Goal: Information Seeking & Learning: Learn about a topic

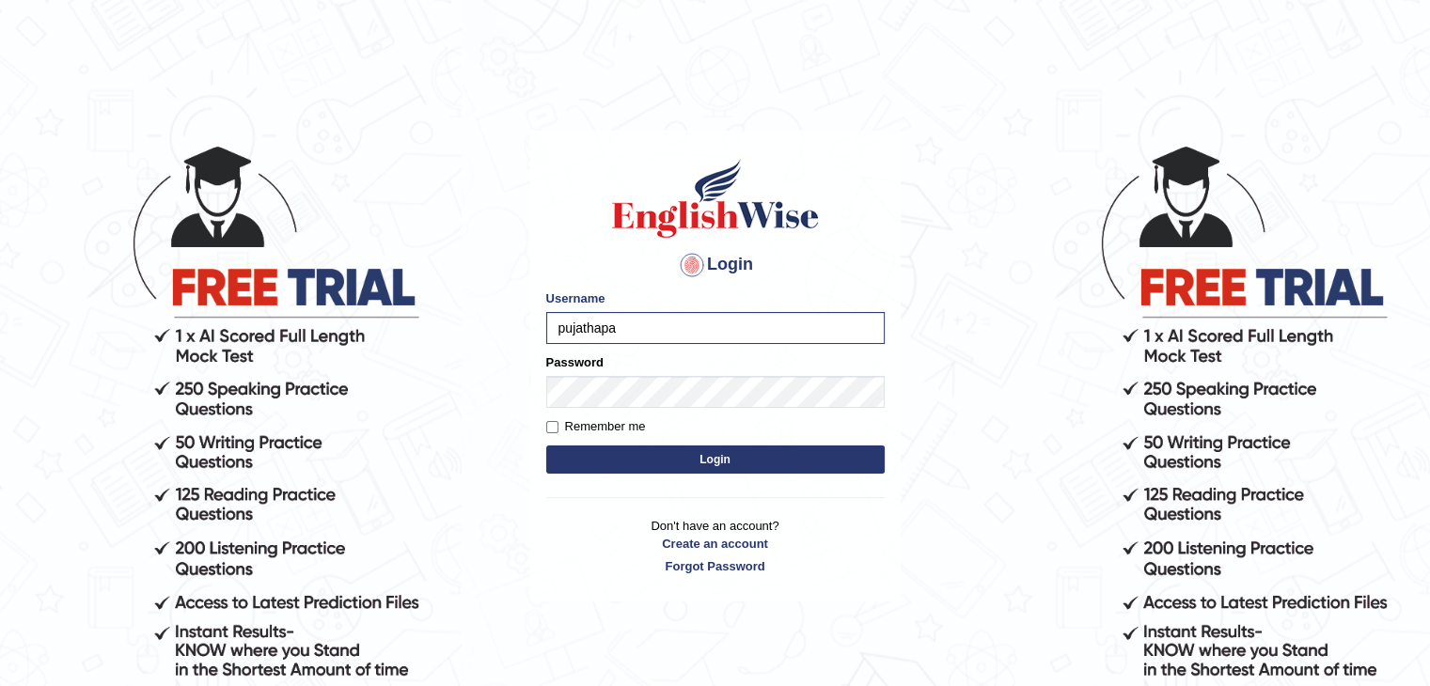
click at [703, 466] on button "Login" at bounding box center [715, 460] width 338 height 28
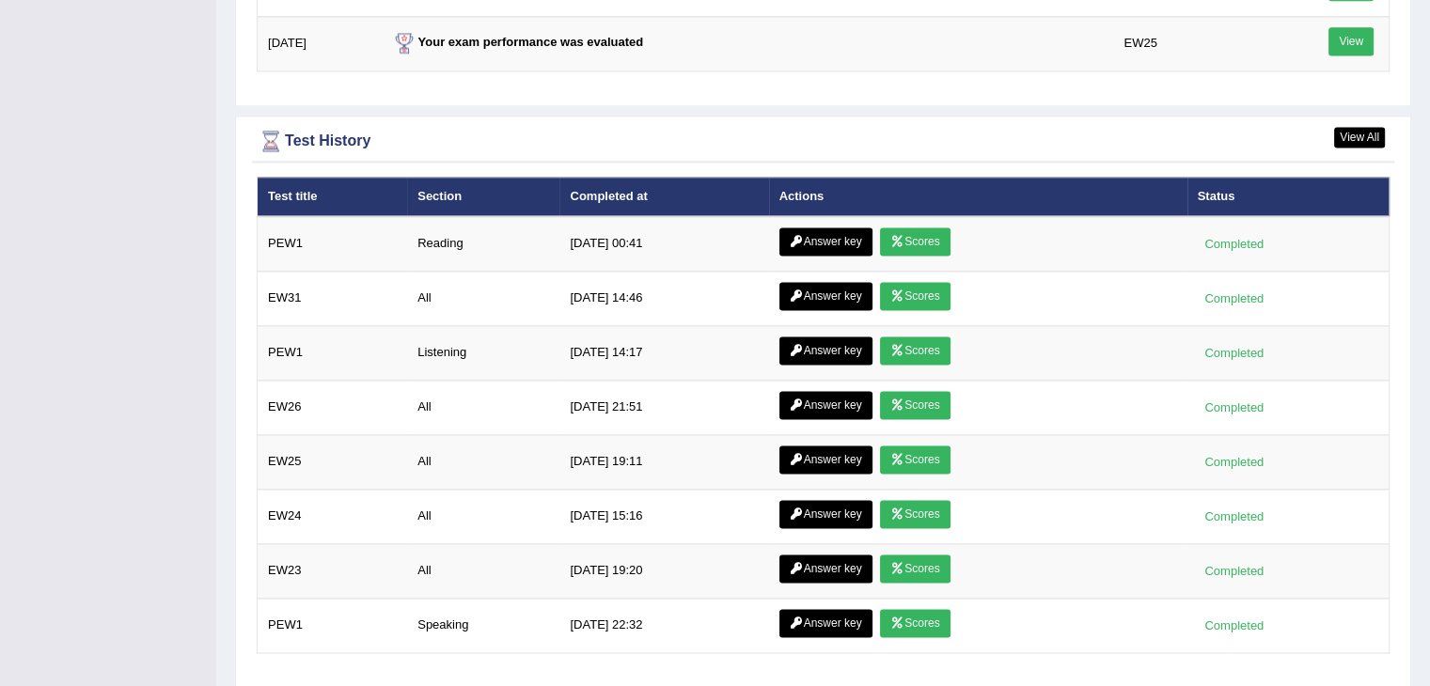
scroll to position [2679, 0]
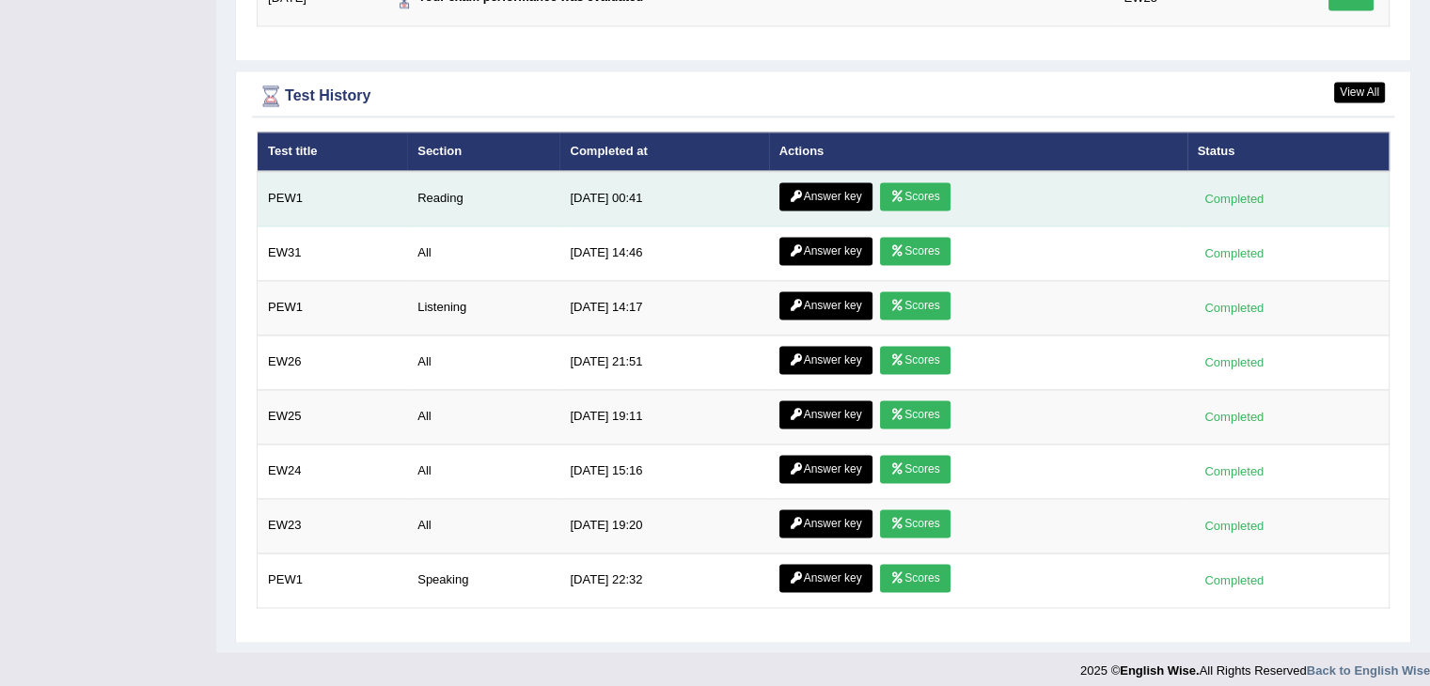
click at [914, 182] on link "Scores" at bounding box center [915, 196] width 70 height 28
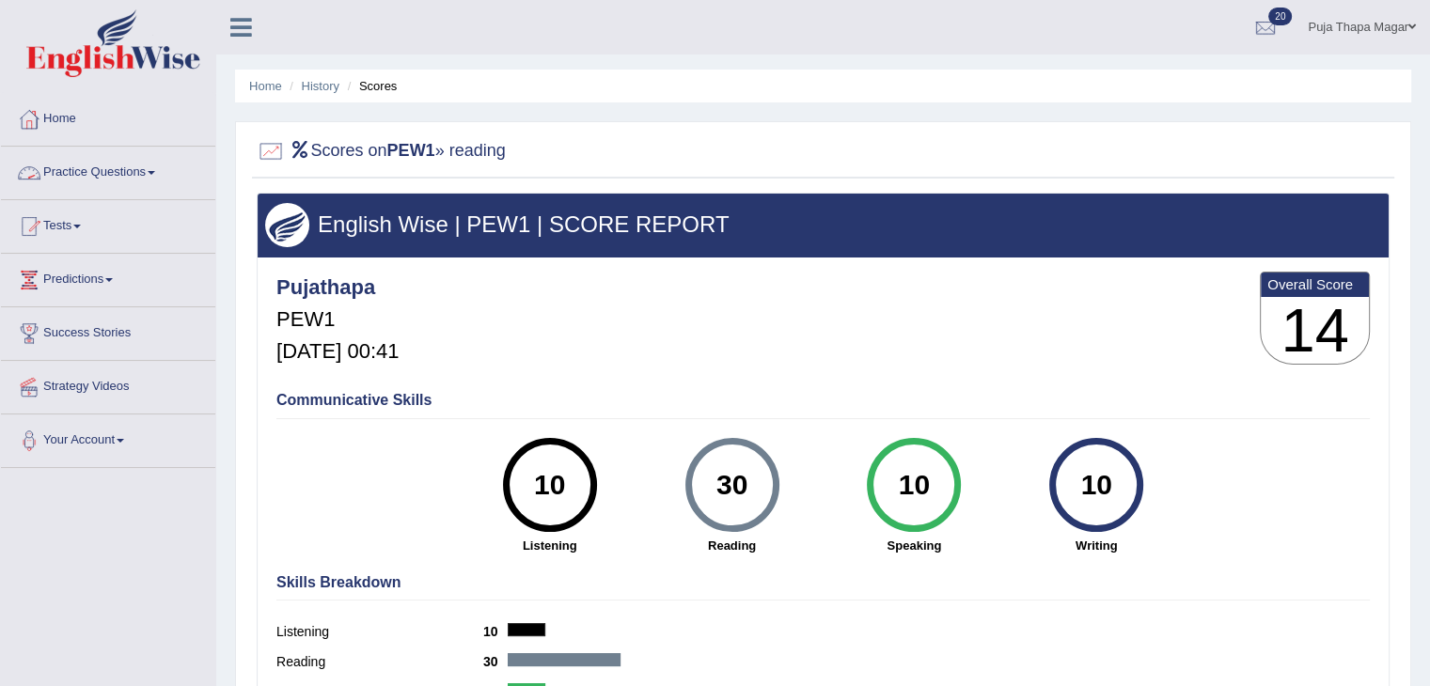
click at [132, 164] on link "Practice Questions" at bounding box center [108, 170] width 214 height 47
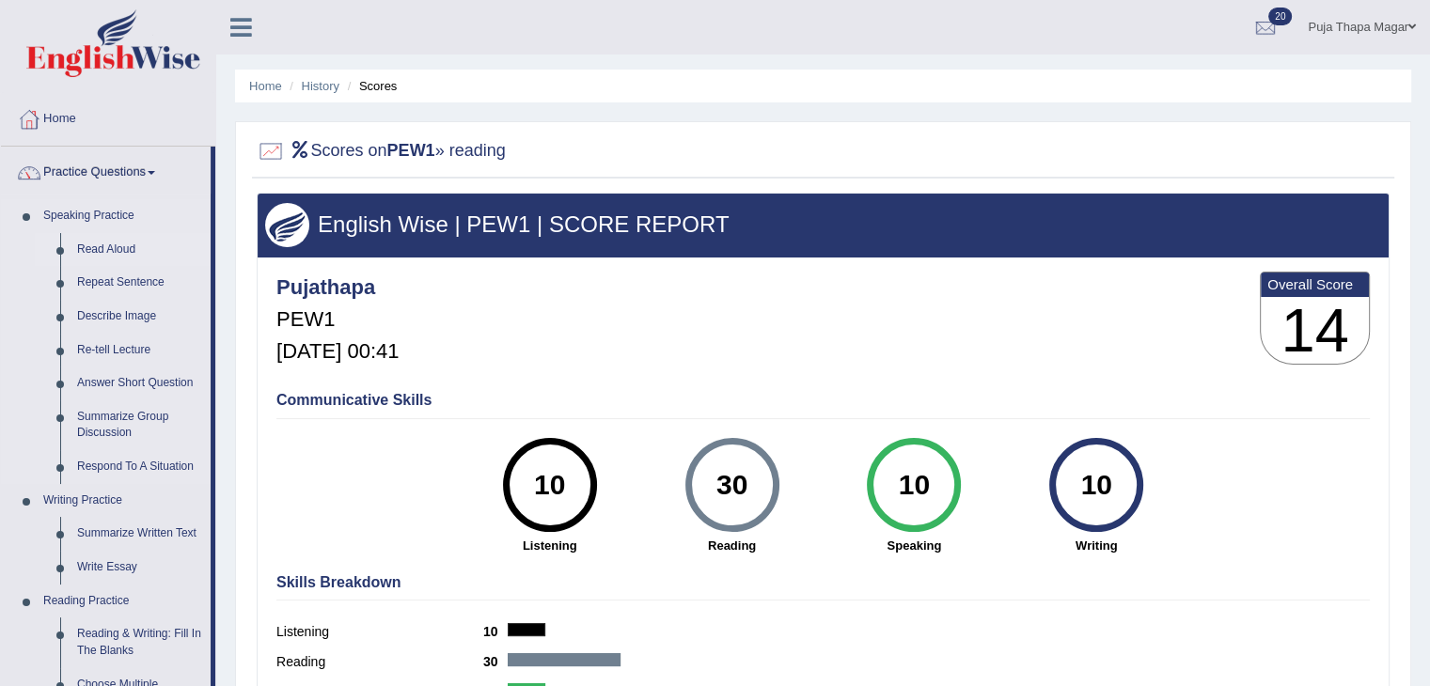
click at [102, 243] on link "Read Aloud" at bounding box center [140, 250] width 142 height 34
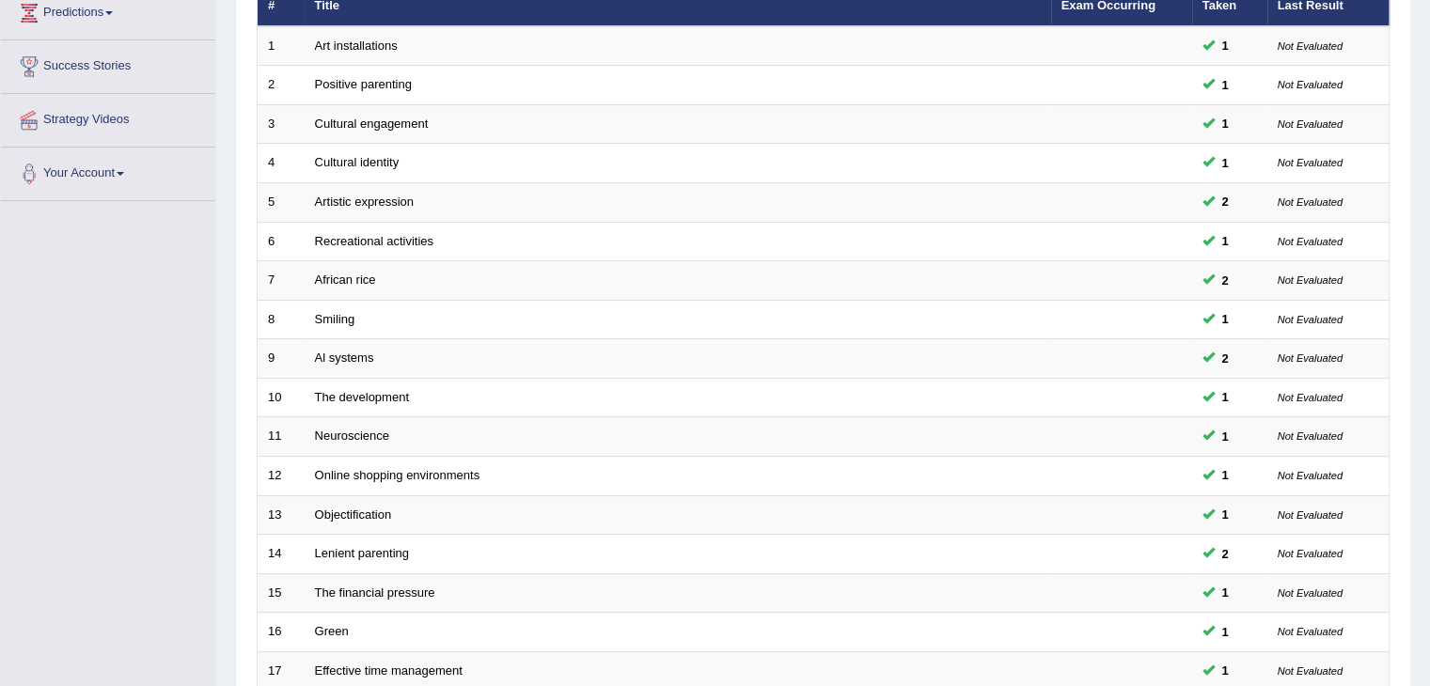
scroll to position [553, 0]
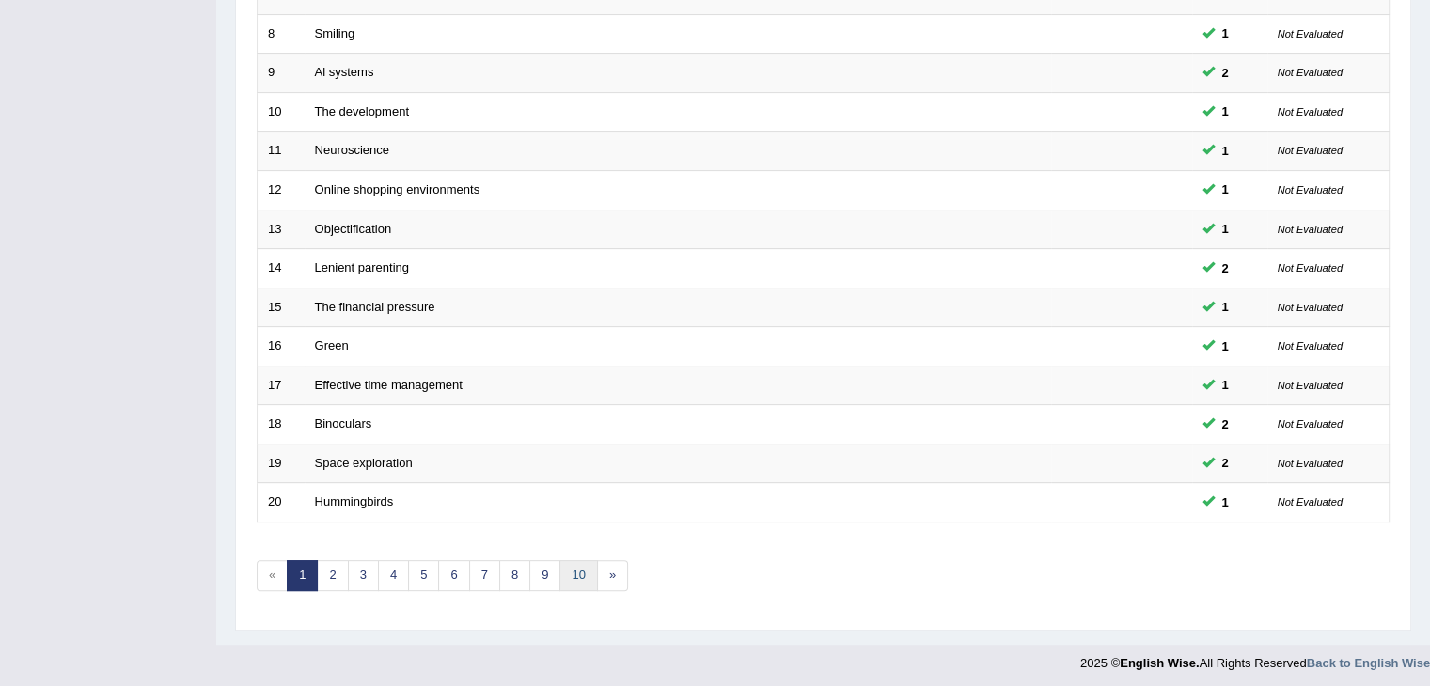
click at [572, 570] on link "10" at bounding box center [578, 575] width 38 height 31
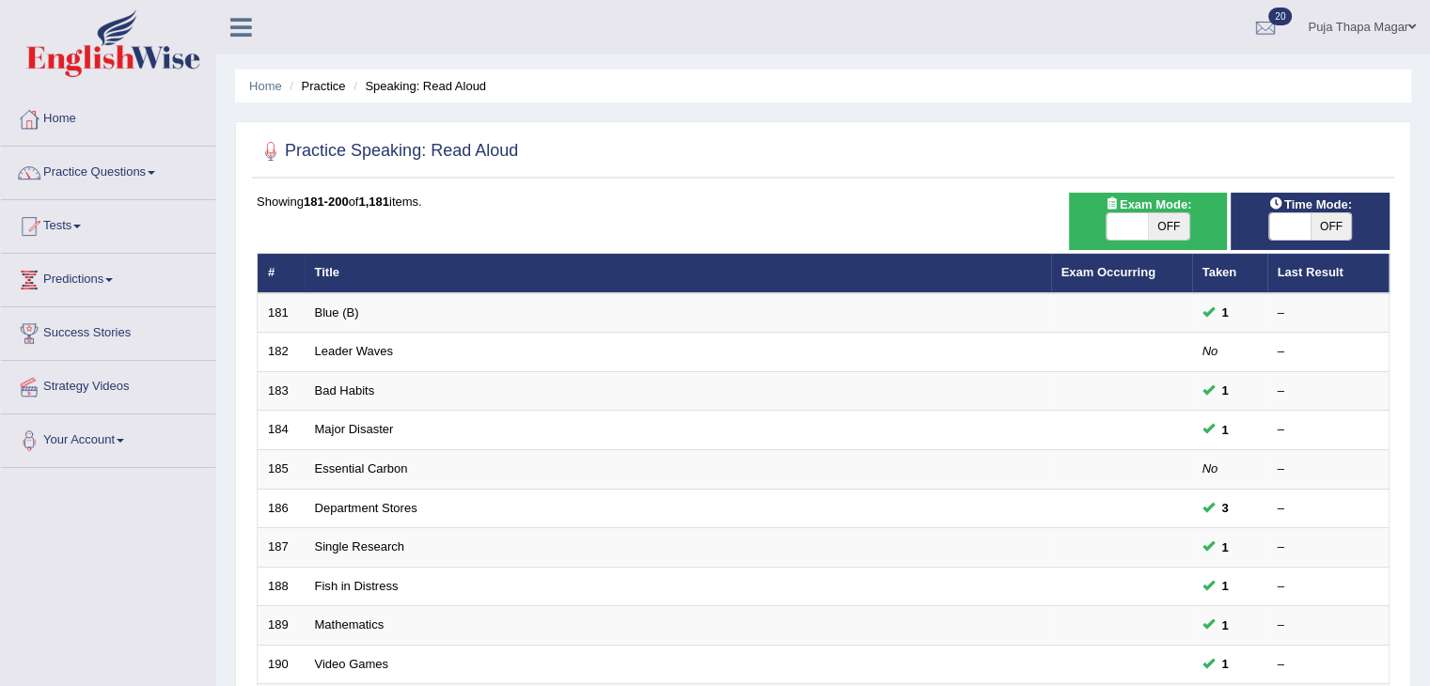
click at [123, 174] on link "Practice Questions" at bounding box center [108, 170] width 214 height 47
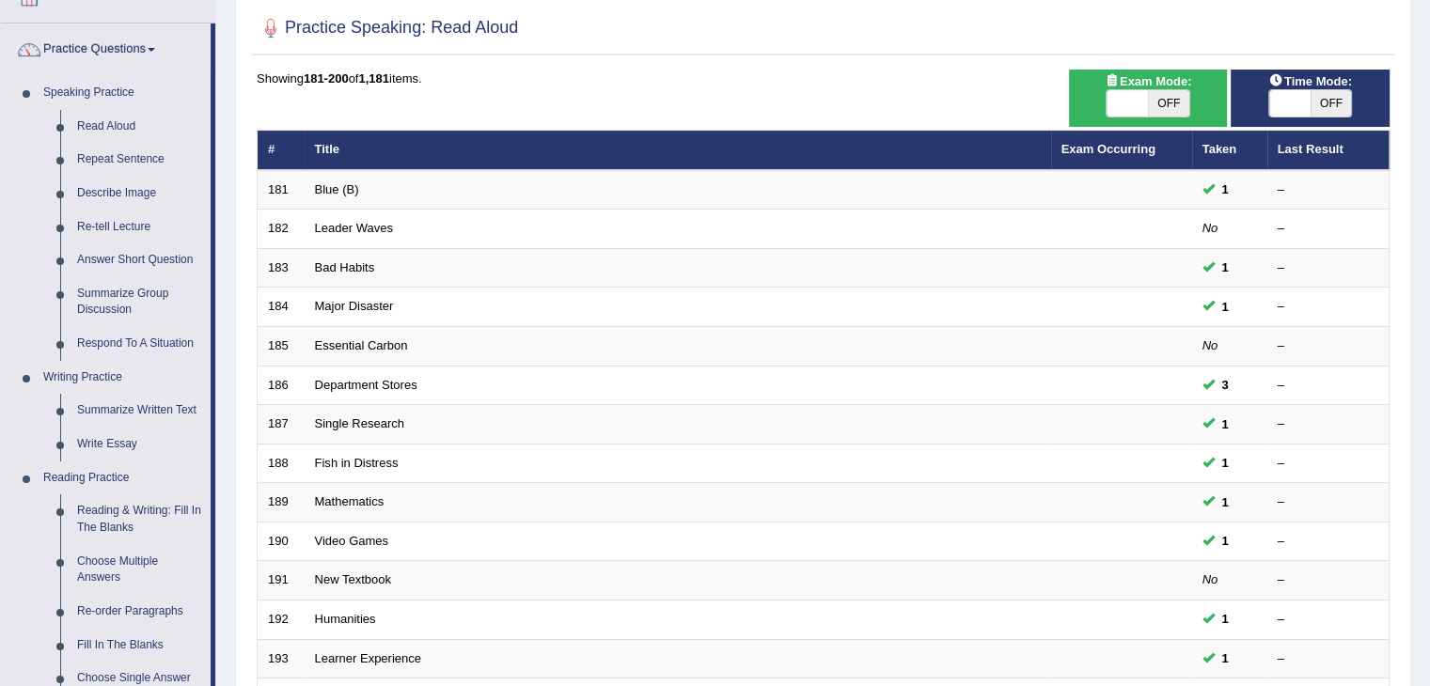
scroll to position [124, 0]
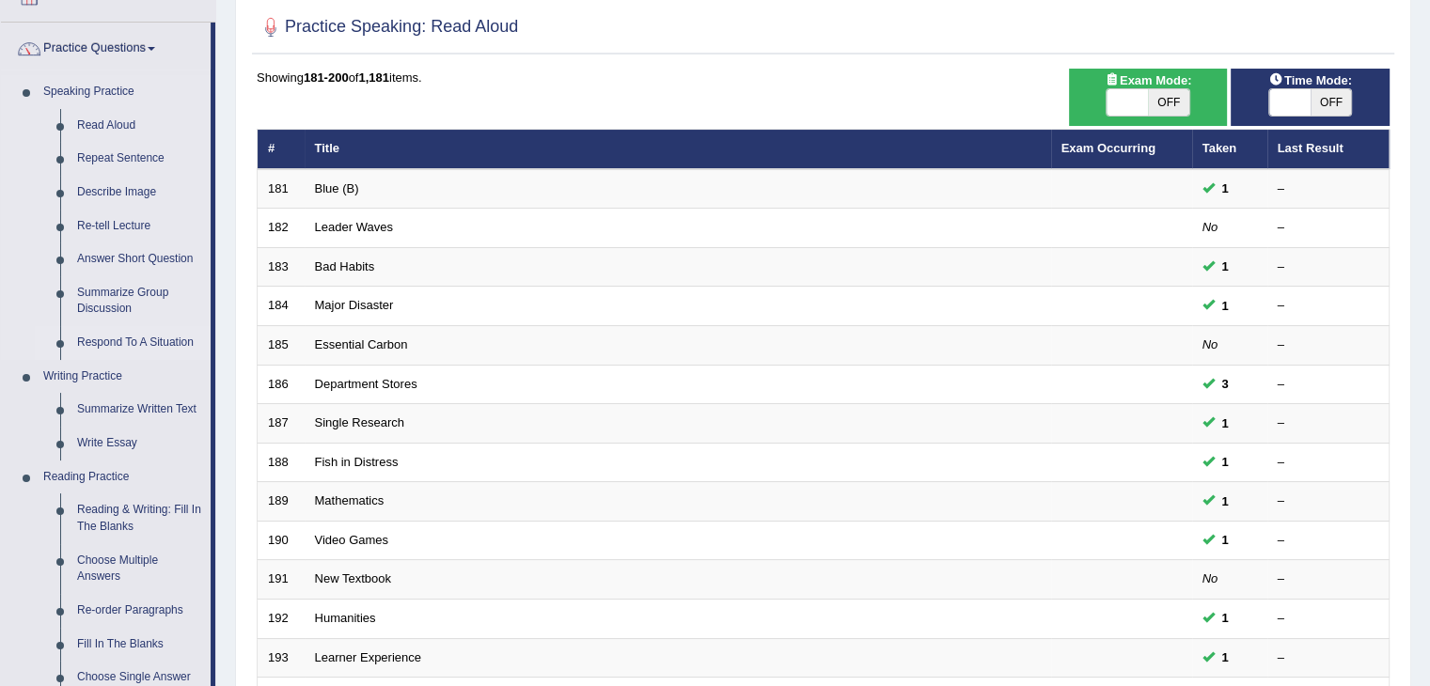
click at [158, 345] on link "Respond To A Situation" at bounding box center [140, 343] width 142 height 34
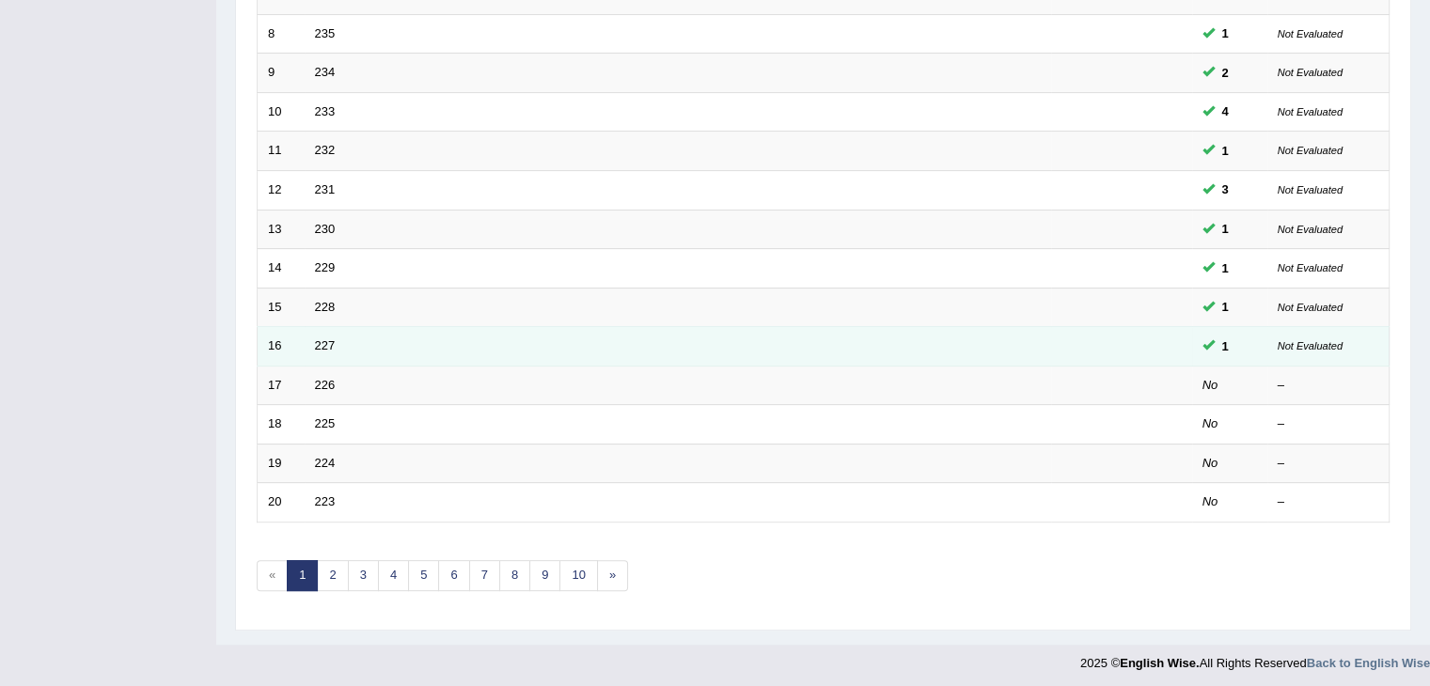
scroll to position [553, 0]
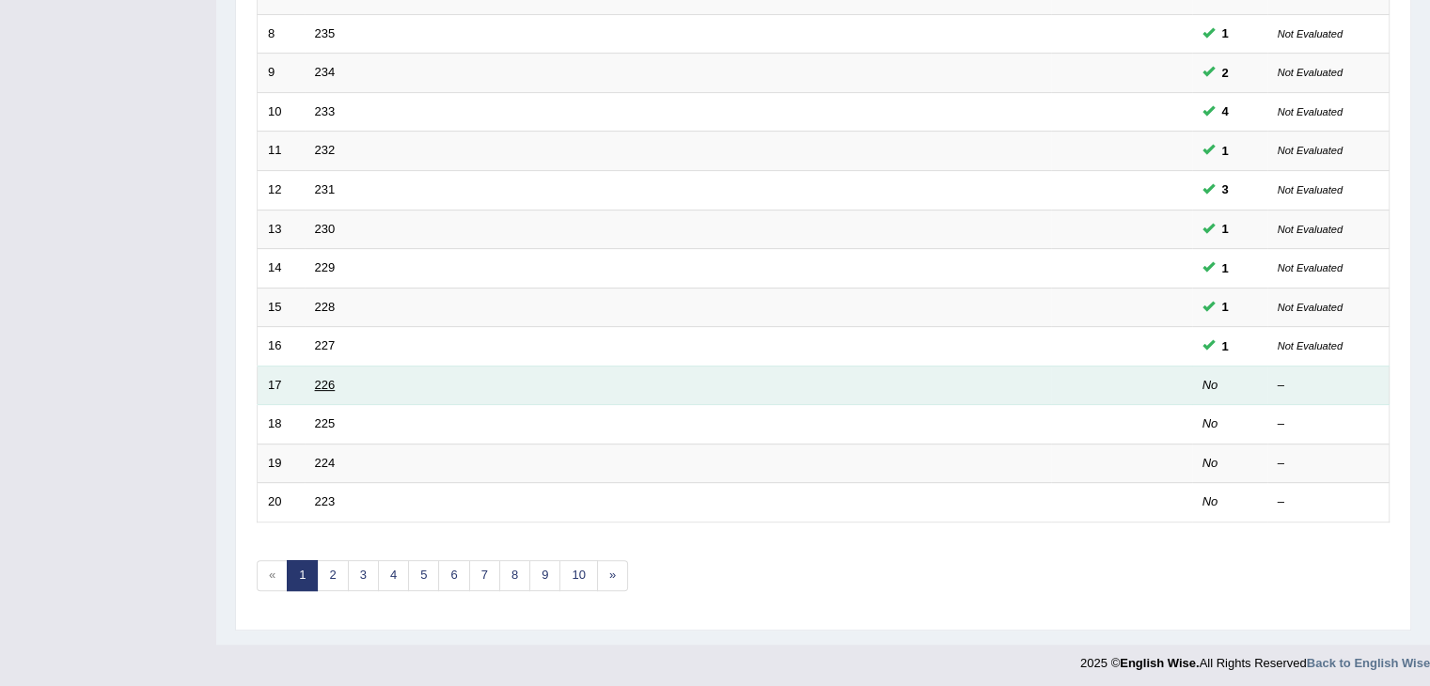
click at [323, 380] on link "226" at bounding box center [325, 385] width 21 height 14
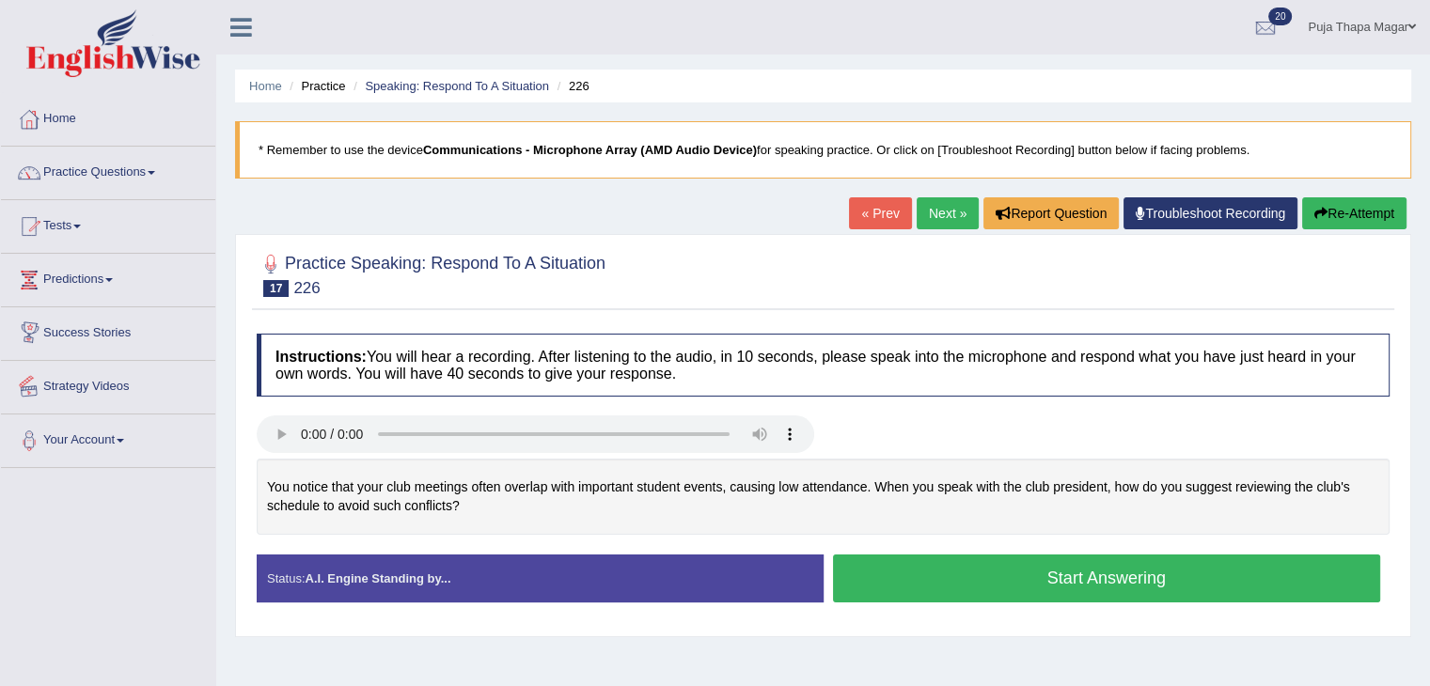
click at [184, 373] on link "Strategy Videos" at bounding box center [108, 384] width 214 height 47
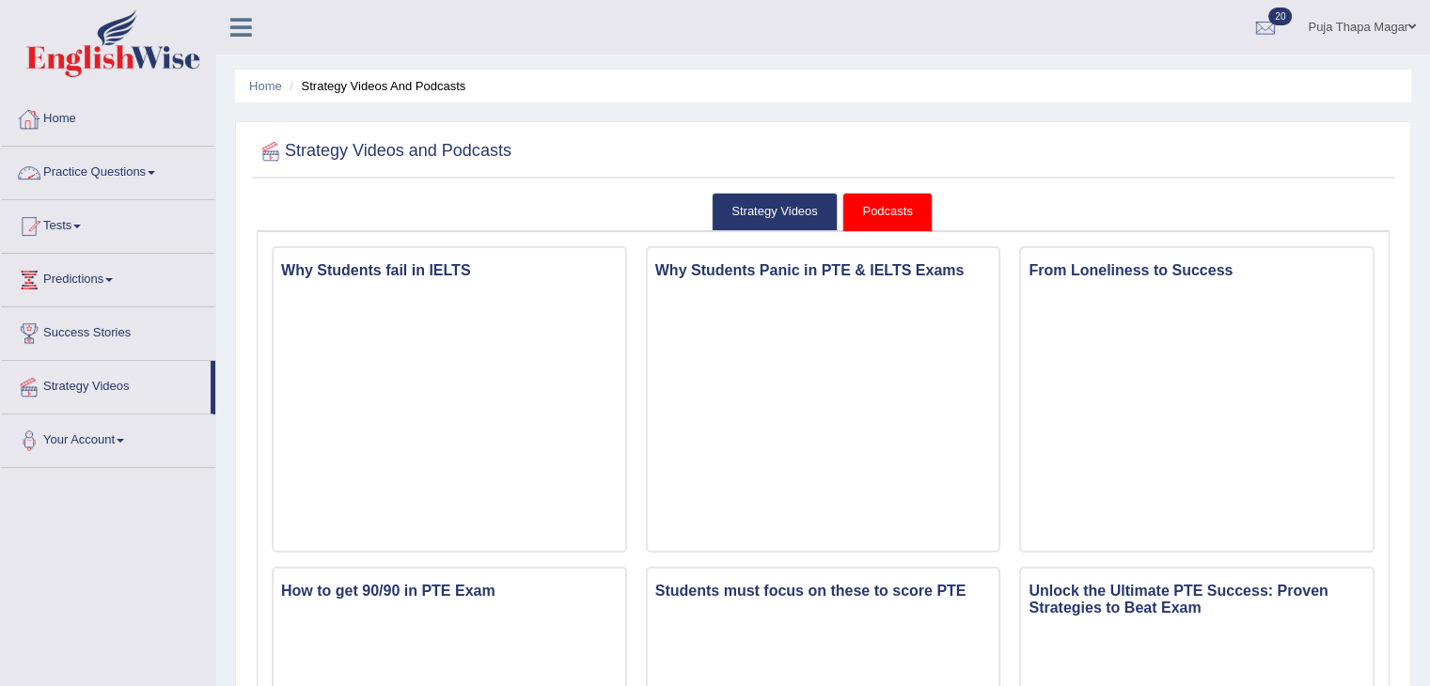
click at [66, 112] on link "Home" at bounding box center [108, 116] width 214 height 47
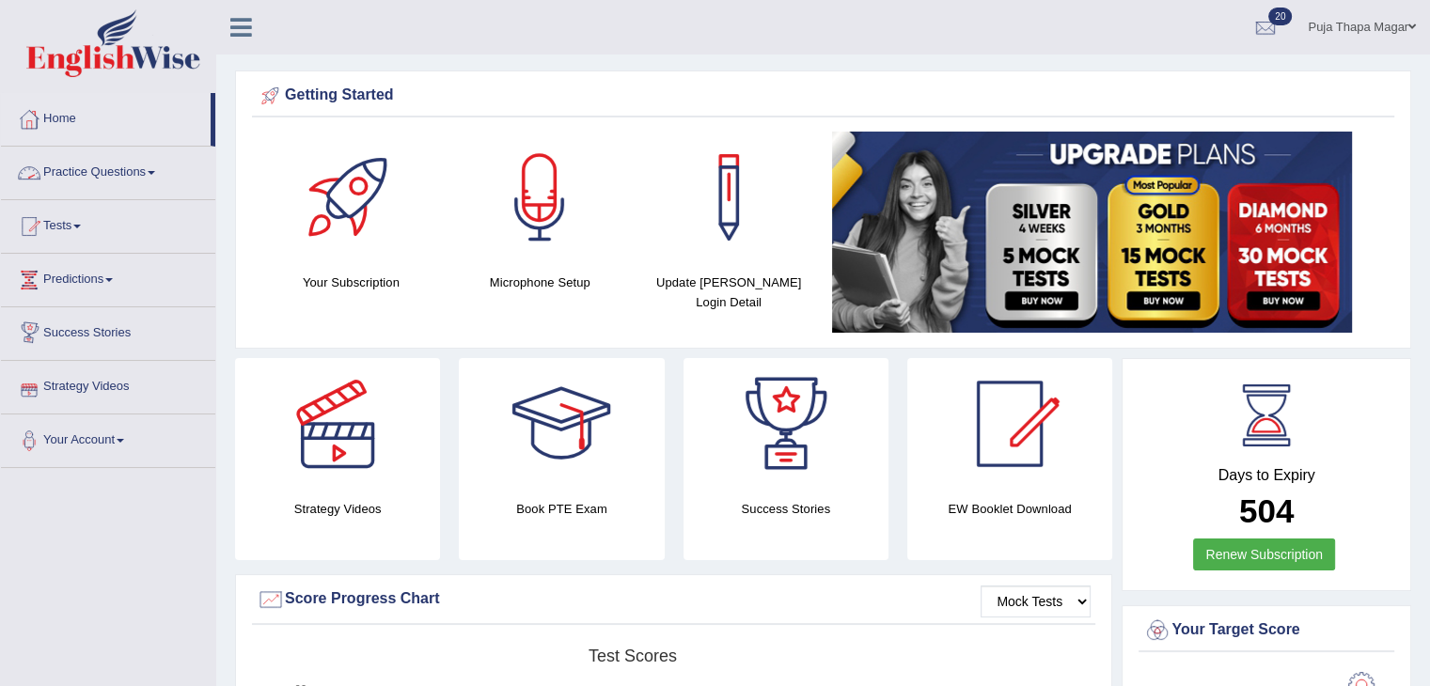
click at [133, 171] on link "Practice Questions" at bounding box center [108, 170] width 214 height 47
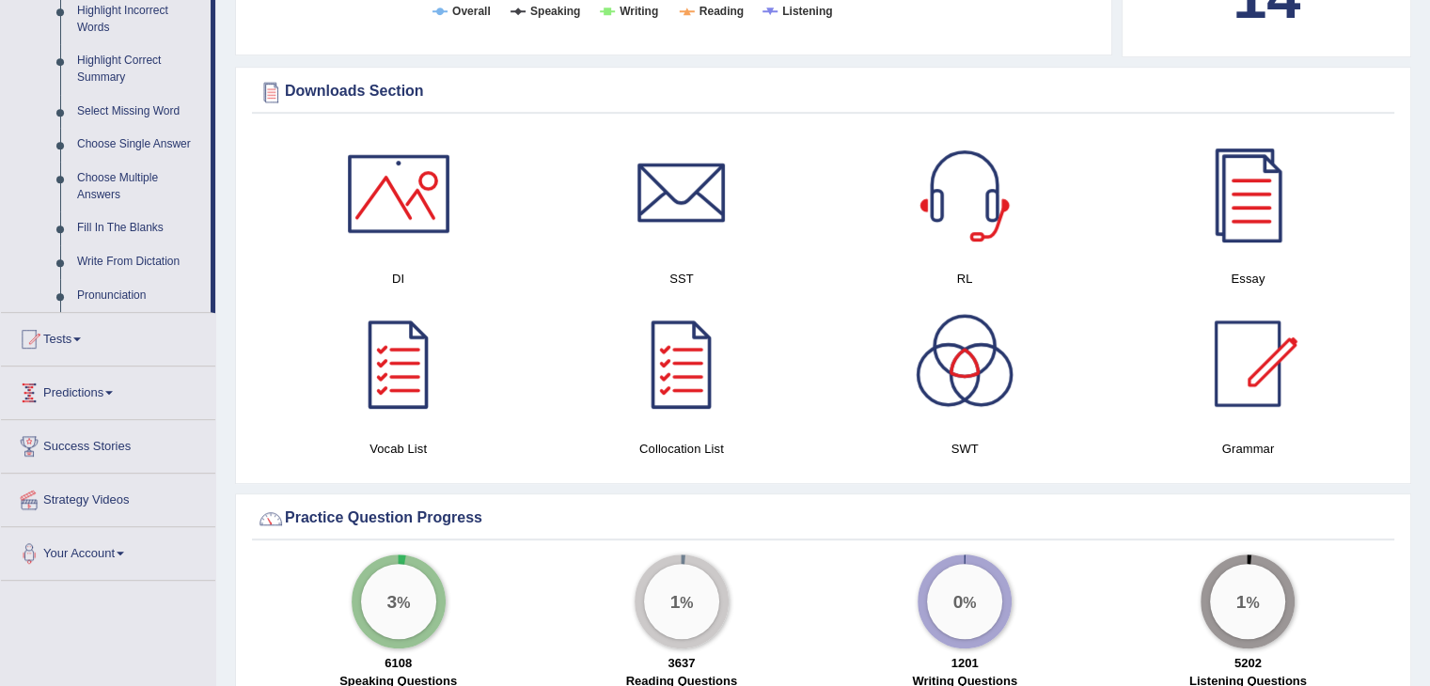
scroll to position [924, 0]
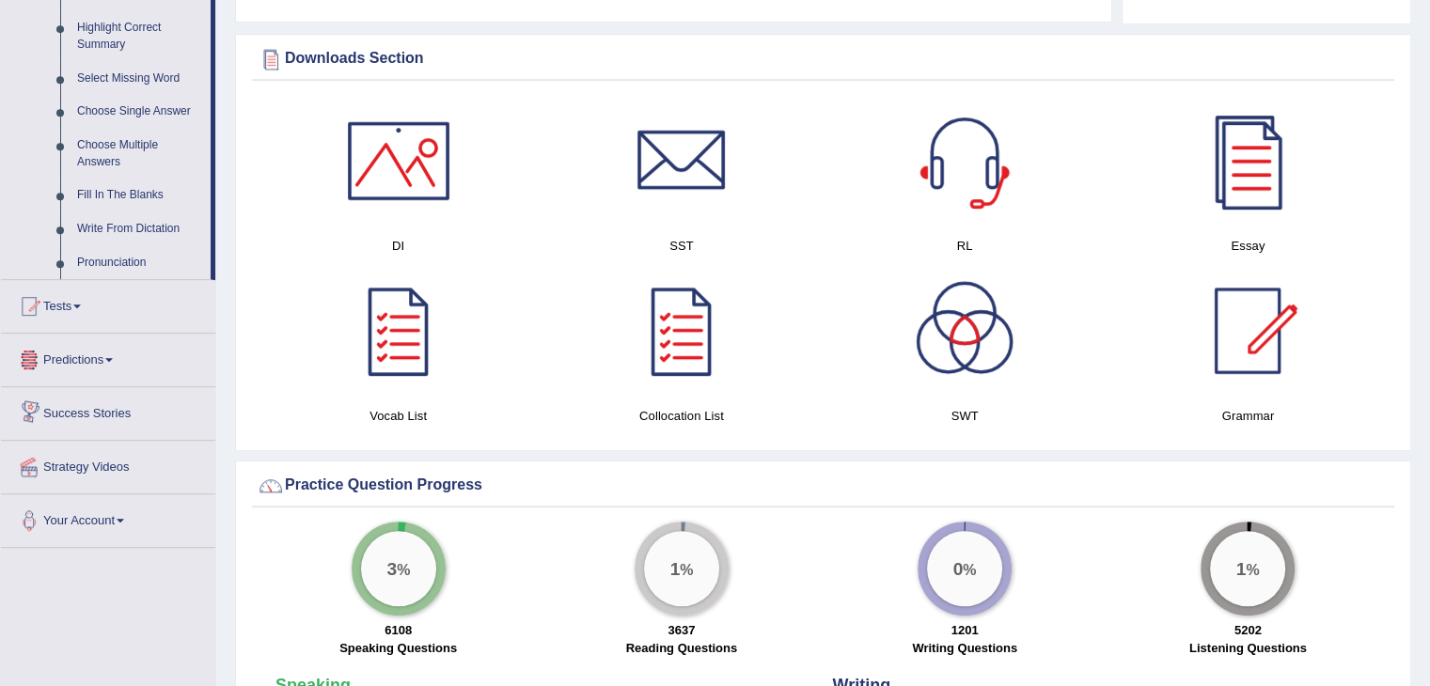
click at [103, 362] on link "Predictions" at bounding box center [108, 357] width 214 height 47
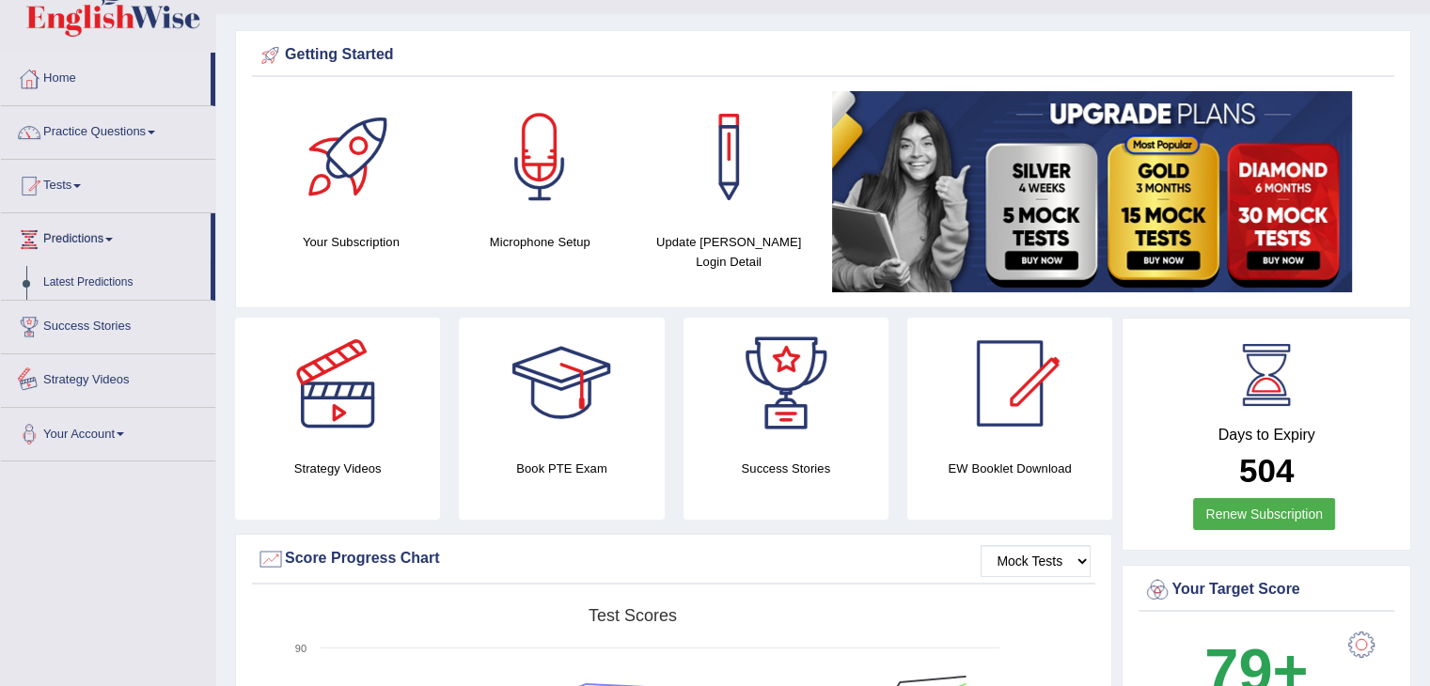
scroll to position [39, 0]
click at [92, 229] on link "Predictions" at bounding box center [106, 237] width 210 height 47
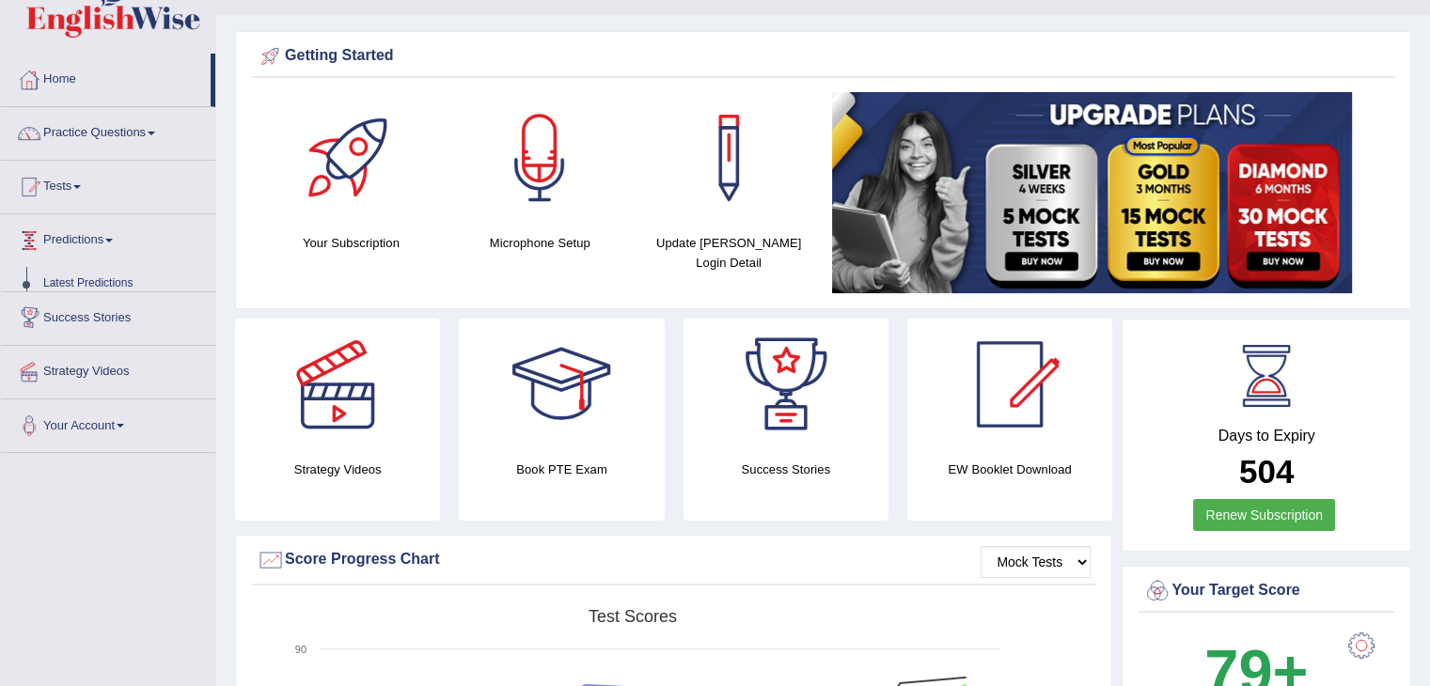
click at [92, 229] on link "Predictions" at bounding box center [108, 237] width 214 height 47
click at [102, 278] on link "Latest Predictions" at bounding box center [123, 284] width 176 height 34
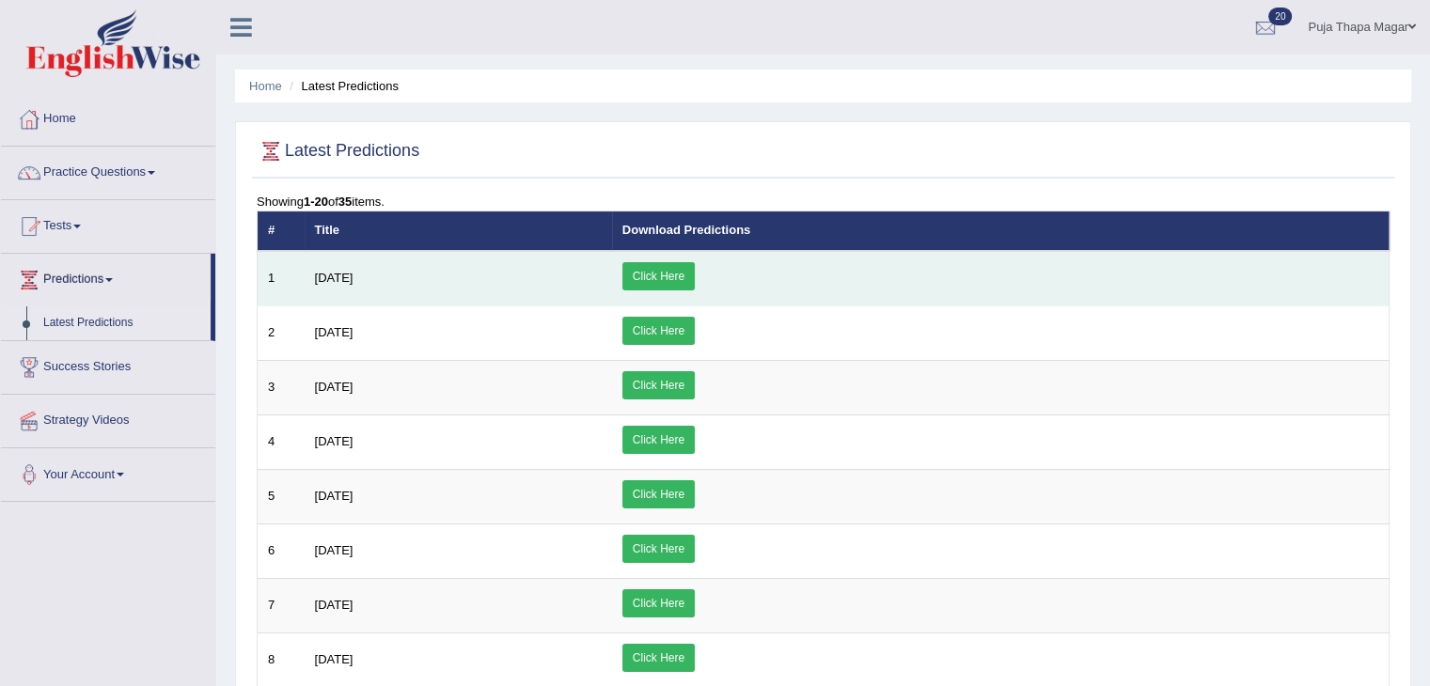
click at [695, 274] on link "Click Here" at bounding box center [658, 276] width 72 height 28
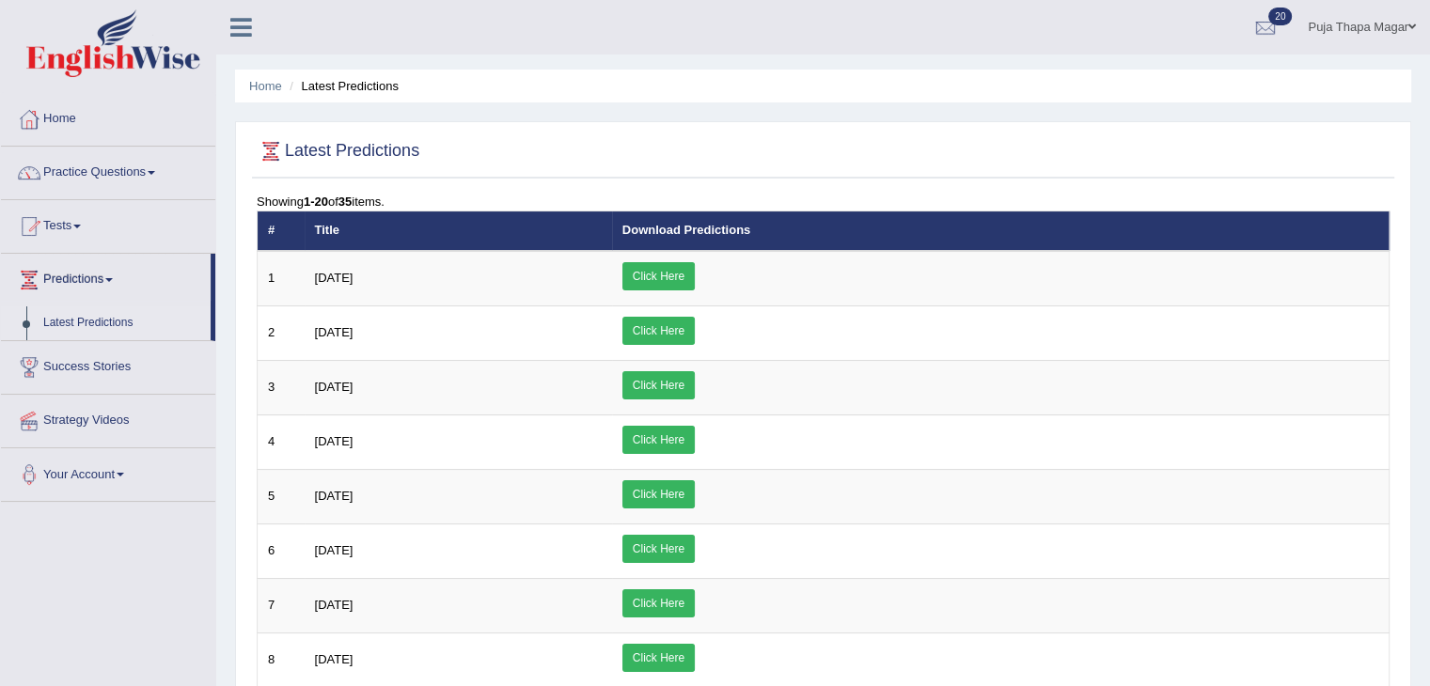
click at [65, 111] on link "Home" at bounding box center [108, 116] width 214 height 47
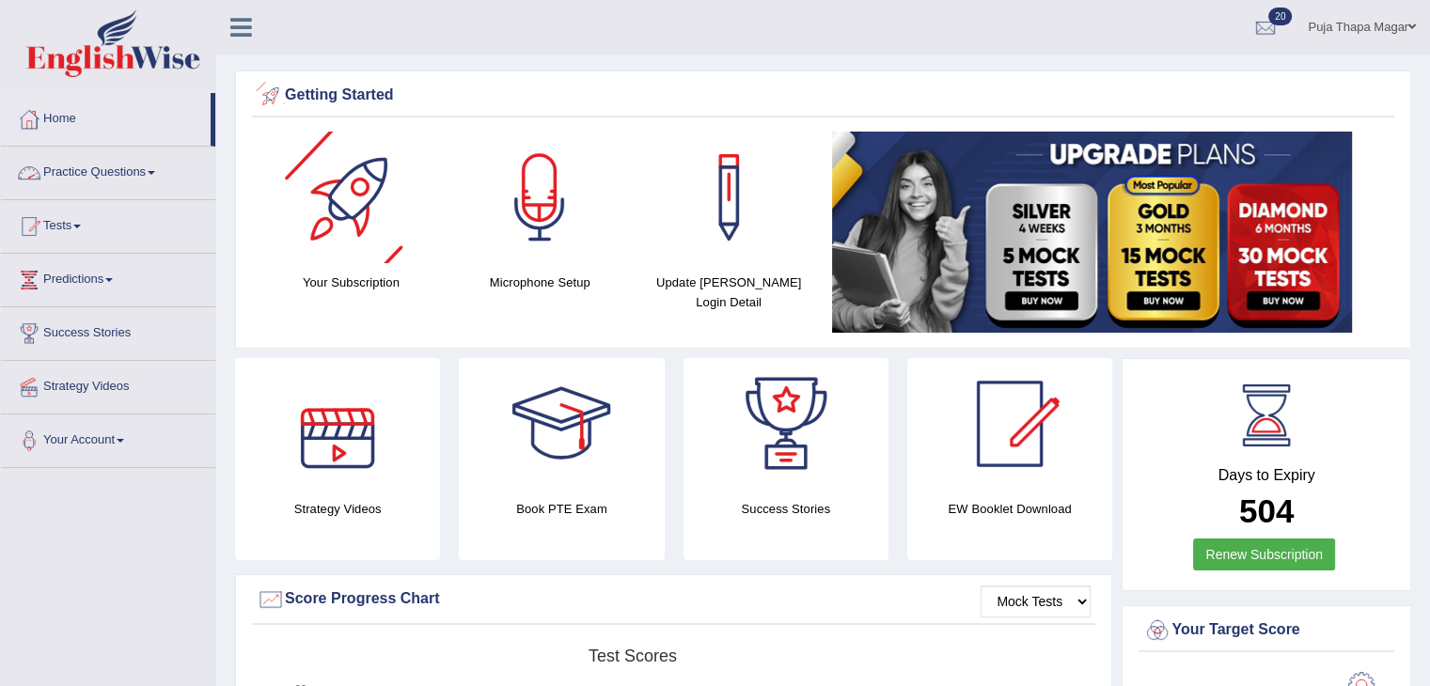
click at [150, 173] on link "Practice Questions" at bounding box center [108, 170] width 214 height 47
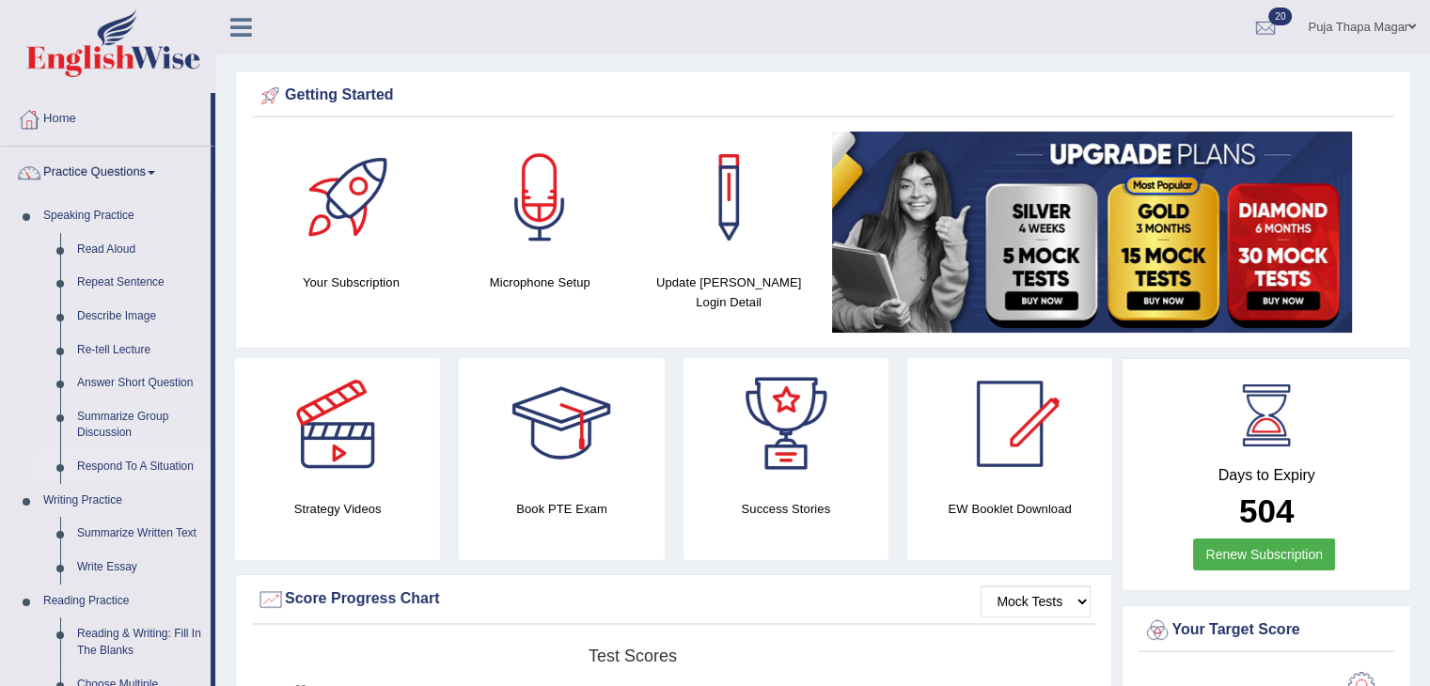
click at [149, 462] on link "Respond To A Situation" at bounding box center [140, 467] width 142 height 34
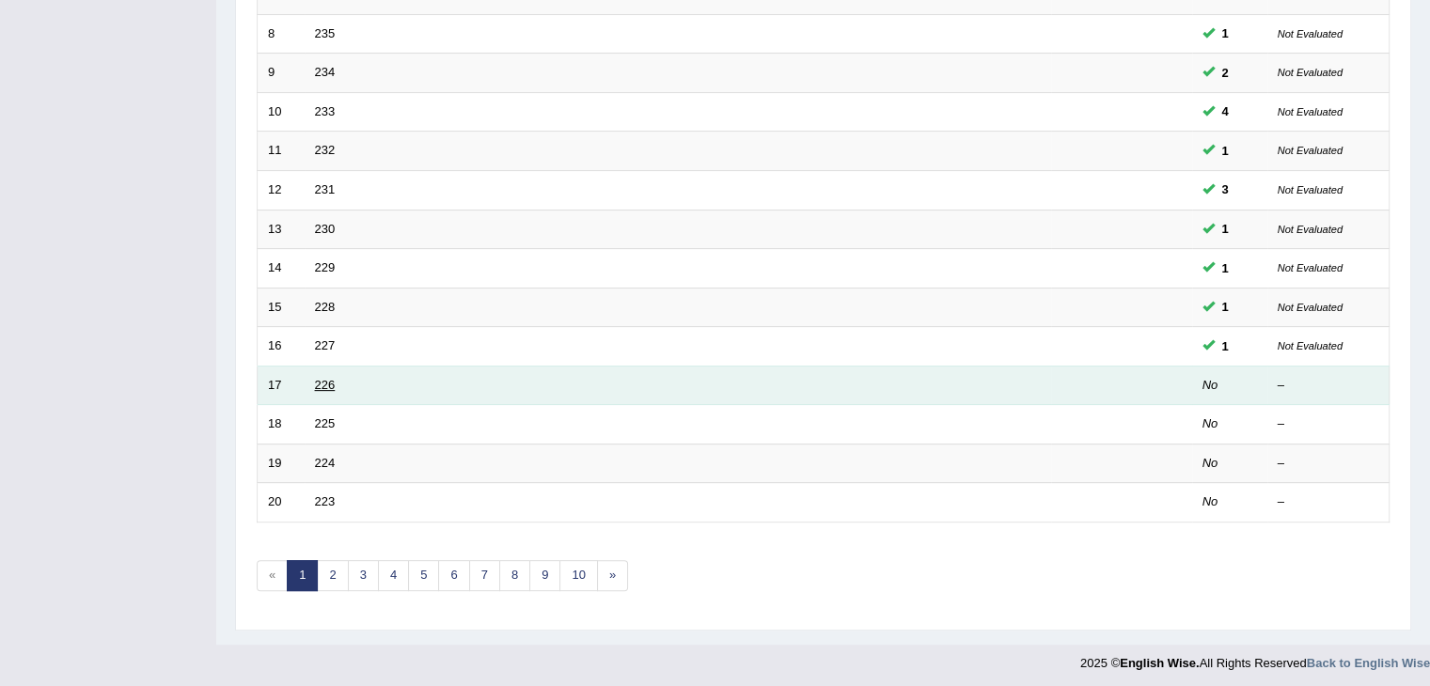
click at [316, 379] on link "226" at bounding box center [325, 385] width 21 height 14
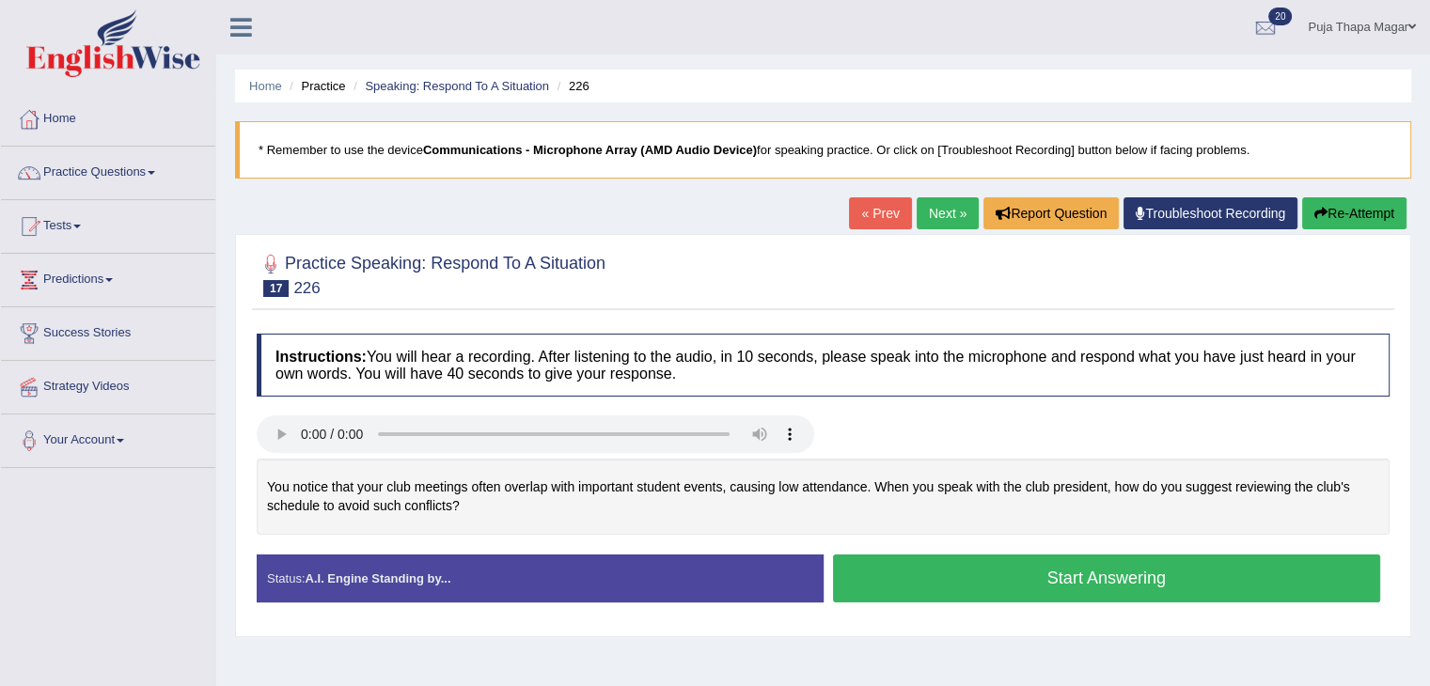
click at [969, 568] on button "Start Answering" at bounding box center [1107, 579] width 548 height 48
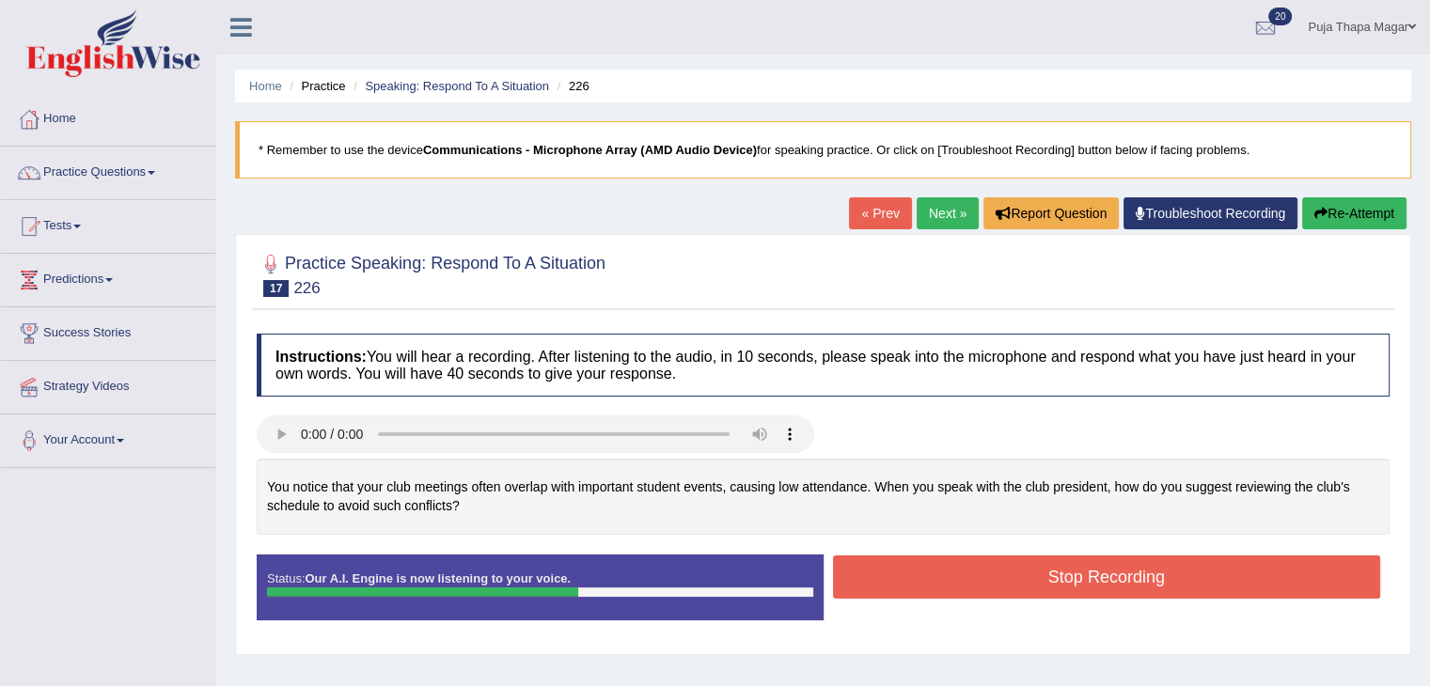
click at [969, 568] on button "Stop Recording" at bounding box center [1107, 577] width 548 height 43
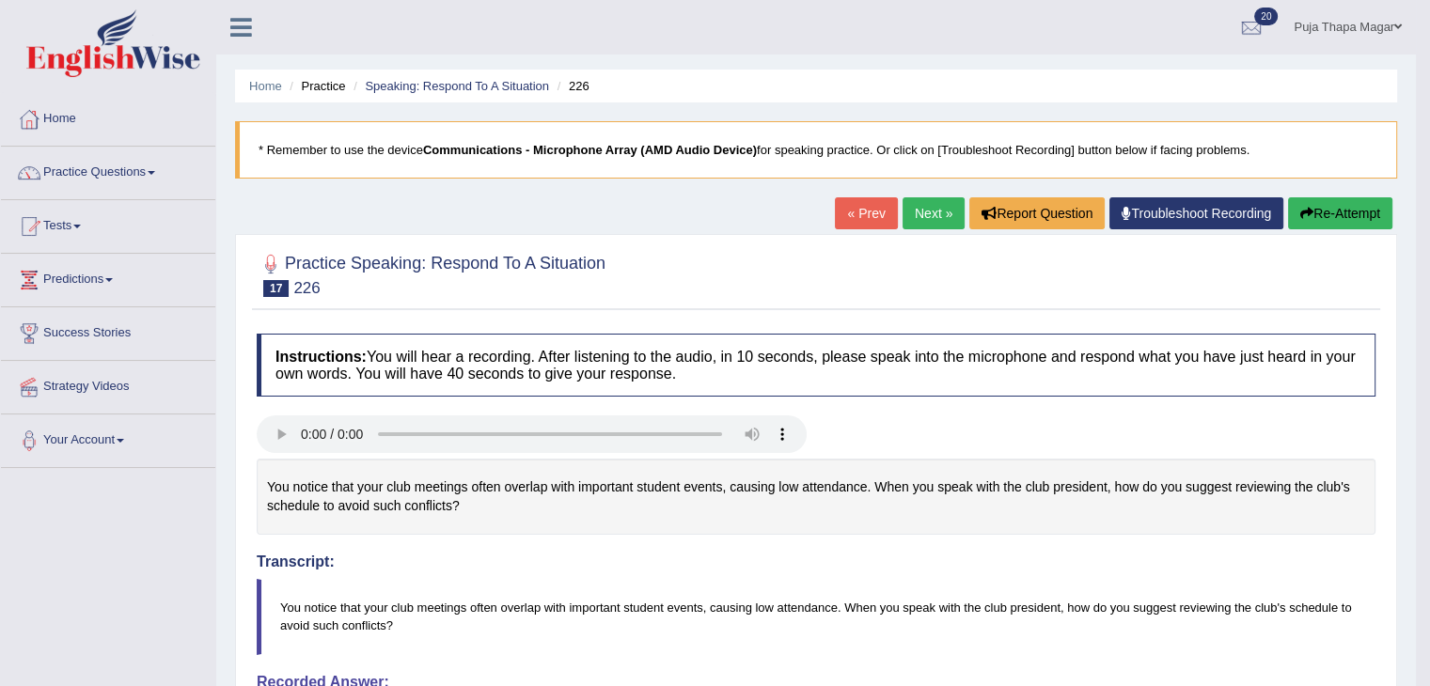
click at [1350, 213] on button "Re-Attempt" at bounding box center [1340, 213] width 104 height 32
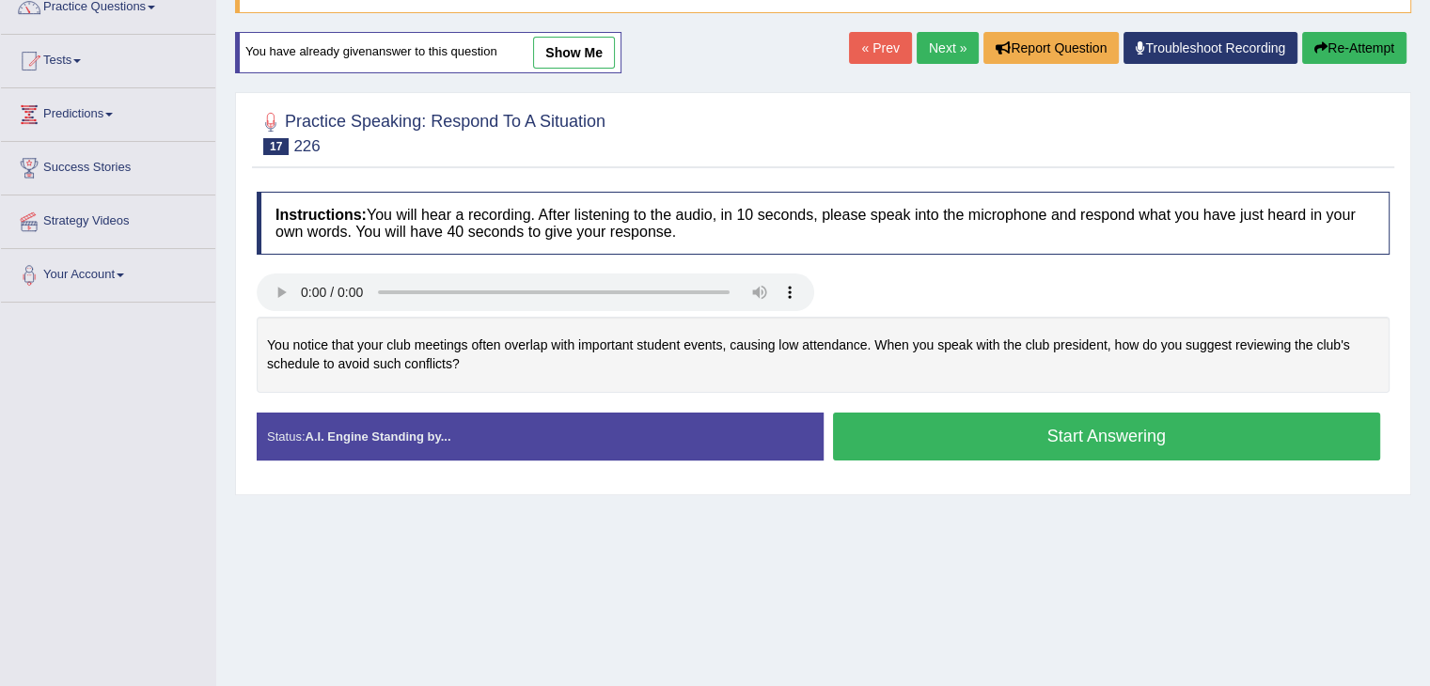
scroll to position [254, 0]
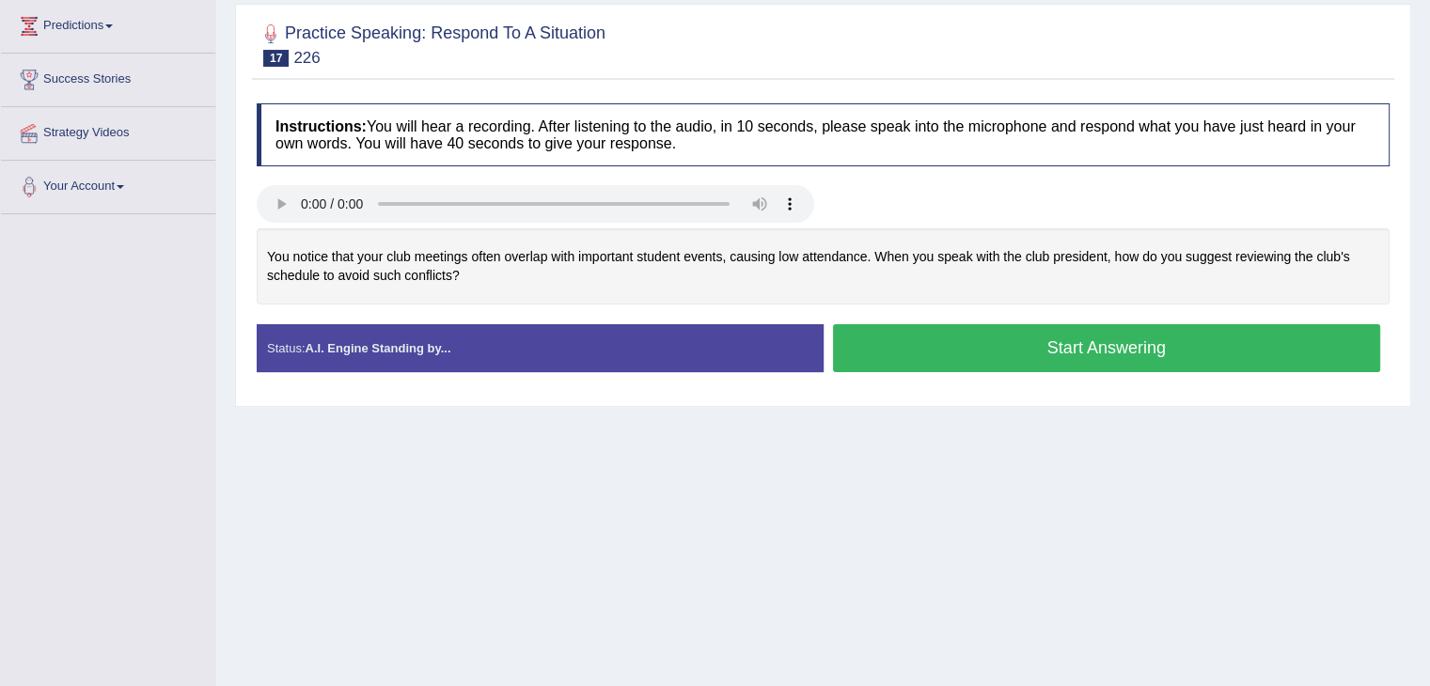
click at [995, 350] on button "Start Answering" at bounding box center [1107, 348] width 548 height 48
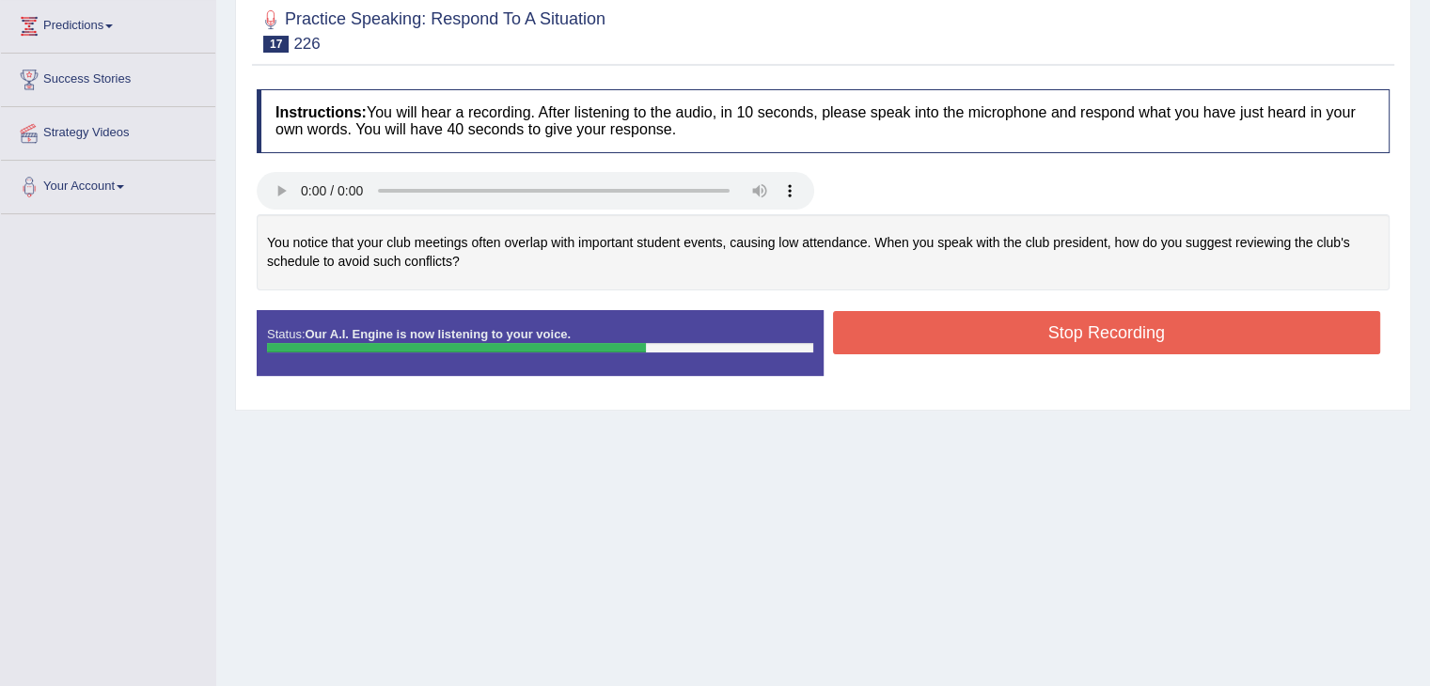
scroll to position [0, 0]
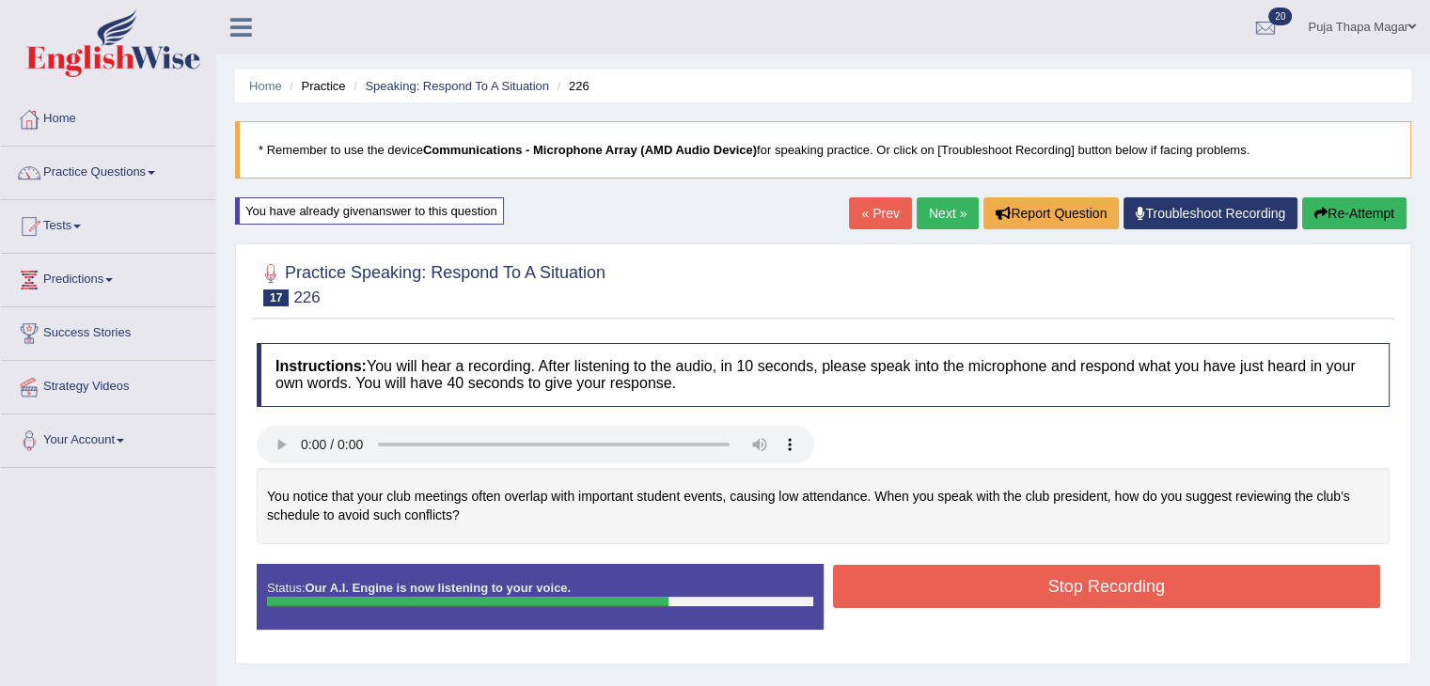
click at [1323, 195] on div "Home Practice Speaking: Respond To A Situation 226 * Remember to use the device…" at bounding box center [822, 470] width 1213 height 940
click at [1328, 208] on button "Re-Attempt" at bounding box center [1354, 213] width 104 height 32
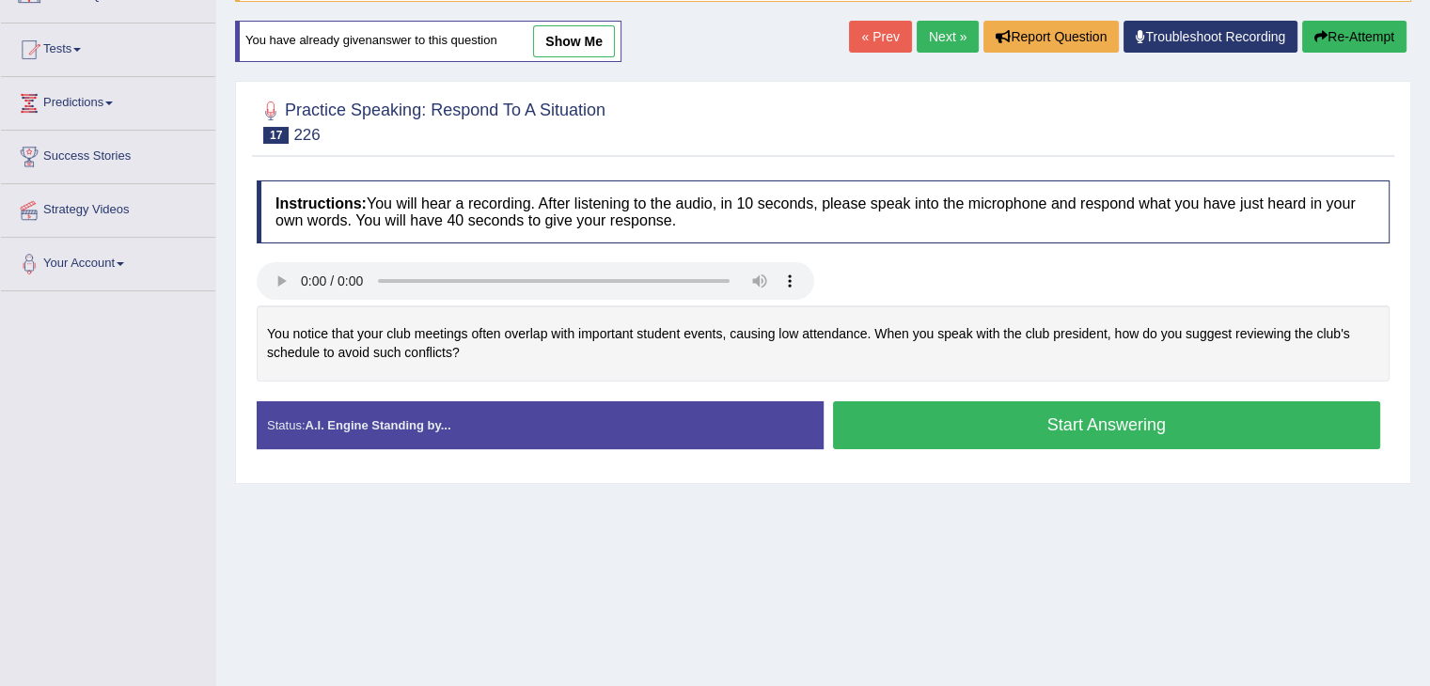
scroll to position [184, 0]
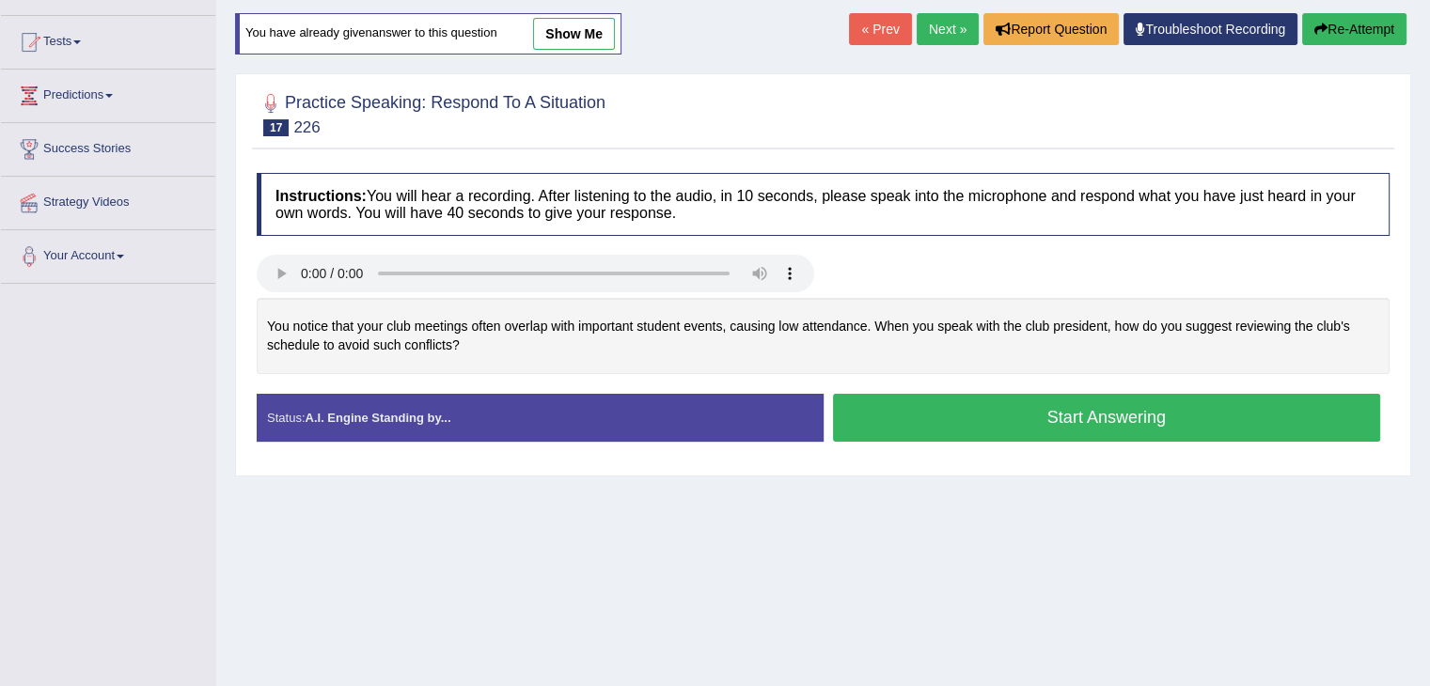
click at [996, 422] on button "Start Answering" at bounding box center [1107, 418] width 548 height 48
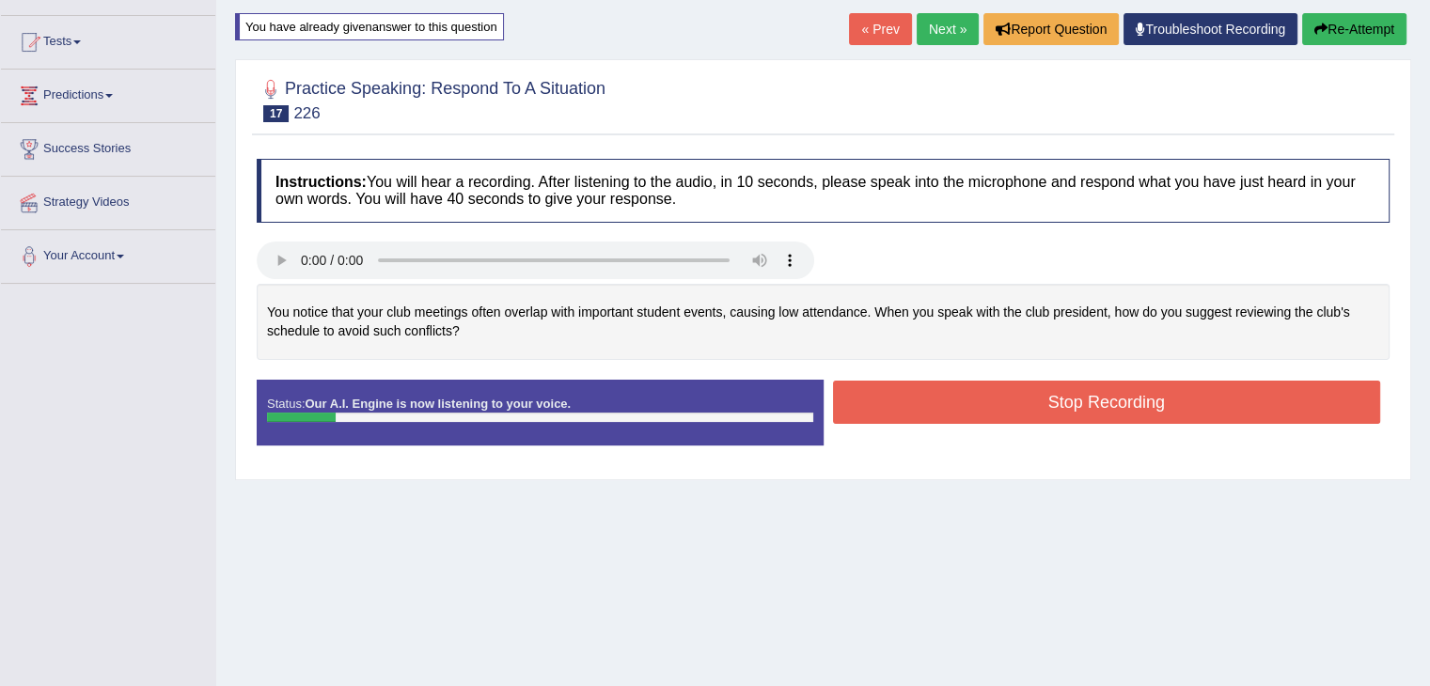
click at [1376, 27] on button "Re-Attempt" at bounding box center [1354, 29] width 104 height 32
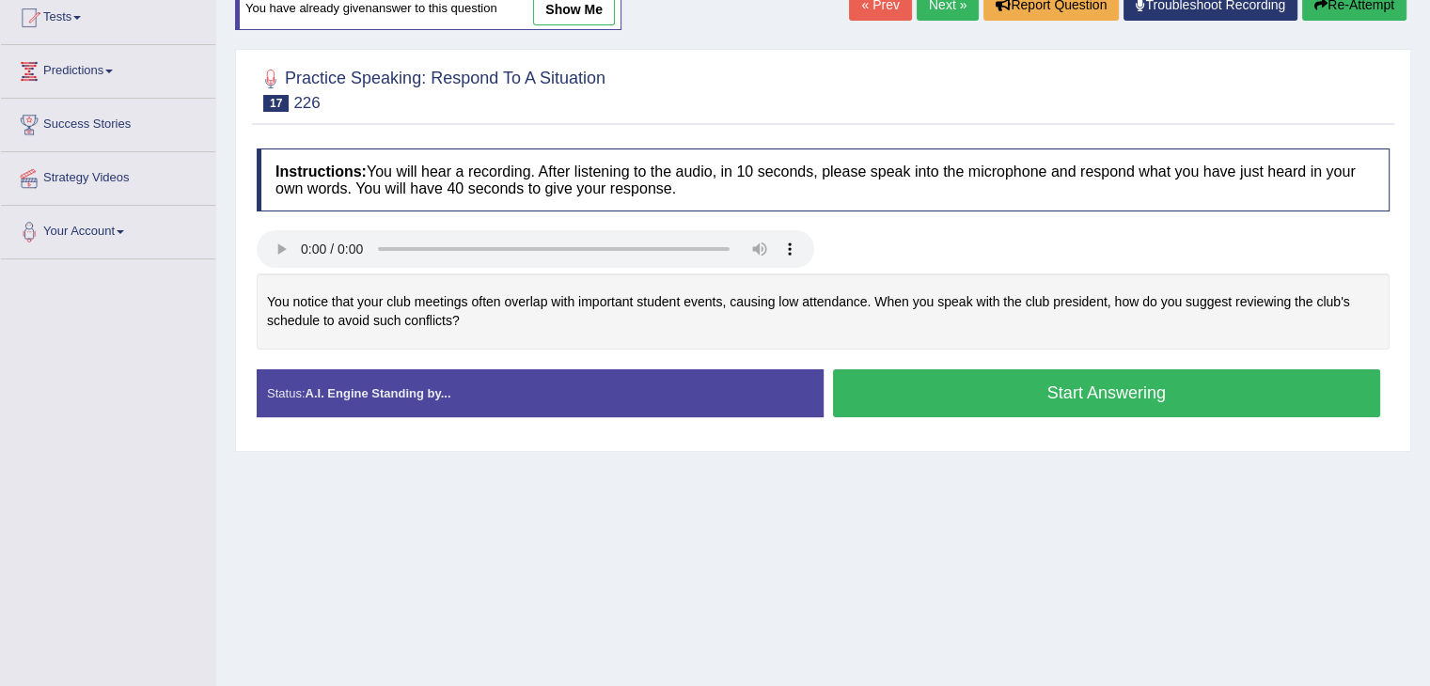
scroll to position [184, 0]
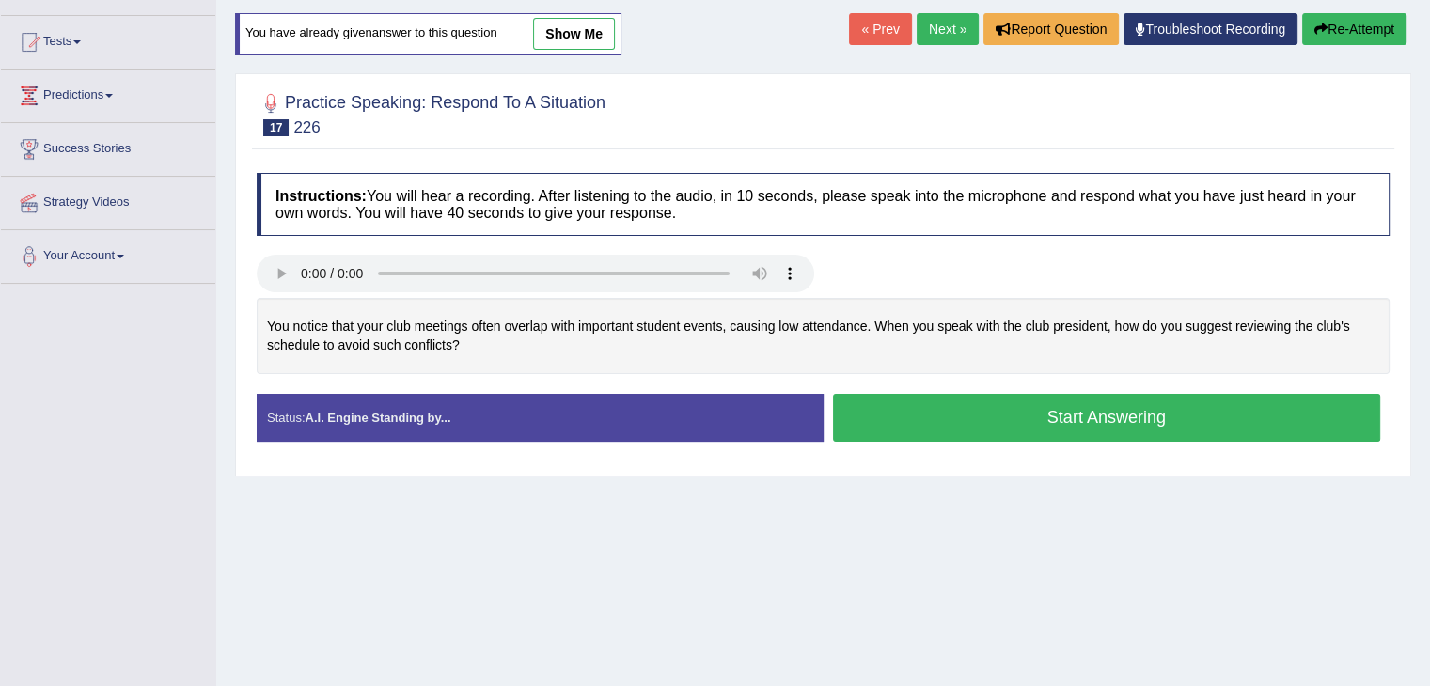
click at [998, 426] on button "Start Answering" at bounding box center [1107, 418] width 548 height 48
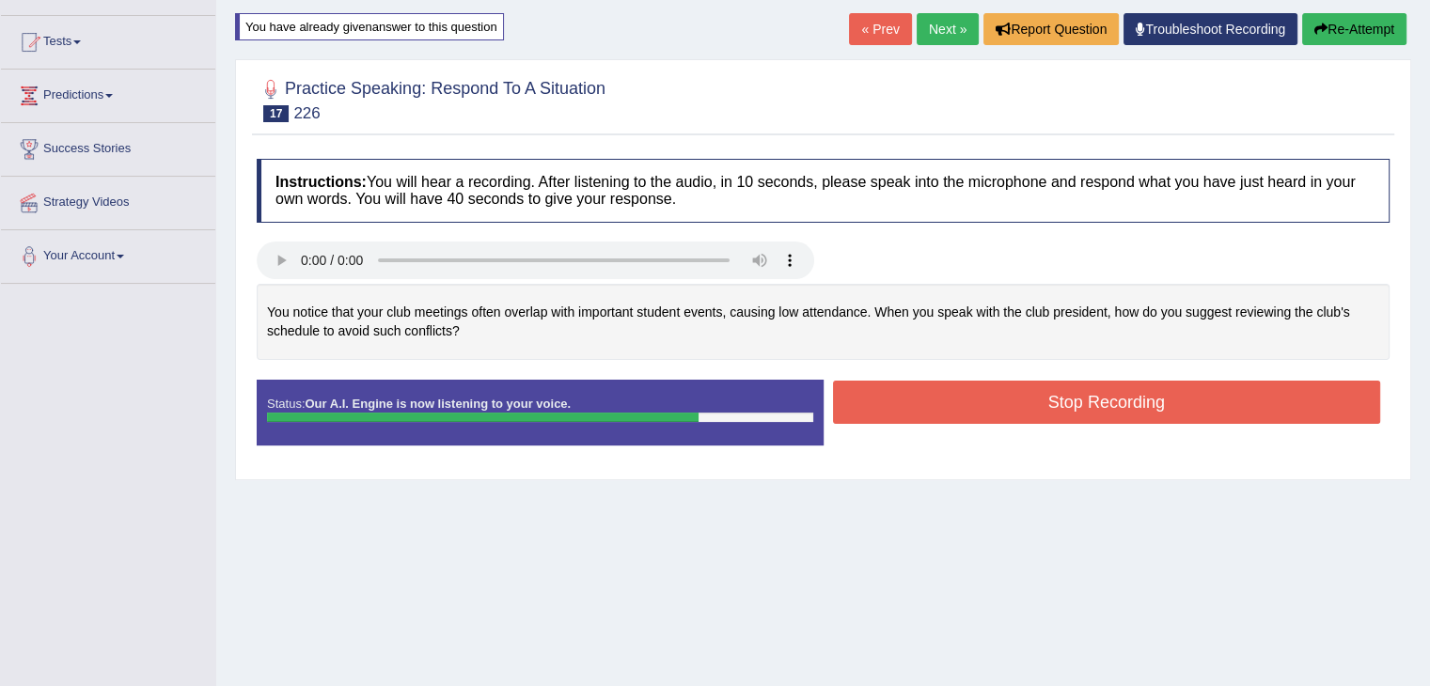
click at [1020, 390] on button "Stop Recording" at bounding box center [1107, 402] width 548 height 43
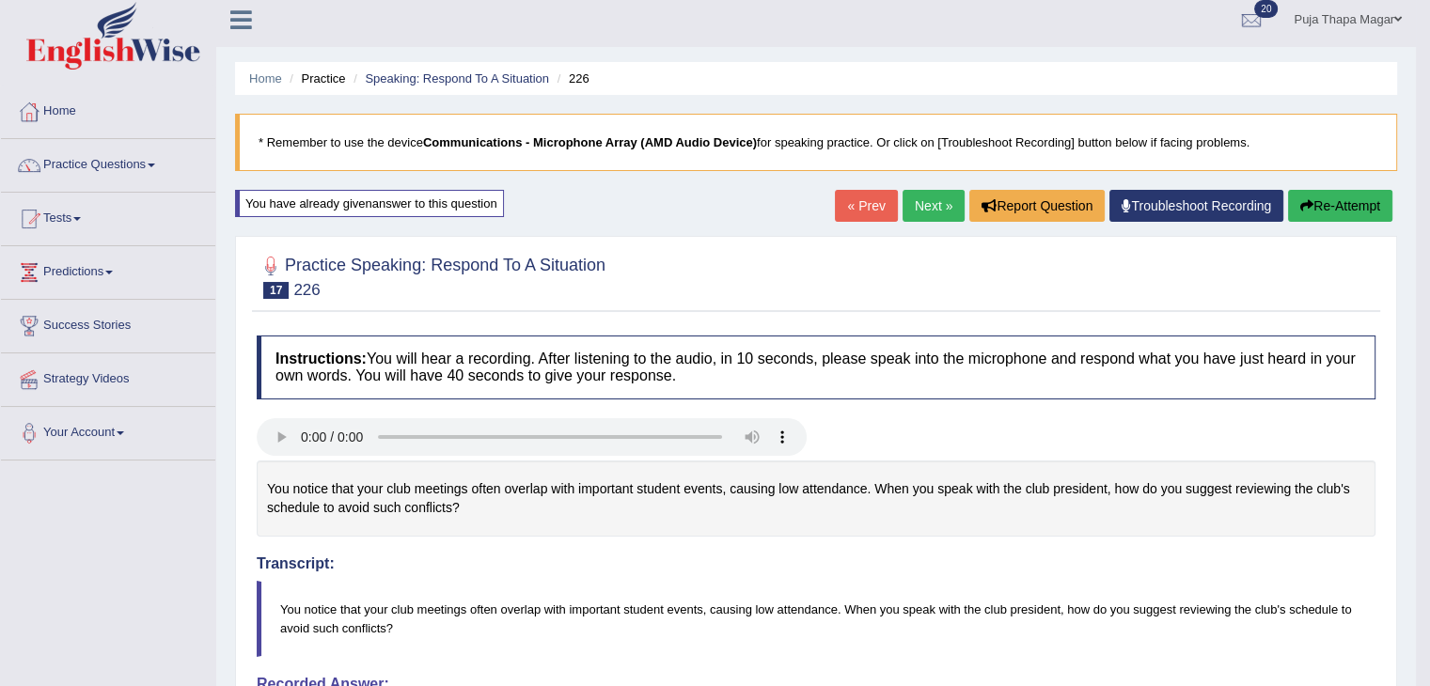
scroll to position [0, 0]
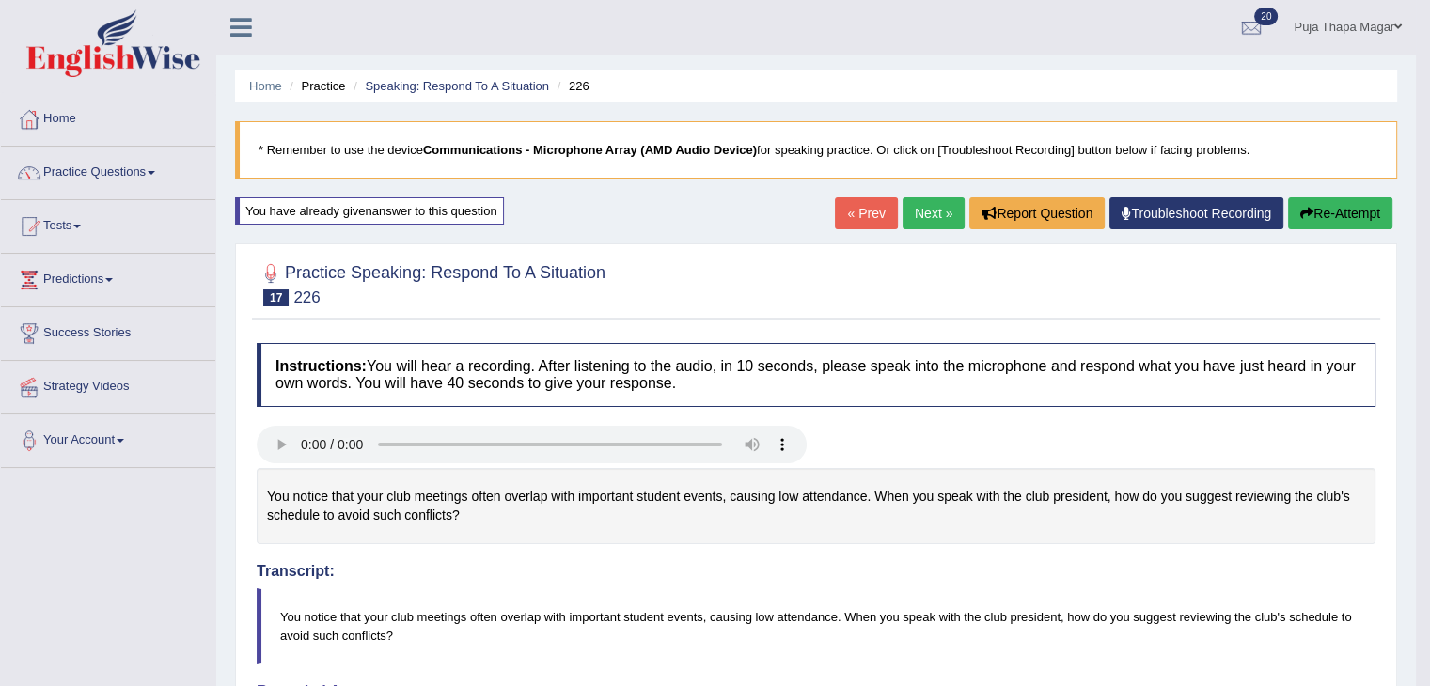
click at [1356, 226] on button "Re-Attempt" at bounding box center [1340, 213] width 104 height 32
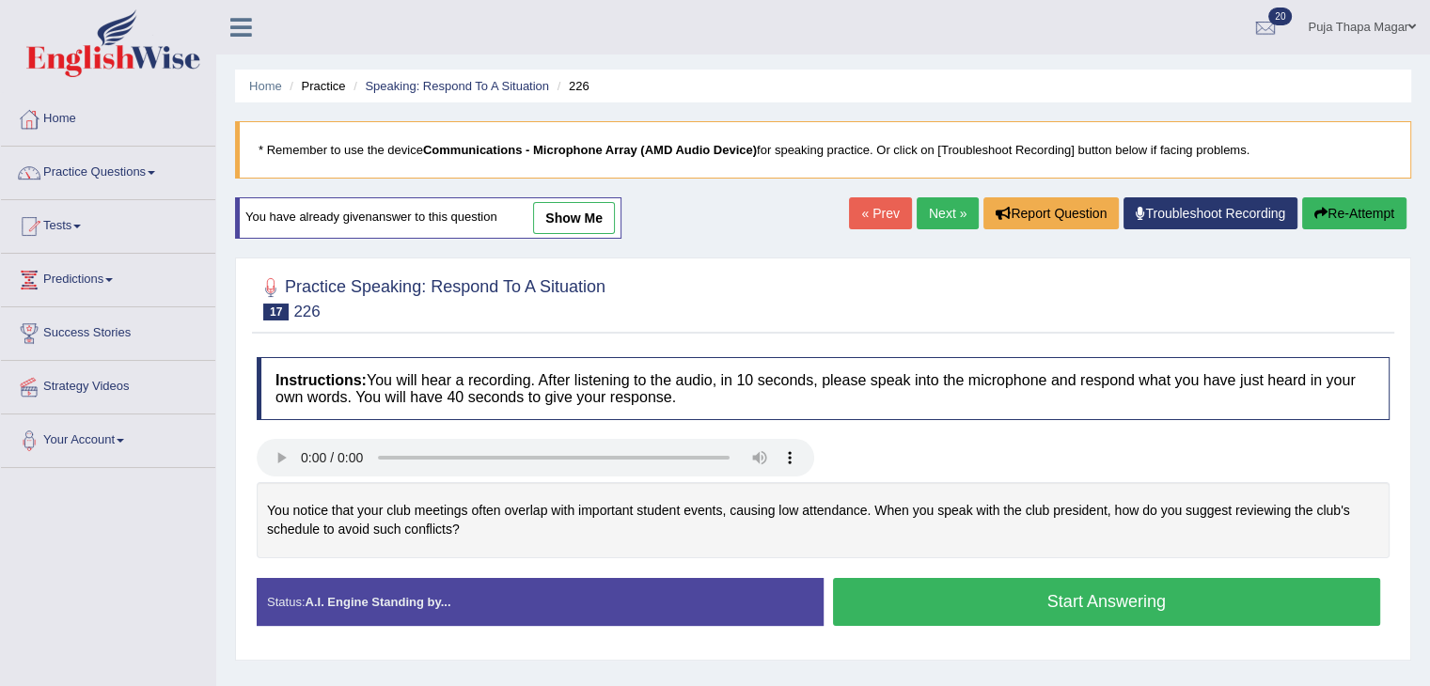
click at [929, 595] on button "Start Answering" at bounding box center [1107, 602] width 548 height 48
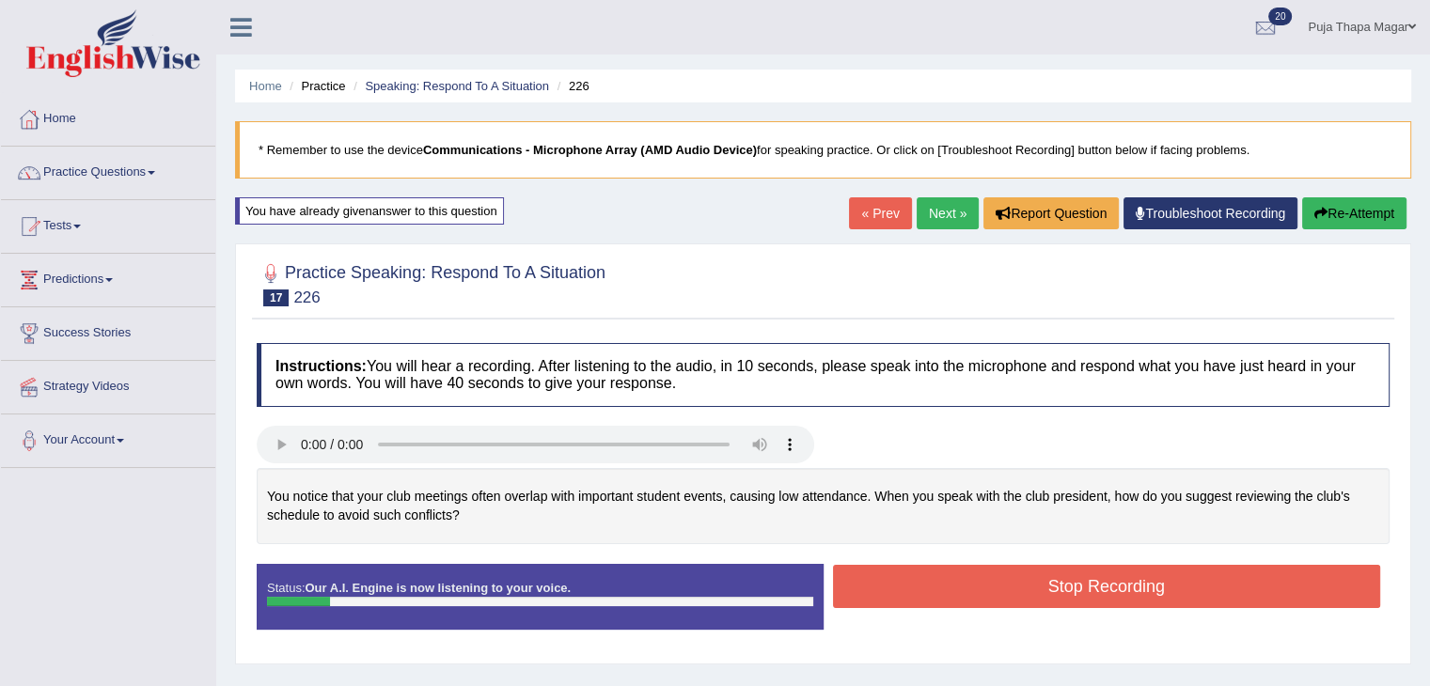
click at [1341, 208] on button "Re-Attempt" at bounding box center [1354, 213] width 104 height 32
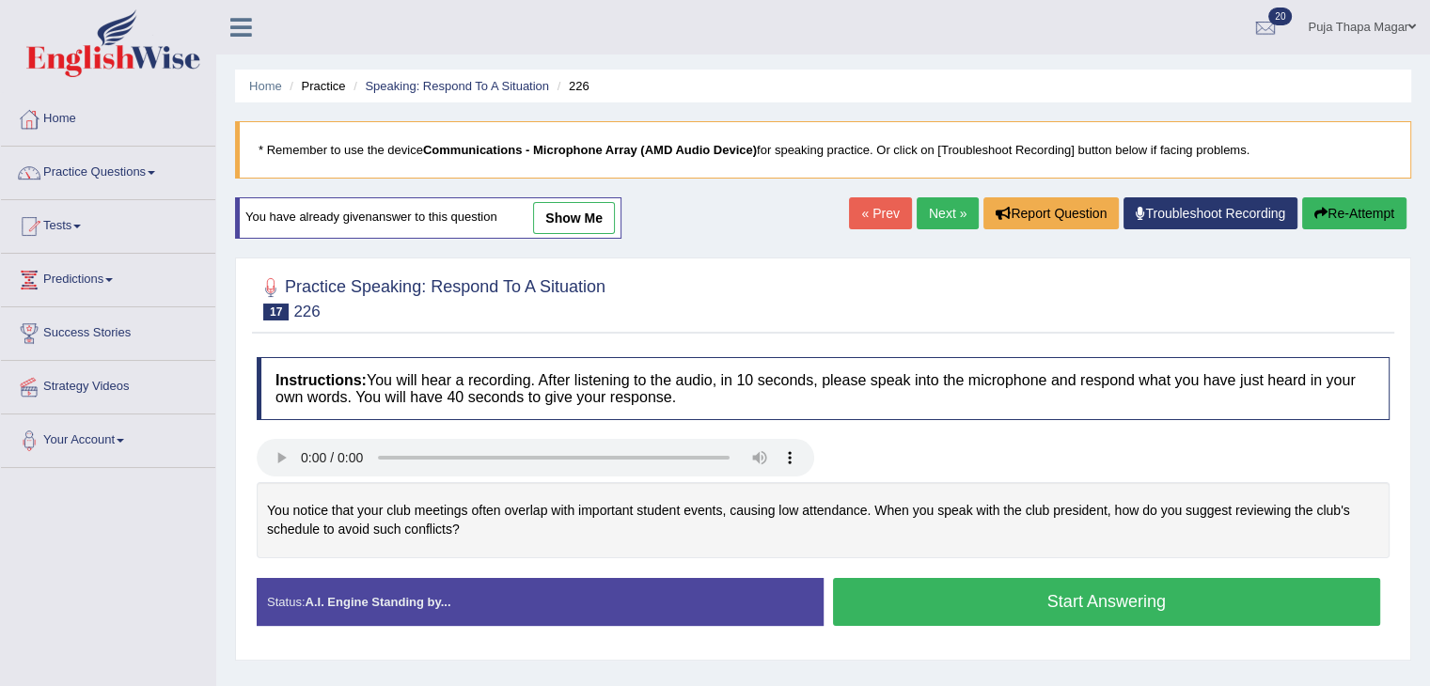
click at [992, 603] on button "Start Answering" at bounding box center [1107, 602] width 548 height 48
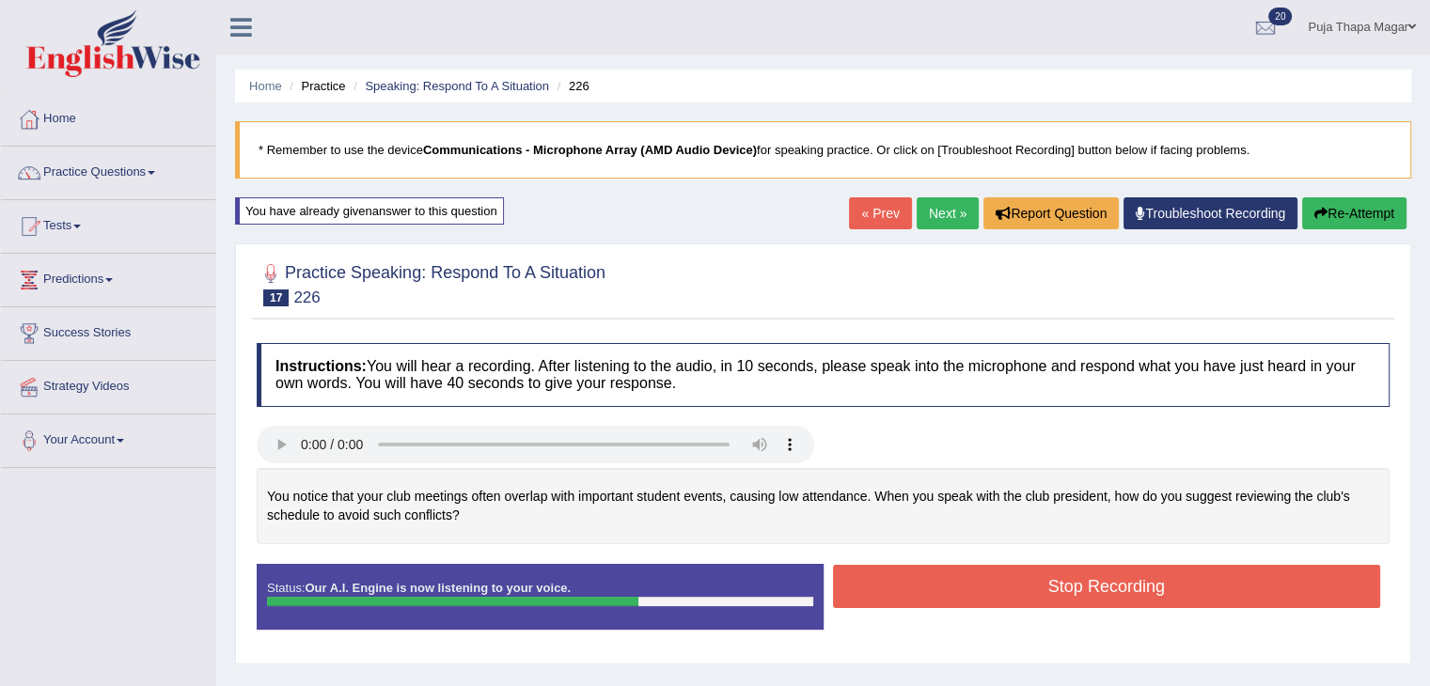
click at [1335, 208] on button "Re-Attempt" at bounding box center [1354, 213] width 104 height 32
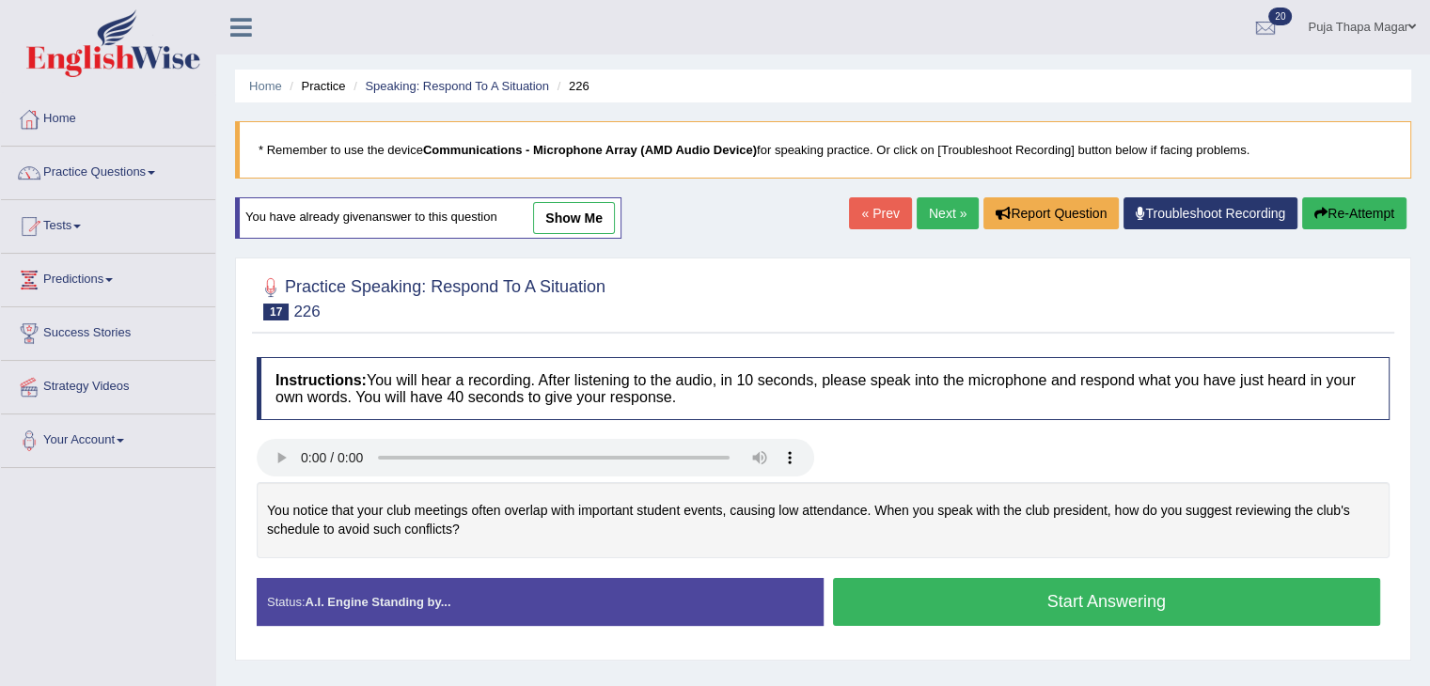
click at [960, 611] on button "Start Answering" at bounding box center [1107, 602] width 548 height 48
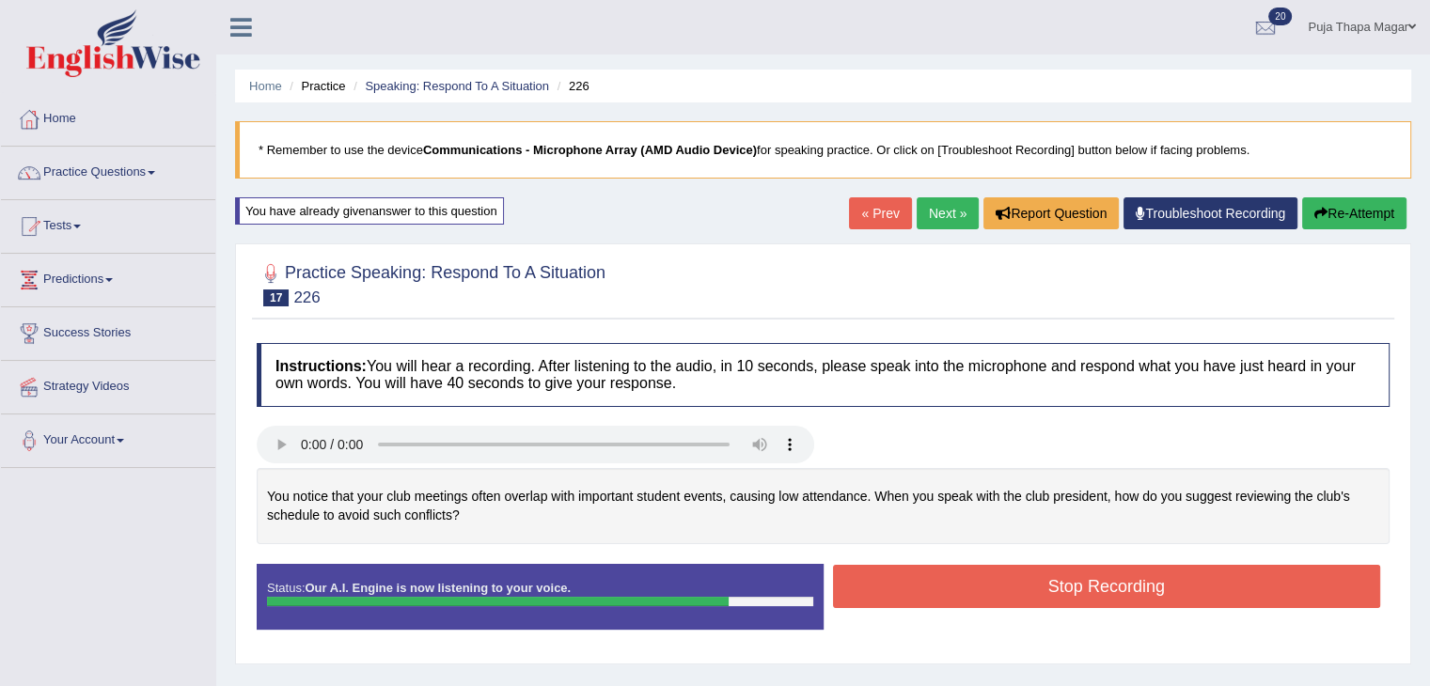
click at [984, 587] on button "Stop Recording" at bounding box center [1107, 586] width 548 height 43
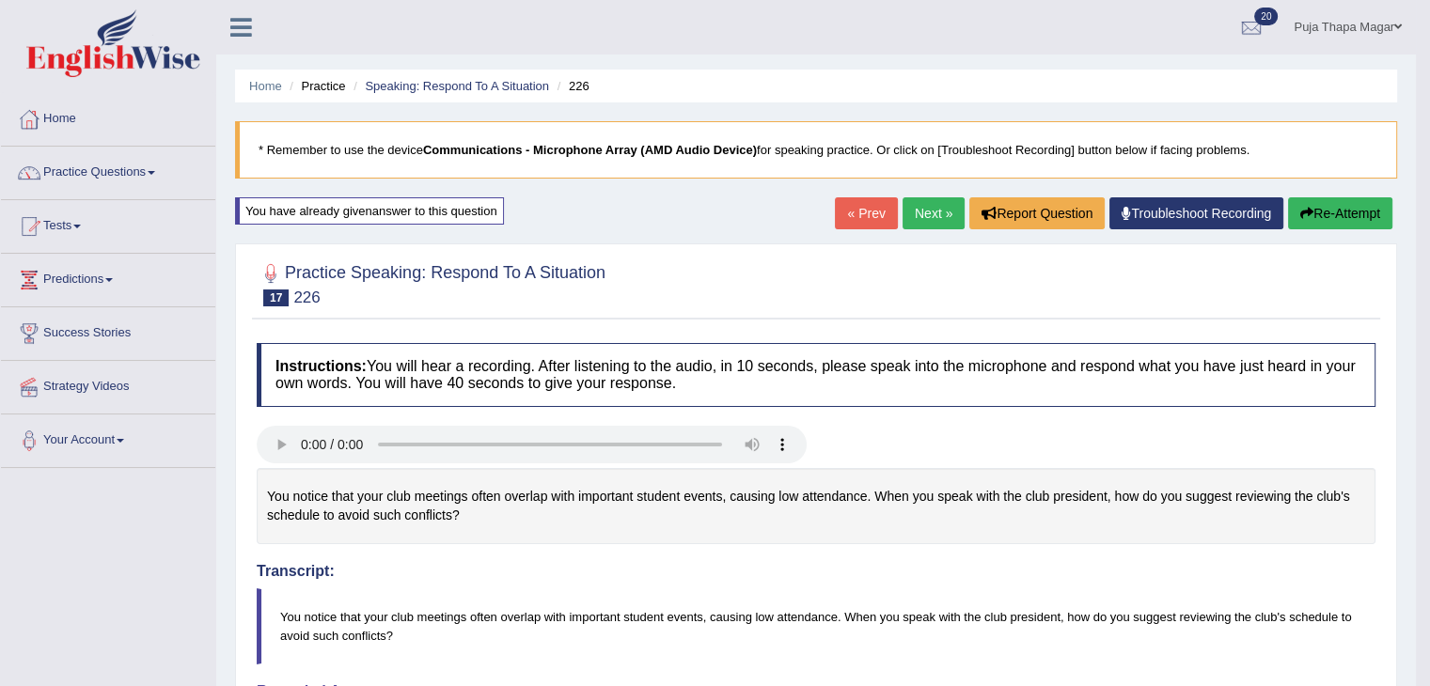
click at [925, 202] on link "Next »" at bounding box center [933, 213] width 62 height 32
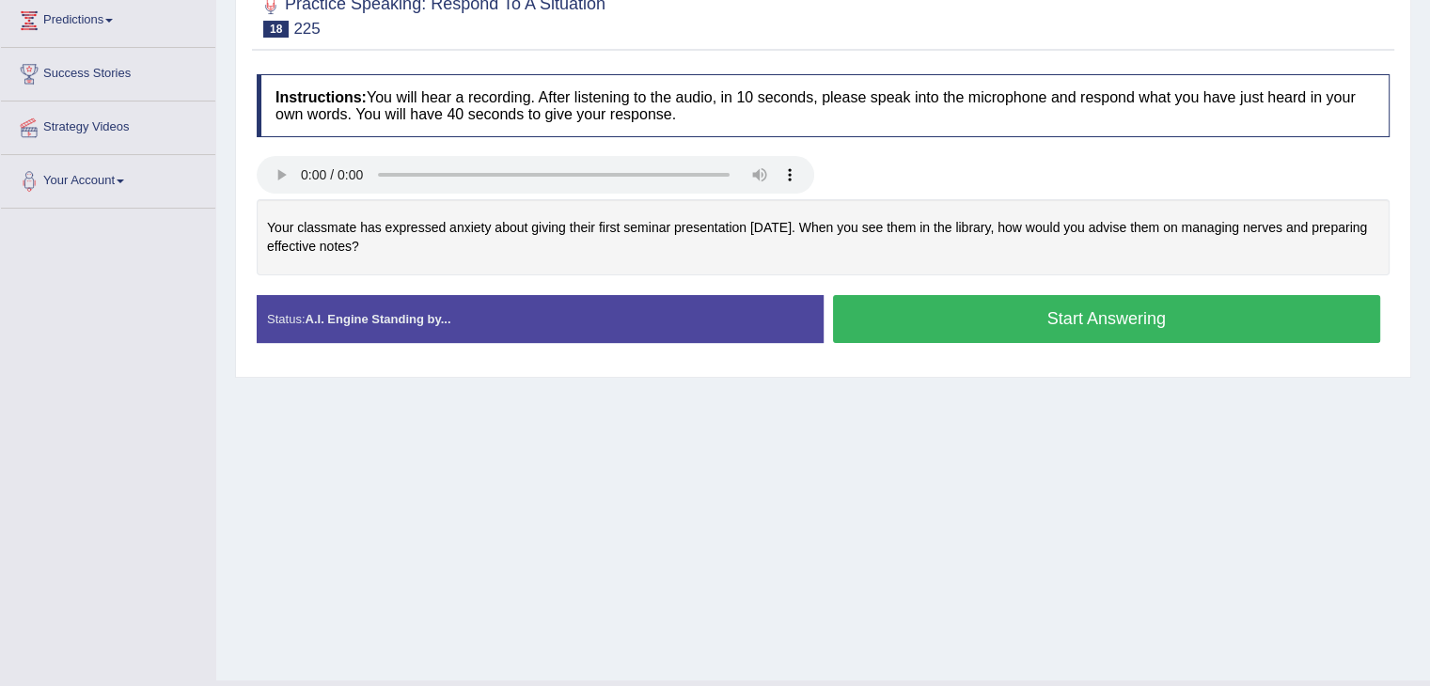
click at [1002, 327] on button "Start Answering" at bounding box center [1107, 319] width 548 height 48
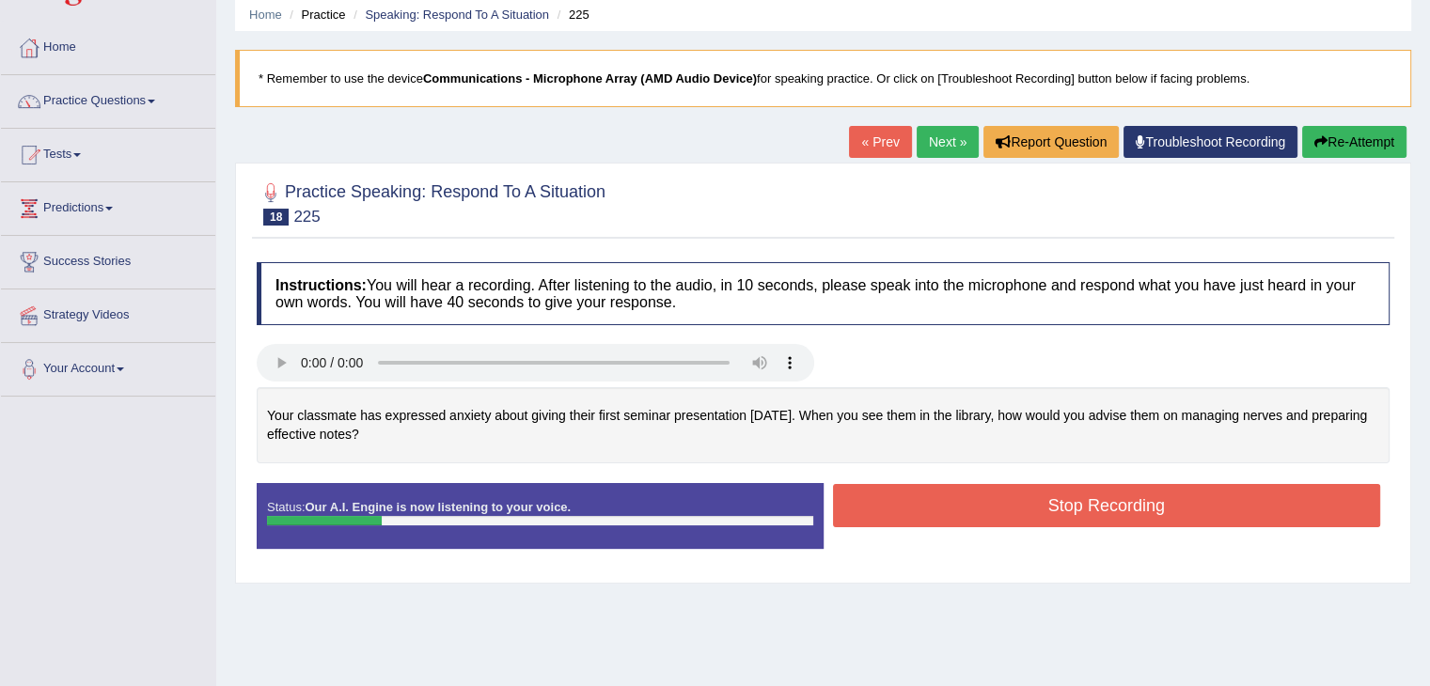
scroll to position [70, 0]
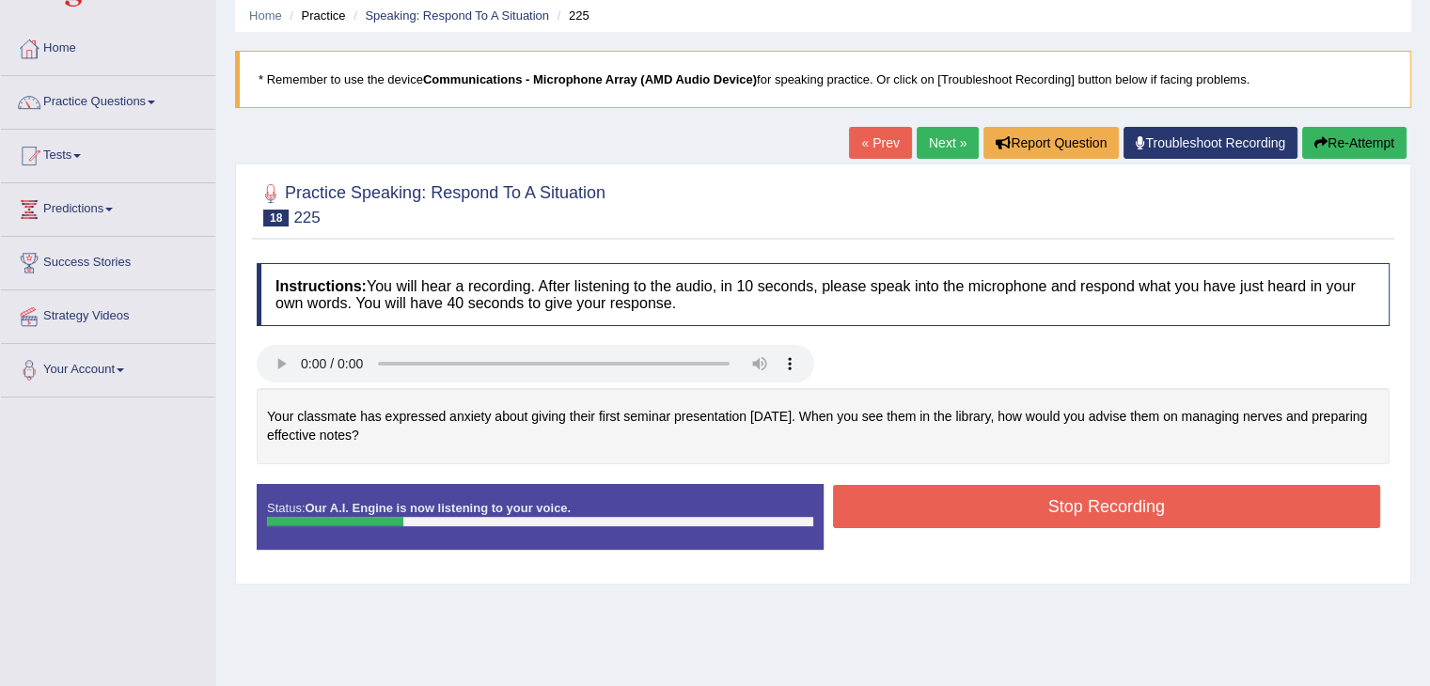
click at [1369, 142] on button "Re-Attempt" at bounding box center [1354, 143] width 104 height 32
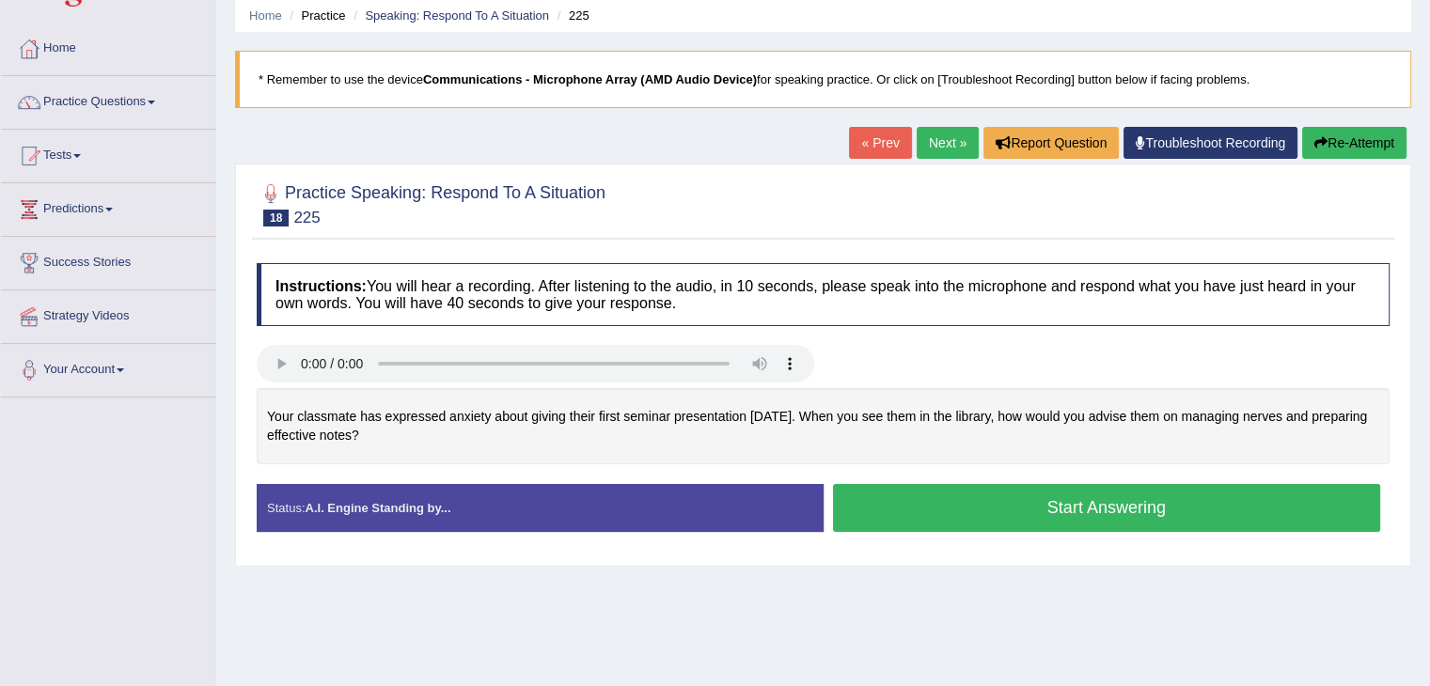
scroll to position [70, 0]
click at [954, 495] on button "Start Answering" at bounding box center [1107, 508] width 548 height 48
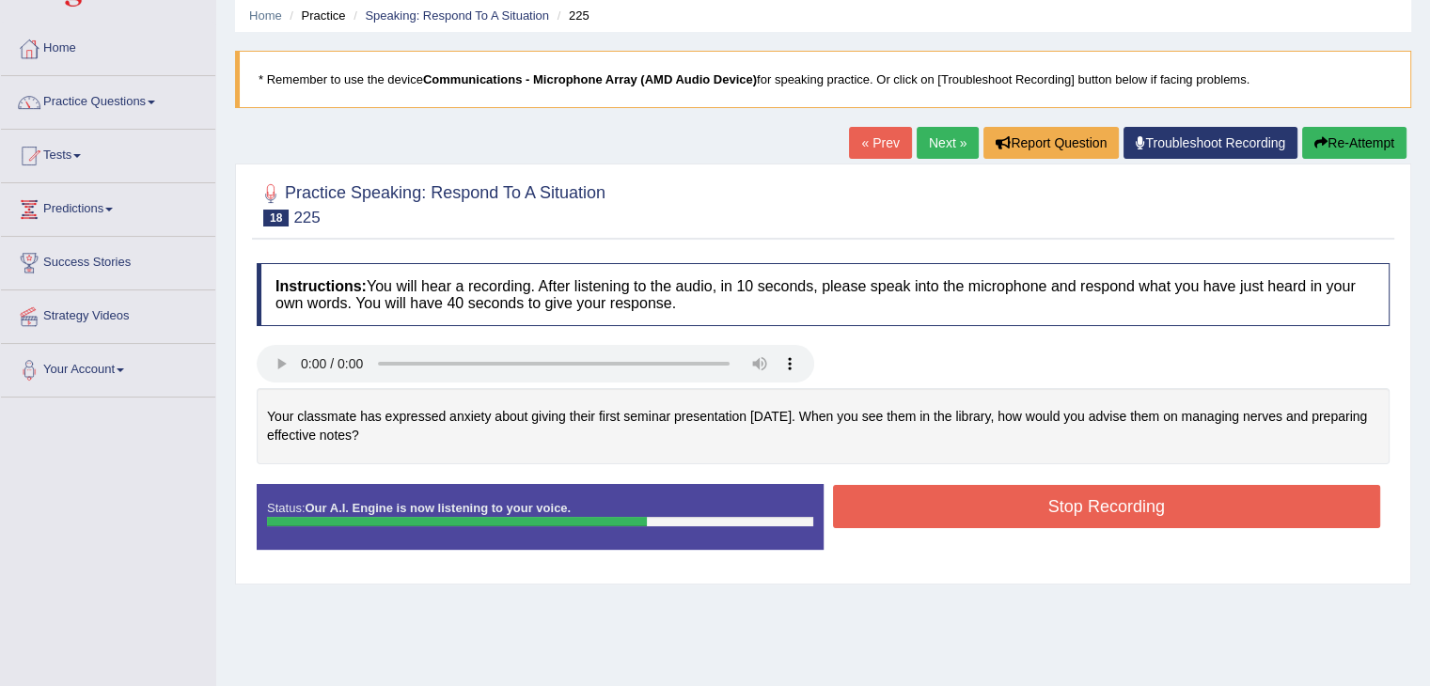
click at [1363, 144] on button "Re-Attempt" at bounding box center [1354, 143] width 104 height 32
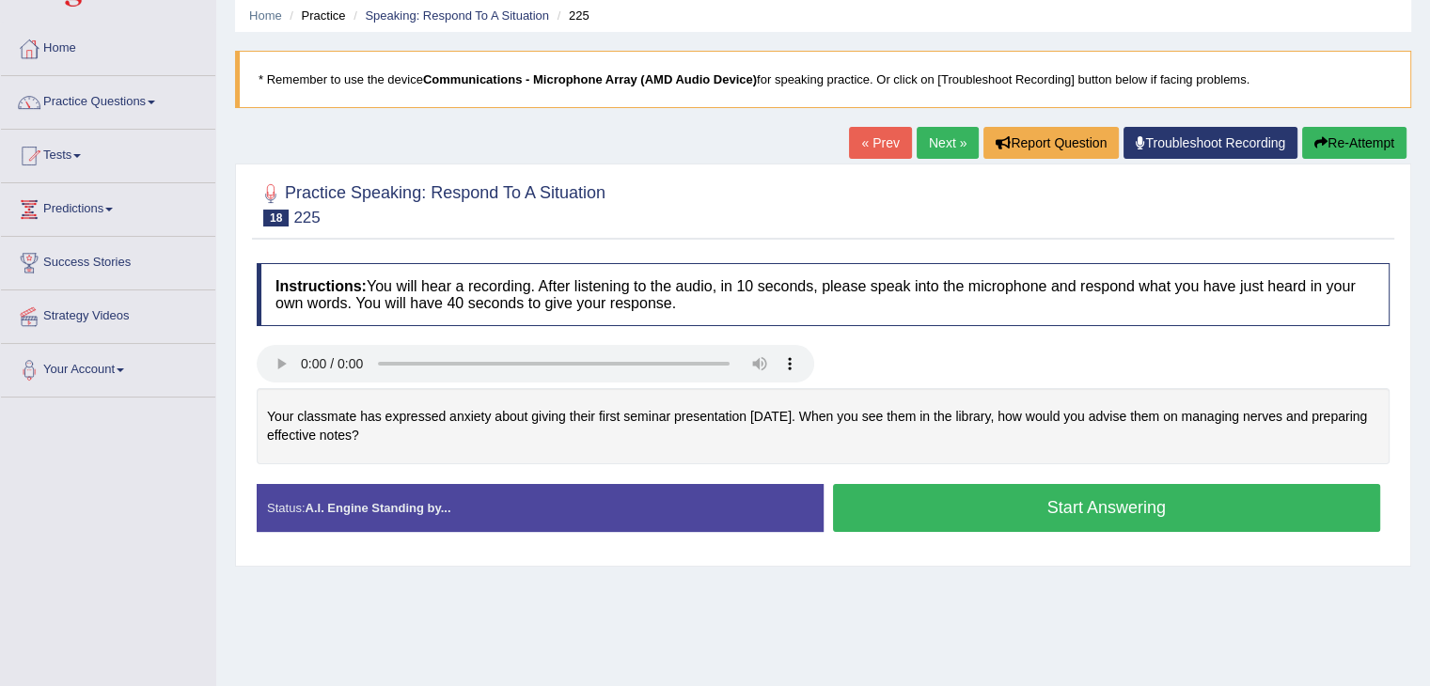
scroll to position [70, 0]
click at [1040, 509] on button "Start Answering" at bounding box center [1107, 508] width 548 height 48
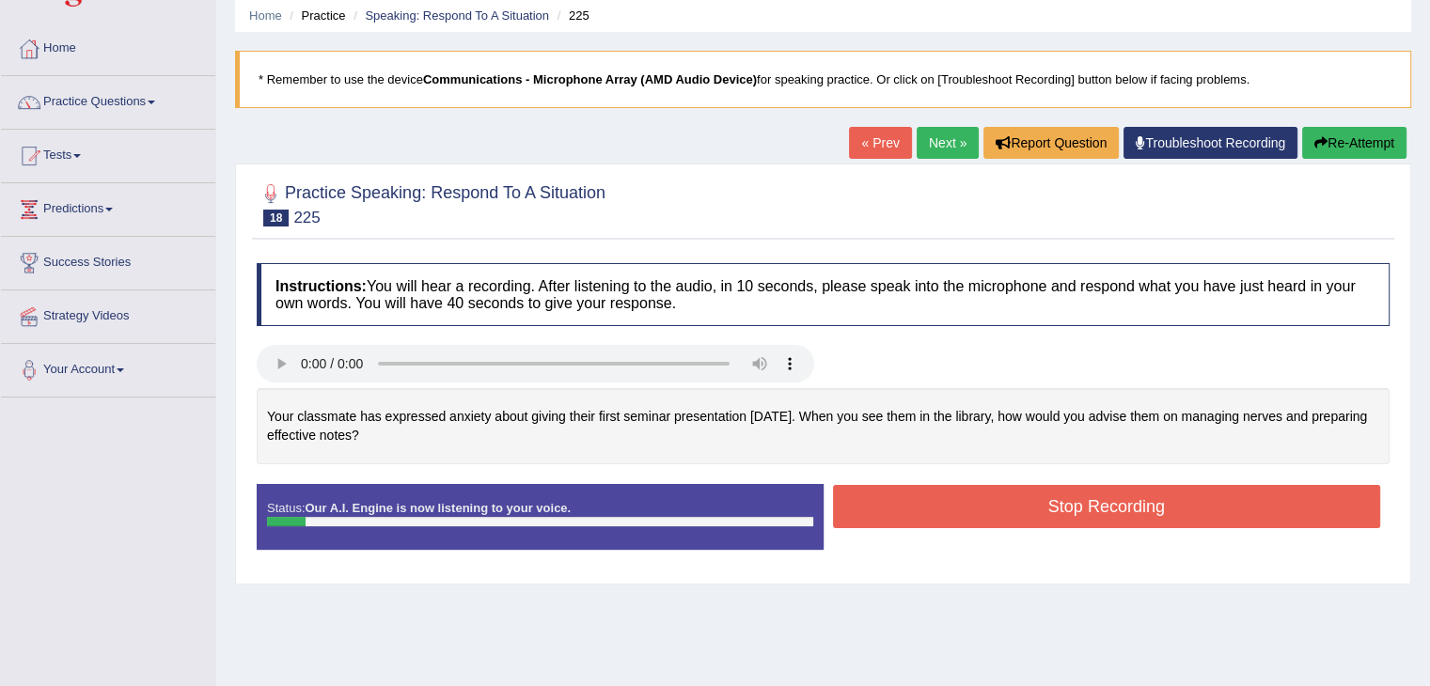
click at [1365, 148] on button "Re-Attempt" at bounding box center [1354, 143] width 104 height 32
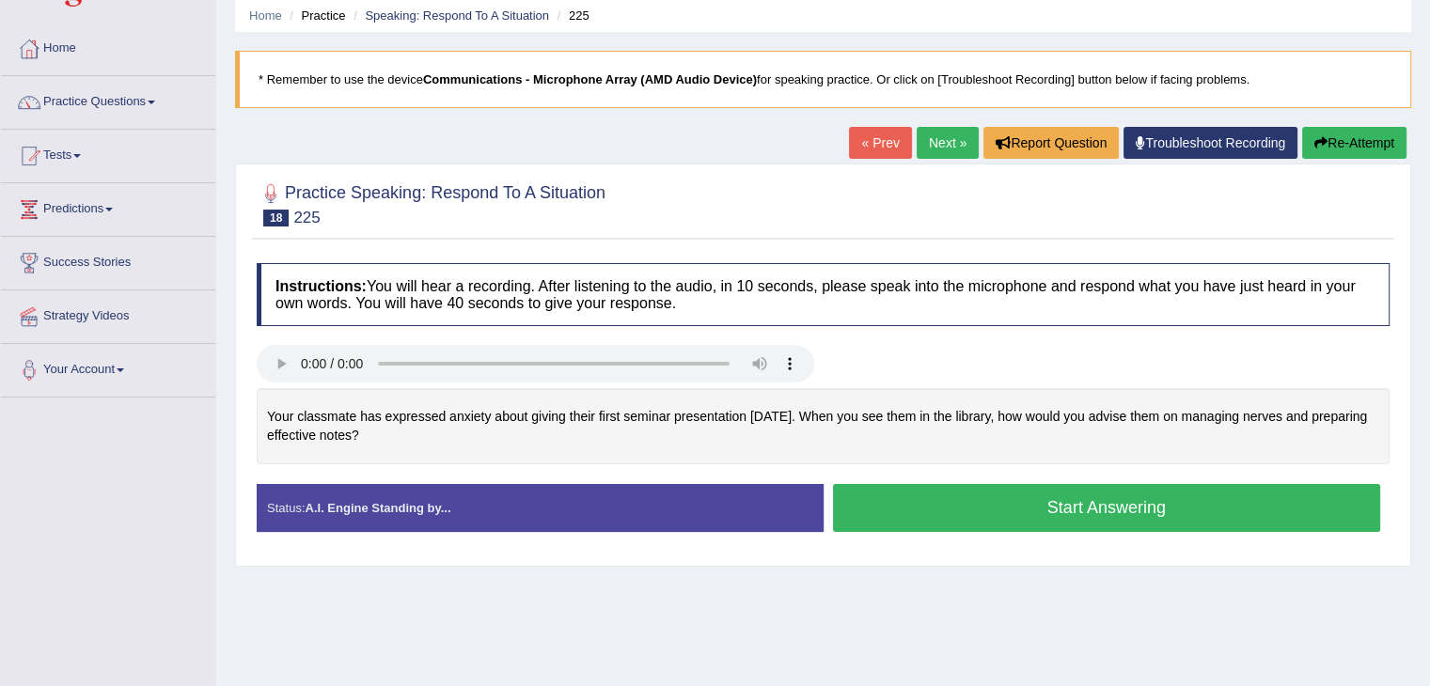
click at [986, 515] on button "Start Answering" at bounding box center [1107, 508] width 548 height 48
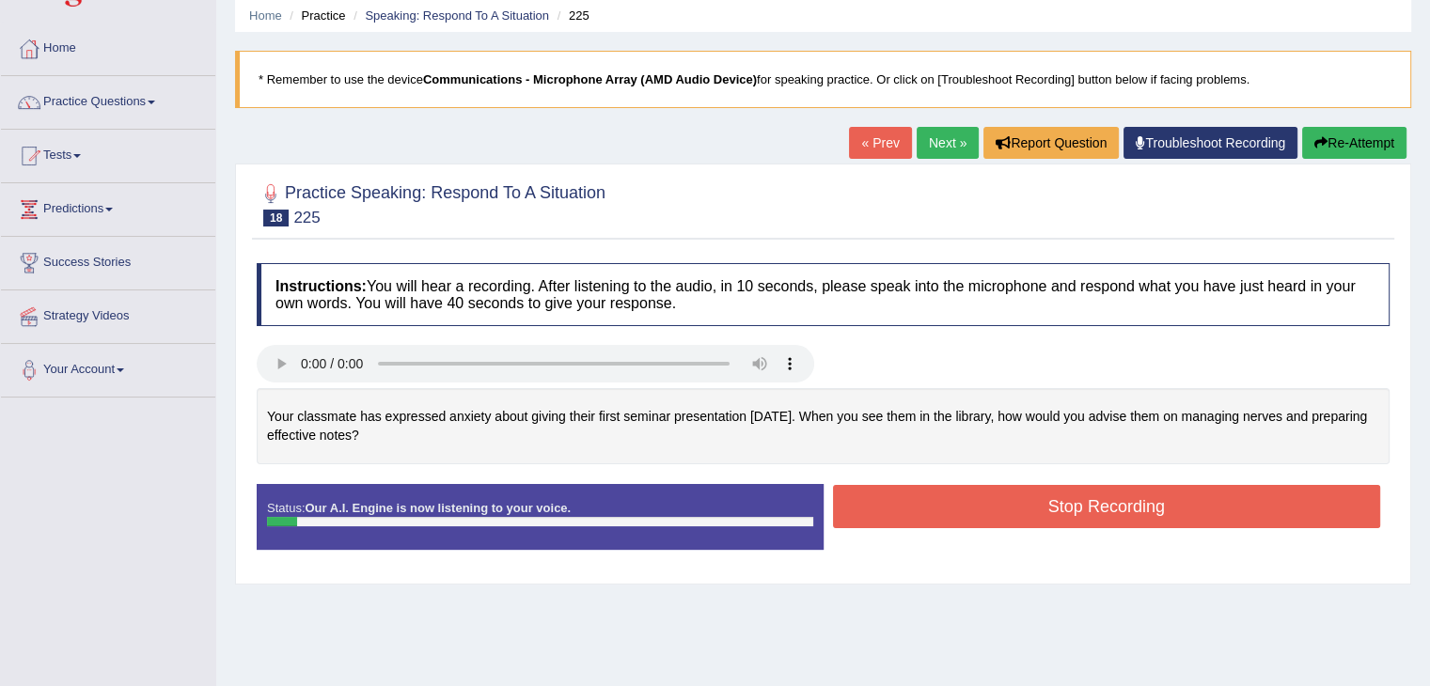
click at [1166, 507] on button "Stop Recording" at bounding box center [1107, 506] width 548 height 43
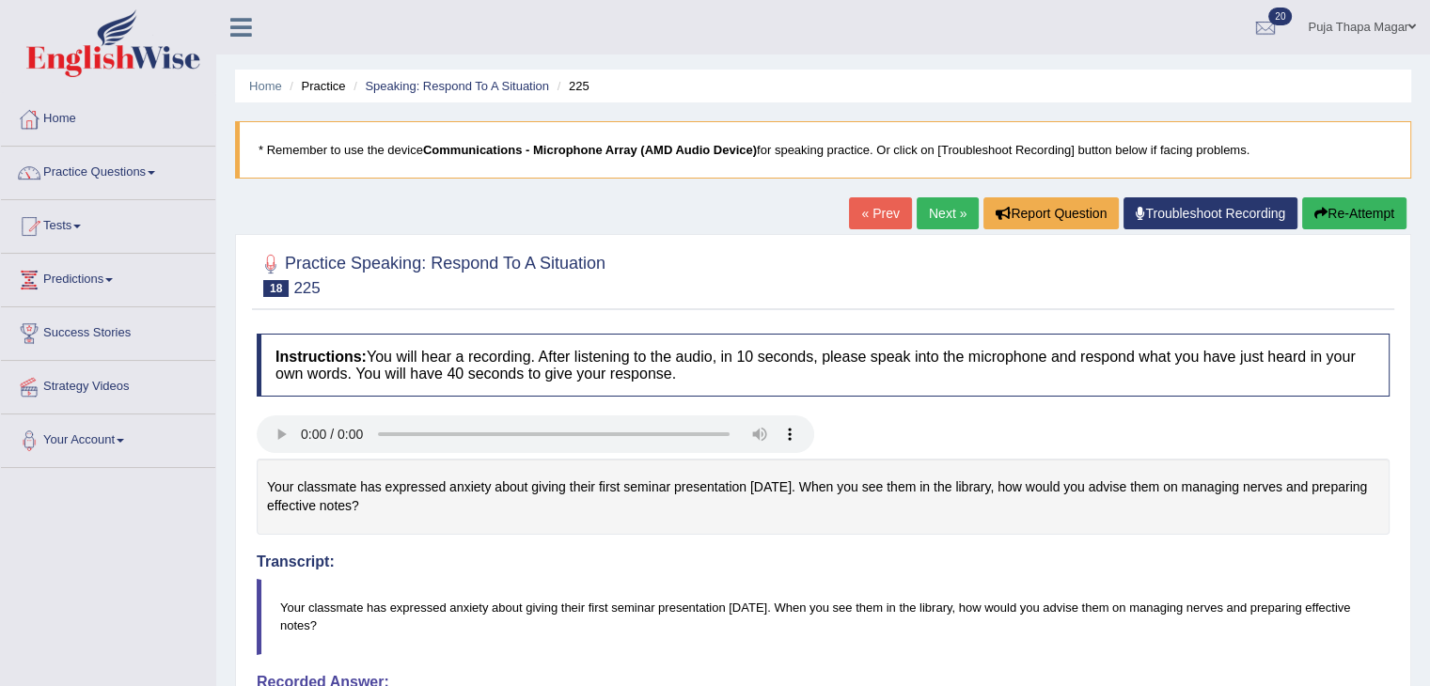
click at [1337, 190] on div "Home Practice Speaking: Respond To A Situation 225 * Remember to use the device…" at bounding box center [822, 492] width 1213 height 985
click at [1340, 215] on button "Re-Attempt" at bounding box center [1354, 213] width 104 height 32
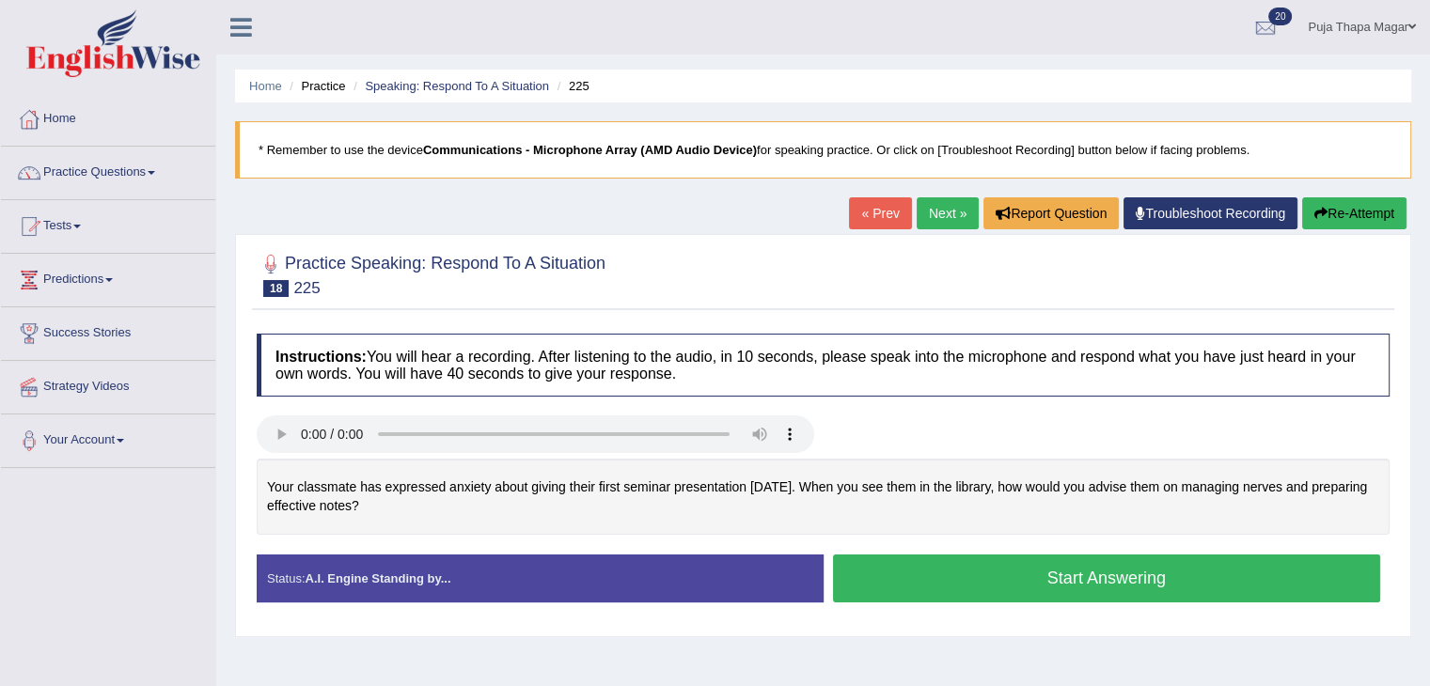
click at [976, 569] on button "Start Answering" at bounding box center [1107, 579] width 548 height 48
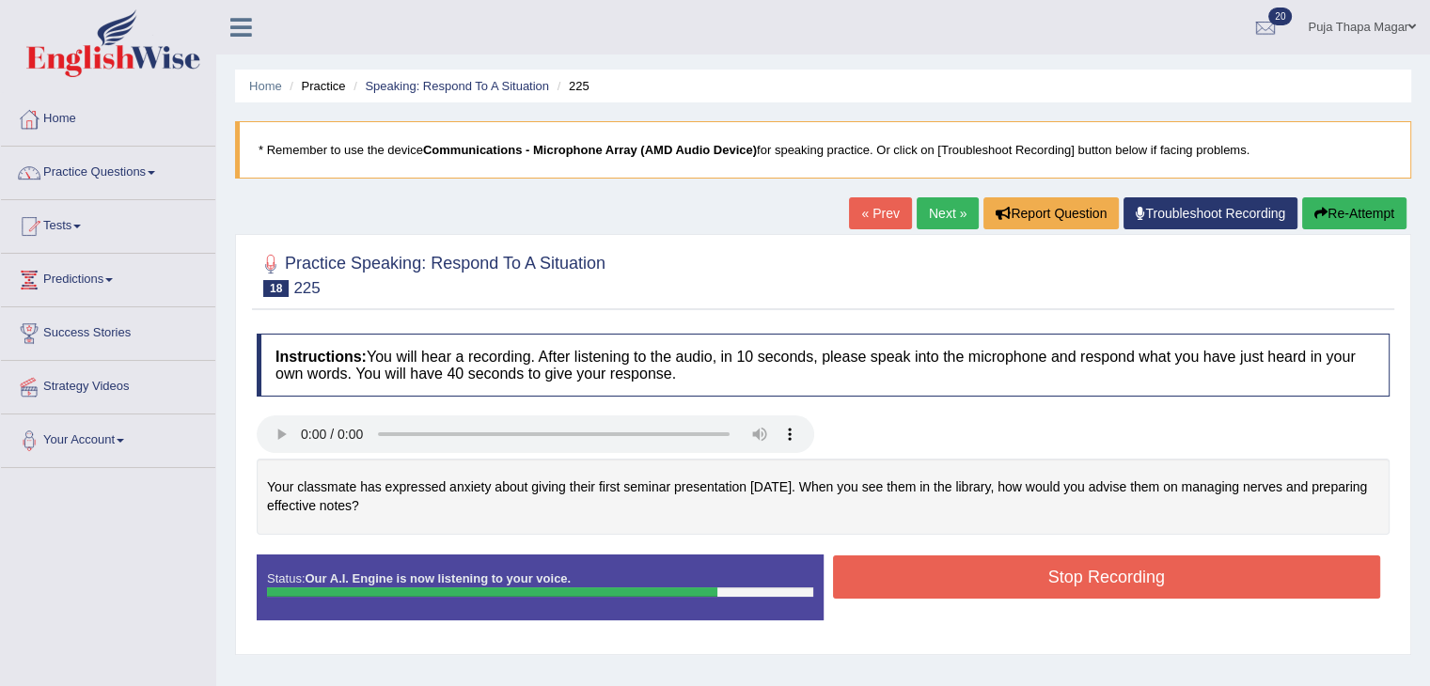
click at [976, 569] on button "Stop Recording" at bounding box center [1107, 577] width 548 height 43
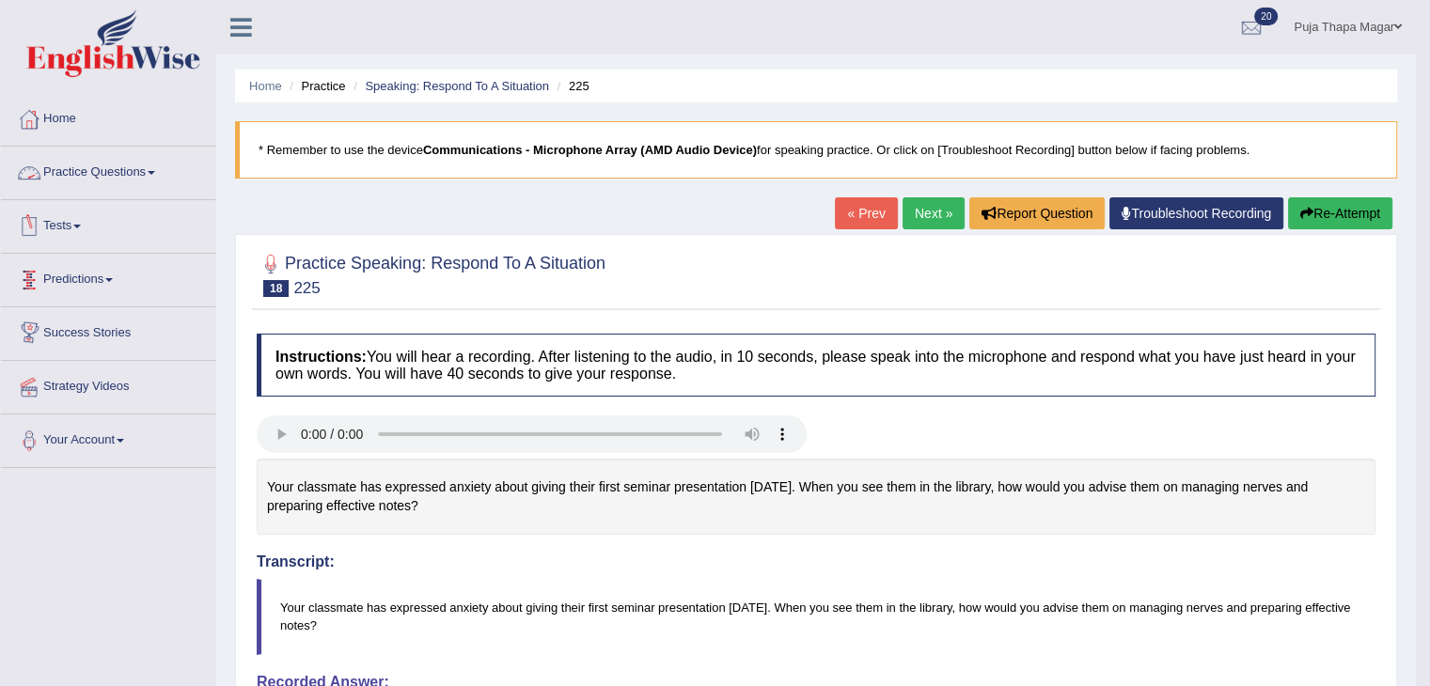
click at [136, 162] on link "Practice Questions" at bounding box center [108, 170] width 214 height 47
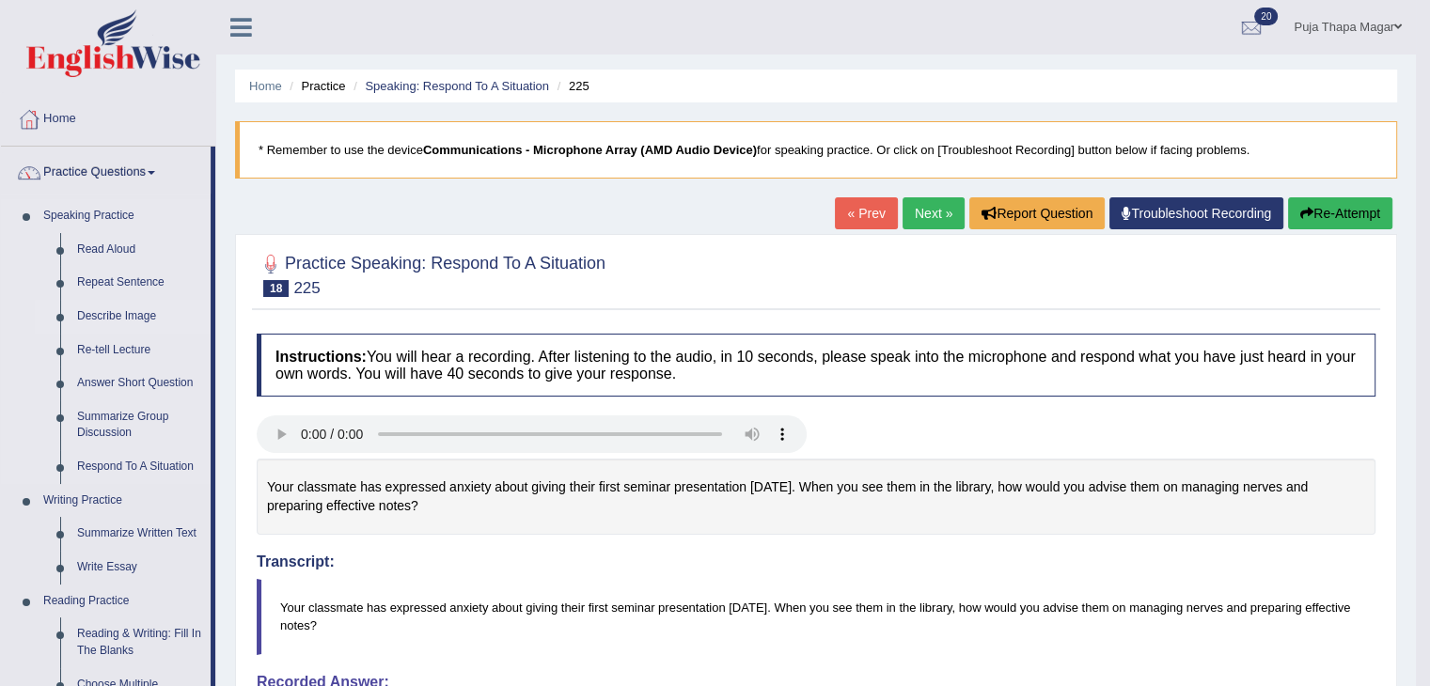
click at [141, 317] on link "Describe Image" at bounding box center [140, 317] width 142 height 34
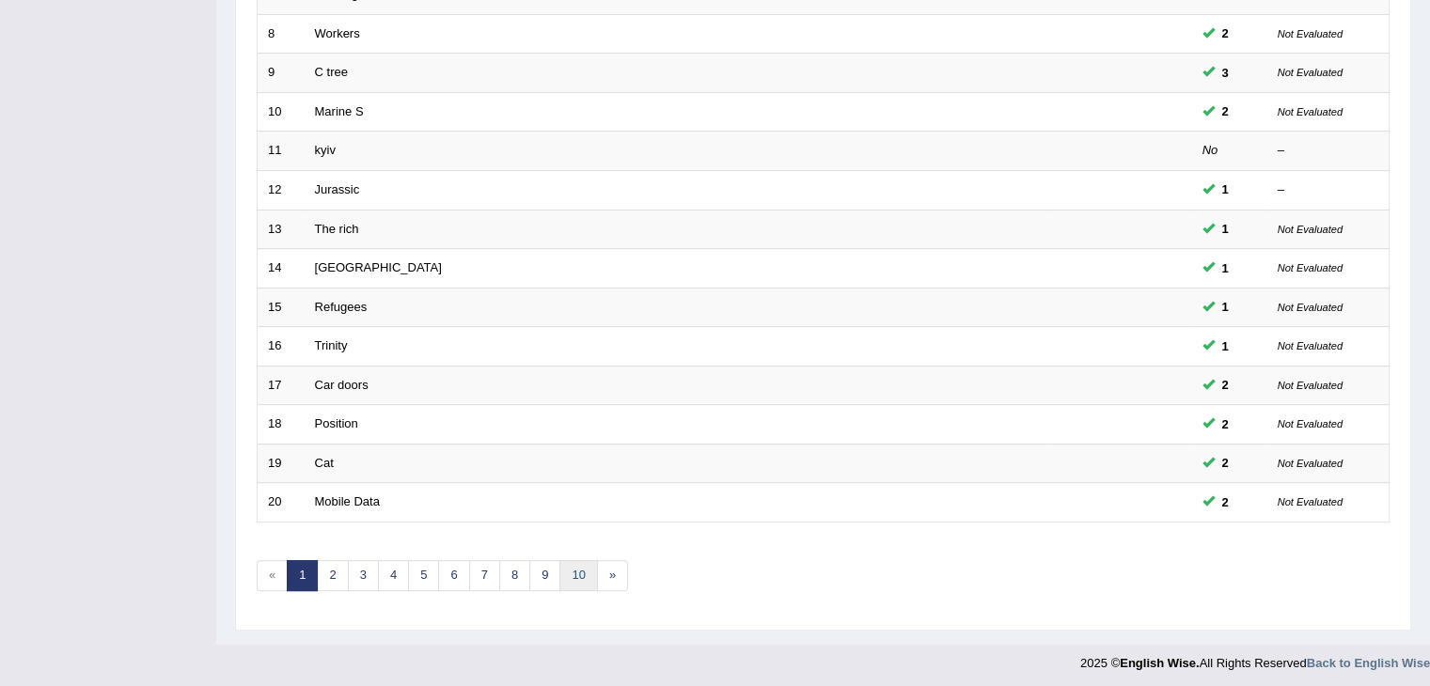
click at [573, 569] on link "10" at bounding box center [578, 575] width 38 height 31
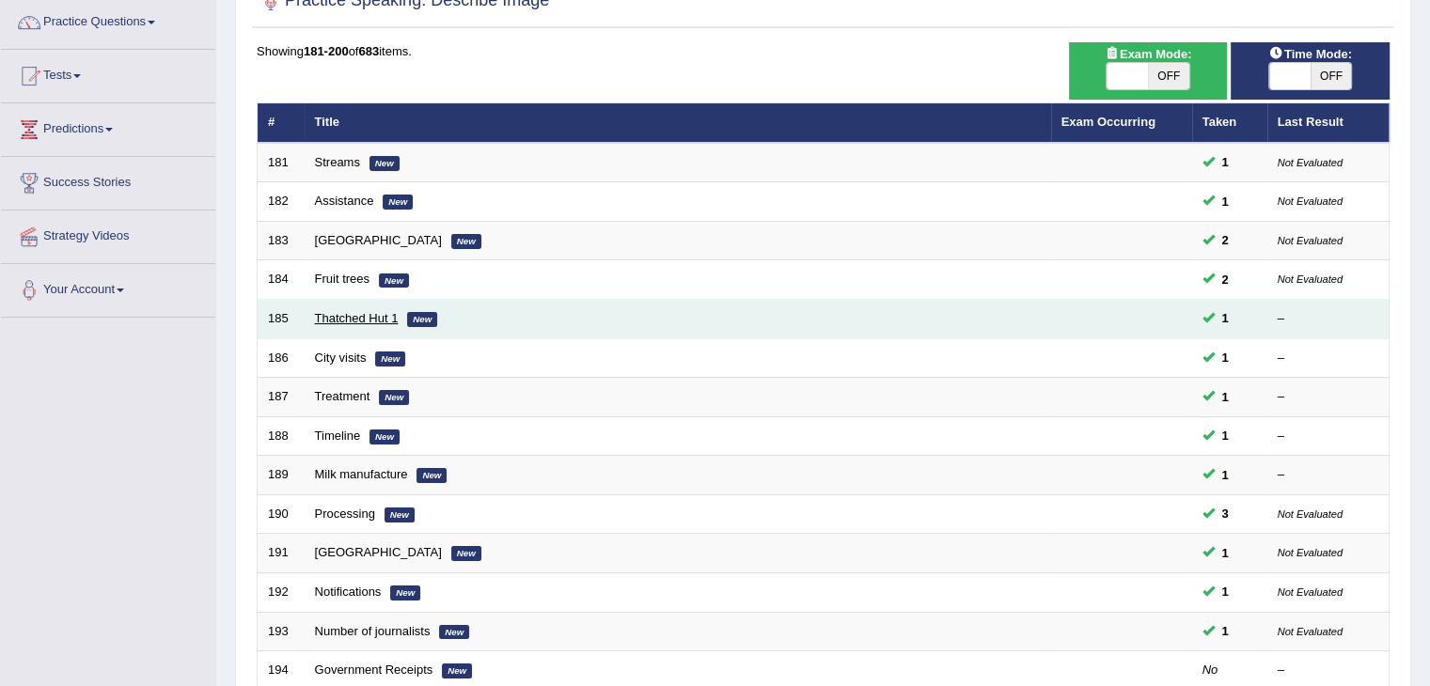
click at [380, 319] on link "Thatched Hut 1" at bounding box center [357, 318] width 84 height 14
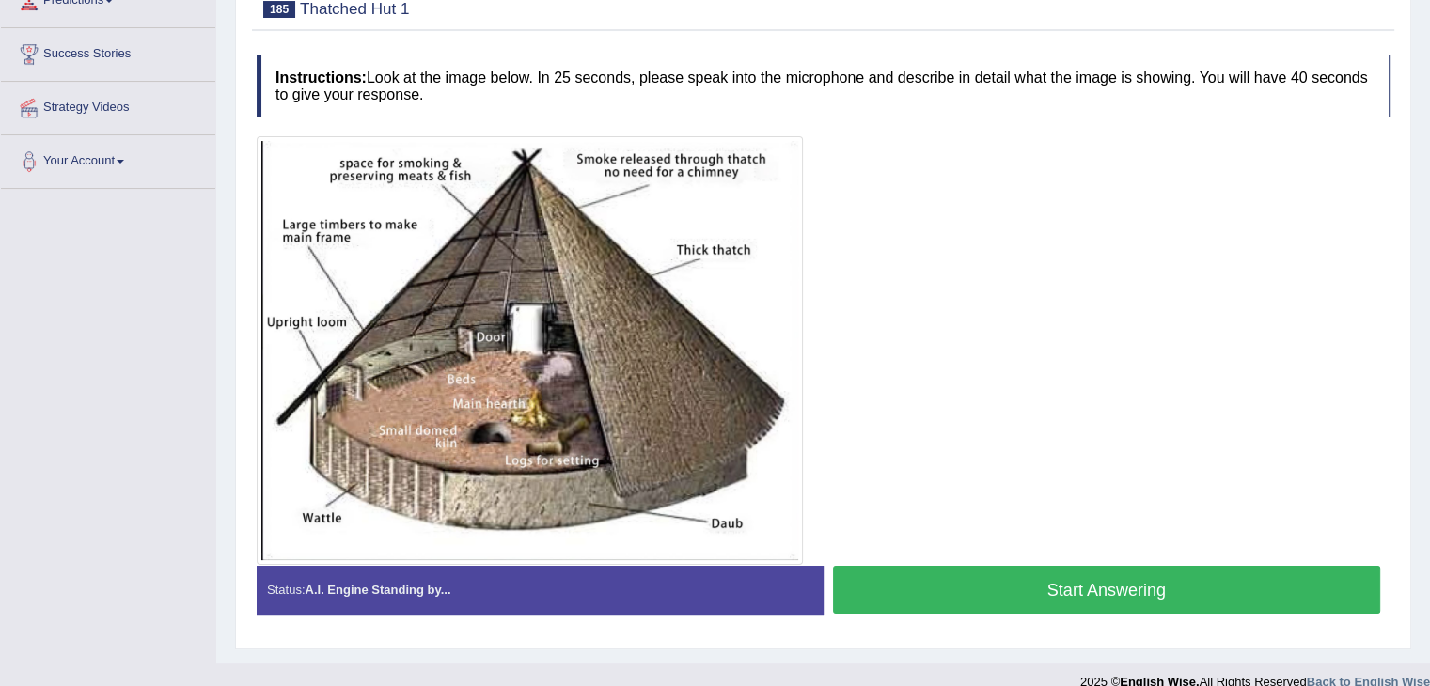
scroll to position [279, 0]
click at [916, 566] on button "Start Answering" at bounding box center [1107, 590] width 548 height 48
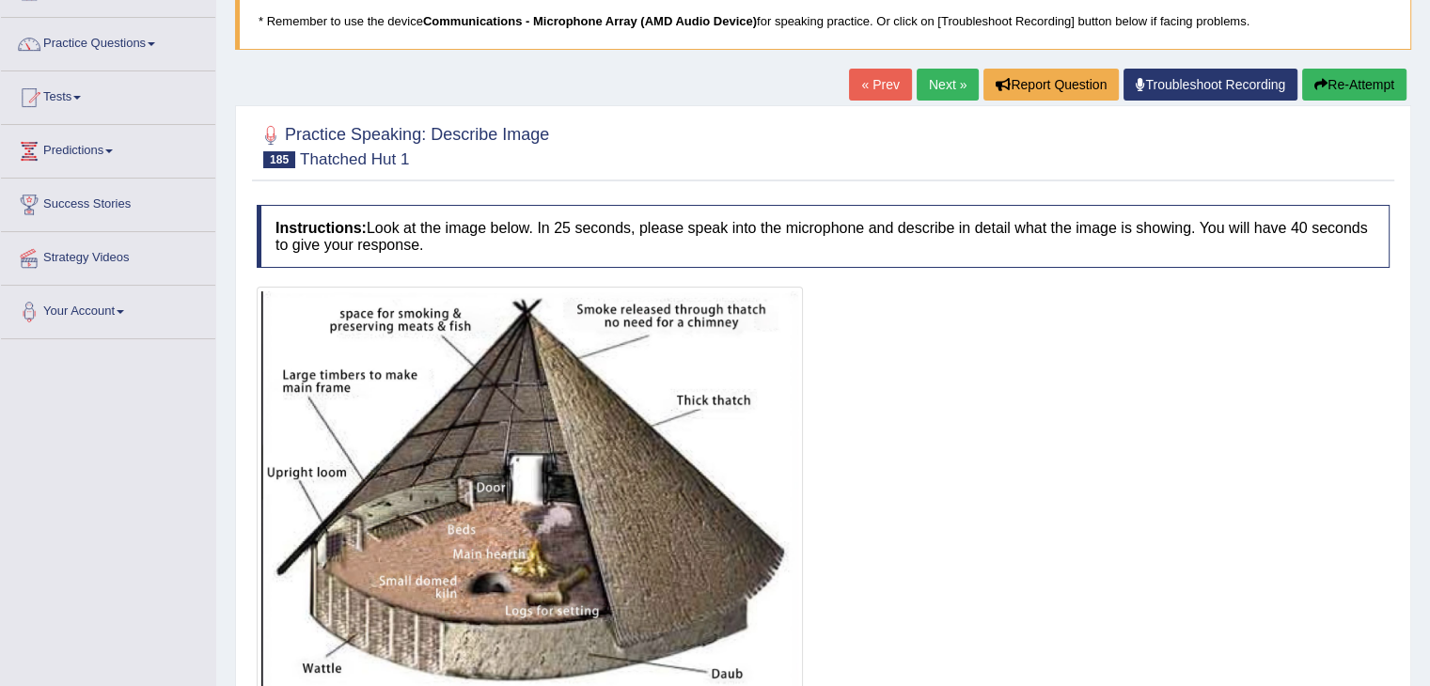
scroll to position [91, 0]
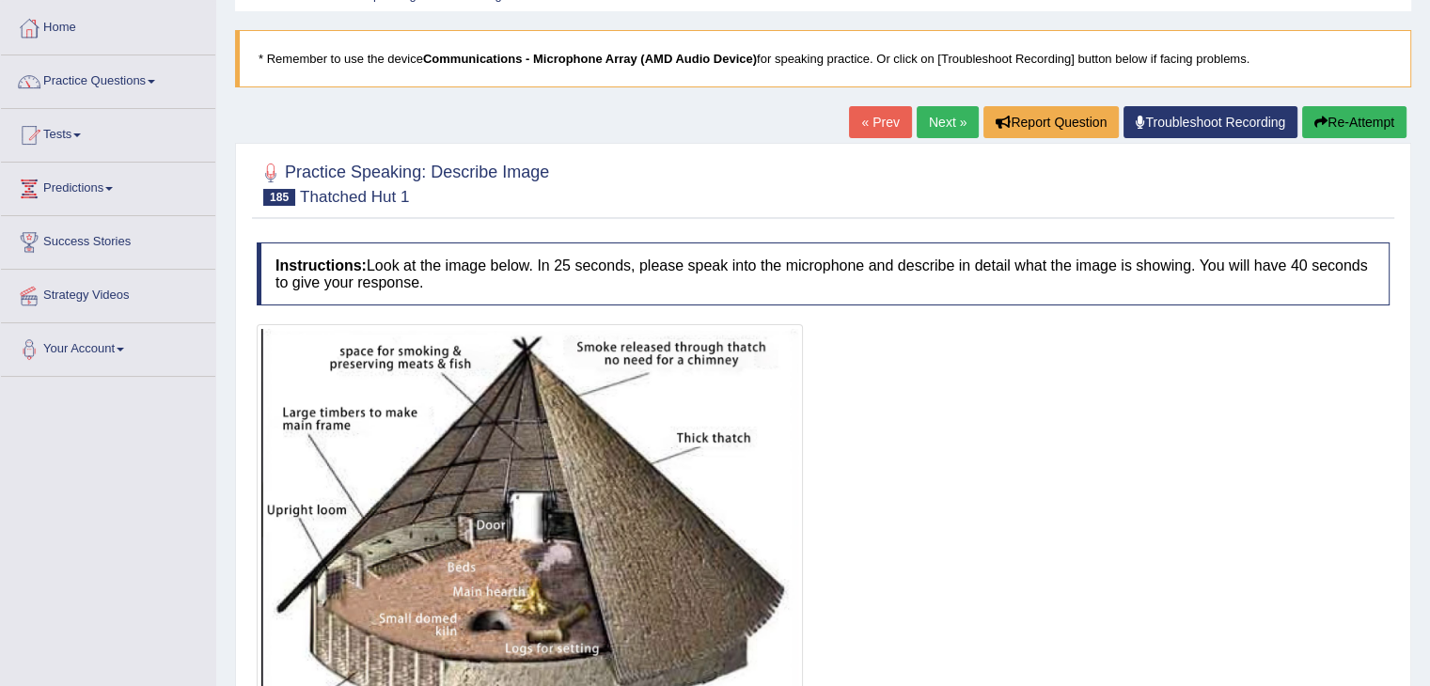
click at [1346, 112] on button "Re-Attempt" at bounding box center [1354, 122] width 104 height 32
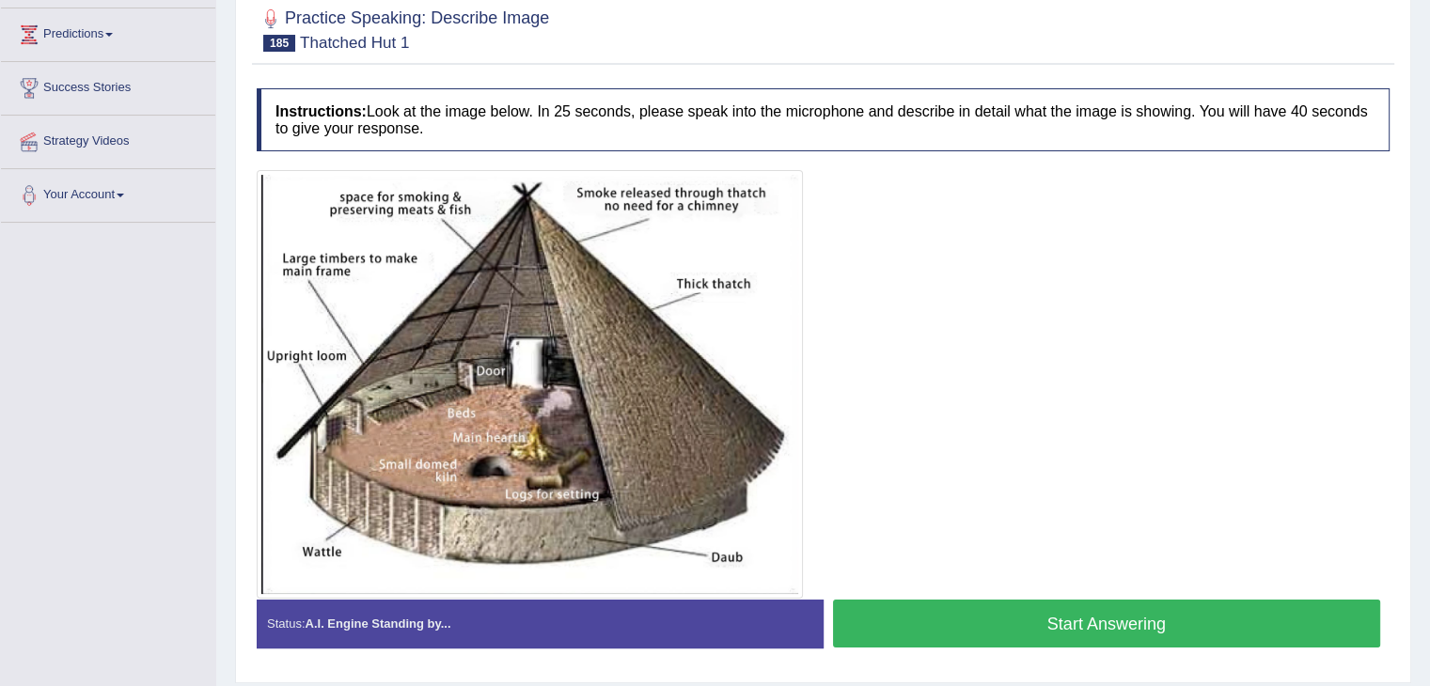
scroll to position [245, 0]
click at [937, 618] on button "Start Answering" at bounding box center [1107, 624] width 548 height 48
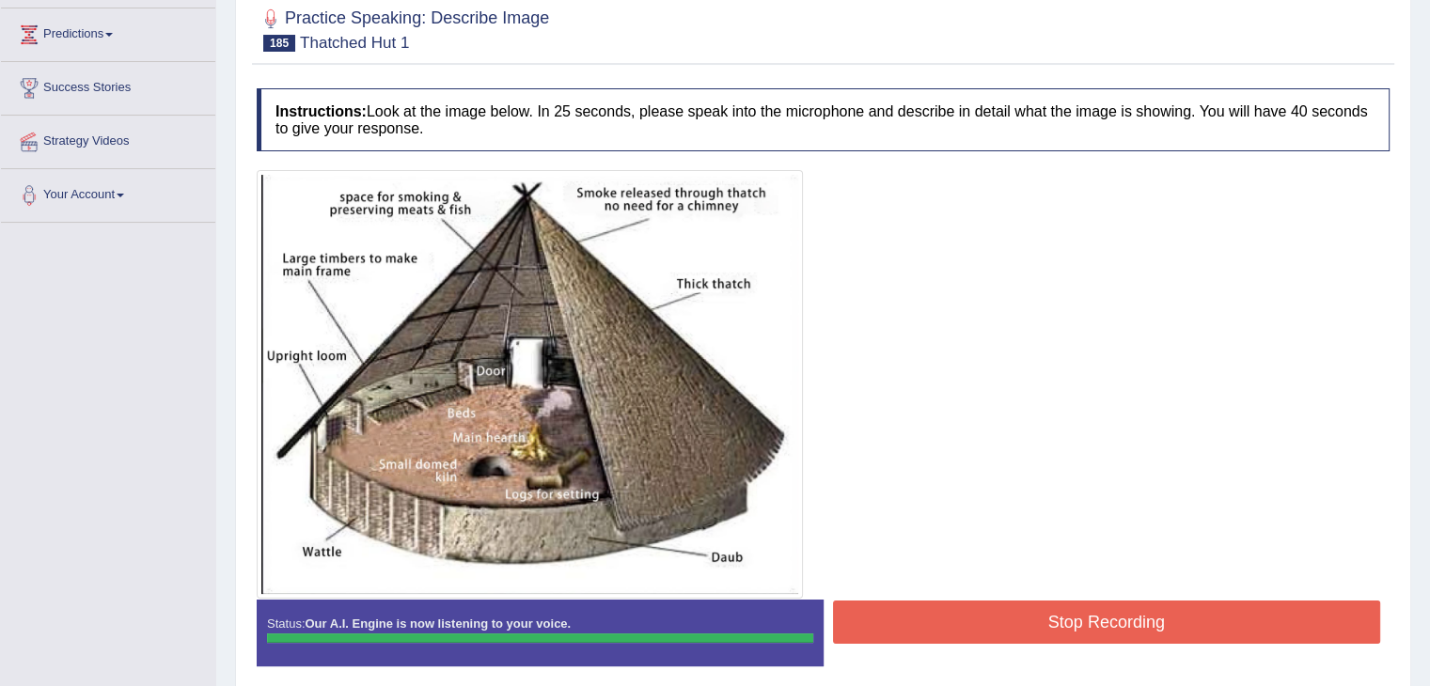
click at [937, 618] on div "Instructions: Look at the image below. In 25 seconds, please speak into the mic…" at bounding box center [823, 384] width 1142 height 611
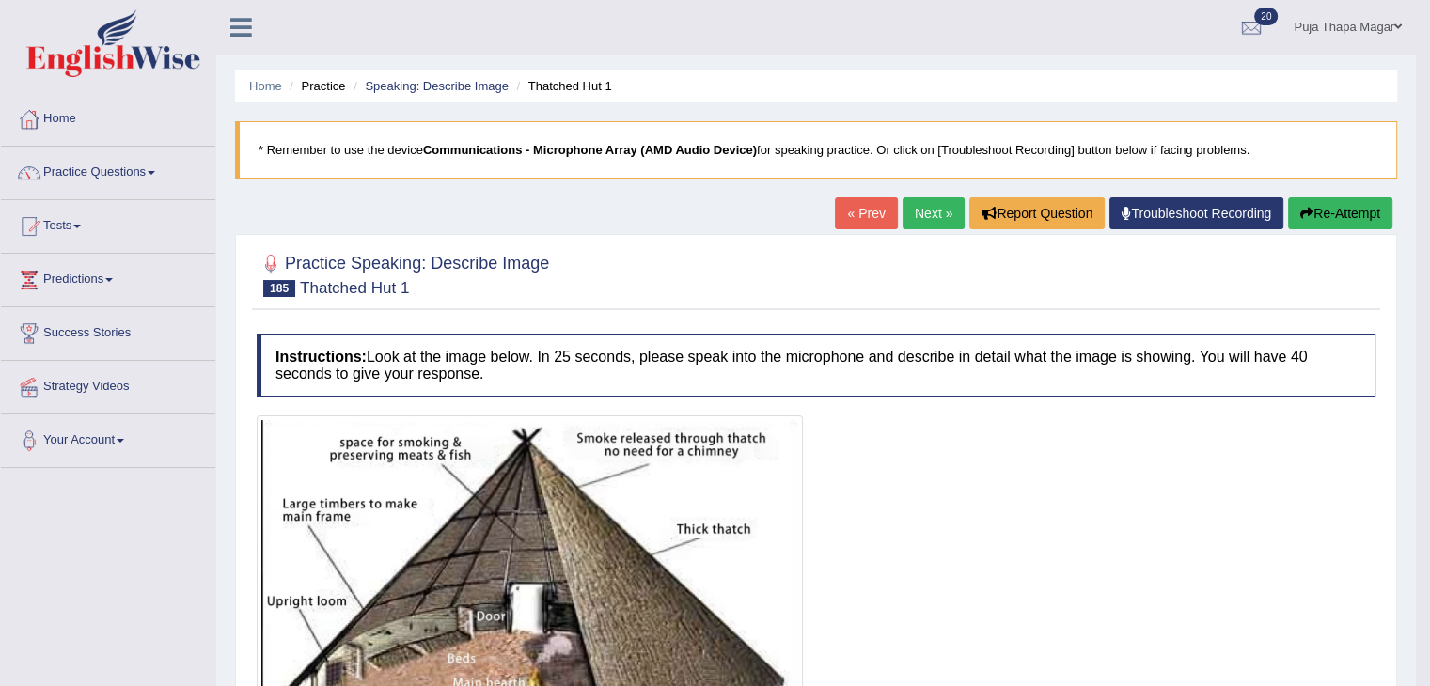
scroll to position [0, 0]
click at [919, 217] on link "Next »" at bounding box center [933, 213] width 62 height 32
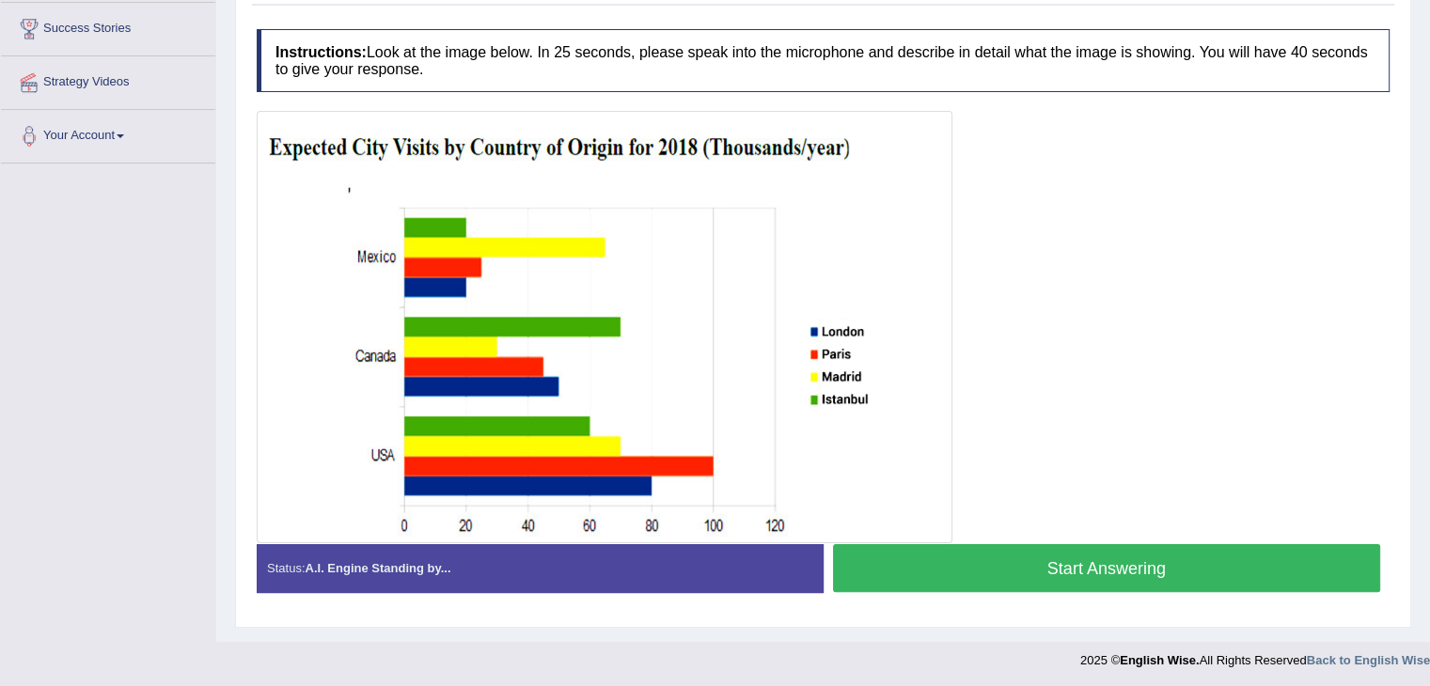
scroll to position [305, 0]
click at [920, 556] on button "Start Answering" at bounding box center [1107, 568] width 548 height 48
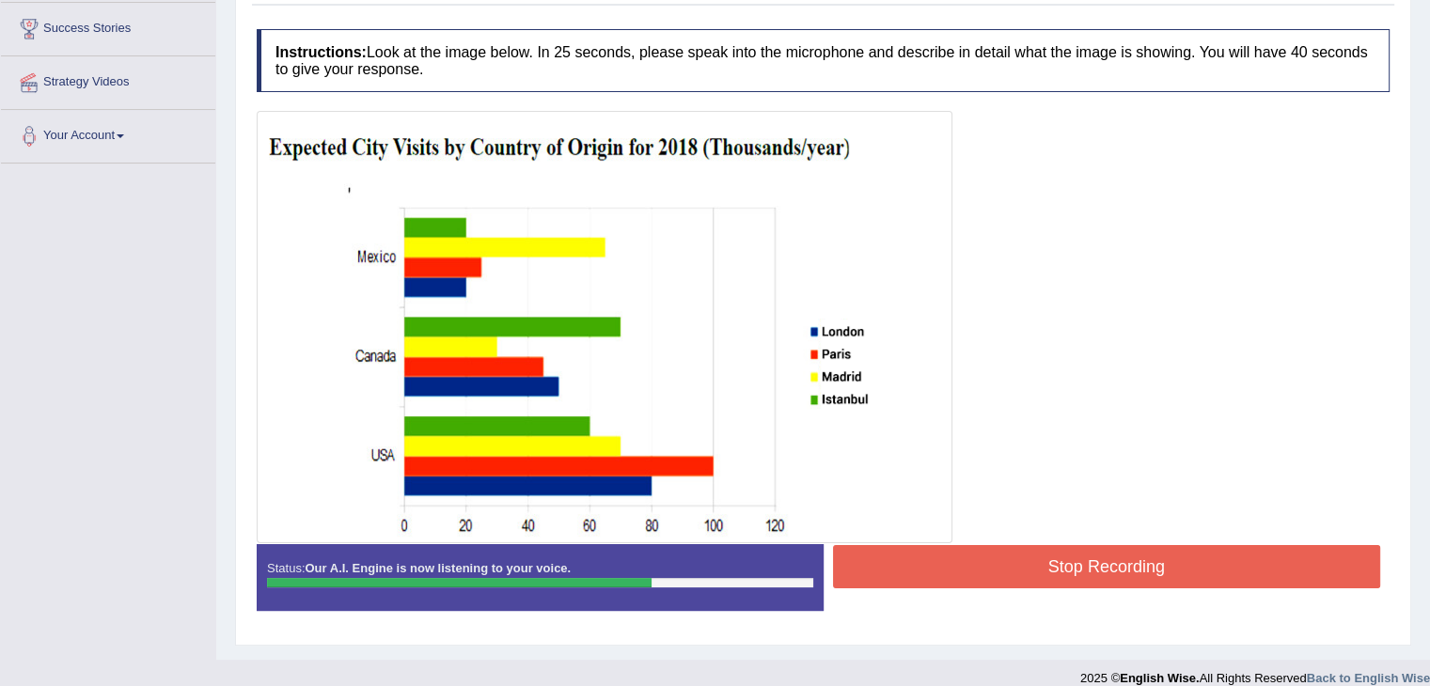
click at [921, 558] on button "Stop Recording" at bounding box center [1107, 566] width 548 height 43
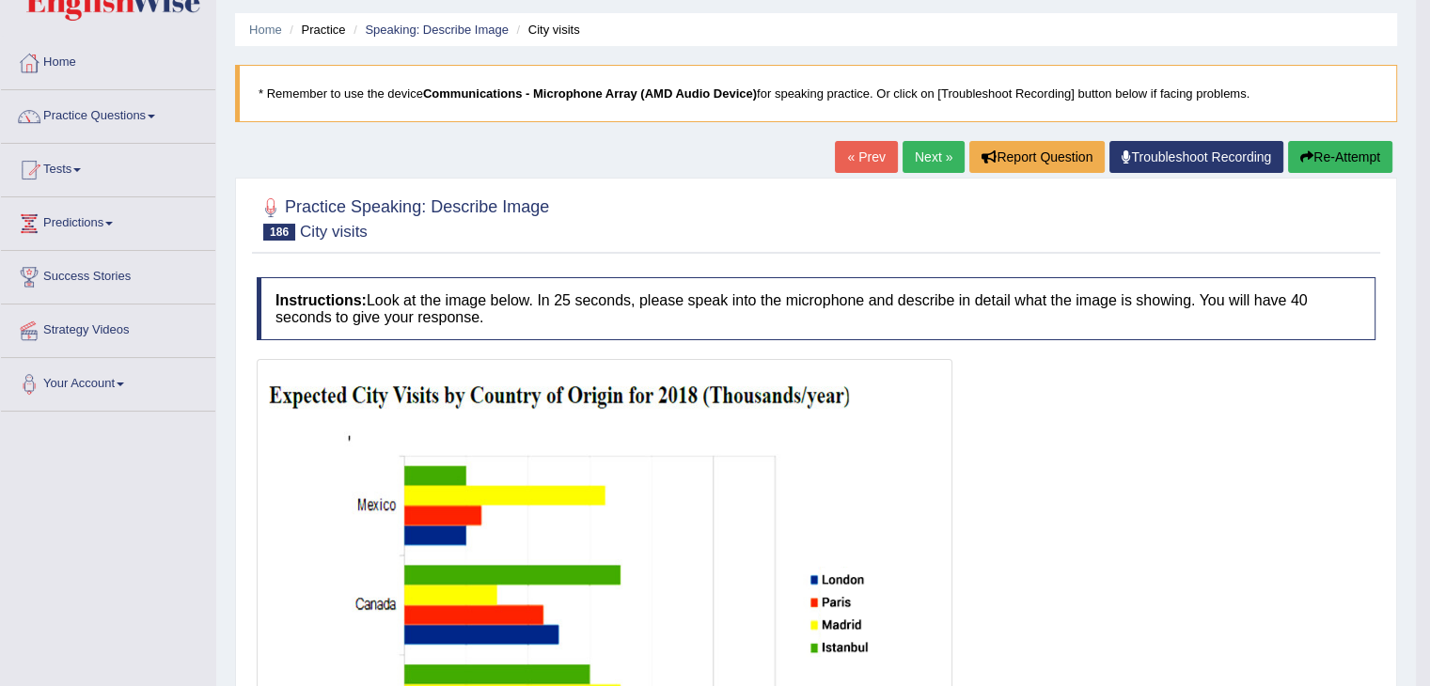
scroll to position [0, 0]
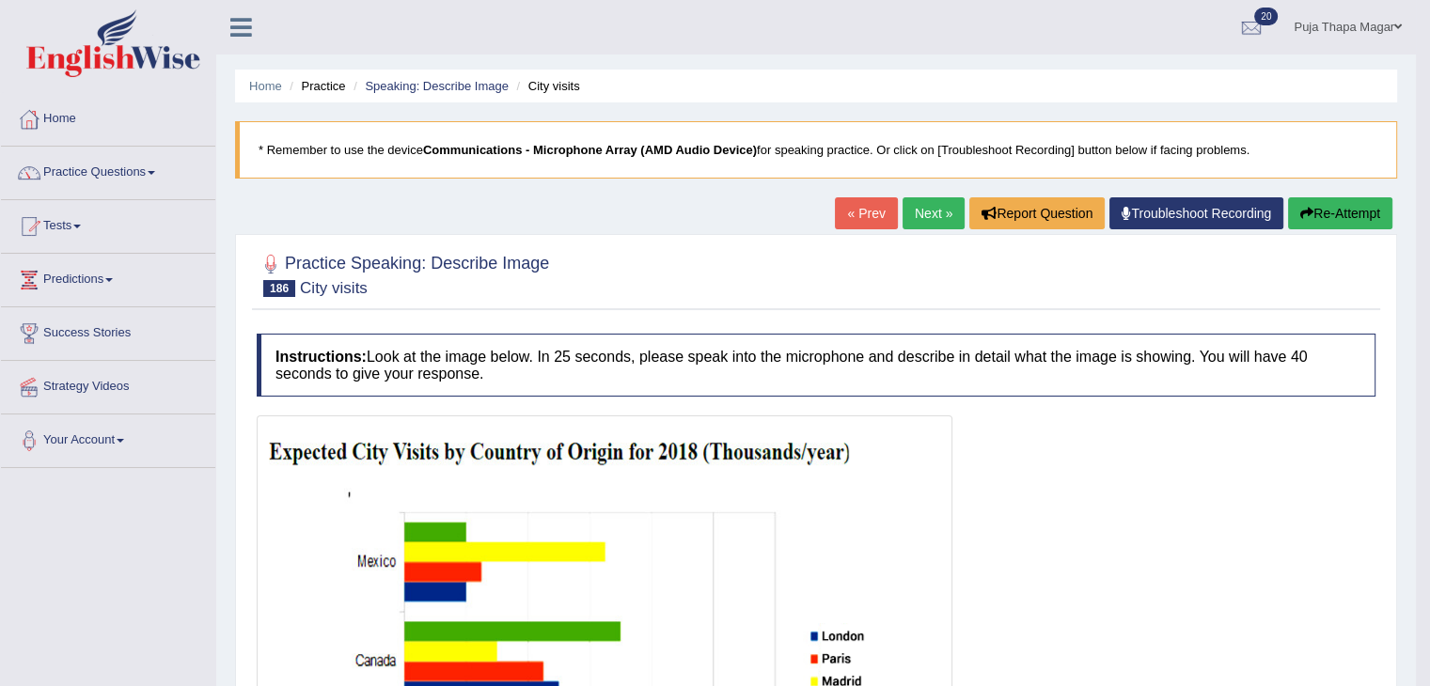
click at [930, 220] on link "Next »" at bounding box center [933, 213] width 62 height 32
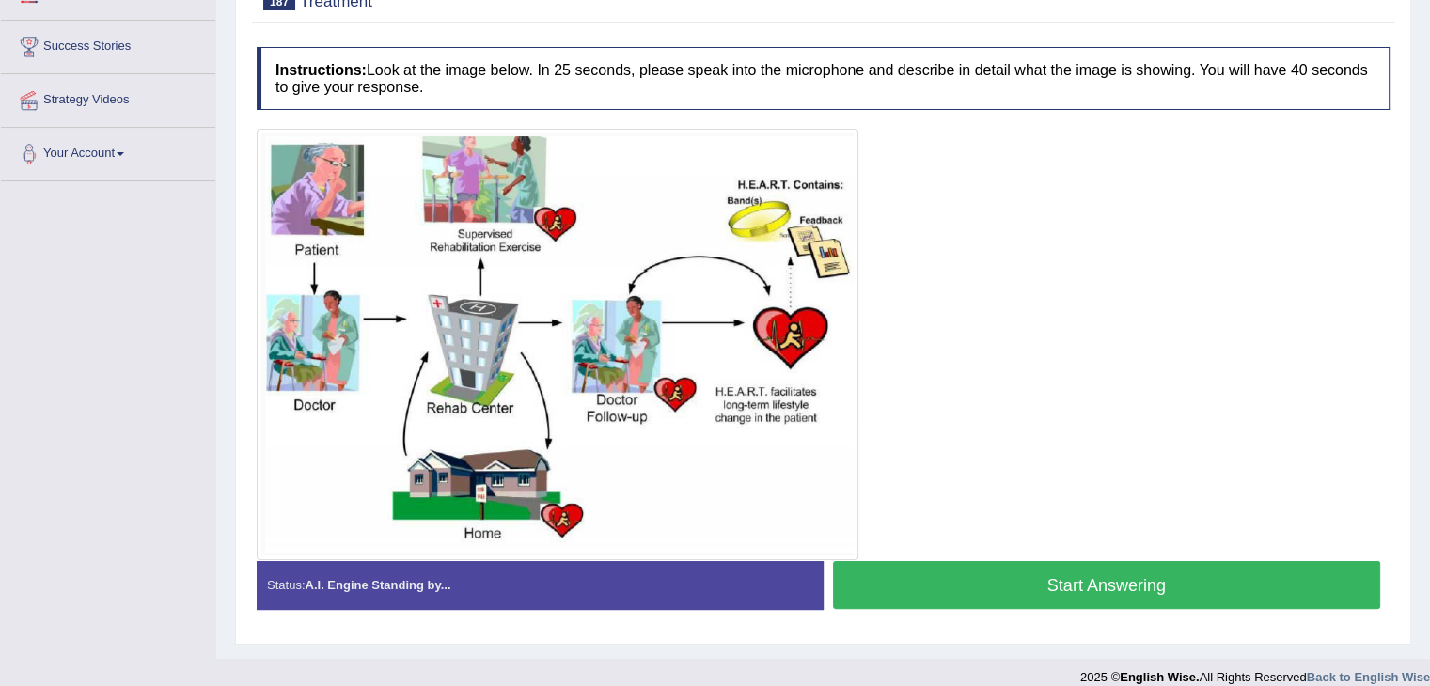
scroll to position [289, 0]
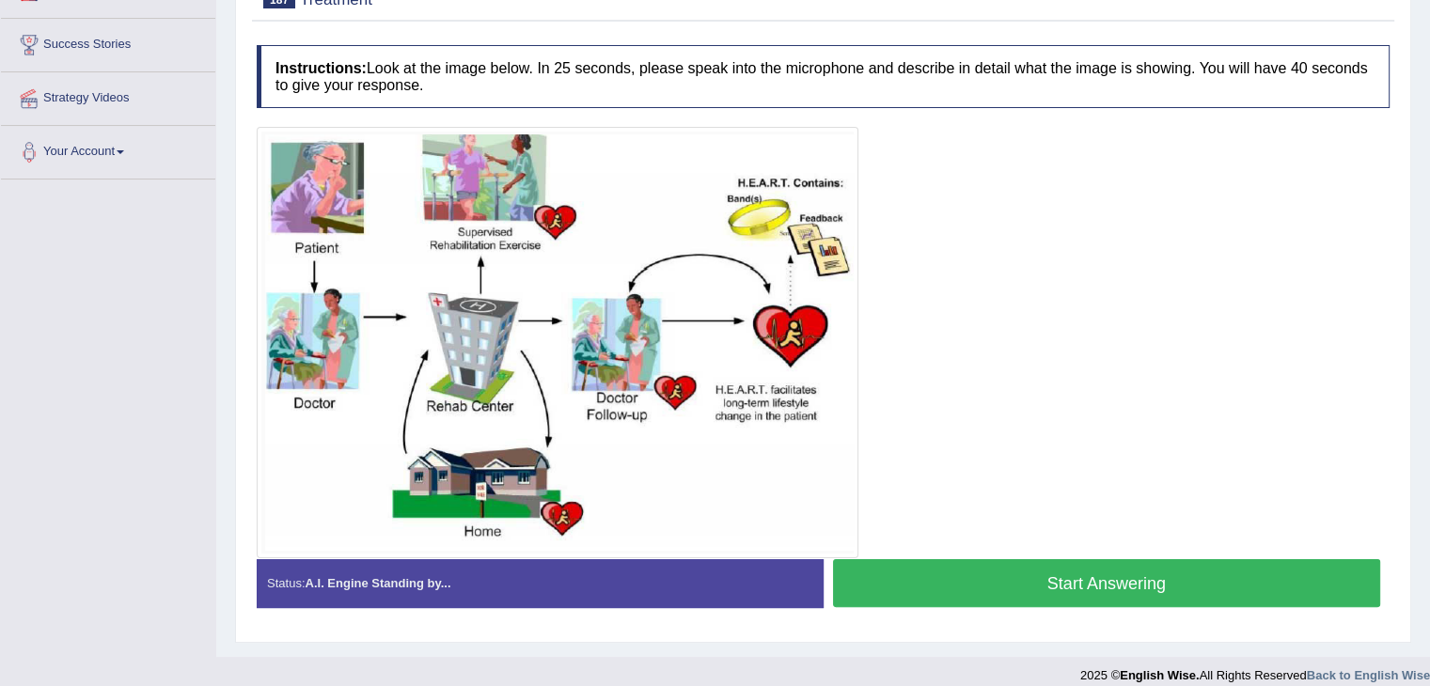
click at [936, 580] on button "Start Answering" at bounding box center [1107, 583] width 548 height 48
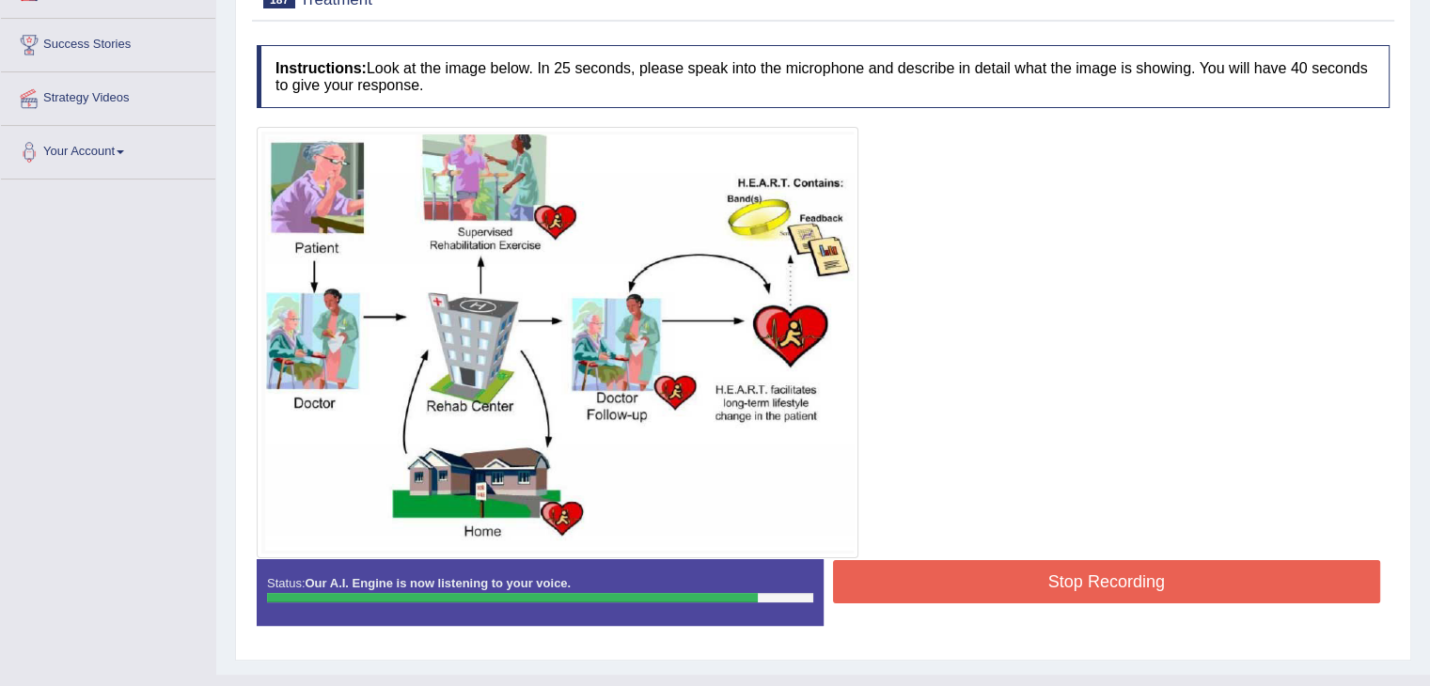
click at [944, 590] on button "Stop Recording" at bounding box center [1107, 581] width 548 height 43
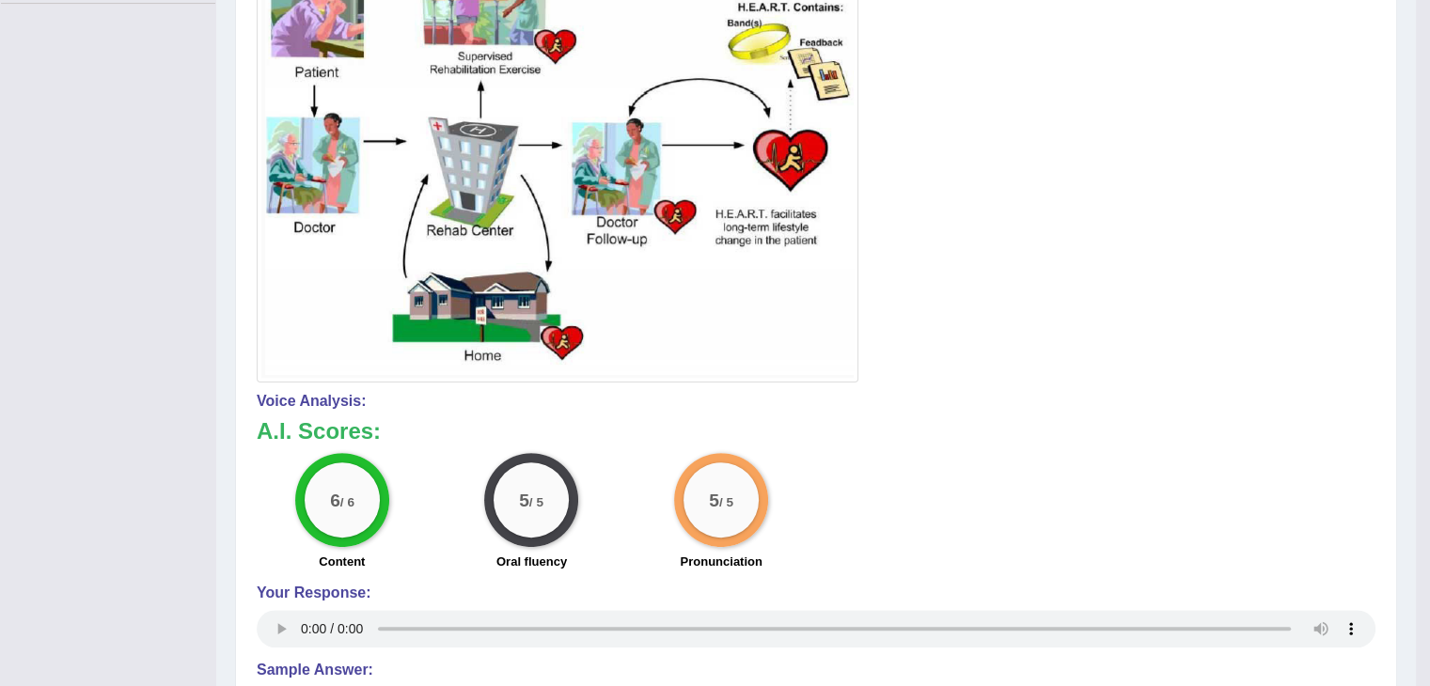
scroll to position [0, 0]
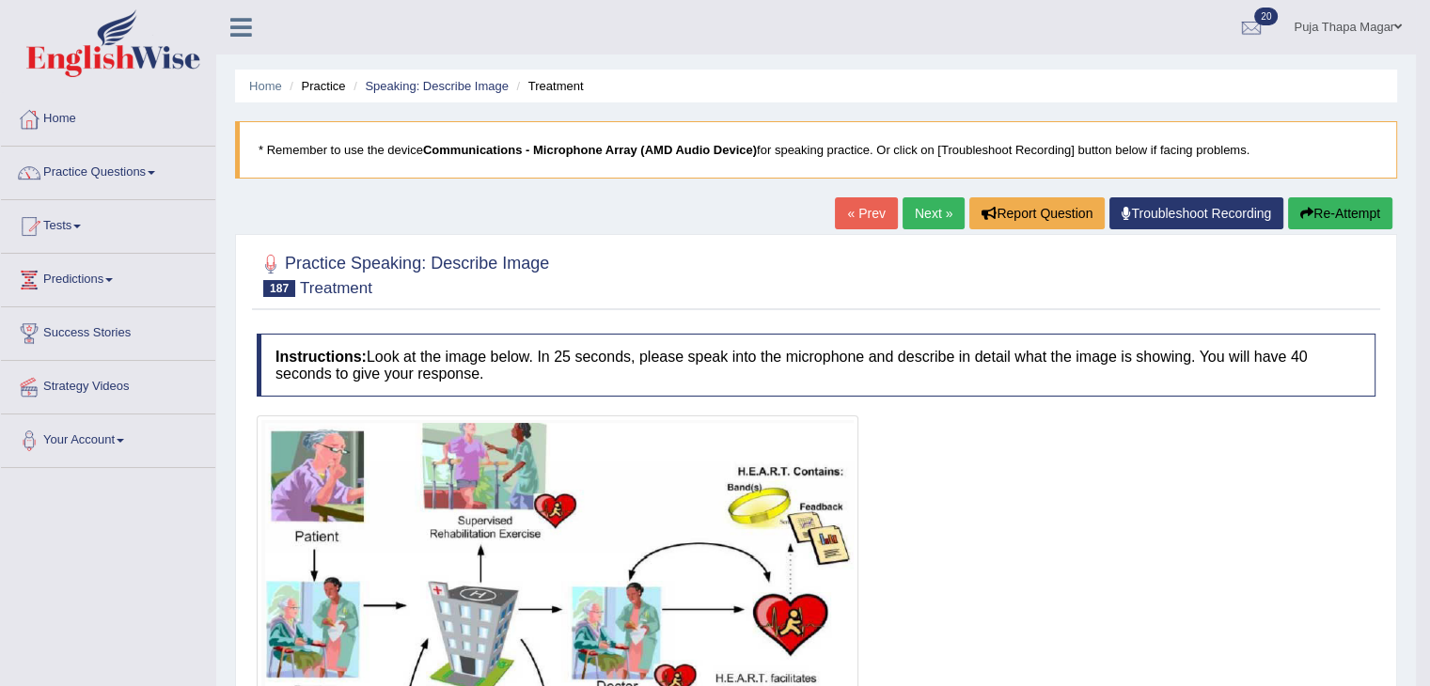
click at [930, 212] on link "Next »" at bounding box center [933, 213] width 62 height 32
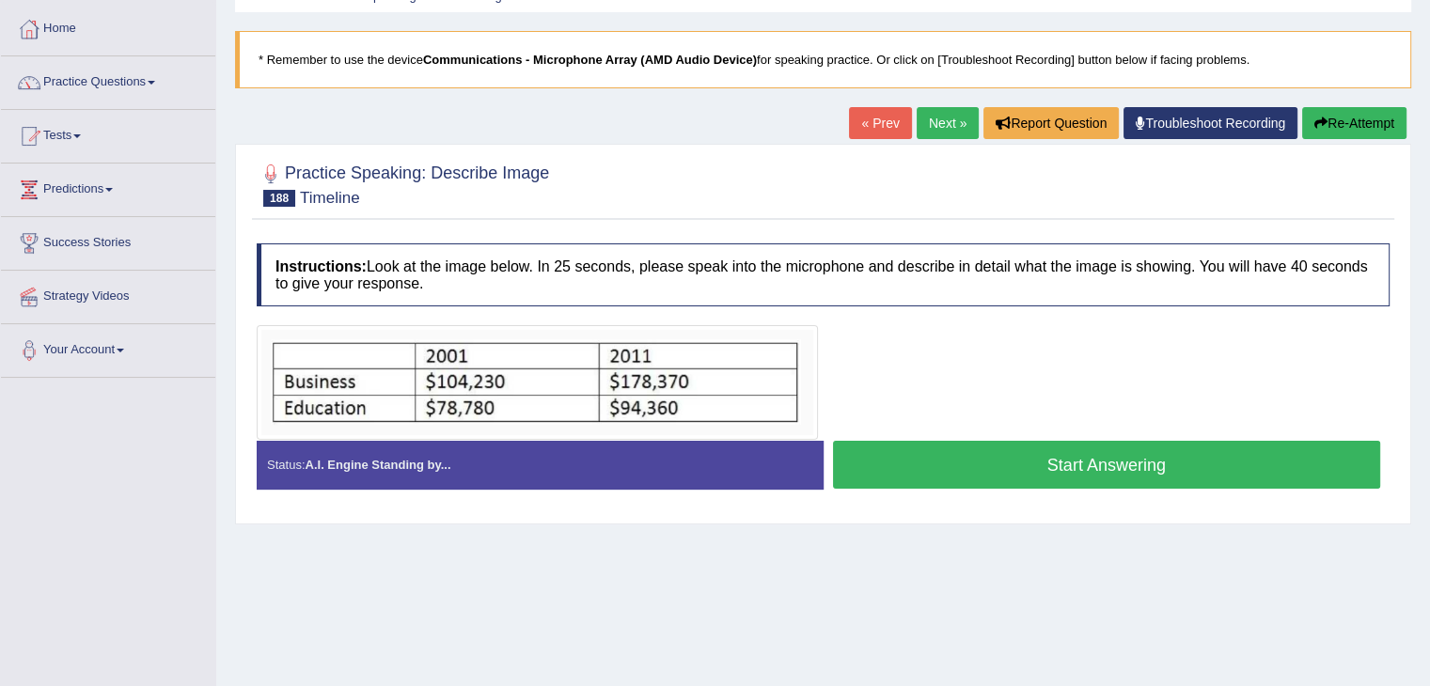
click at [949, 463] on button "Start Answering" at bounding box center [1107, 465] width 548 height 48
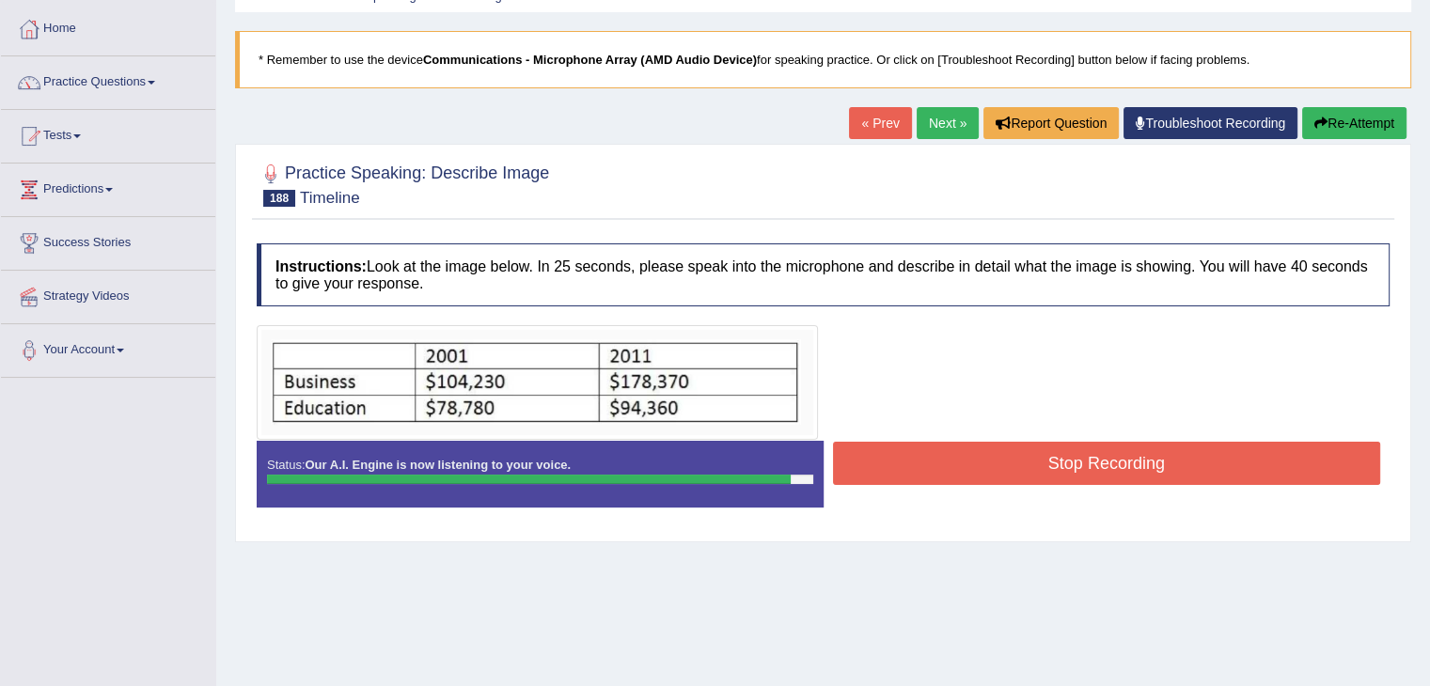
click at [949, 463] on button "Stop Recording" at bounding box center [1107, 463] width 548 height 43
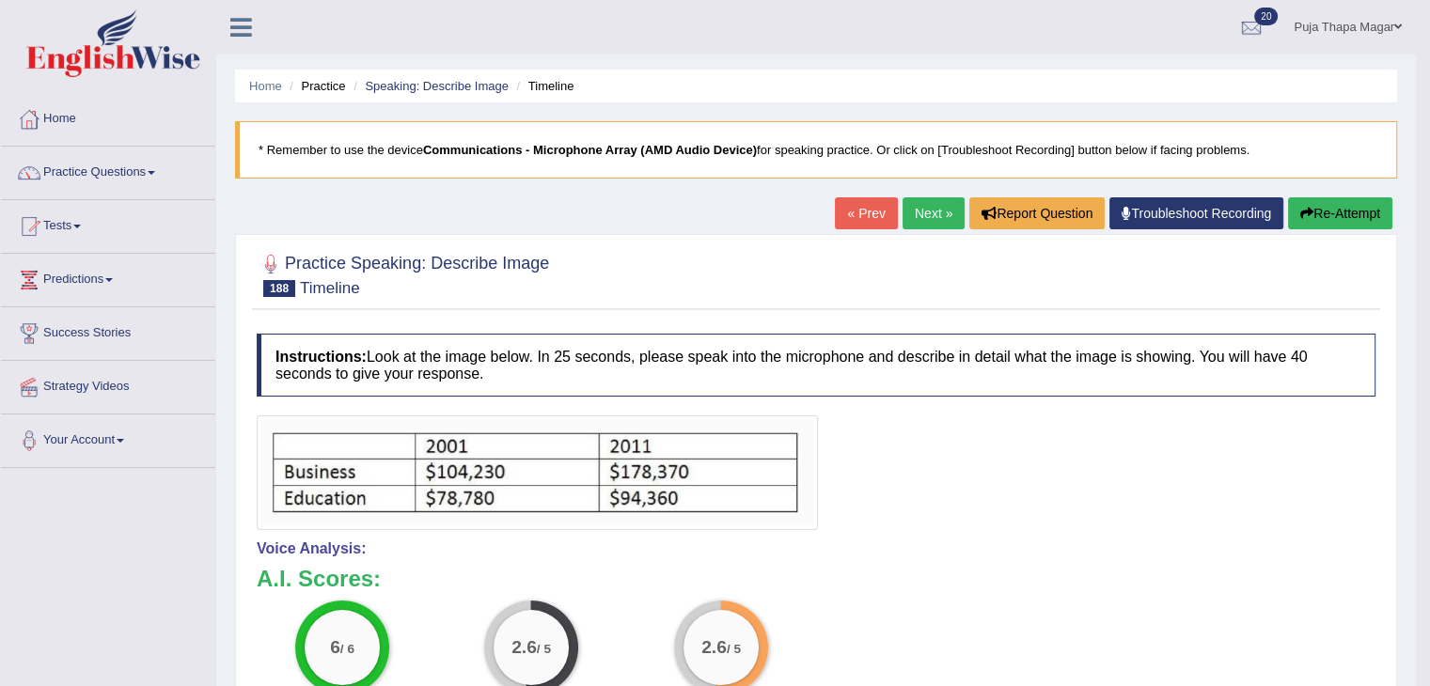
click at [928, 211] on link "Next »" at bounding box center [933, 213] width 62 height 32
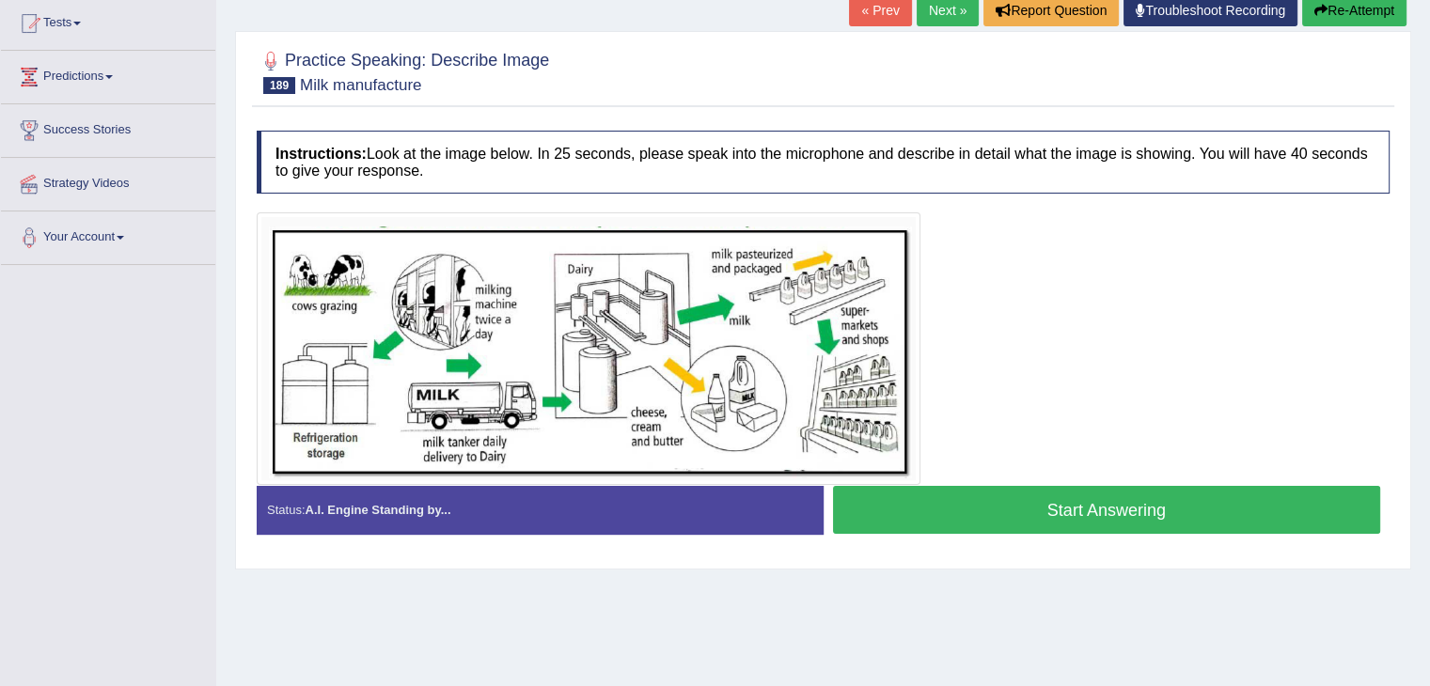
click at [989, 514] on button "Start Answering" at bounding box center [1107, 510] width 548 height 48
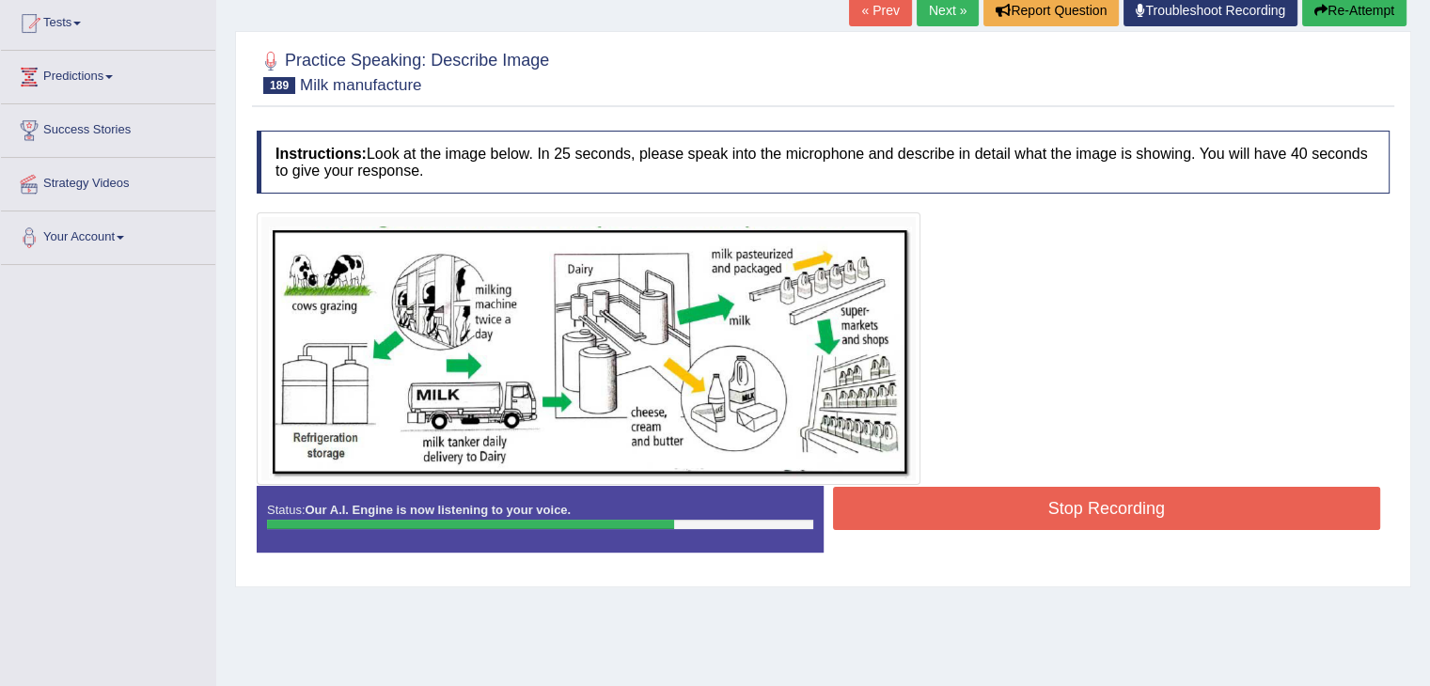
click at [989, 514] on button "Stop Recording" at bounding box center [1107, 508] width 548 height 43
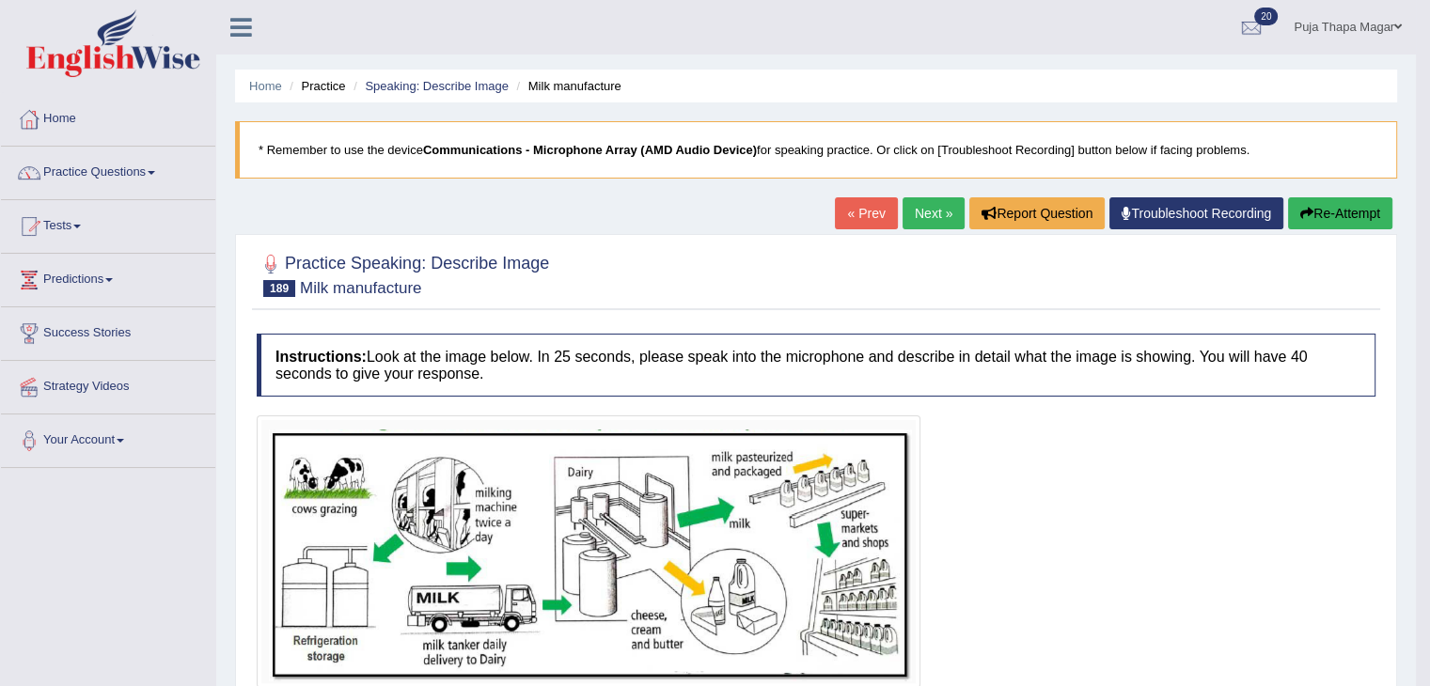
click at [922, 197] on link "Next »" at bounding box center [933, 213] width 62 height 32
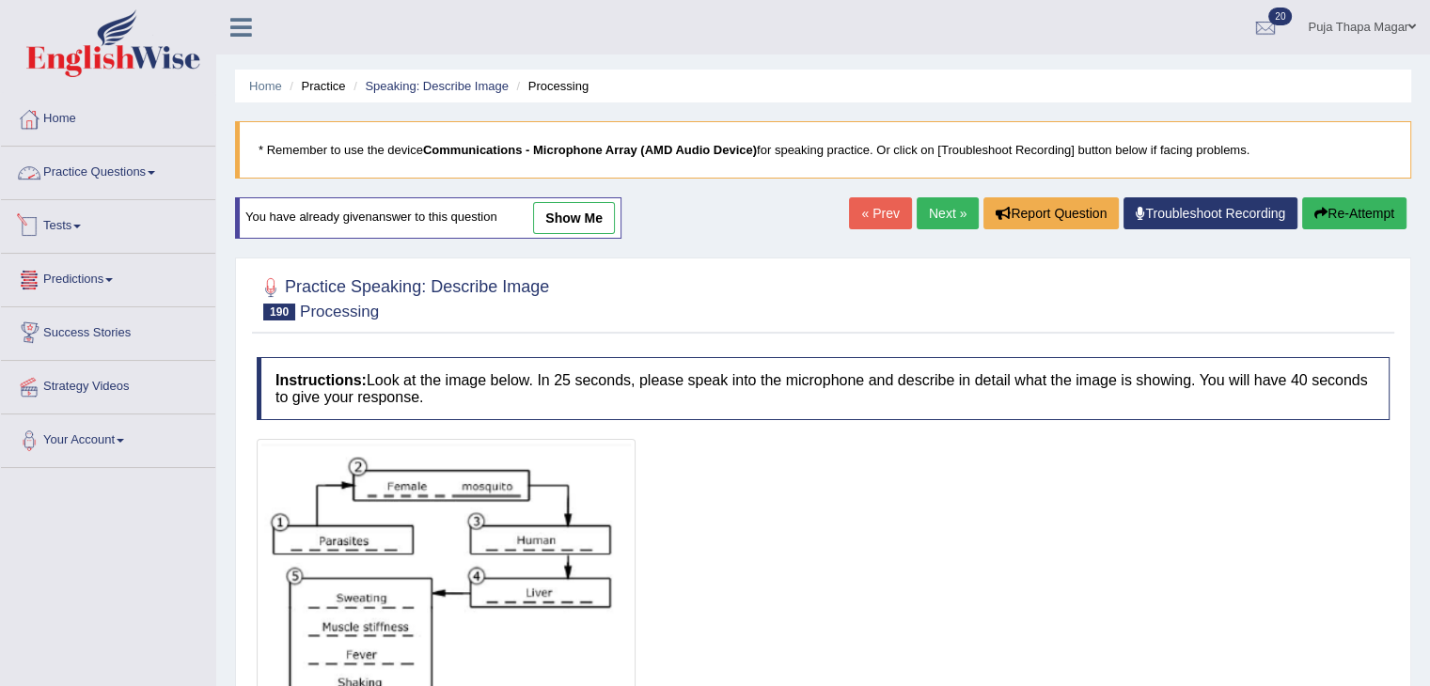
click at [128, 165] on link "Practice Questions" at bounding box center [108, 170] width 214 height 47
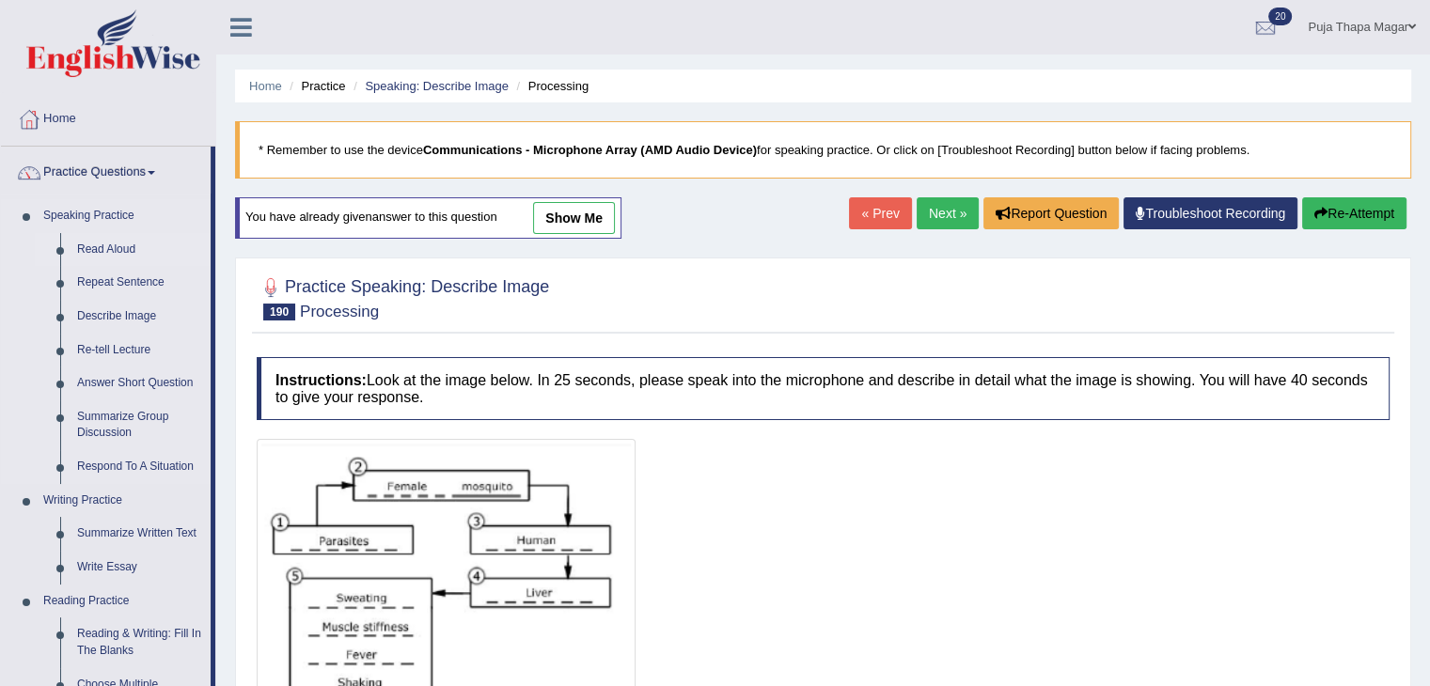
click at [121, 243] on link "Read Aloud" at bounding box center [140, 250] width 142 height 34
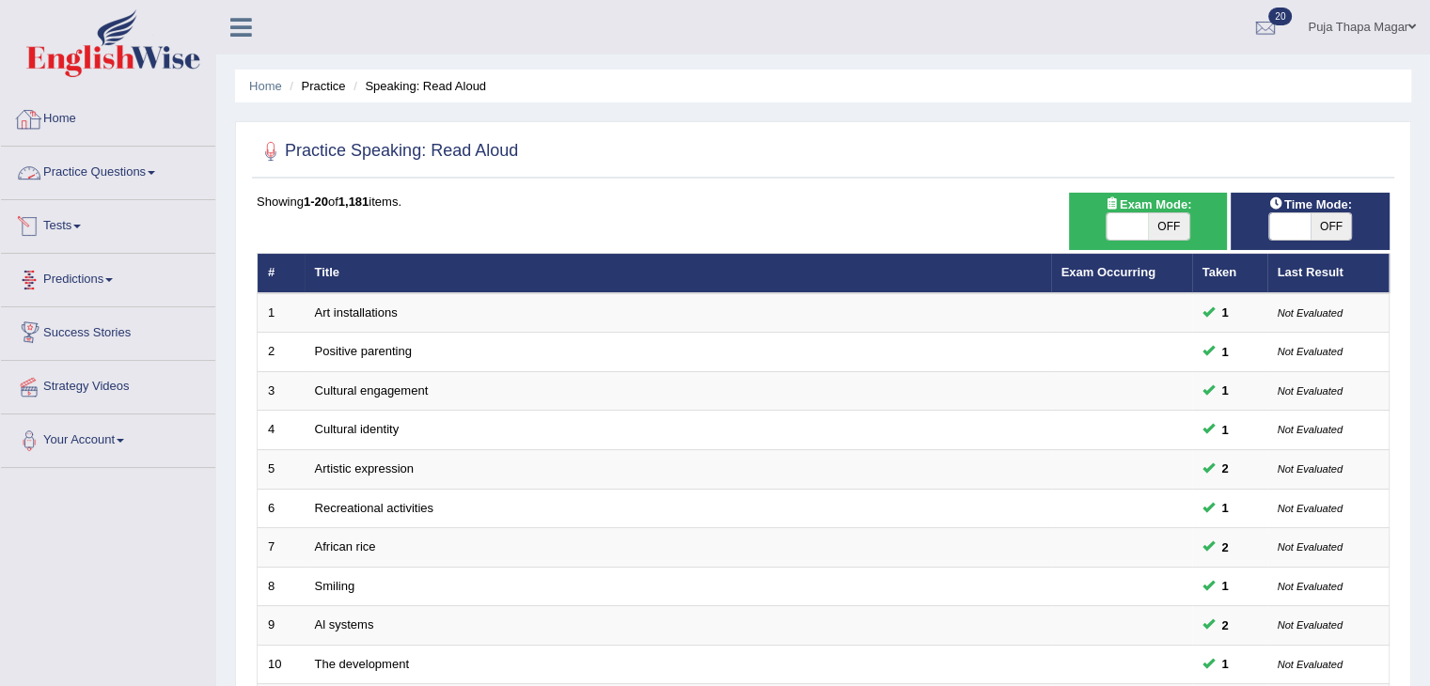
click at [64, 121] on link "Home" at bounding box center [108, 116] width 214 height 47
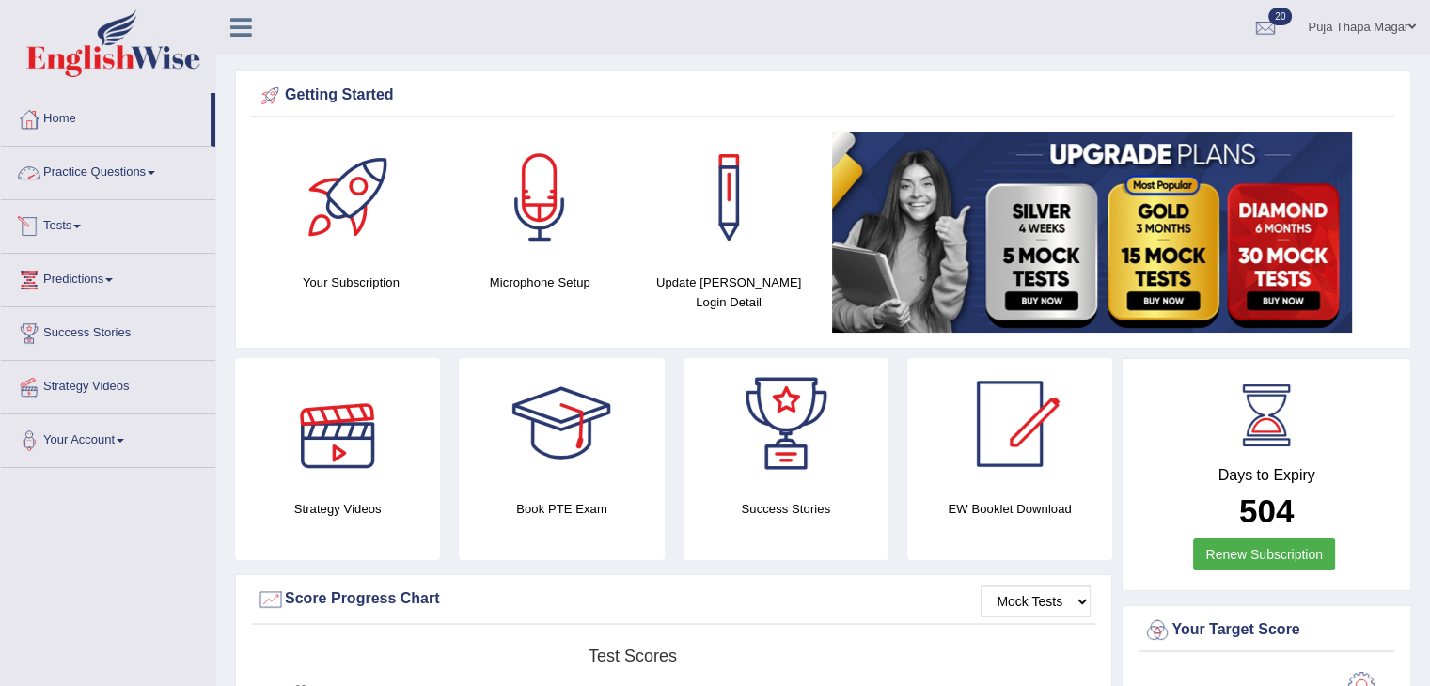
click at [141, 163] on link "Practice Questions" at bounding box center [108, 170] width 214 height 47
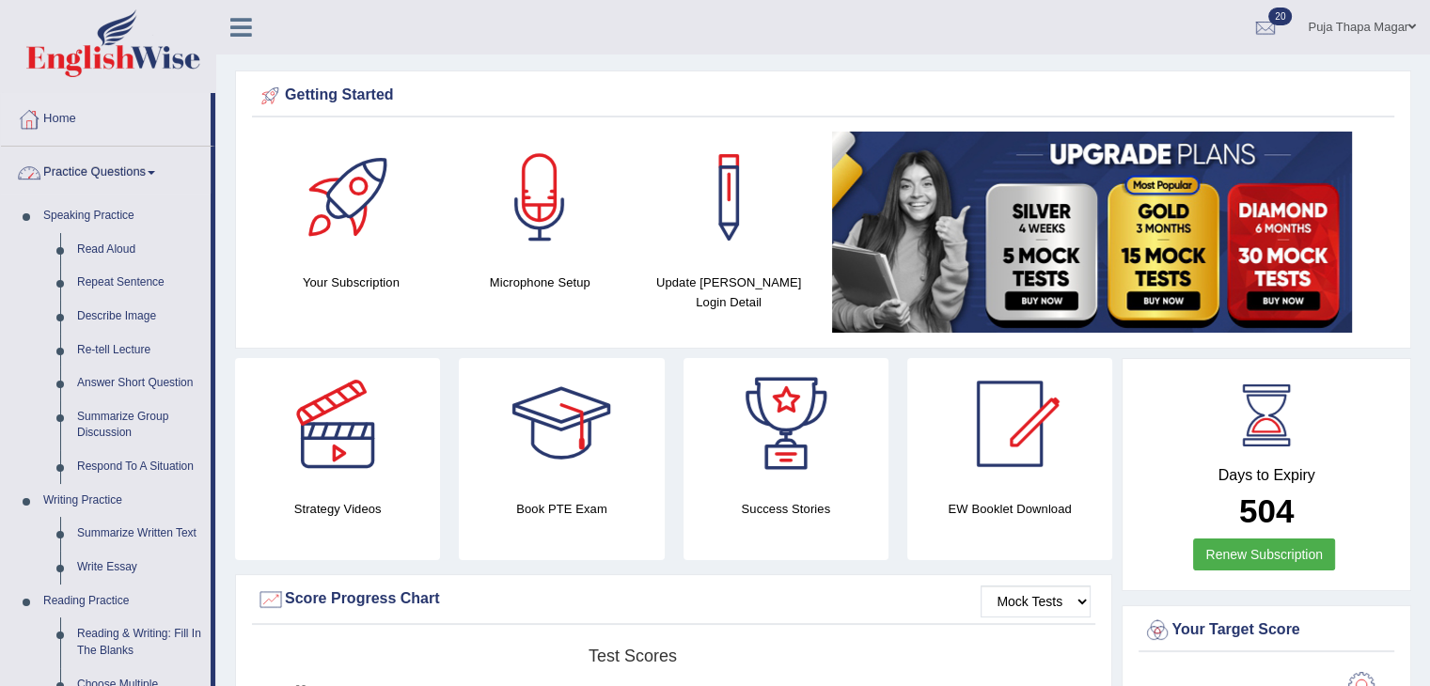
click at [68, 119] on link "Home" at bounding box center [106, 116] width 210 height 47
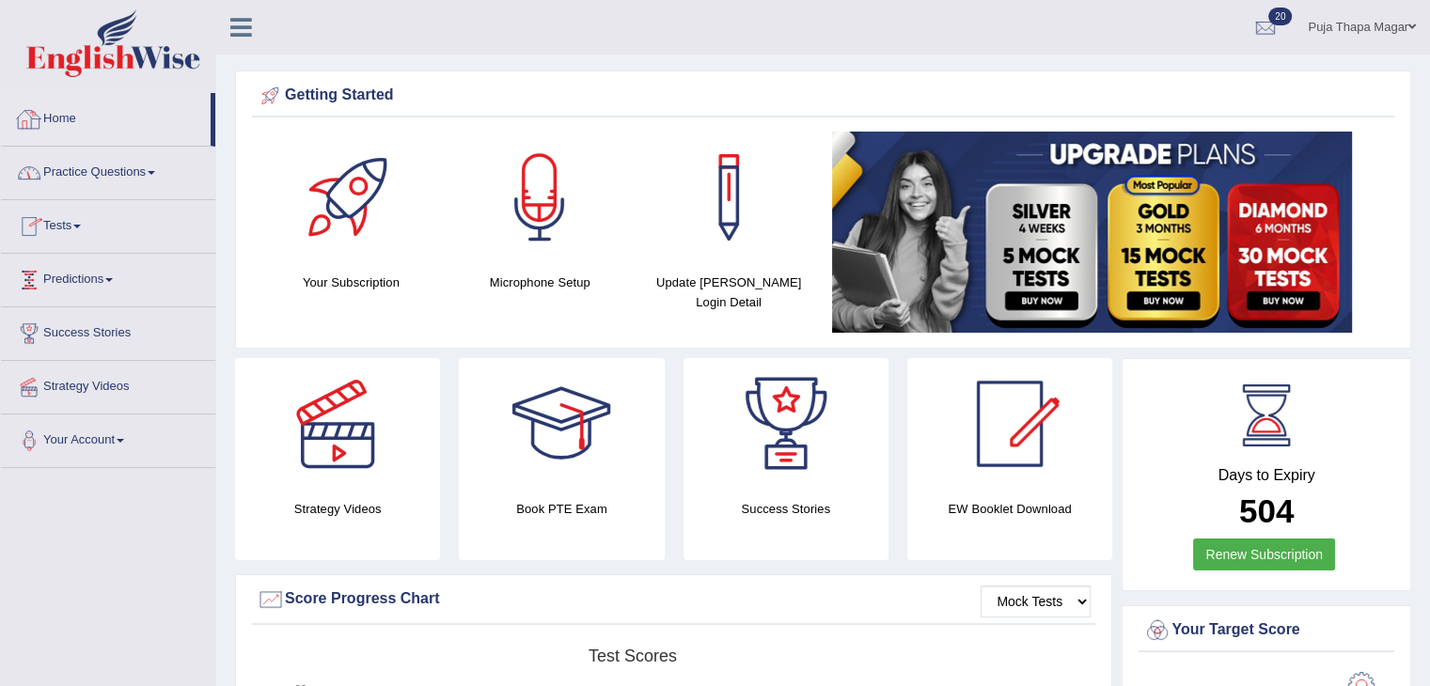
click at [118, 163] on link "Practice Questions" at bounding box center [108, 170] width 214 height 47
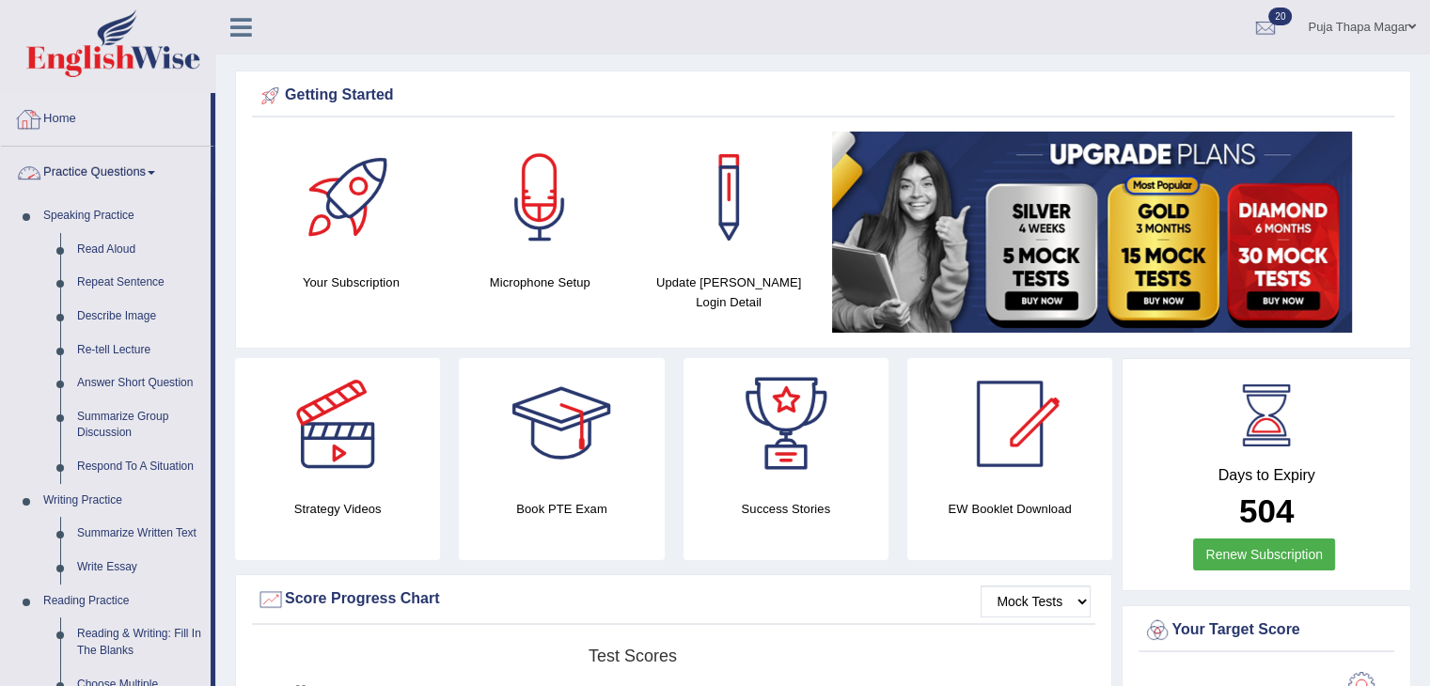
click at [66, 116] on link "Home" at bounding box center [106, 116] width 210 height 47
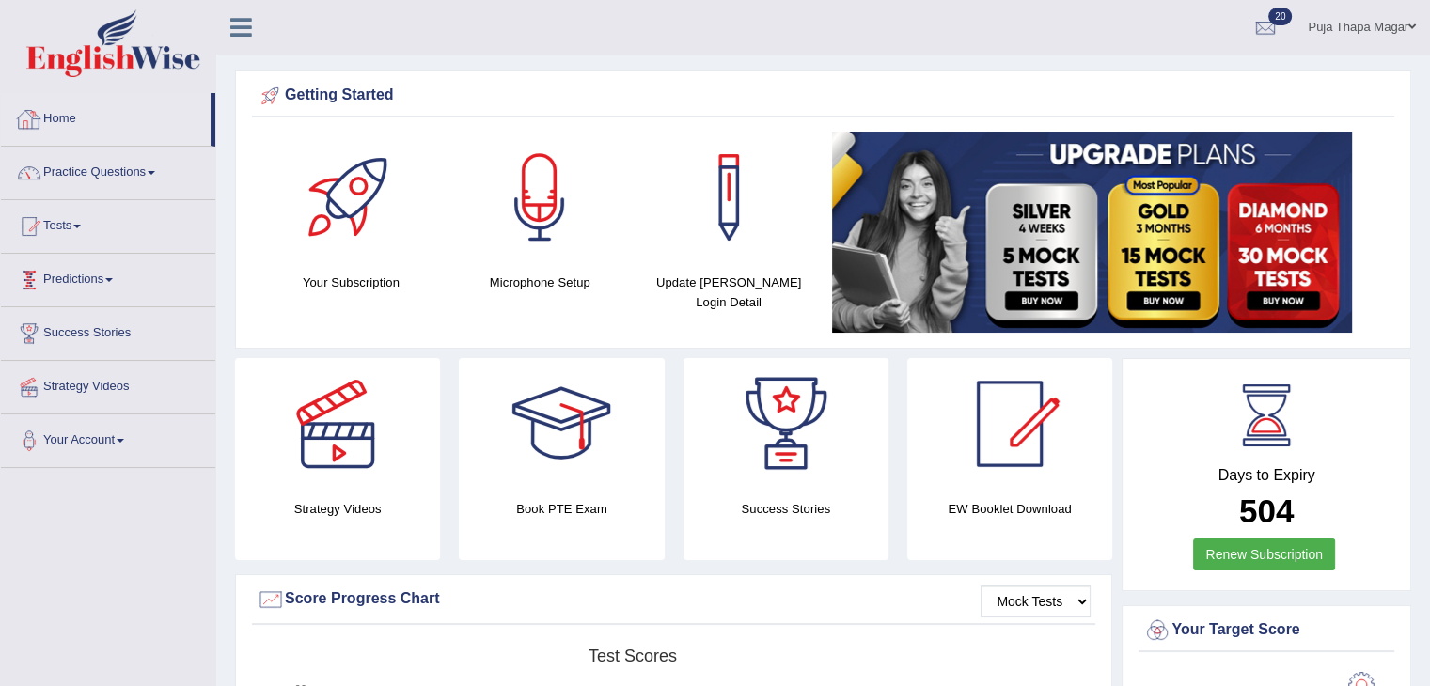
click at [66, 116] on link "Home" at bounding box center [106, 116] width 210 height 47
click at [128, 181] on link "Practice Questions" at bounding box center [108, 170] width 214 height 47
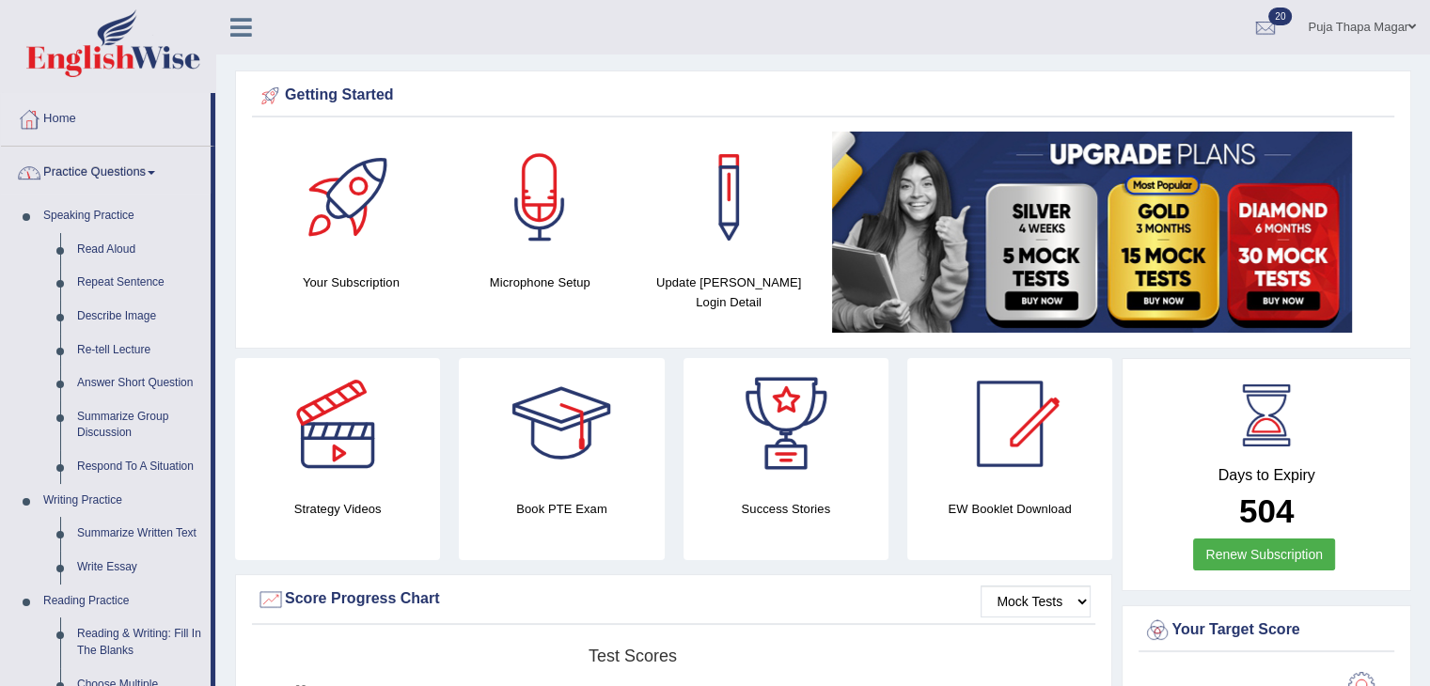
click at [128, 181] on link "Practice Questions" at bounding box center [106, 170] width 210 height 47
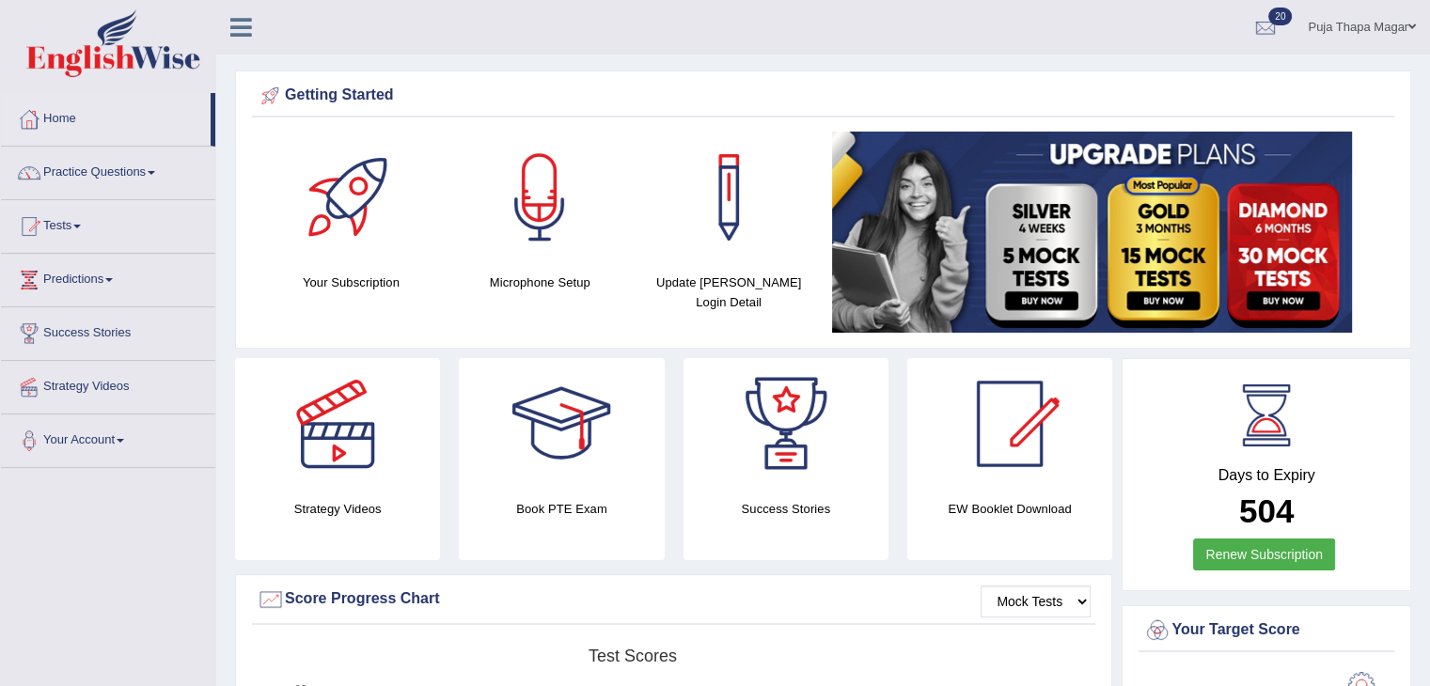
click at [138, 176] on link "Practice Questions" at bounding box center [108, 170] width 214 height 47
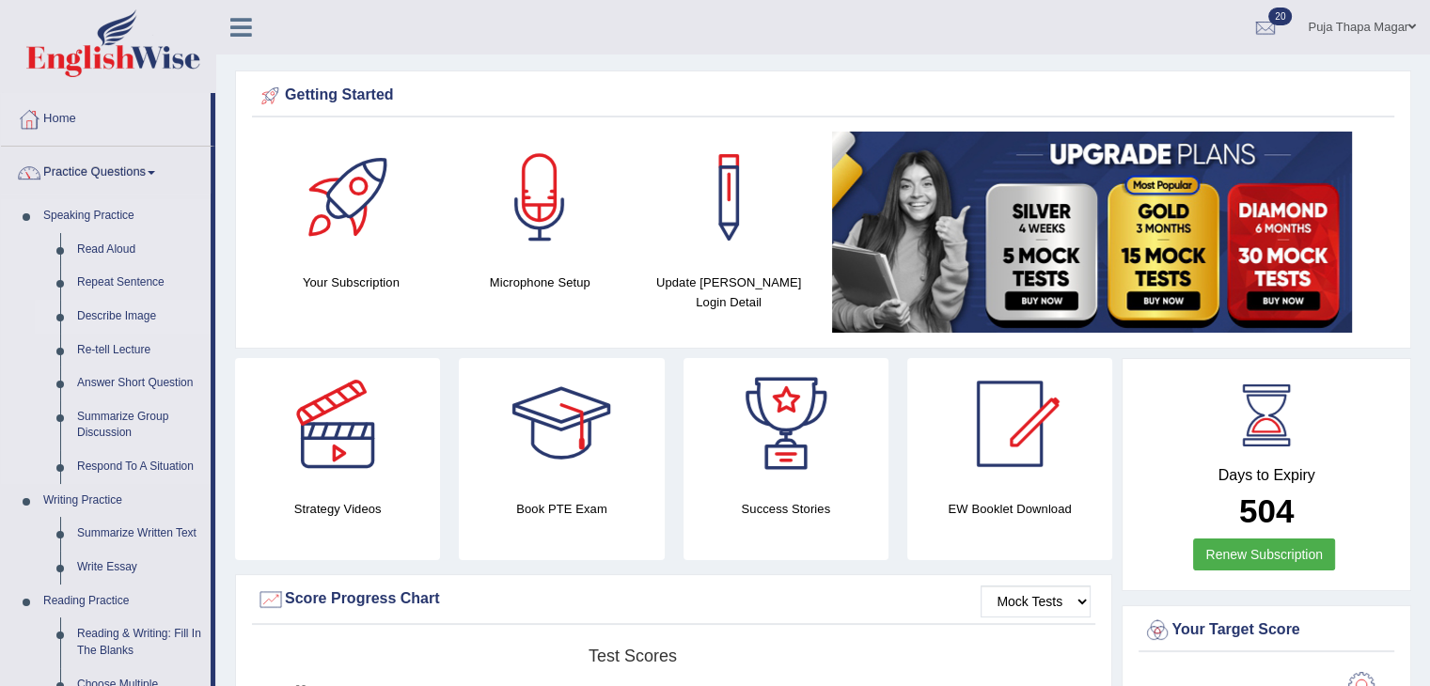
click at [144, 317] on link "Describe Image" at bounding box center [140, 317] width 142 height 34
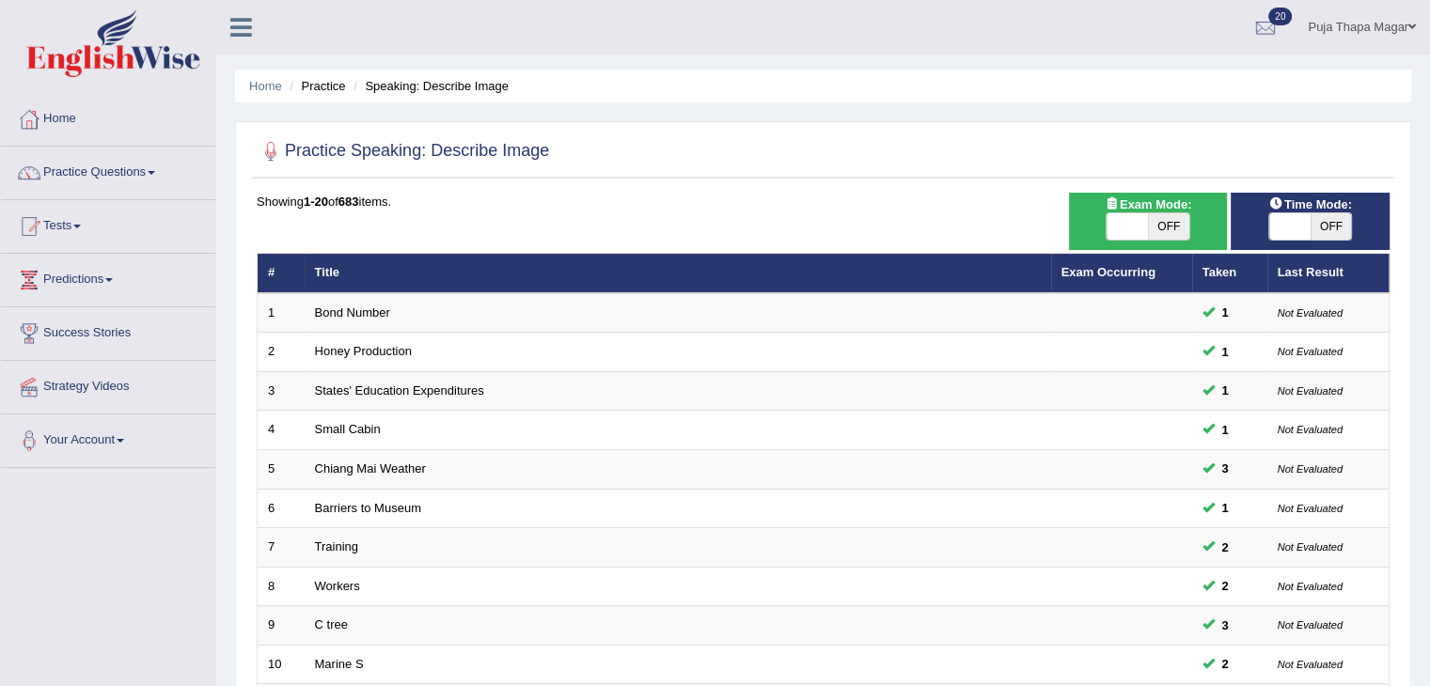
scroll to position [553, 0]
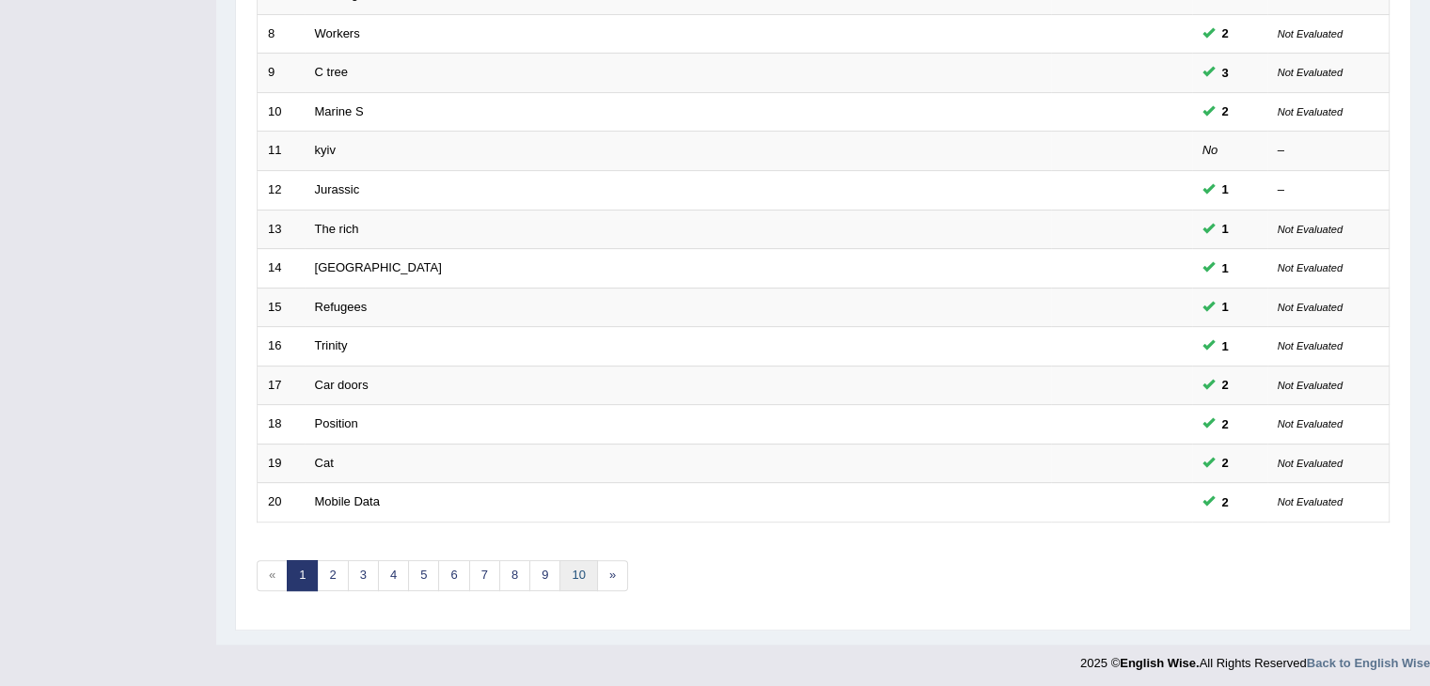
click at [580, 567] on link "10" at bounding box center [578, 575] width 38 height 31
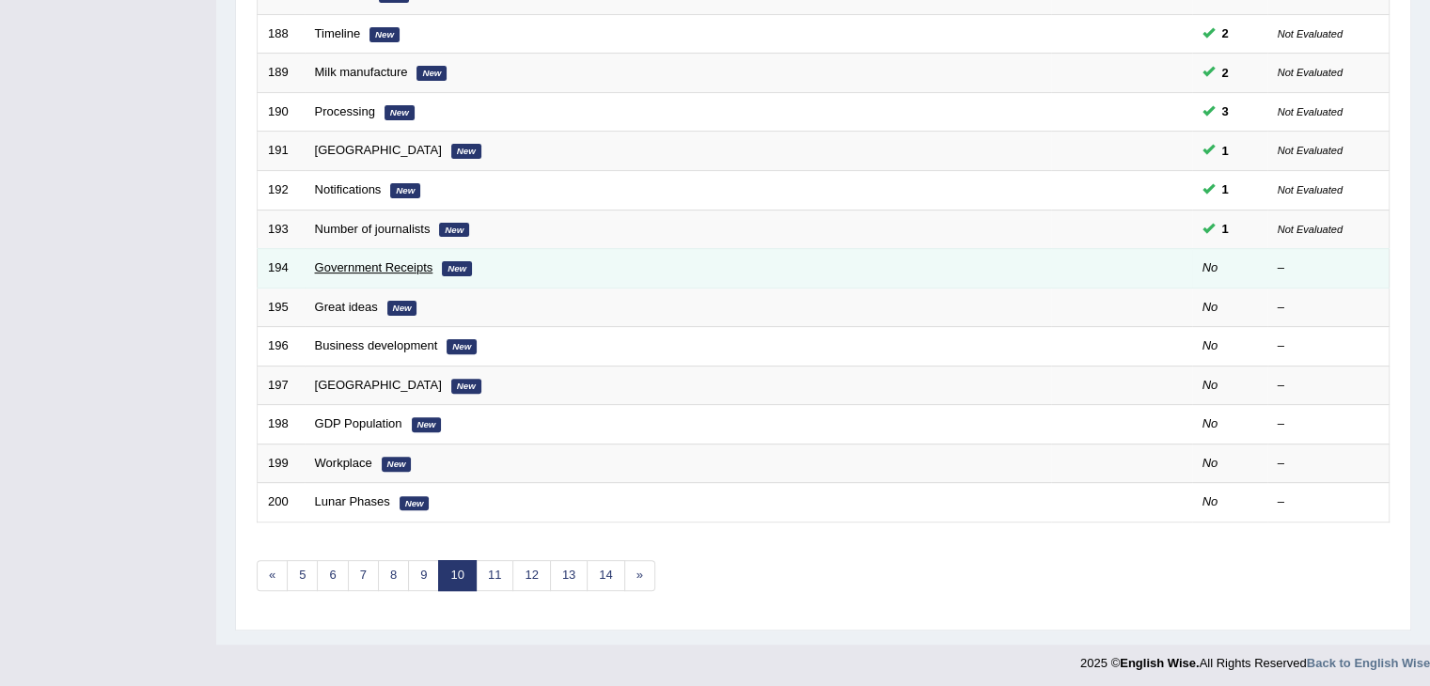
click at [415, 260] on link "Government Receipts" at bounding box center [374, 267] width 118 height 14
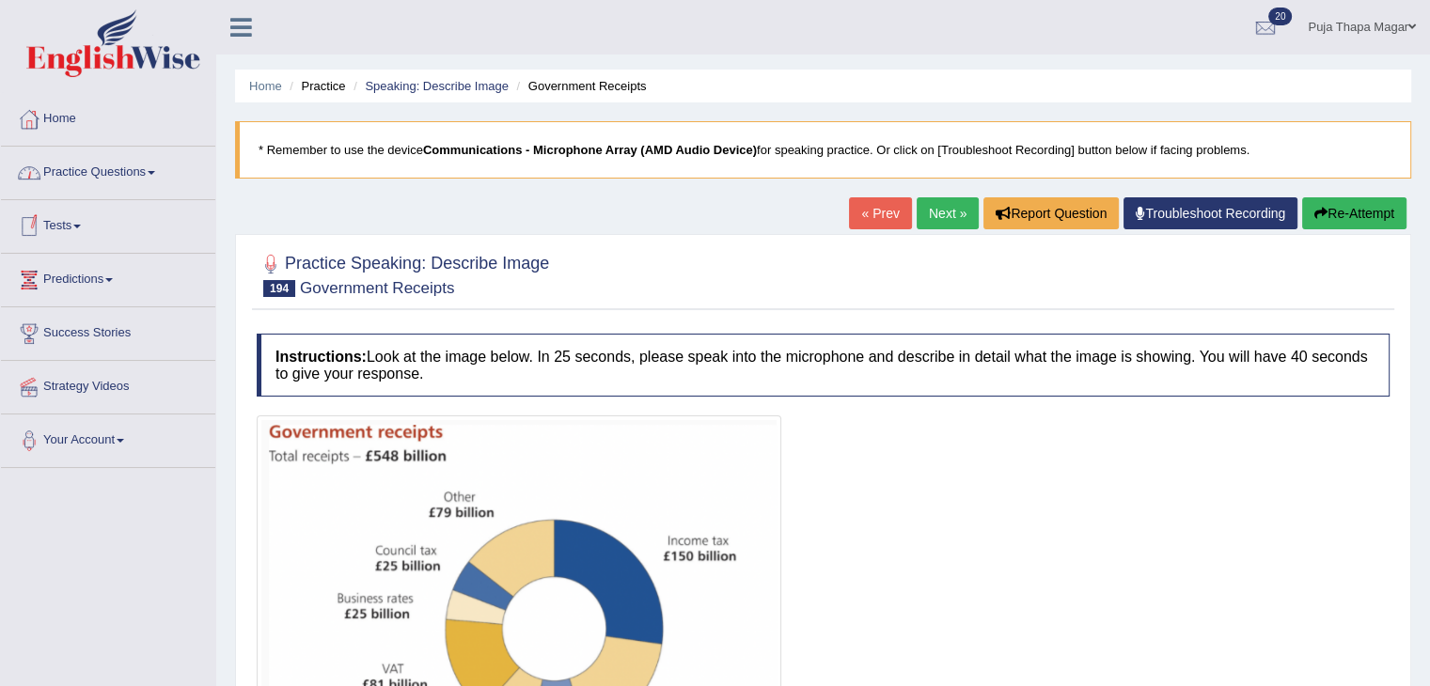
click at [150, 161] on link "Practice Questions" at bounding box center [108, 170] width 214 height 47
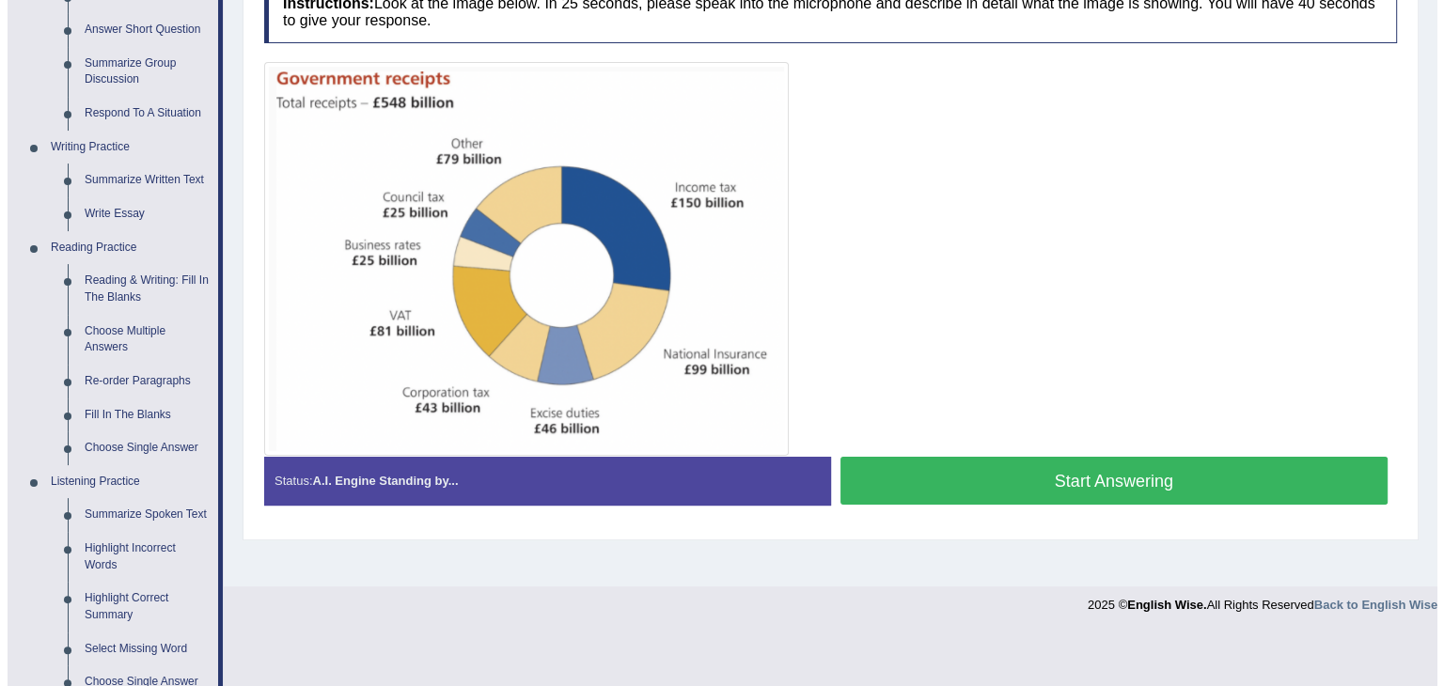
scroll to position [346, 0]
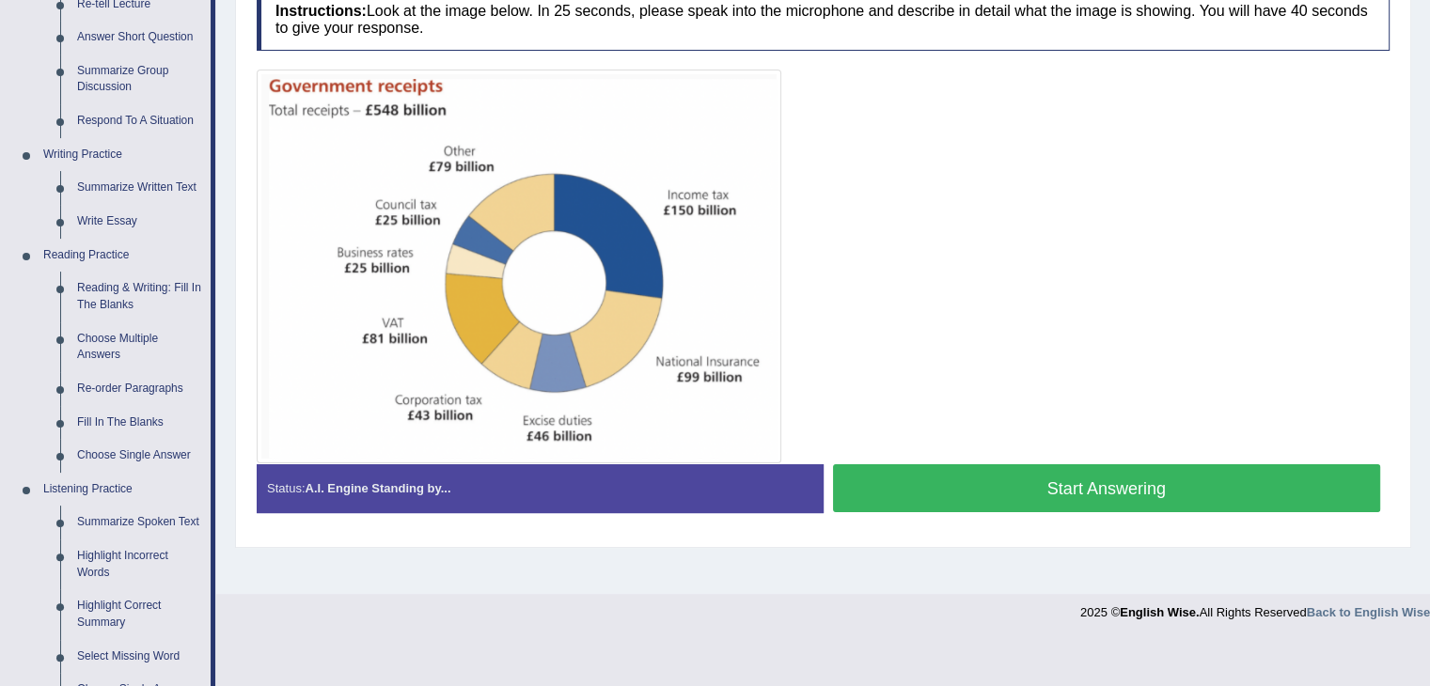
click at [941, 491] on button "Start Answering" at bounding box center [1107, 488] width 548 height 48
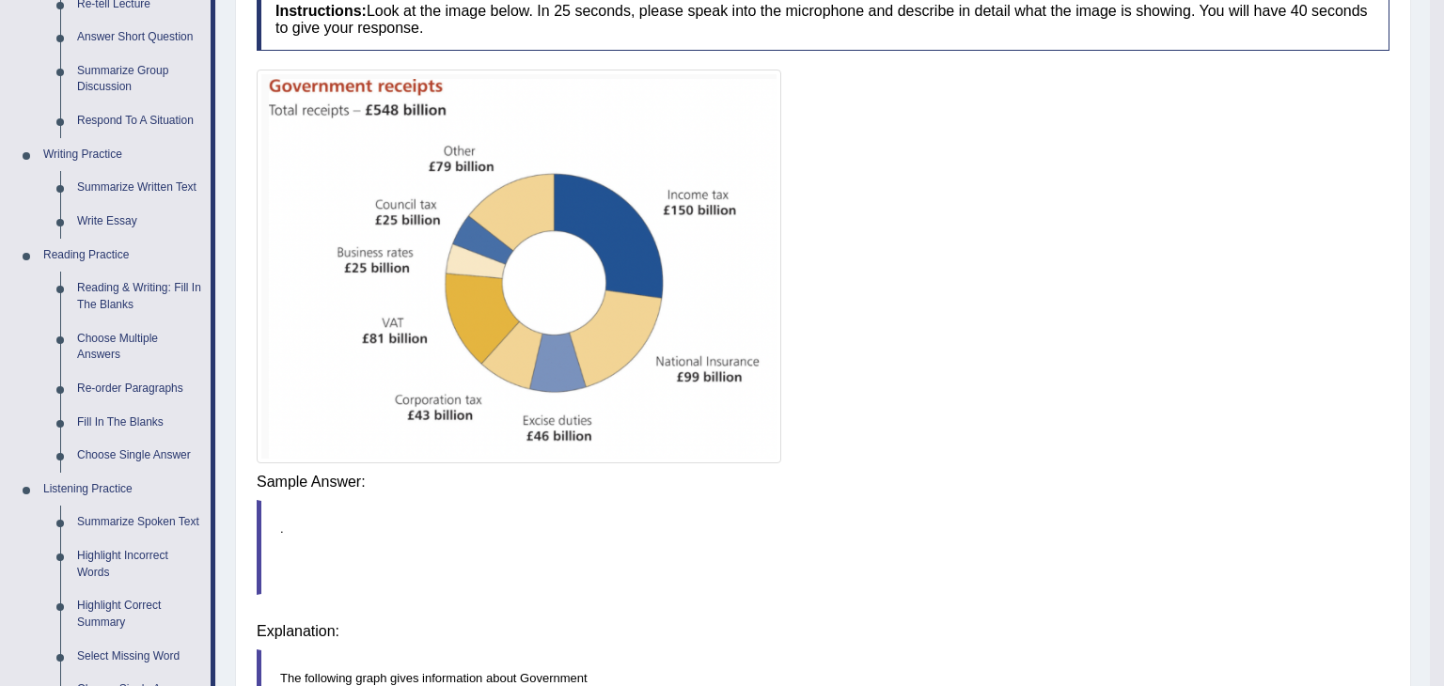
click at [941, 491] on div "Instructions: Look at the image below. In 25 seconds, please speak into the mic…" at bounding box center [823, 636] width 1142 height 1316
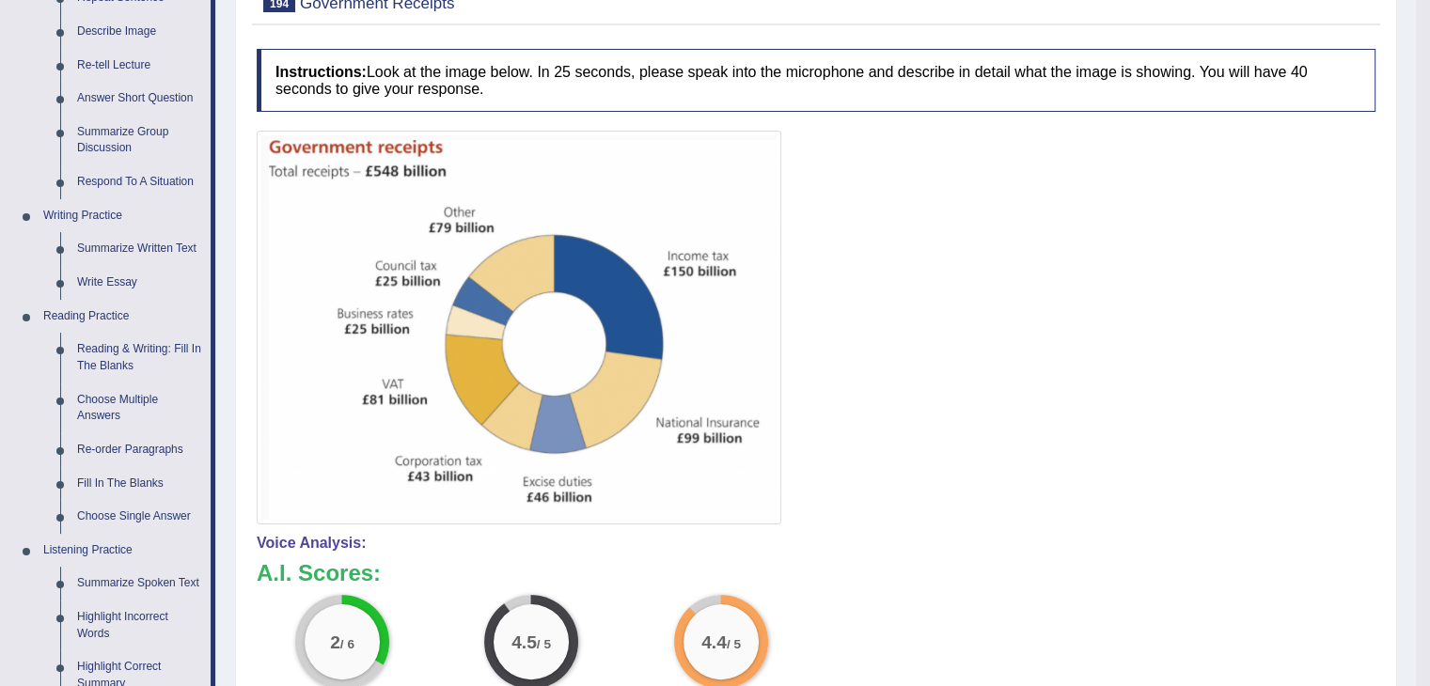
scroll to position [0, 0]
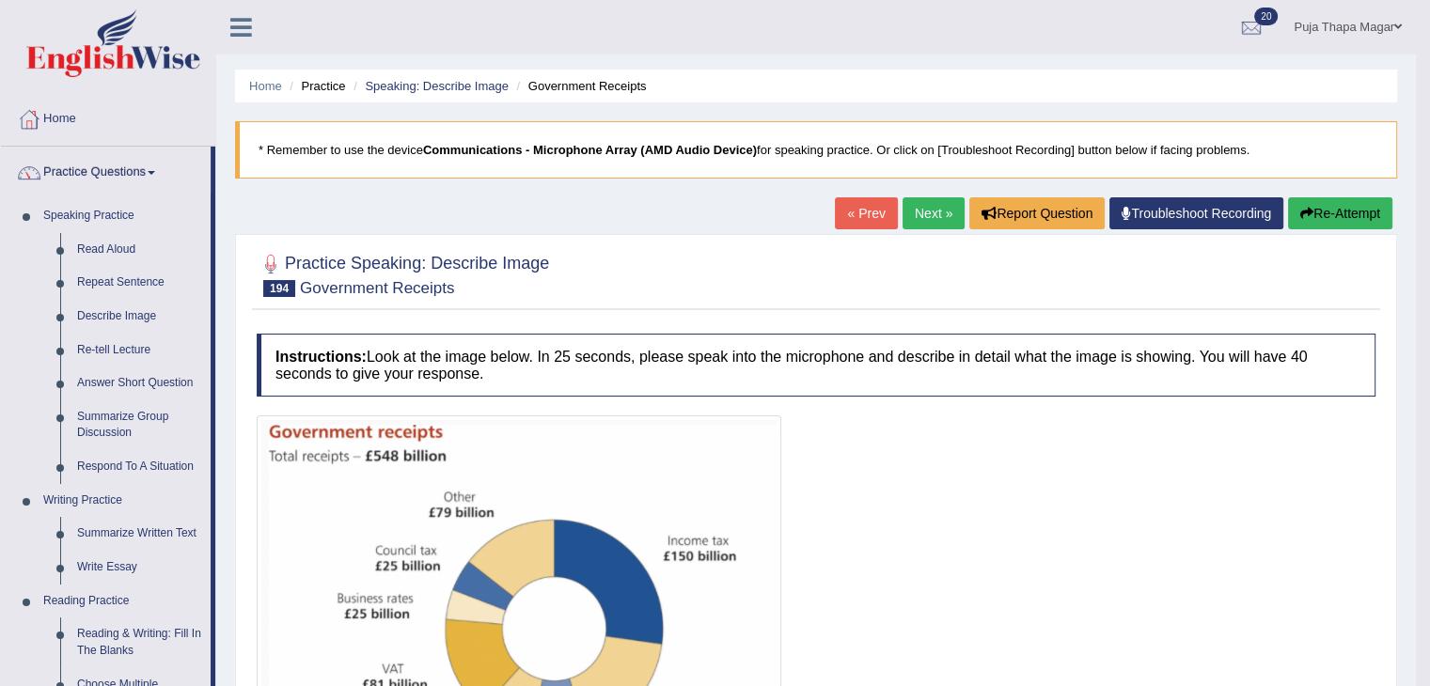
click at [1340, 208] on button "Re-Attempt" at bounding box center [1340, 213] width 104 height 32
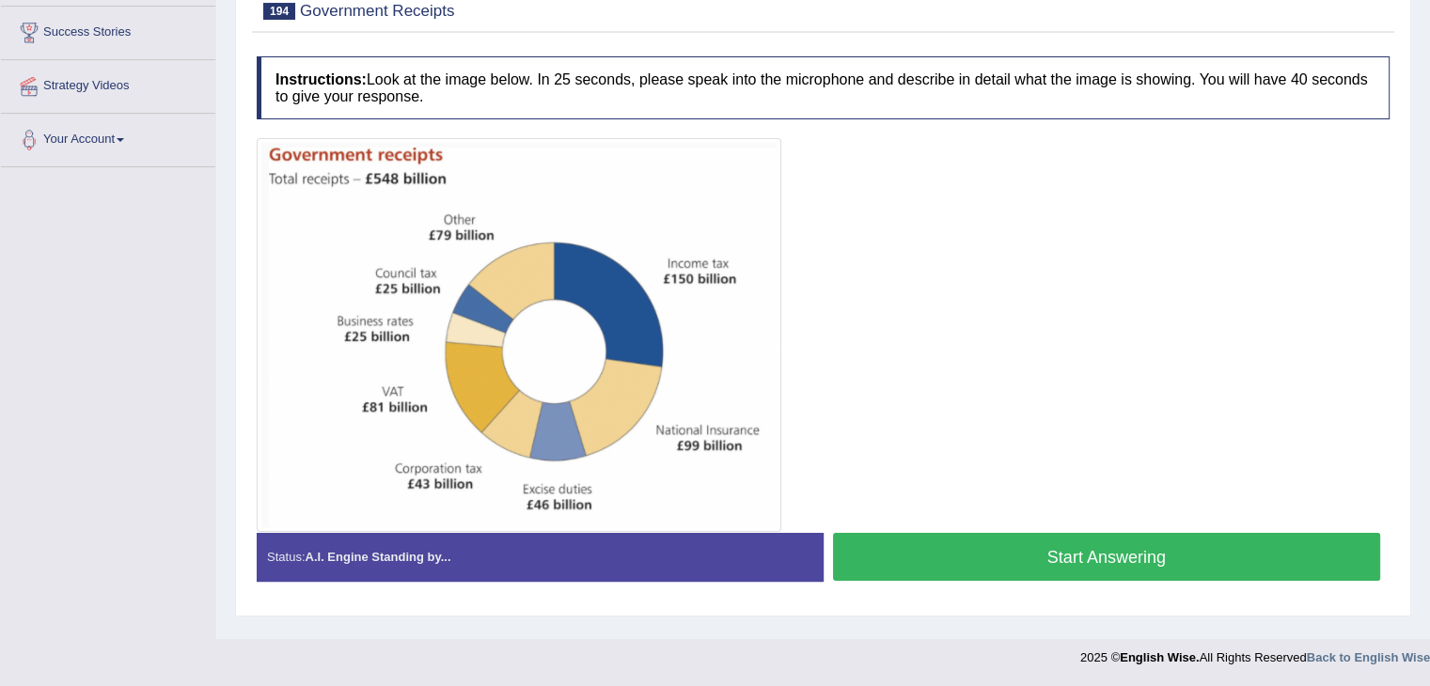
scroll to position [301, 0]
click at [953, 539] on button "Start Answering" at bounding box center [1107, 557] width 548 height 48
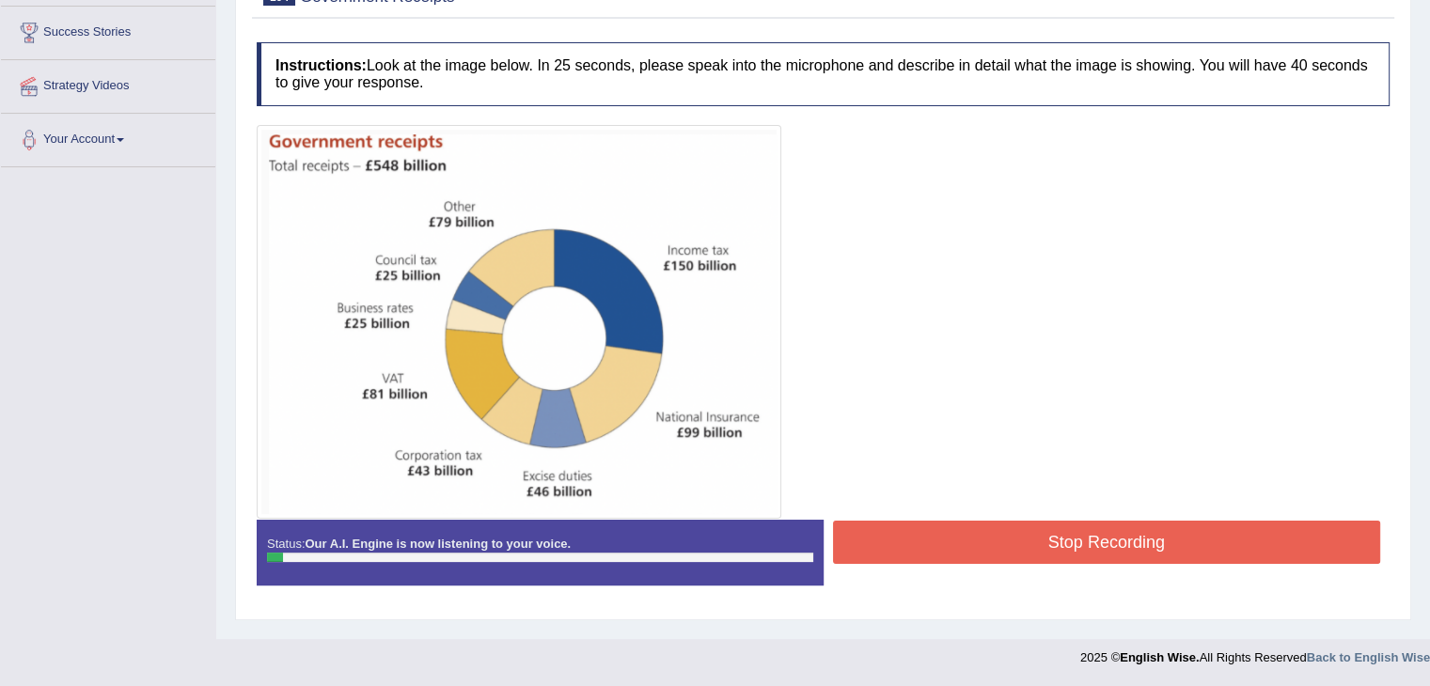
click at [1074, 539] on button "Stop Recording" at bounding box center [1107, 542] width 548 height 43
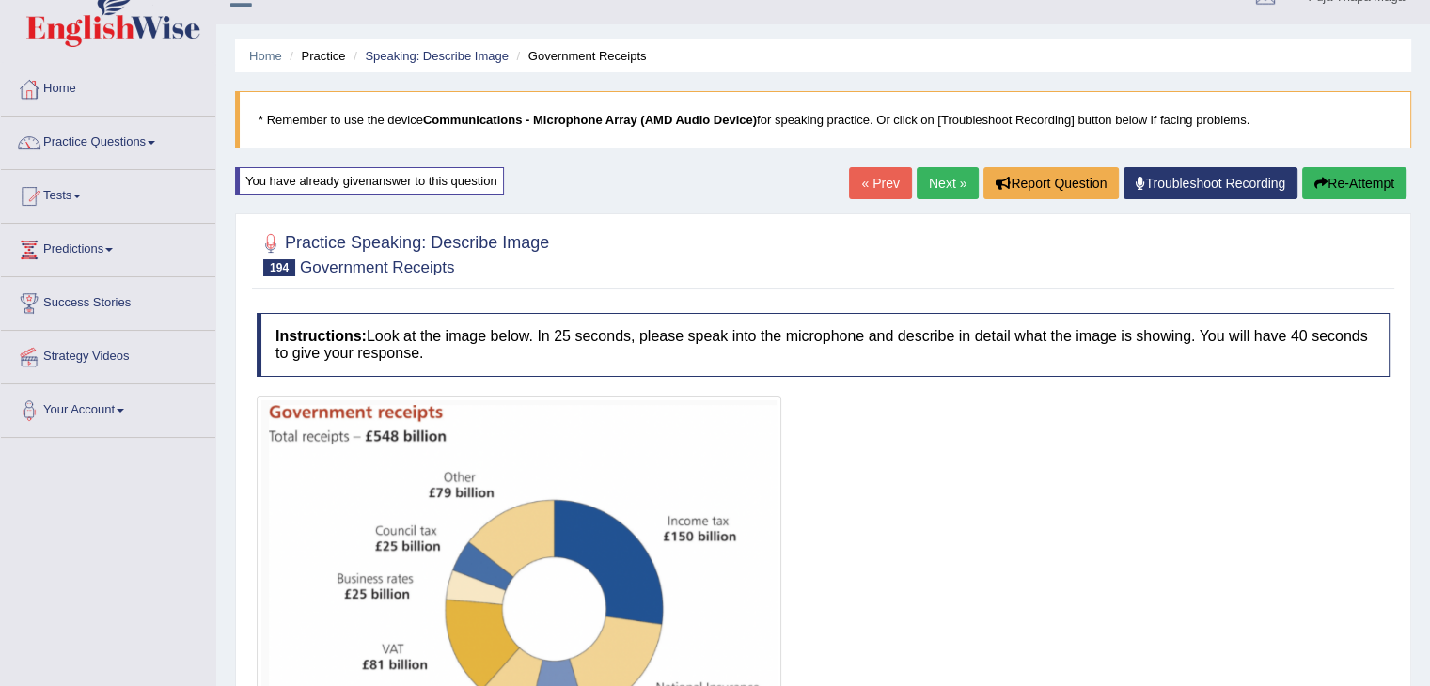
scroll to position [98, 0]
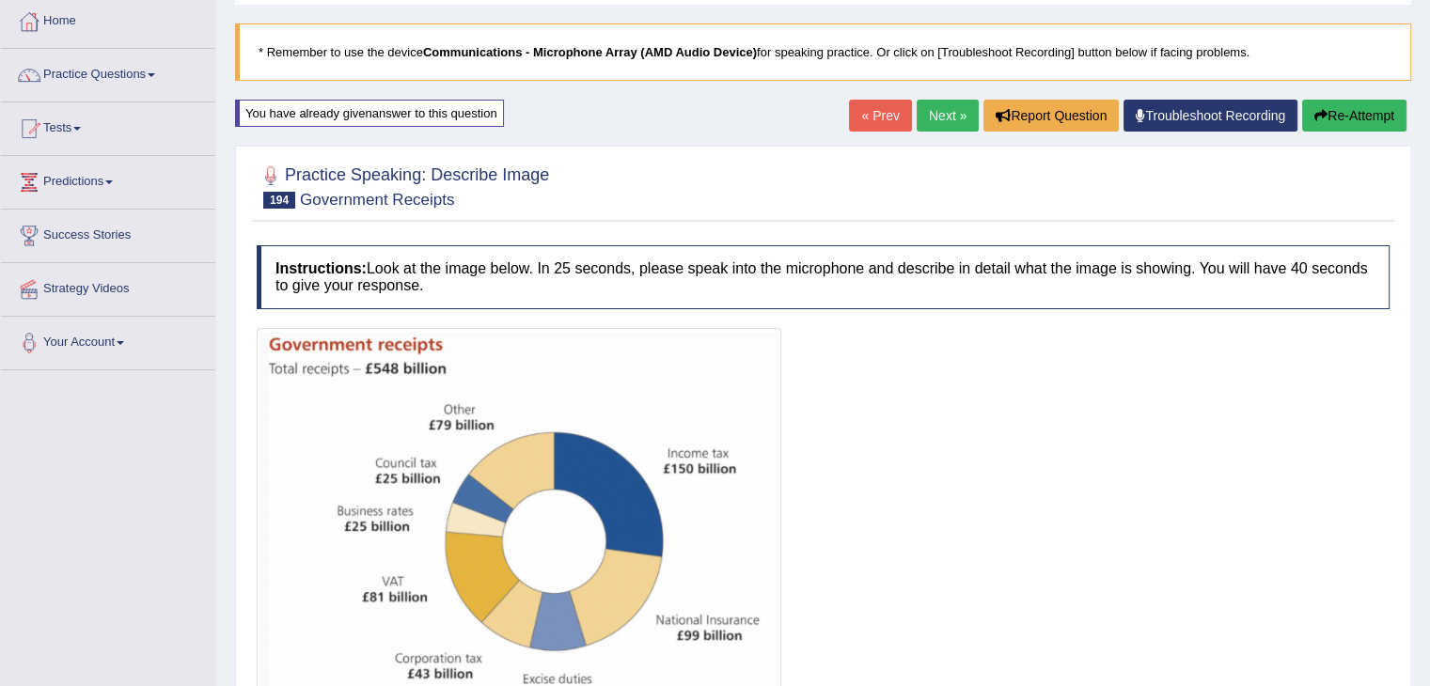
click at [1369, 112] on button "Re-Attempt" at bounding box center [1354, 116] width 104 height 32
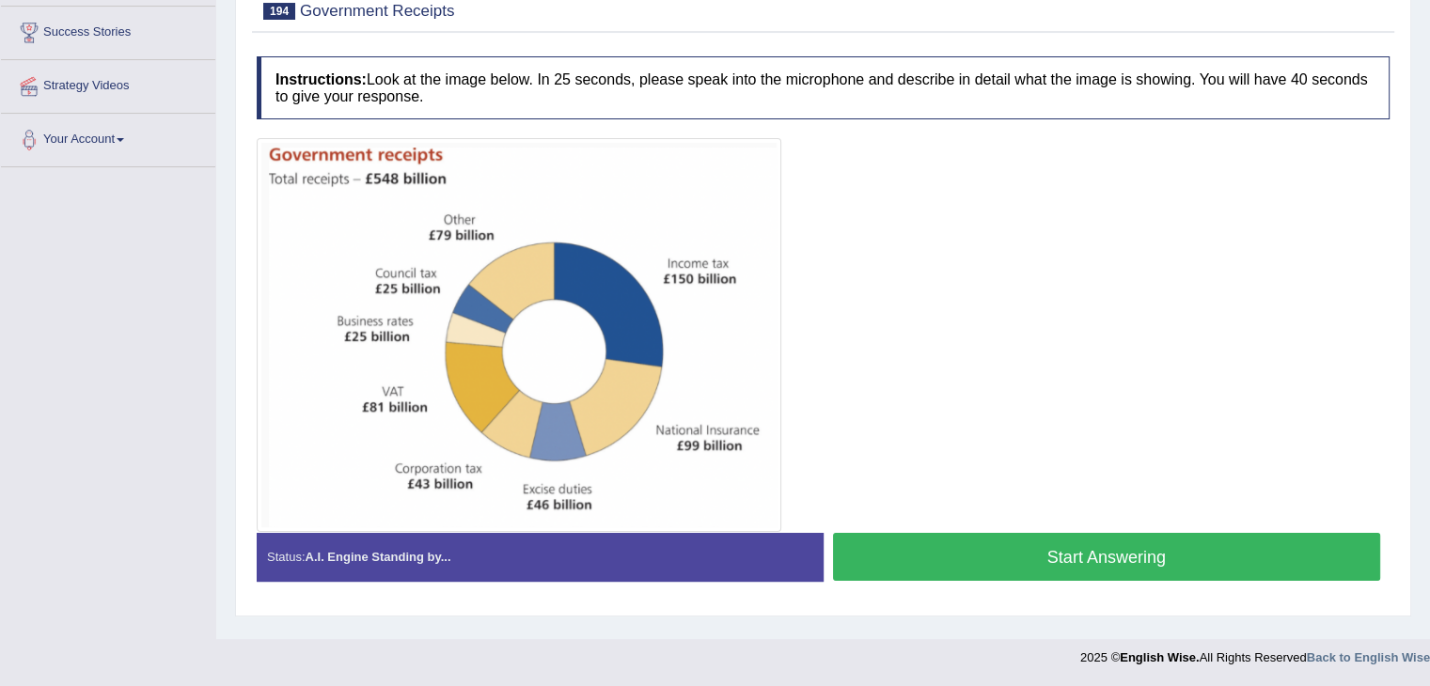
click at [950, 542] on button "Start Answering" at bounding box center [1107, 557] width 548 height 48
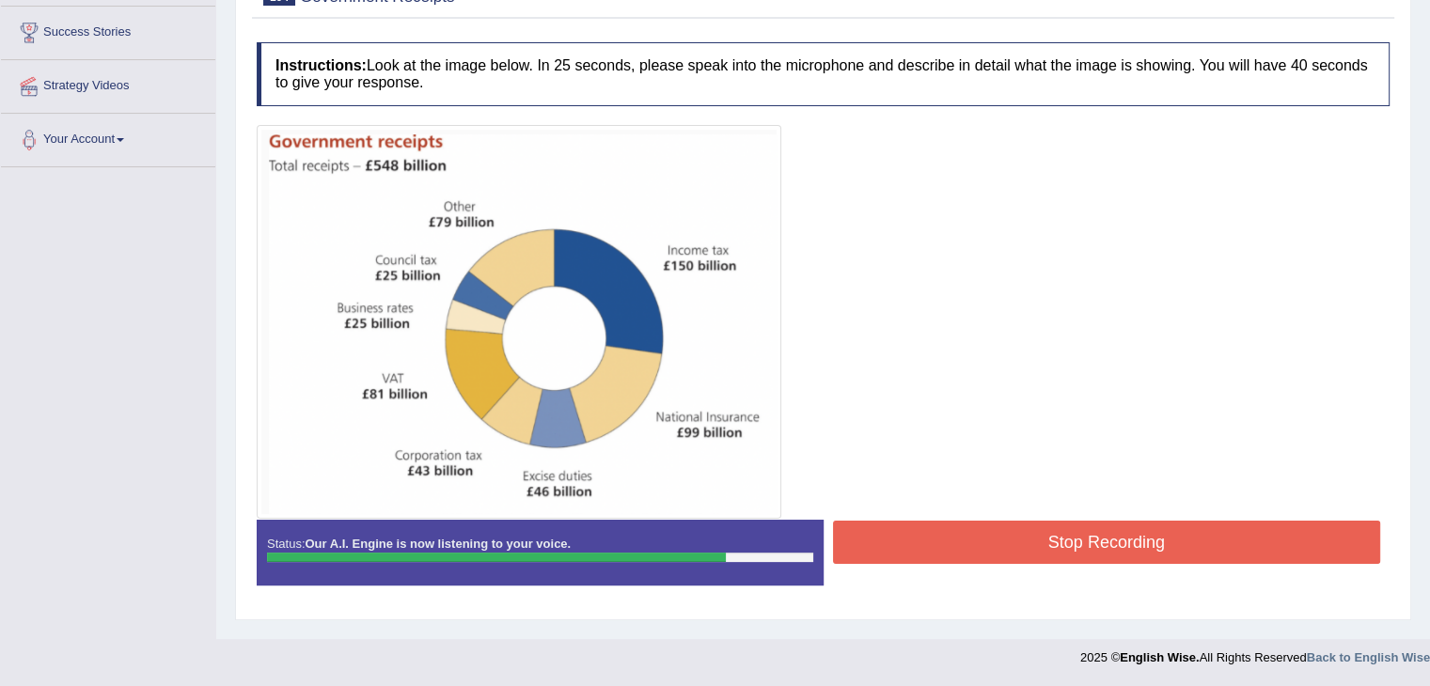
click at [950, 542] on button "Stop Recording" at bounding box center [1107, 542] width 548 height 43
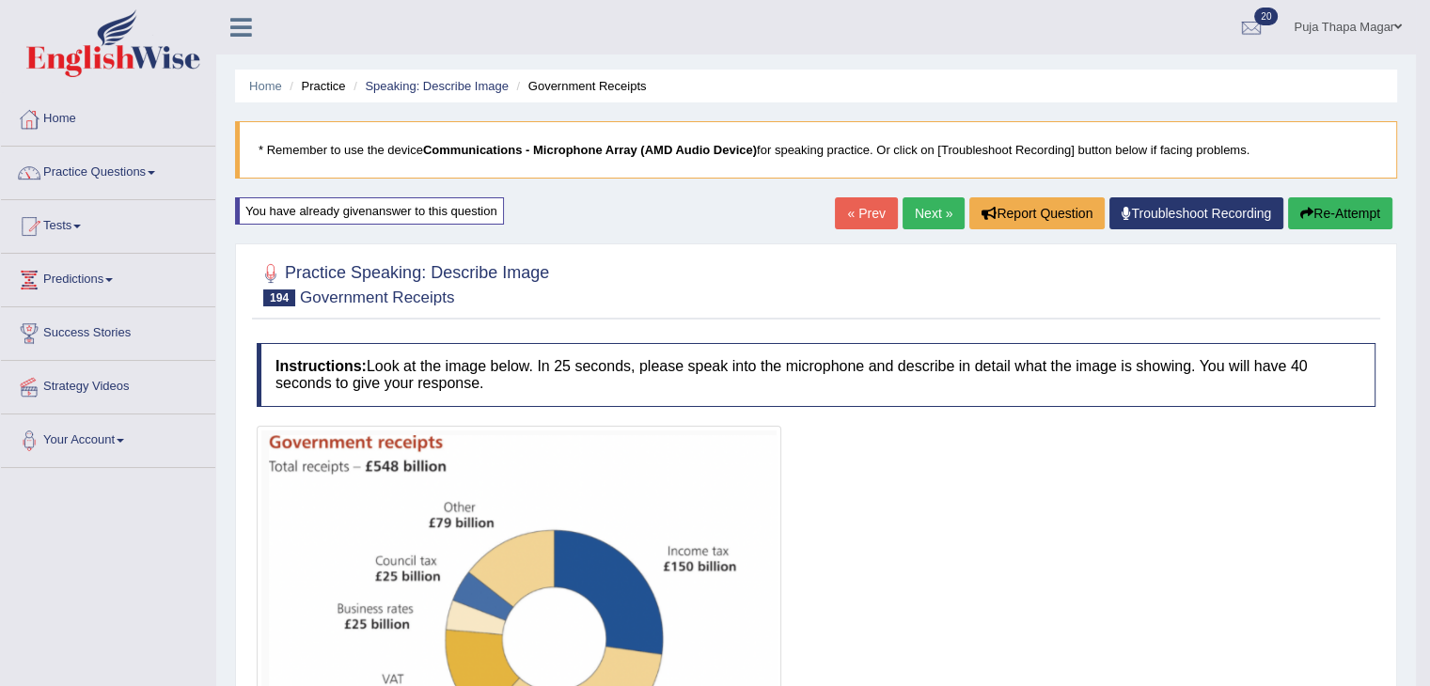
click at [1345, 213] on button "Re-Attempt" at bounding box center [1340, 213] width 104 height 32
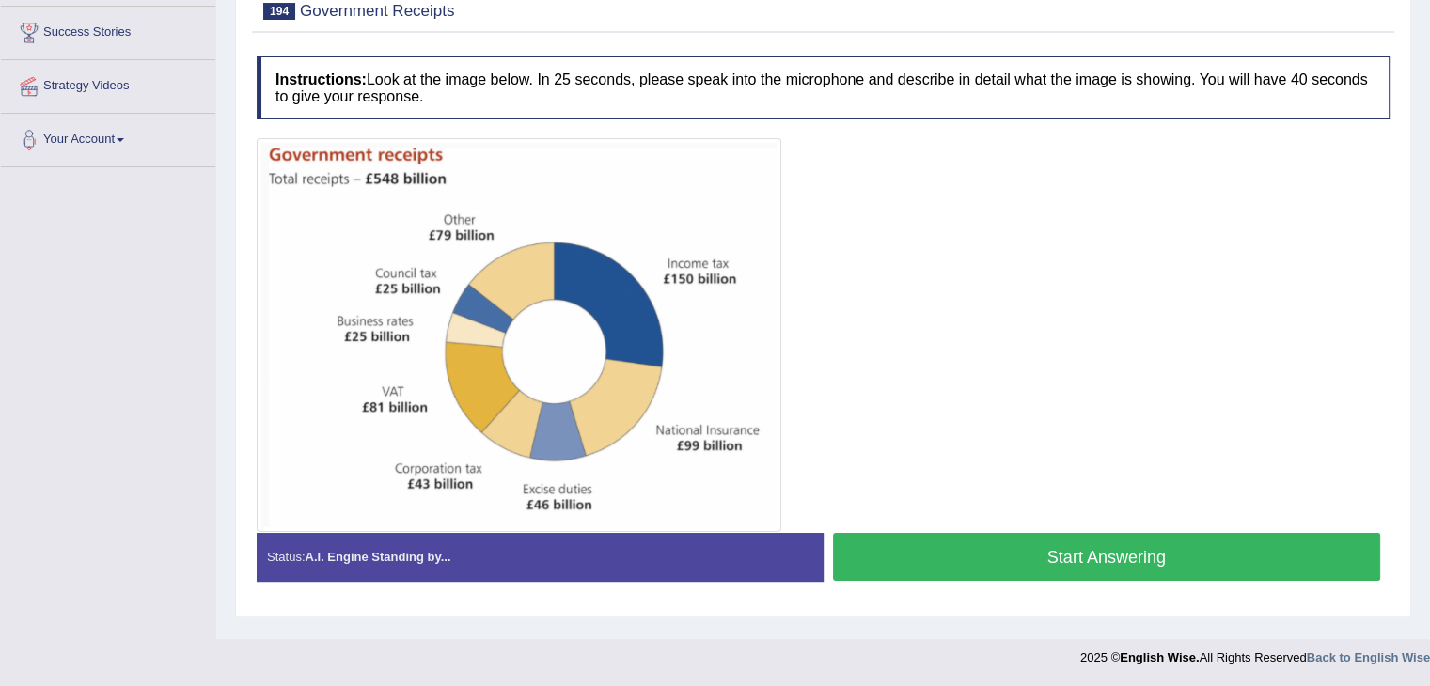
scroll to position [301, 0]
click at [955, 536] on button "Start Answering" at bounding box center [1107, 557] width 548 height 48
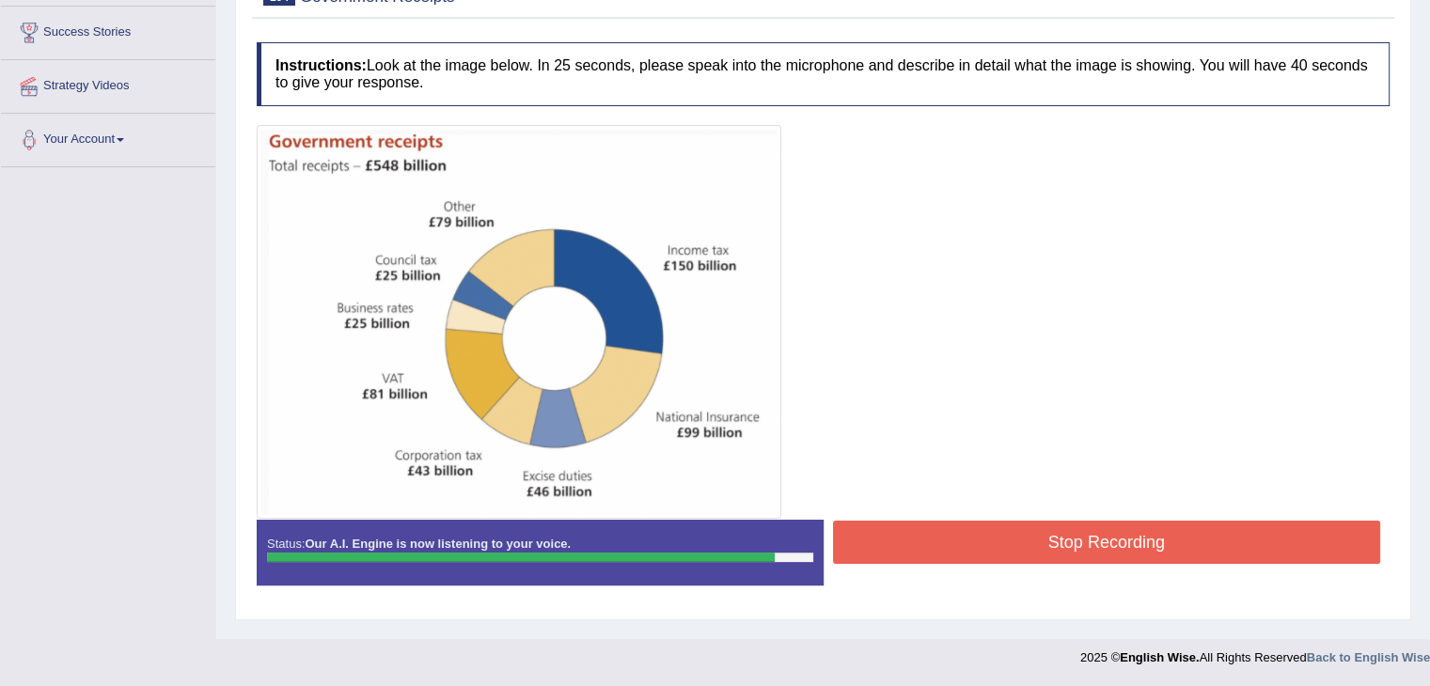
click at [955, 536] on button "Stop Recording" at bounding box center [1107, 542] width 548 height 43
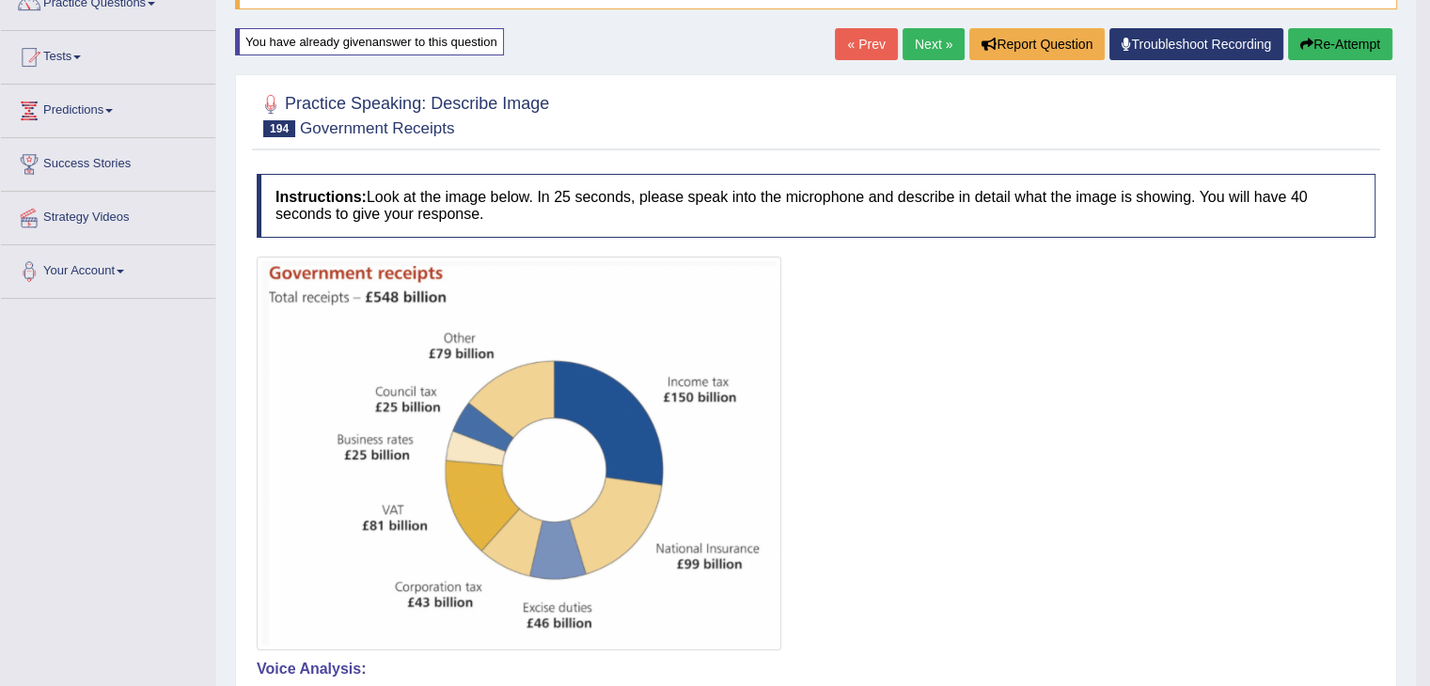
scroll to position [172, 0]
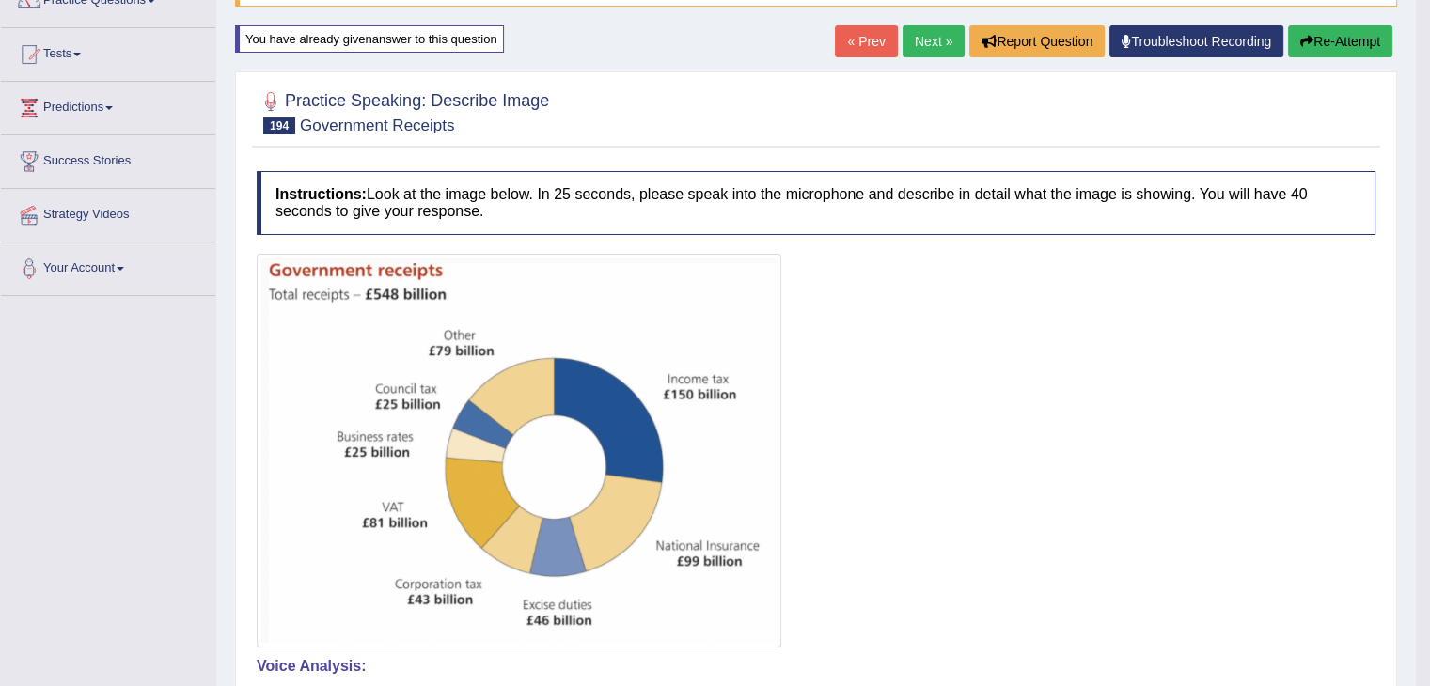
click at [914, 38] on link "Next »" at bounding box center [933, 41] width 62 height 32
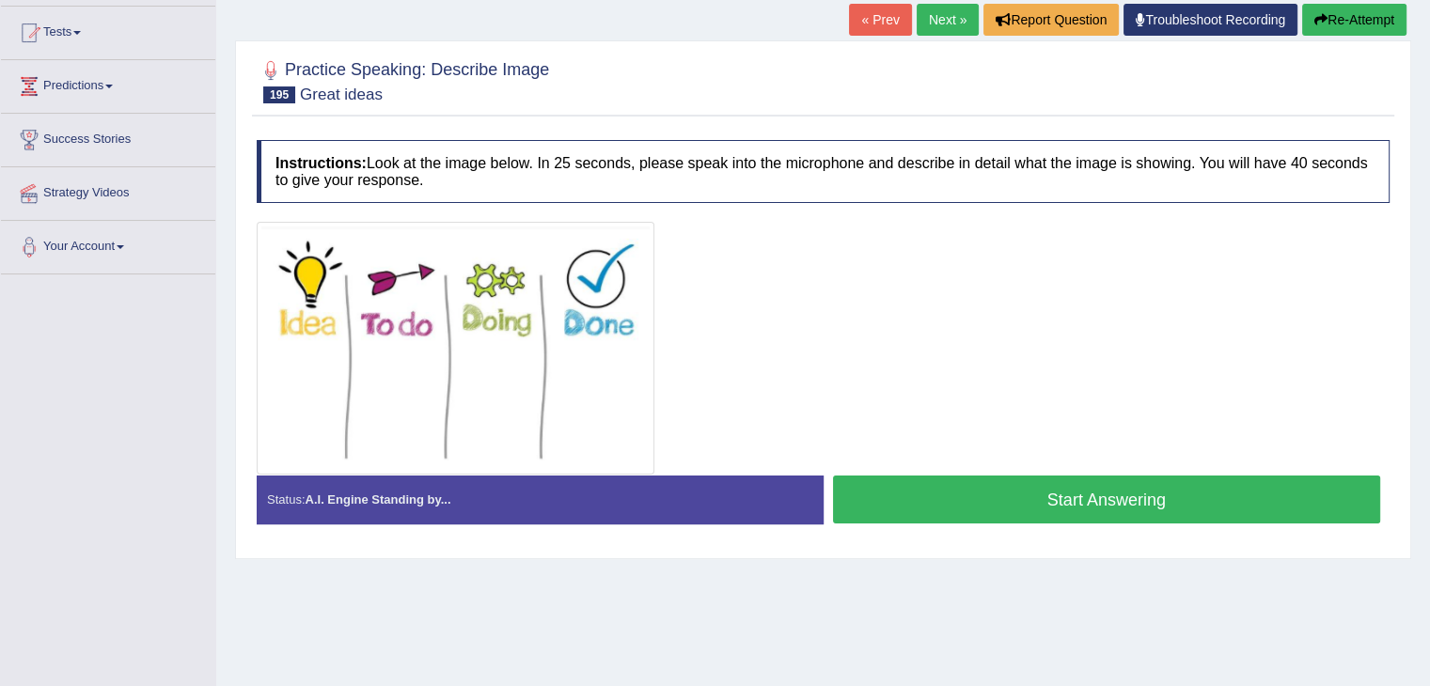
click at [961, 497] on button "Start Answering" at bounding box center [1107, 500] width 548 height 48
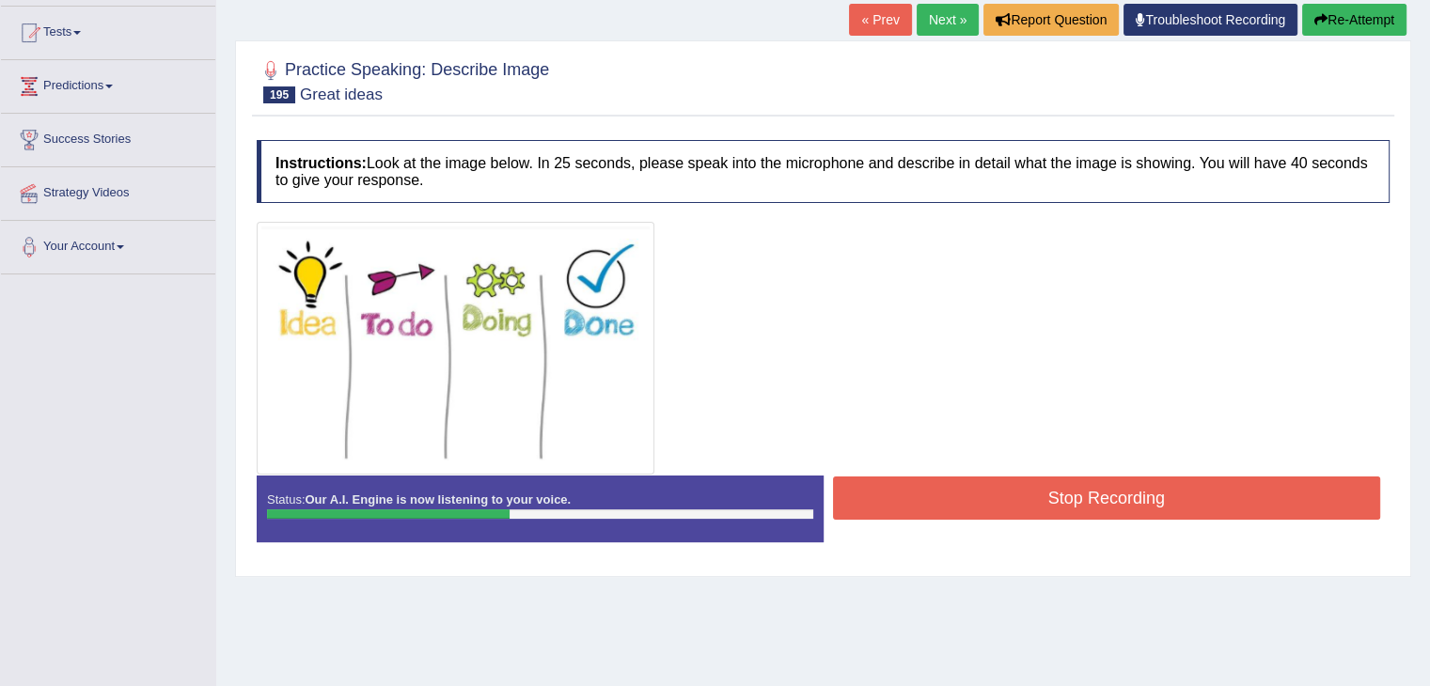
click at [961, 497] on button "Stop Recording" at bounding box center [1107, 498] width 548 height 43
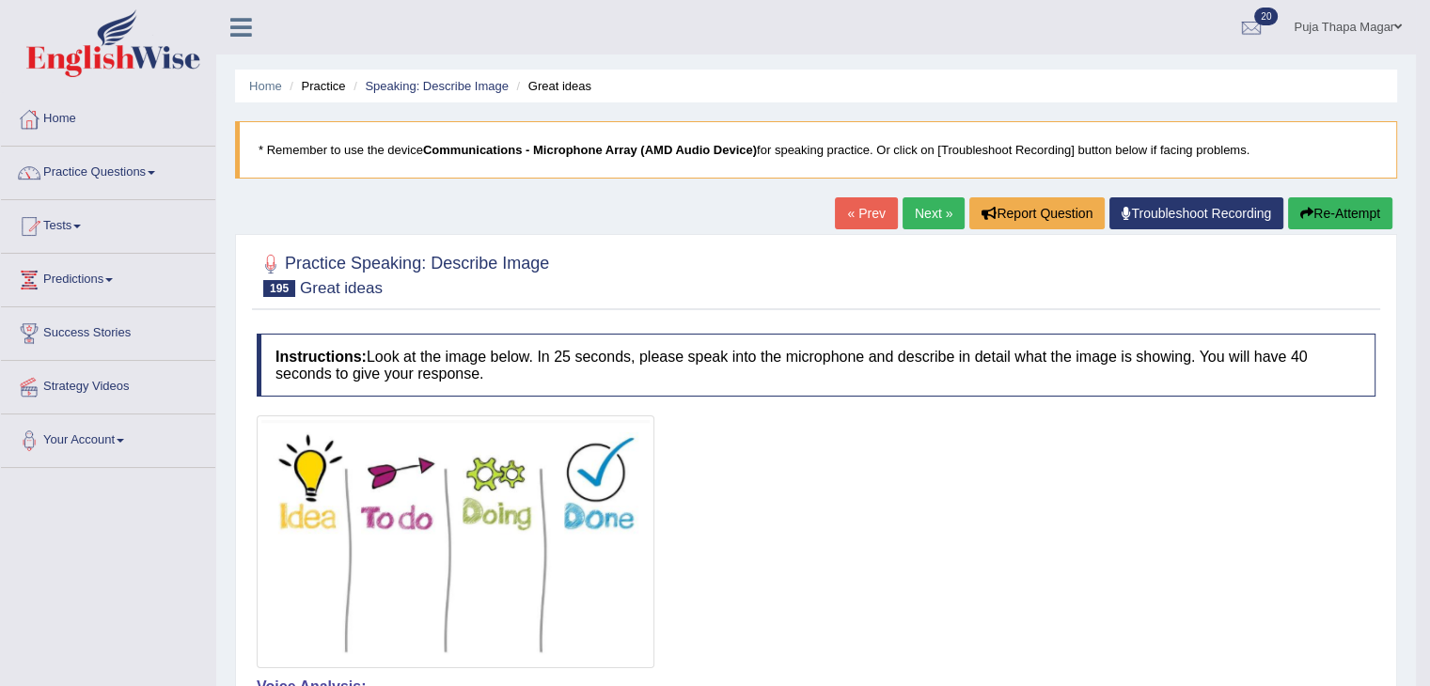
click at [1335, 211] on button "Re-Attempt" at bounding box center [1340, 213] width 104 height 32
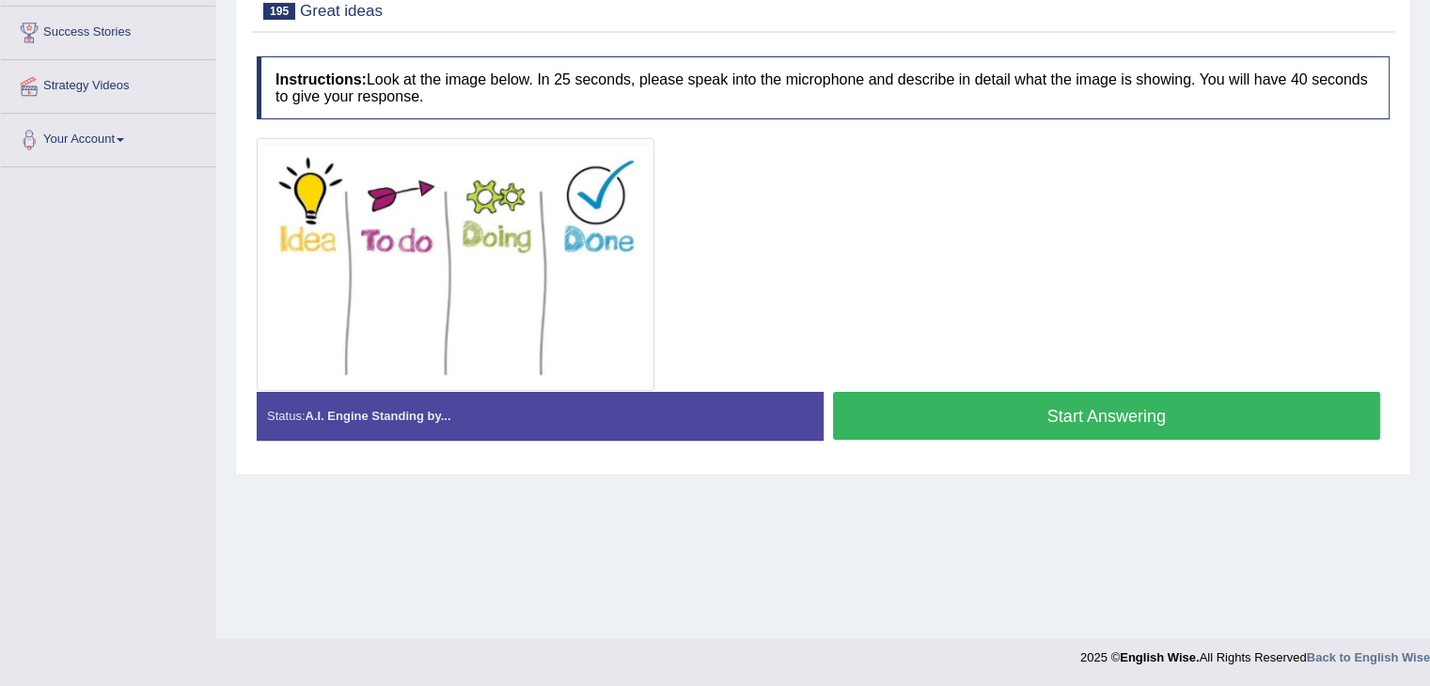
scroll to position [301, 0]
click at [985, 420] on button "Start Answering" at bounding box center [1107, 416] width 548 height 48
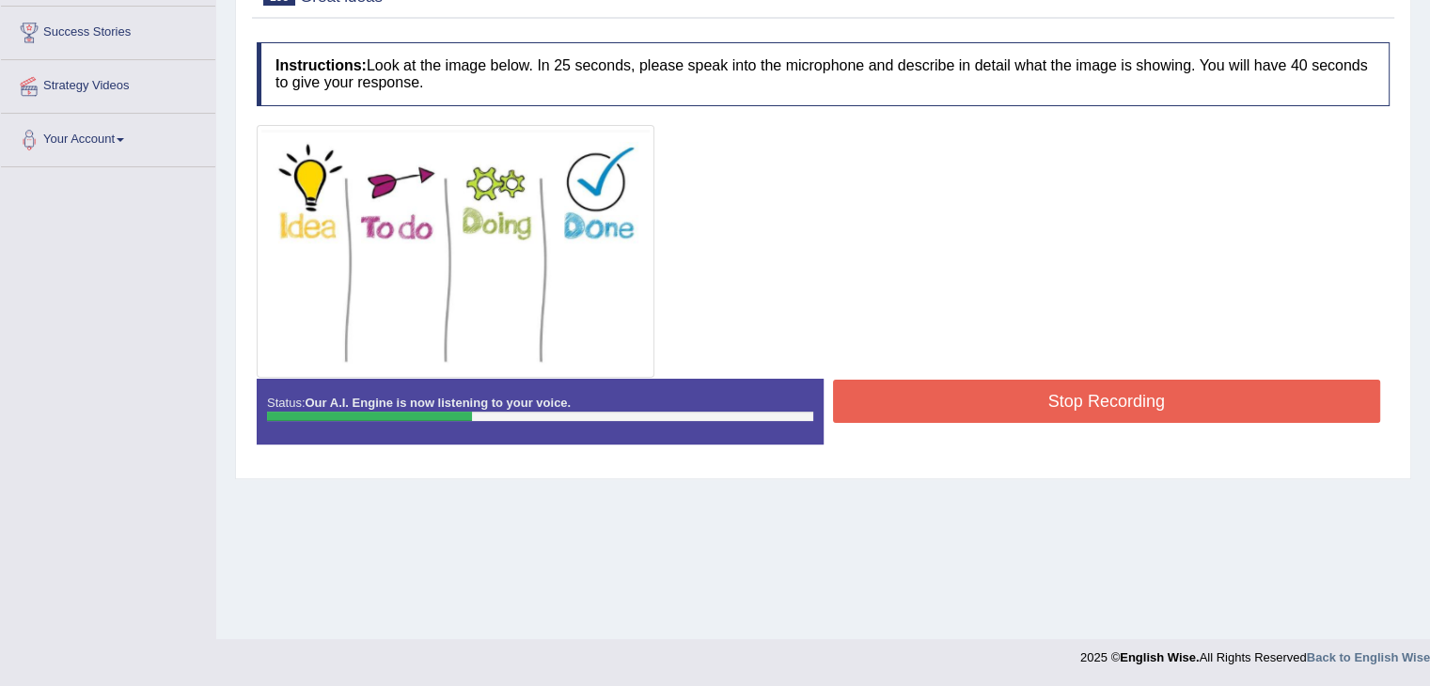
scroll to position [0, 0]
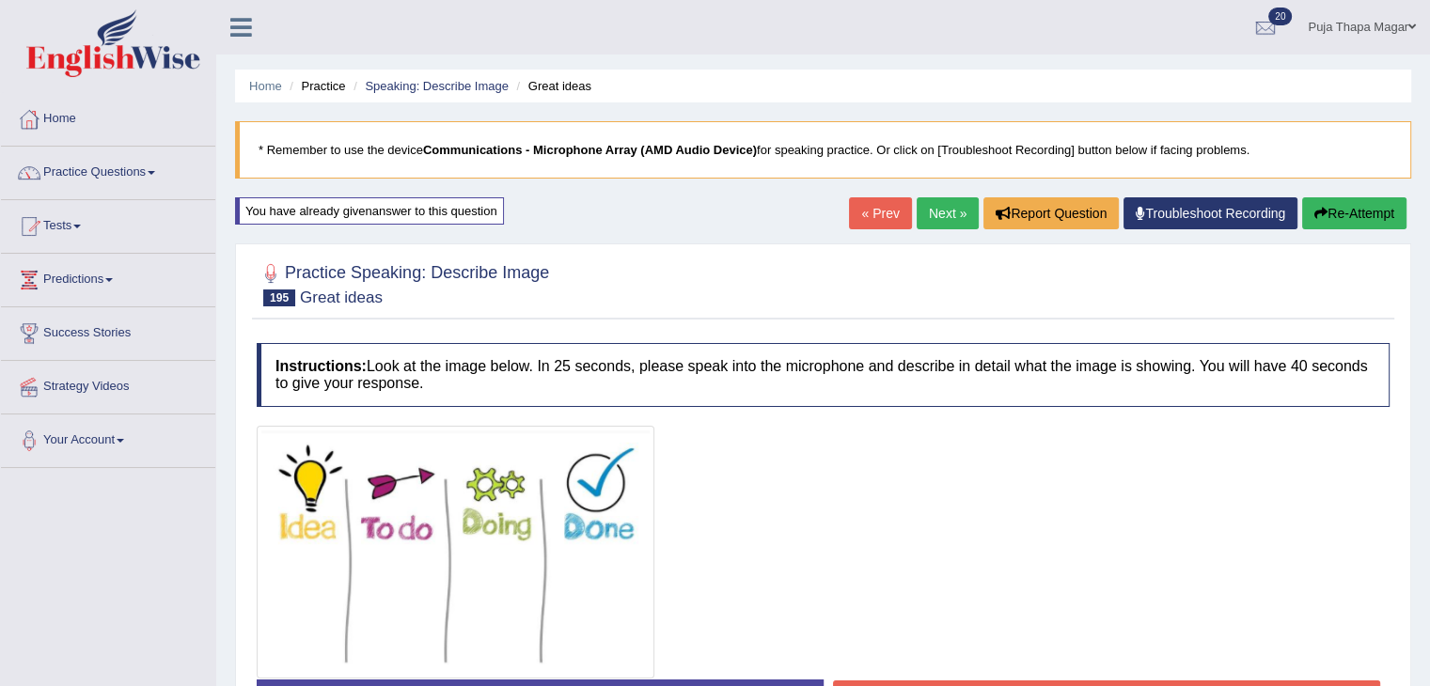
click at [931, 198] on link "Next »" at bounding box center [947, 213] width 62 height 32
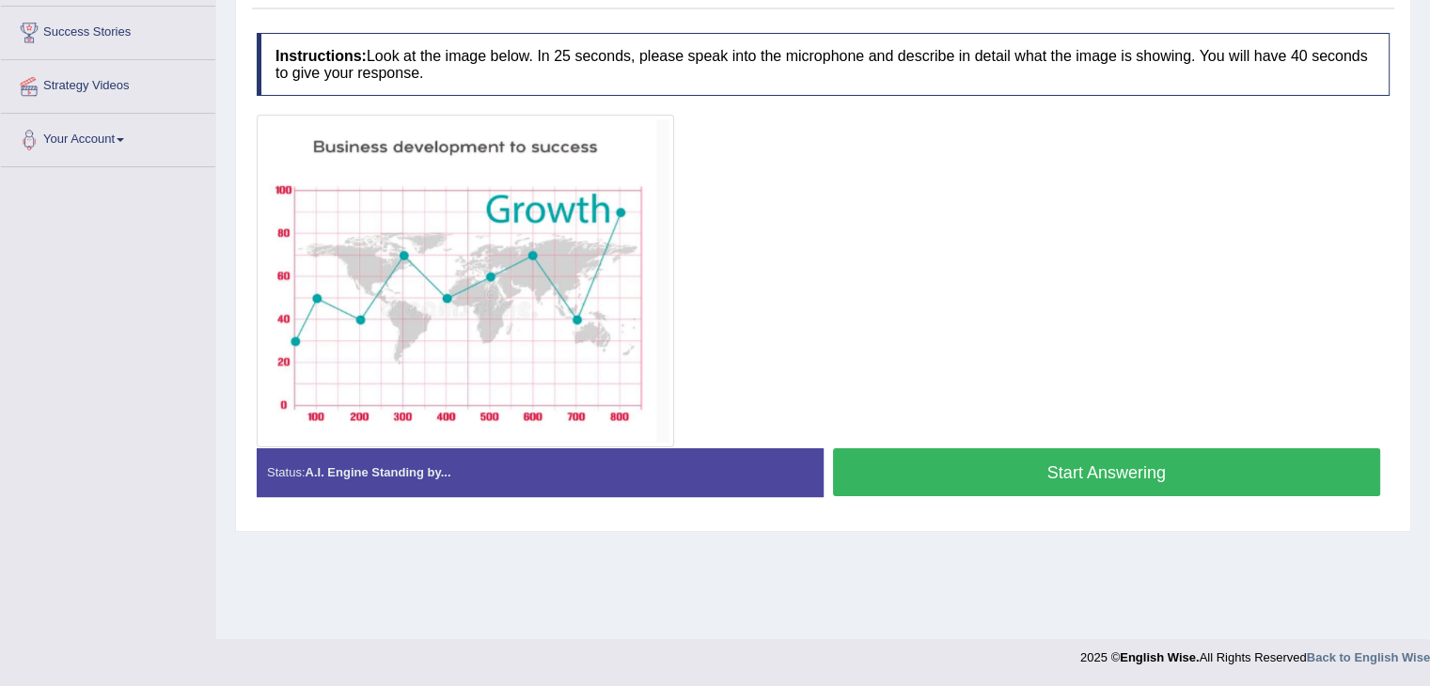
click at [996, 475] on button "Start Answering" at bounding box center [1107, 472] width 548 height 48
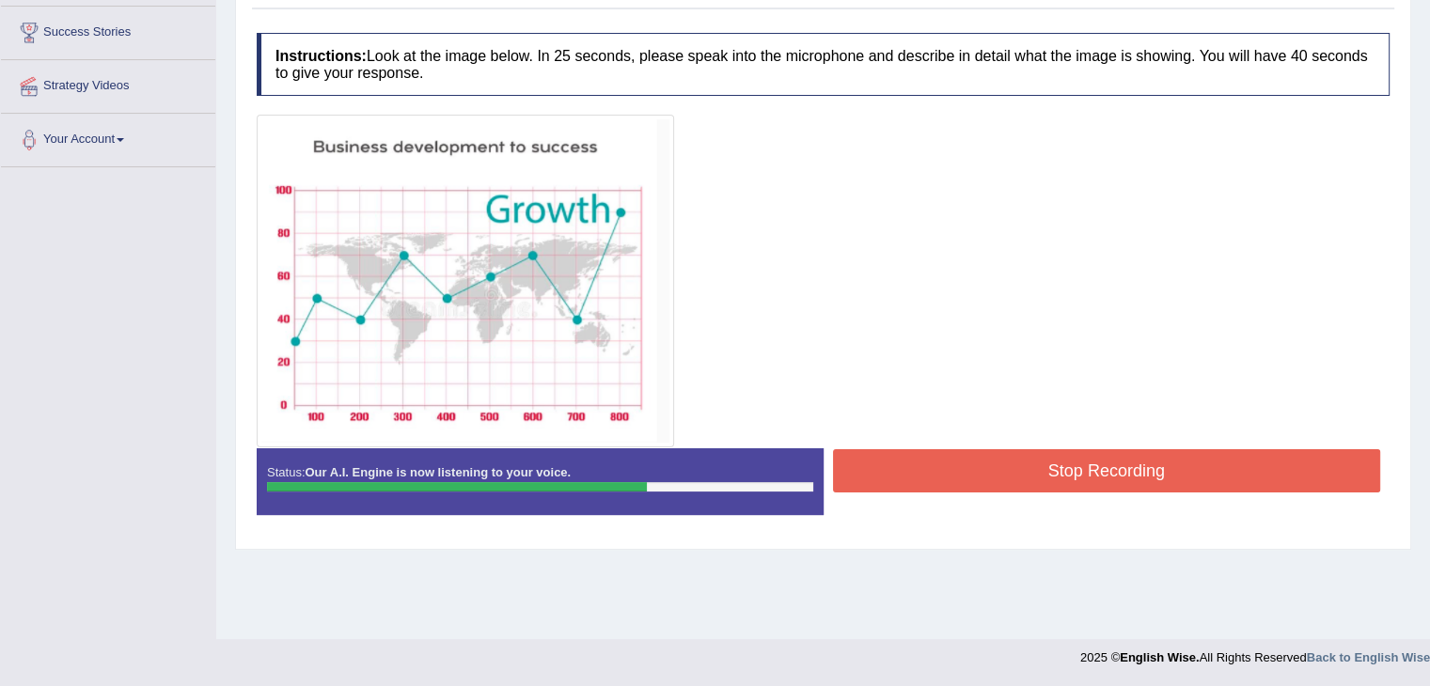
click at [996, 475] on button "Stop Recording" at bounding box center [1107, 470] width 548 height 43
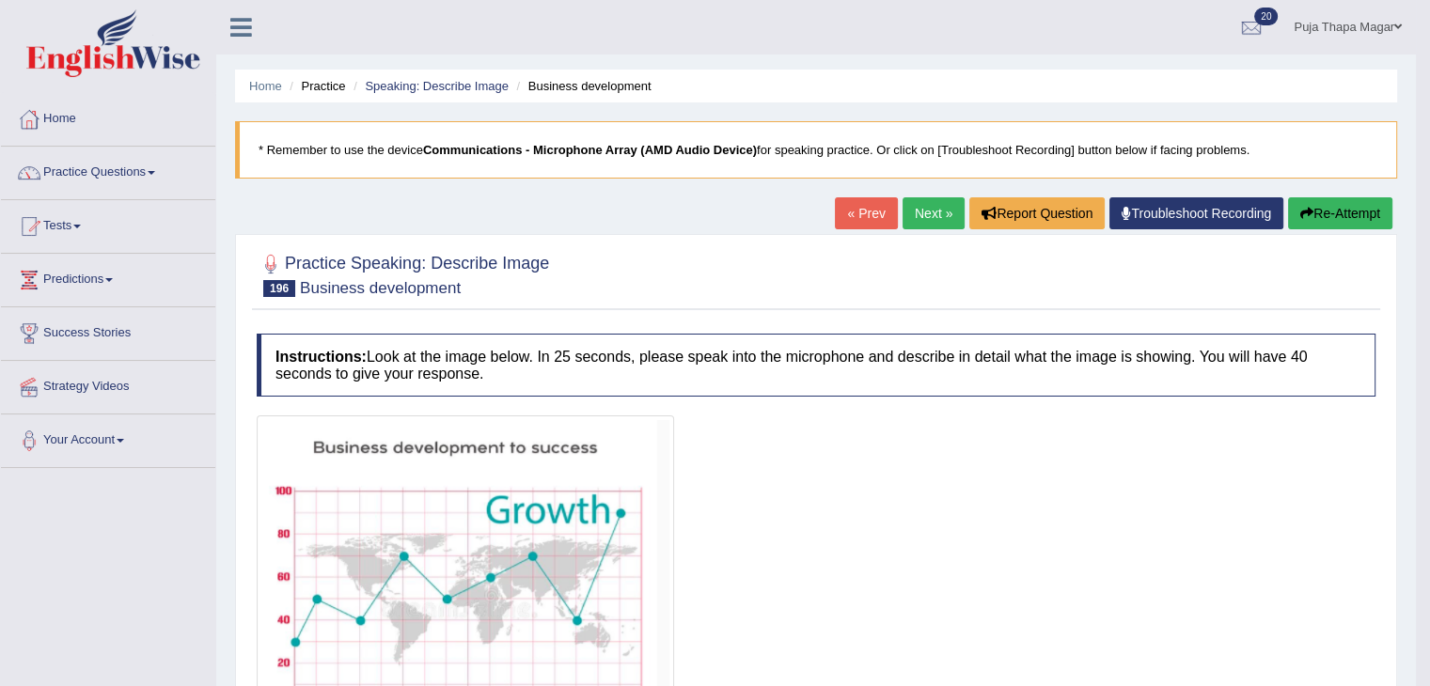
click at [905, 220] on link "Next »" at bounding box center [933, 213] width 62 height 32
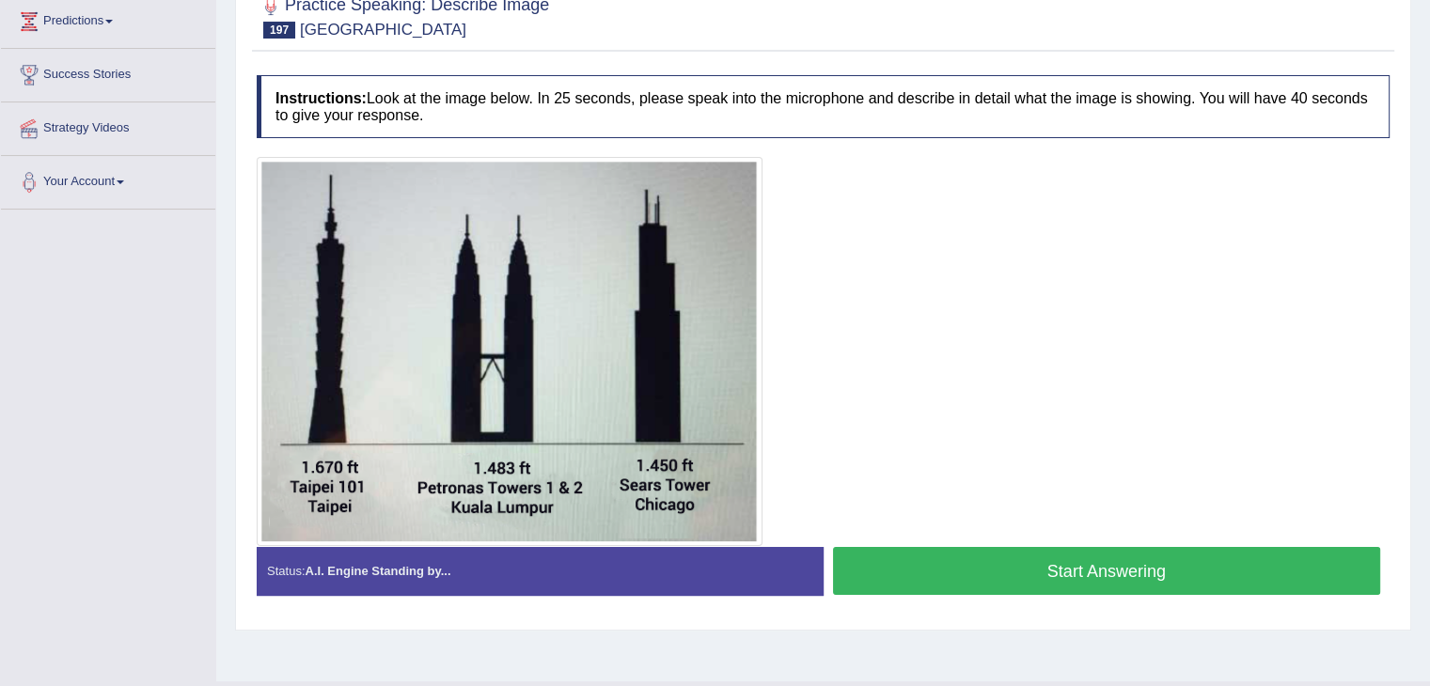
scroll to position [301, 0]
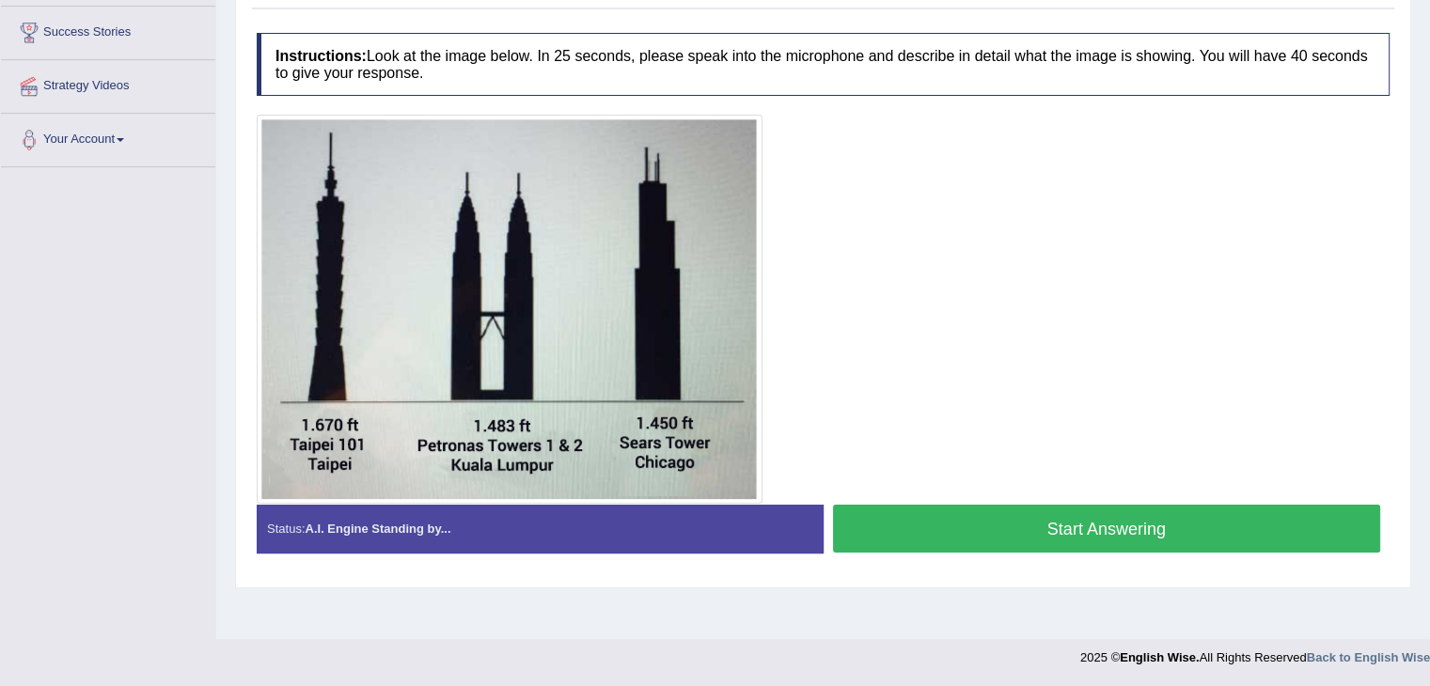
click at [936, 527] on button "Start Answering" at bounding box center [1107, 529] width 548 height 48
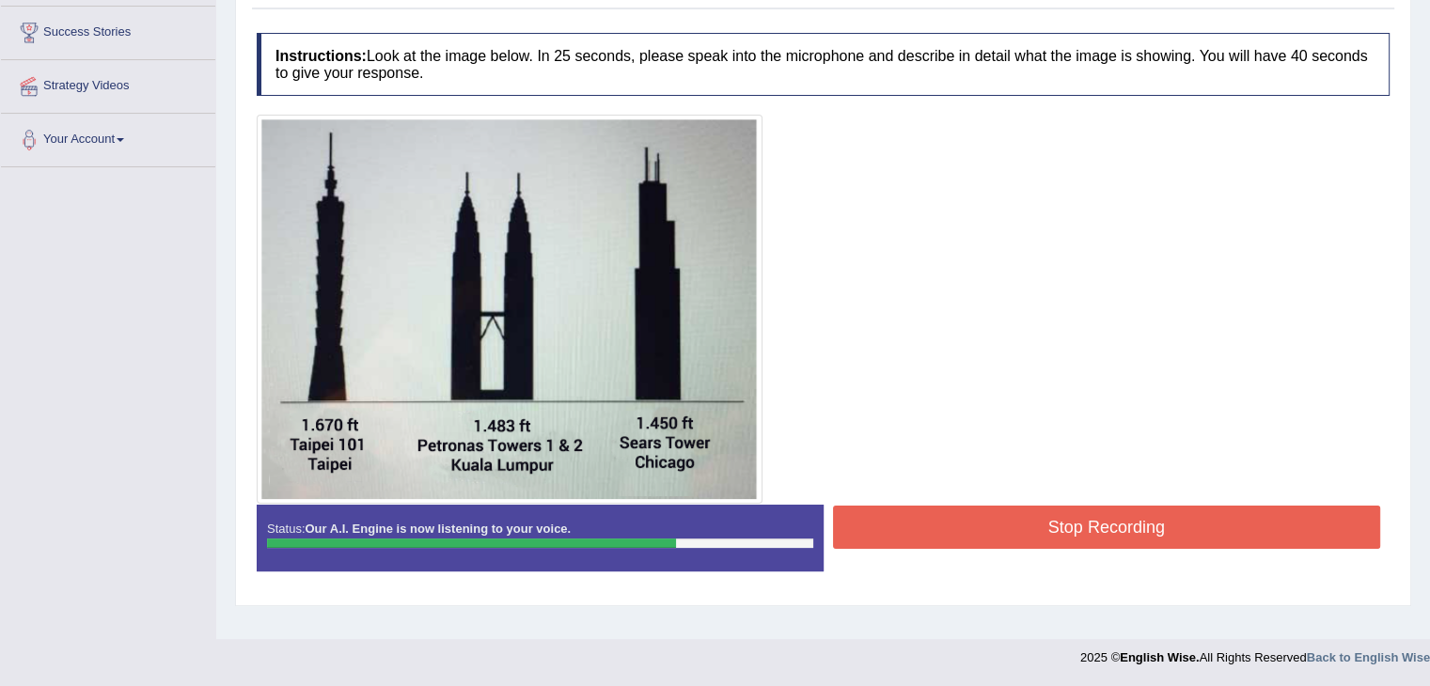
click at [936, 527] on button "Stop Recording" at bounding box center [1107, 527] width 548 height 43
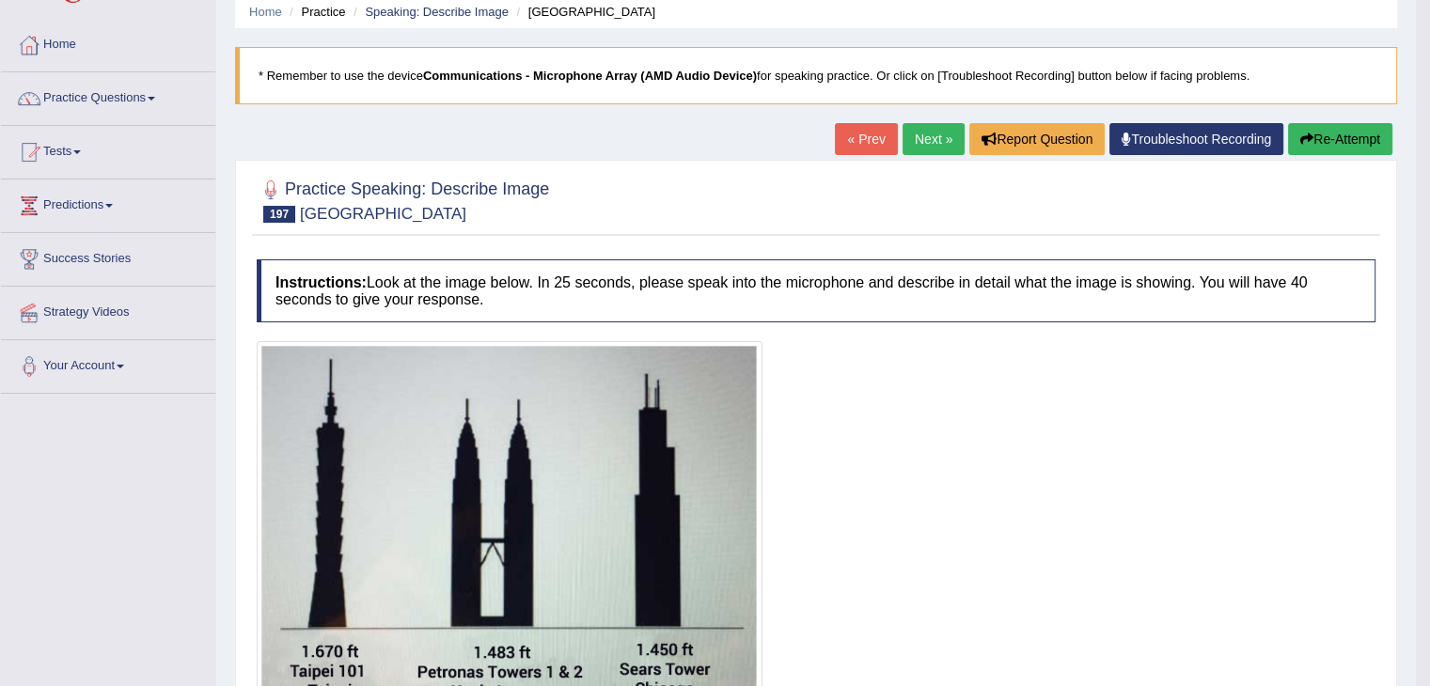
scroll to position [0, 0]
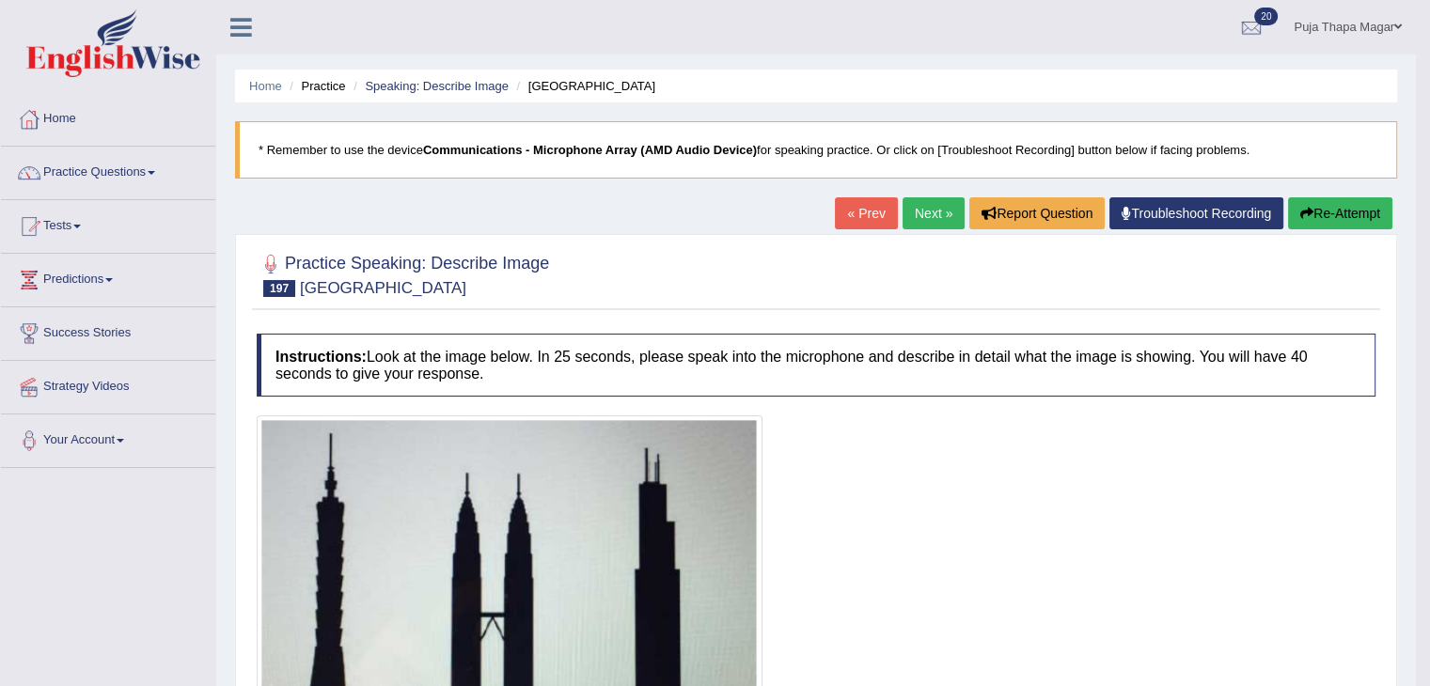
click at [932, 214] on link "Next »" at bounding box center [933, 213] width 62 height 32
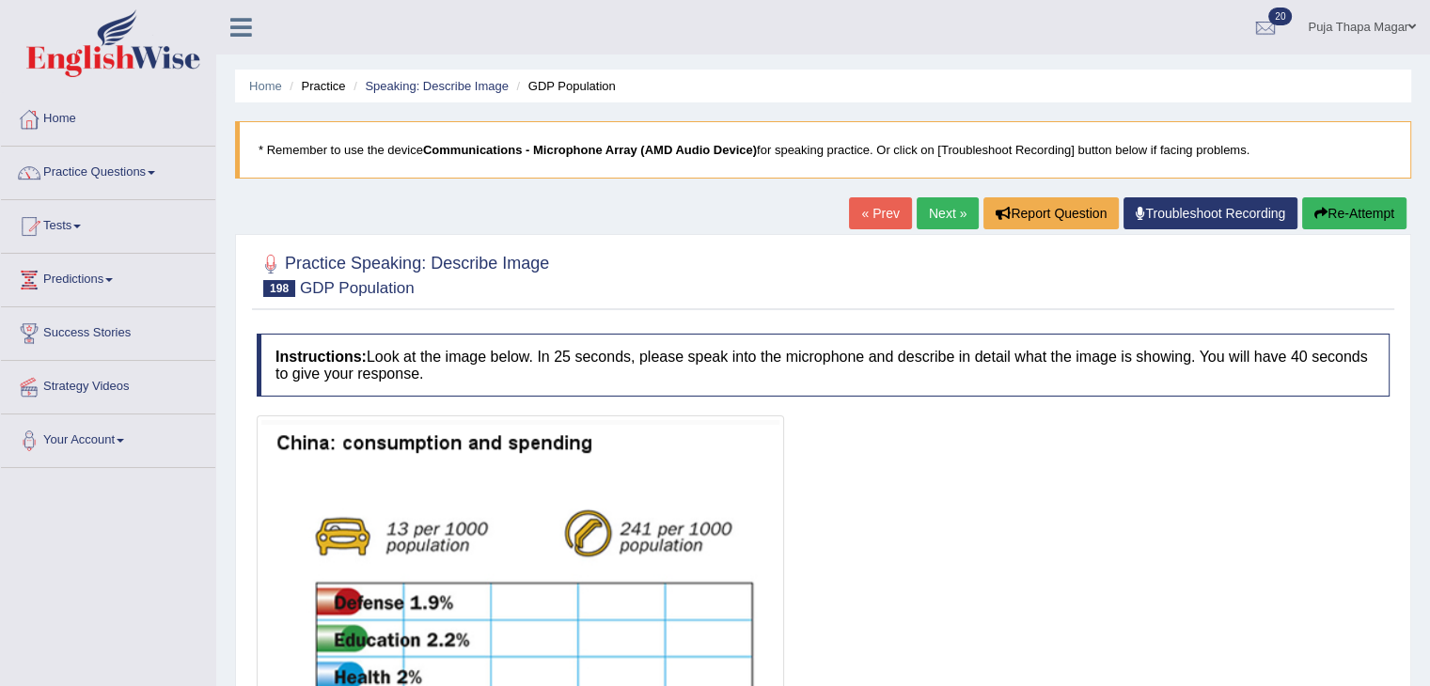
click at [68, 116] on link "Home" at bounding box center [108, 116] width 214 height 47
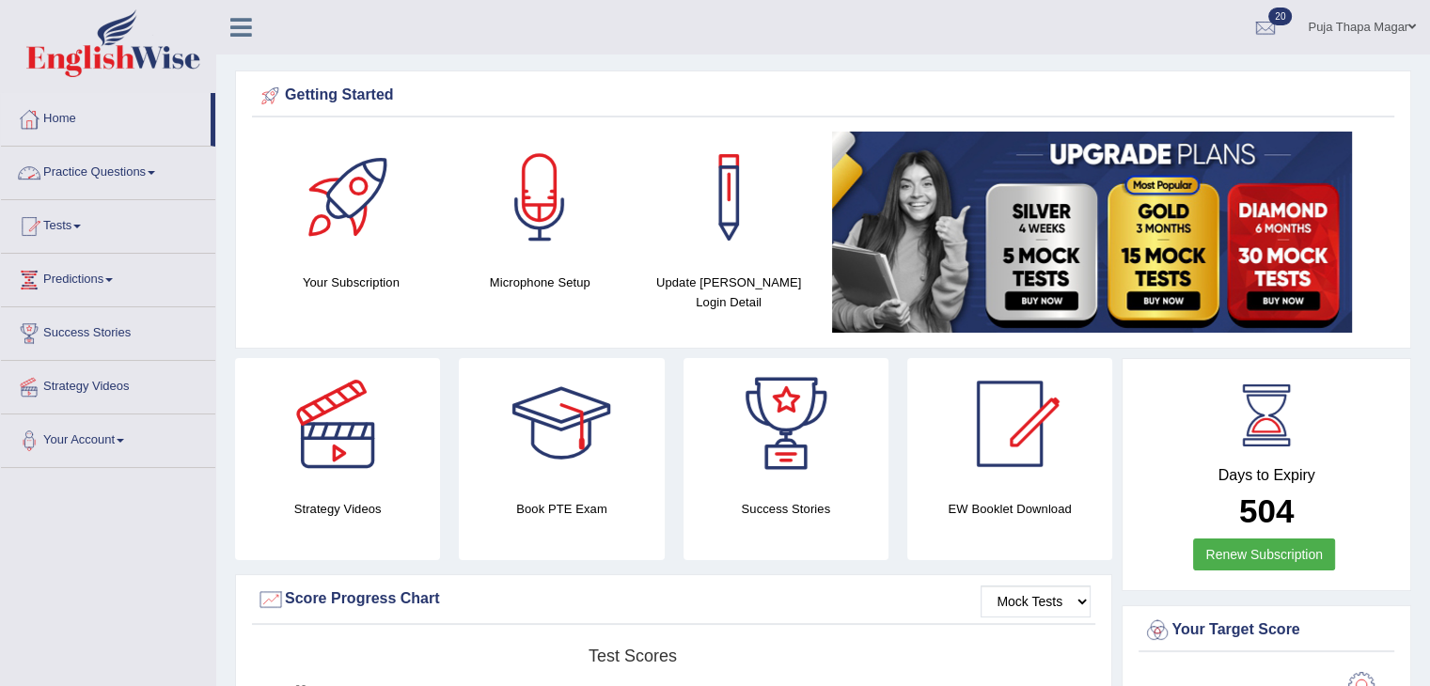
click at [140, 170] on link "Practice Questions" at bounding box center [108, 170] width 214 height 47
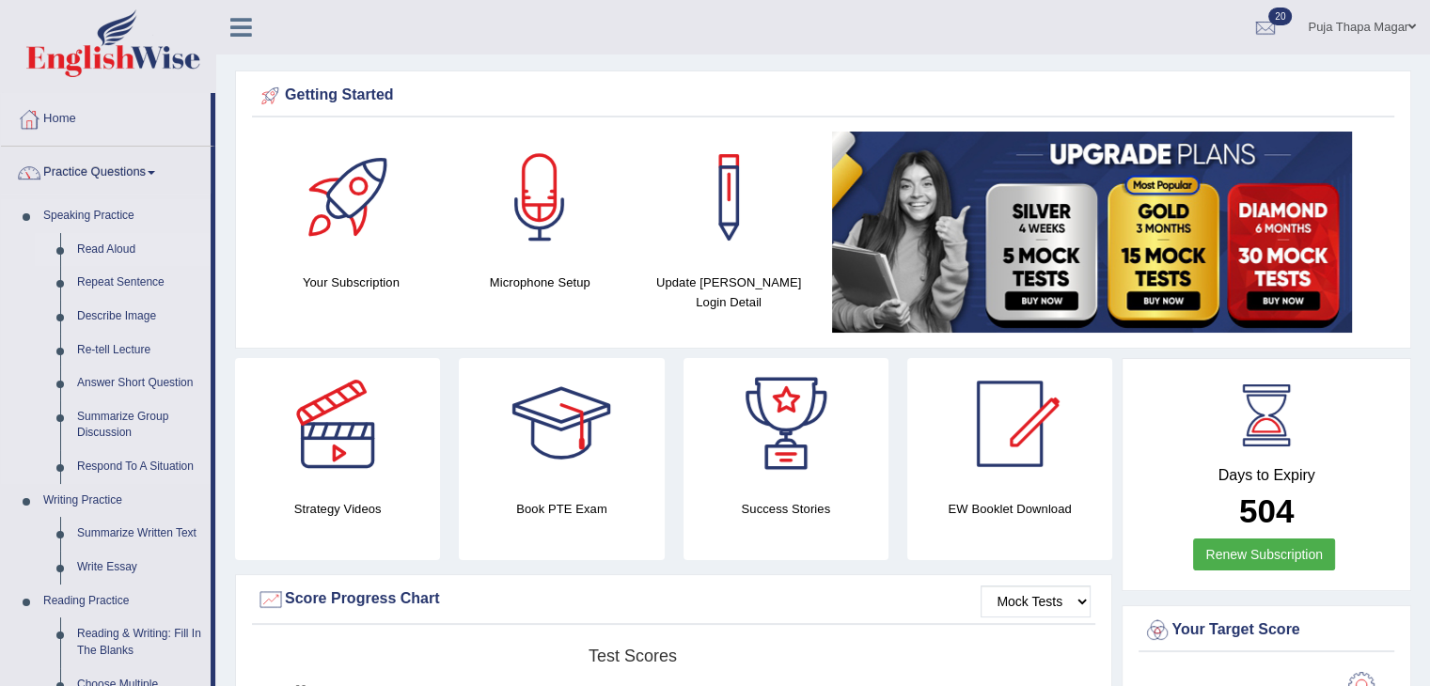
click at [126, 249] on link "Read Aloud" at bounding box center [140, 250] width 142 height 34
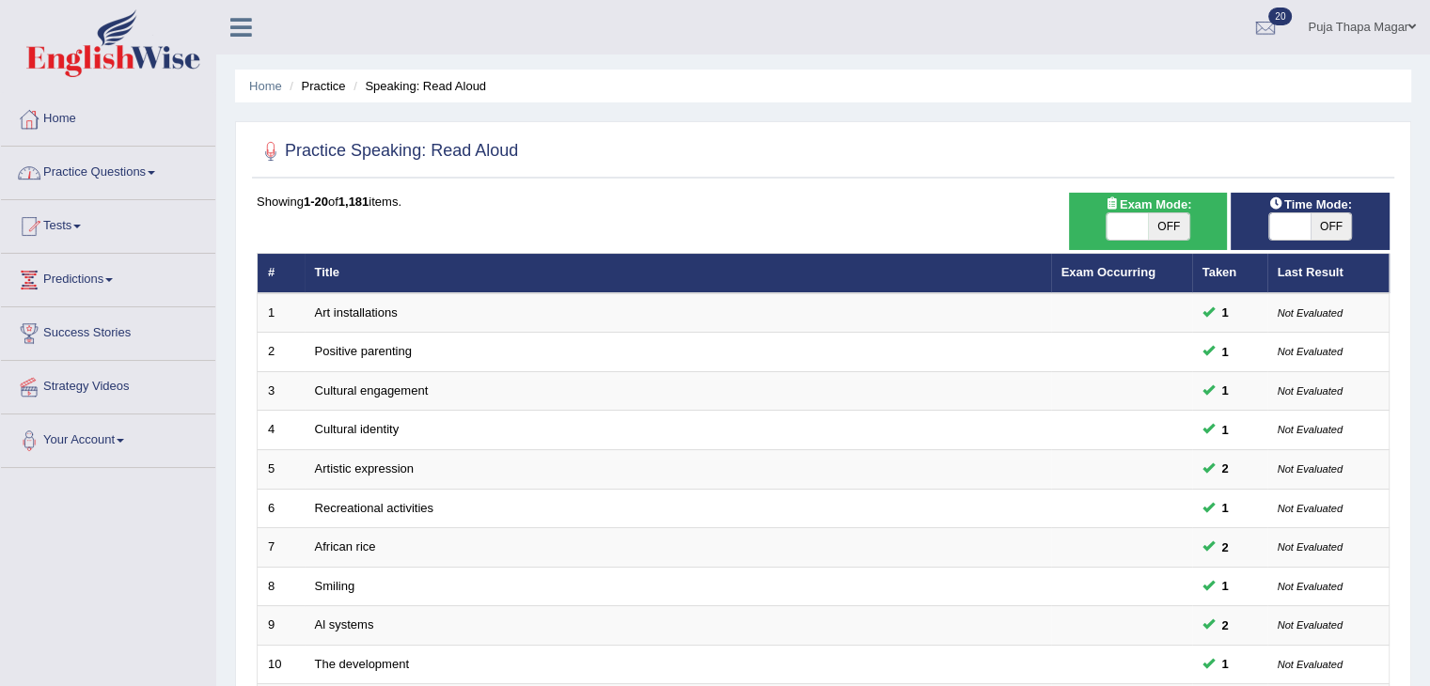
click at [69, 109] on link "Home" at bounding box center [108, 116] width 214 height 47
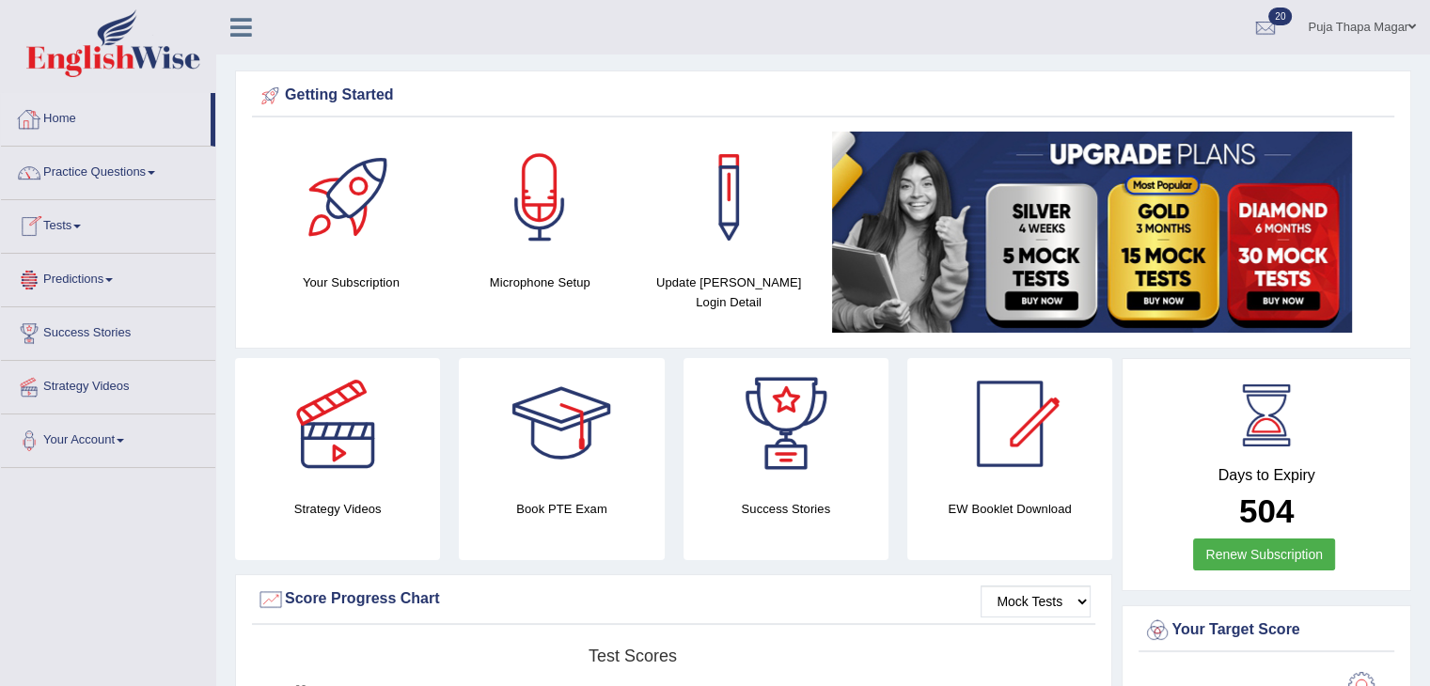
click at [69, 118] on link "Home" at bounding box center [106, 116] width 210 height 47
click at [74, 123] on link "Home" at bounding box center [106, 116] width 210 height 47
click at [135, 163] on link "Practice Questions" at bounding box center [108, 170] width 214 height 47
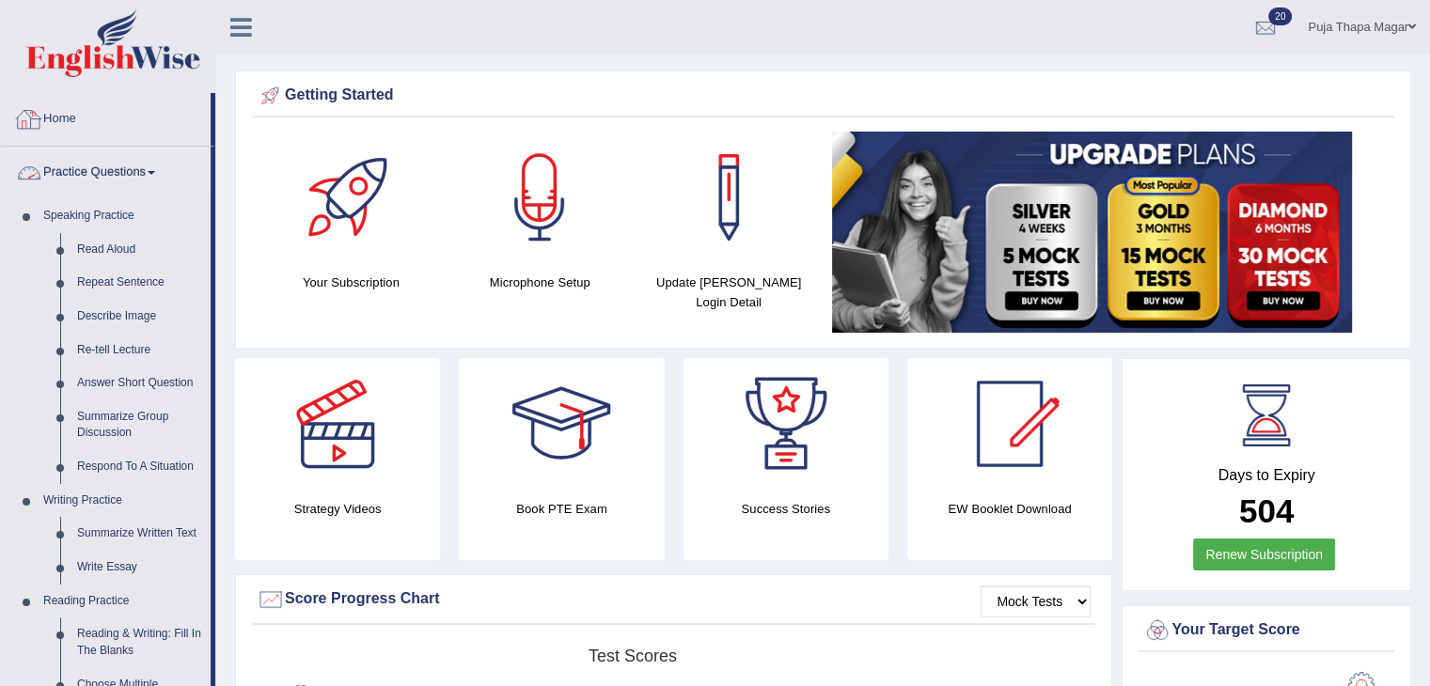
click at [68, 120] on link "Home" at bounding box center [106, 116] width 210 height 47
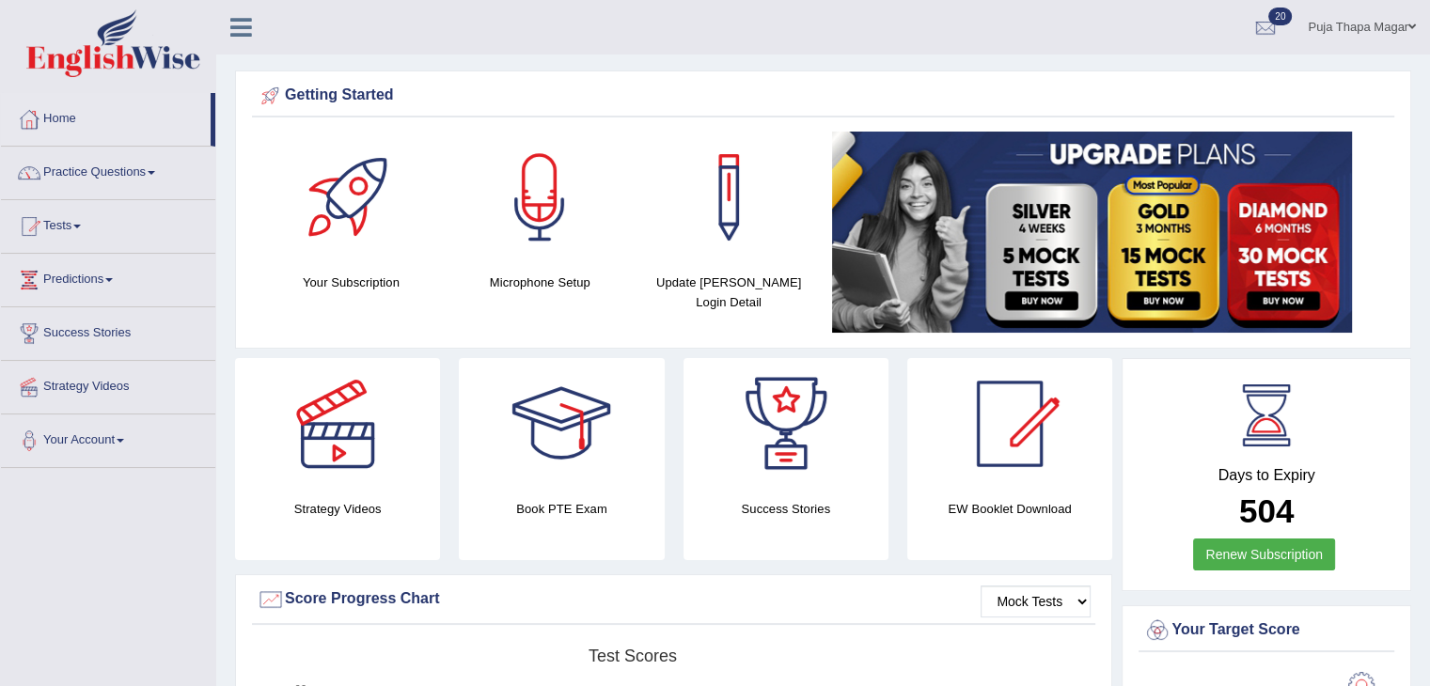
click at [75, 114] on link "Home" at bounding box center [106, 116] width 210 height 47
click at [124, 174] on link "Practice Questions" at bounding box center [108, 170] width 214 height 47
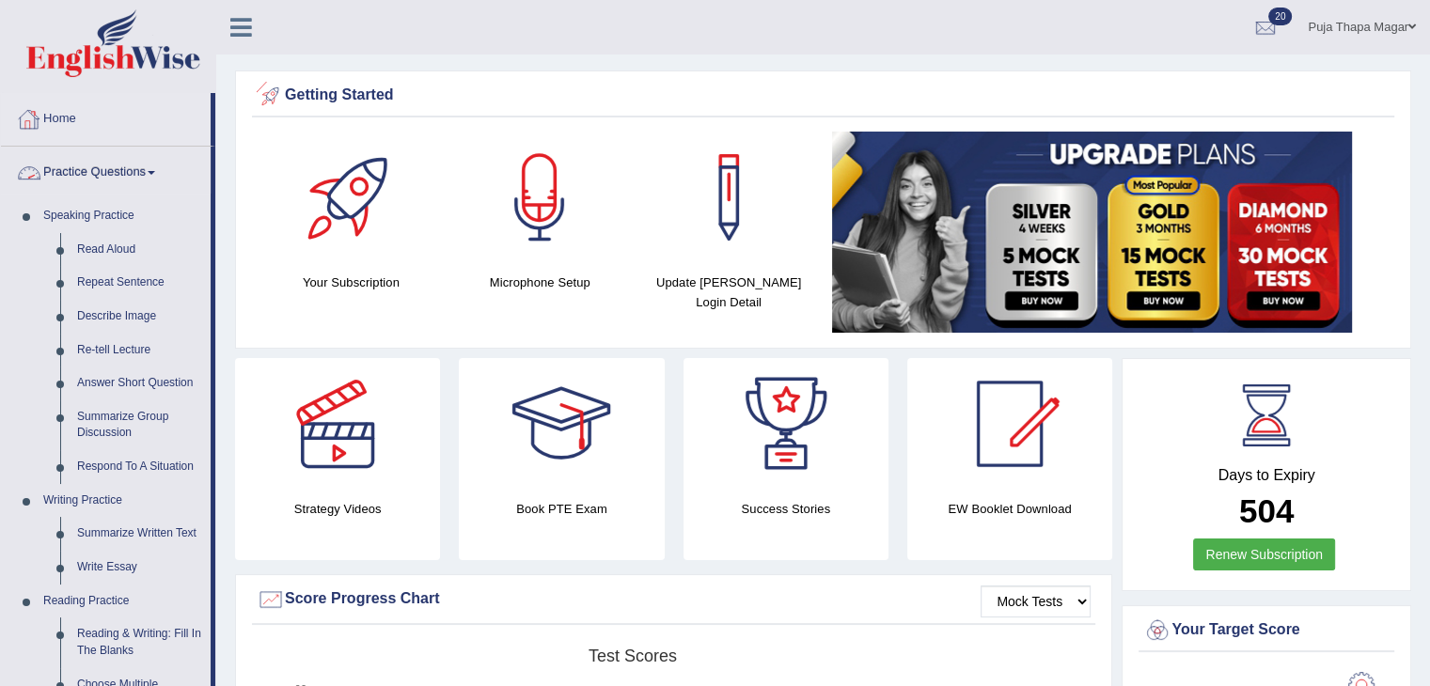
click at [68, 117] on link "Home" at bounding box center [106, 116] width 210 height 47
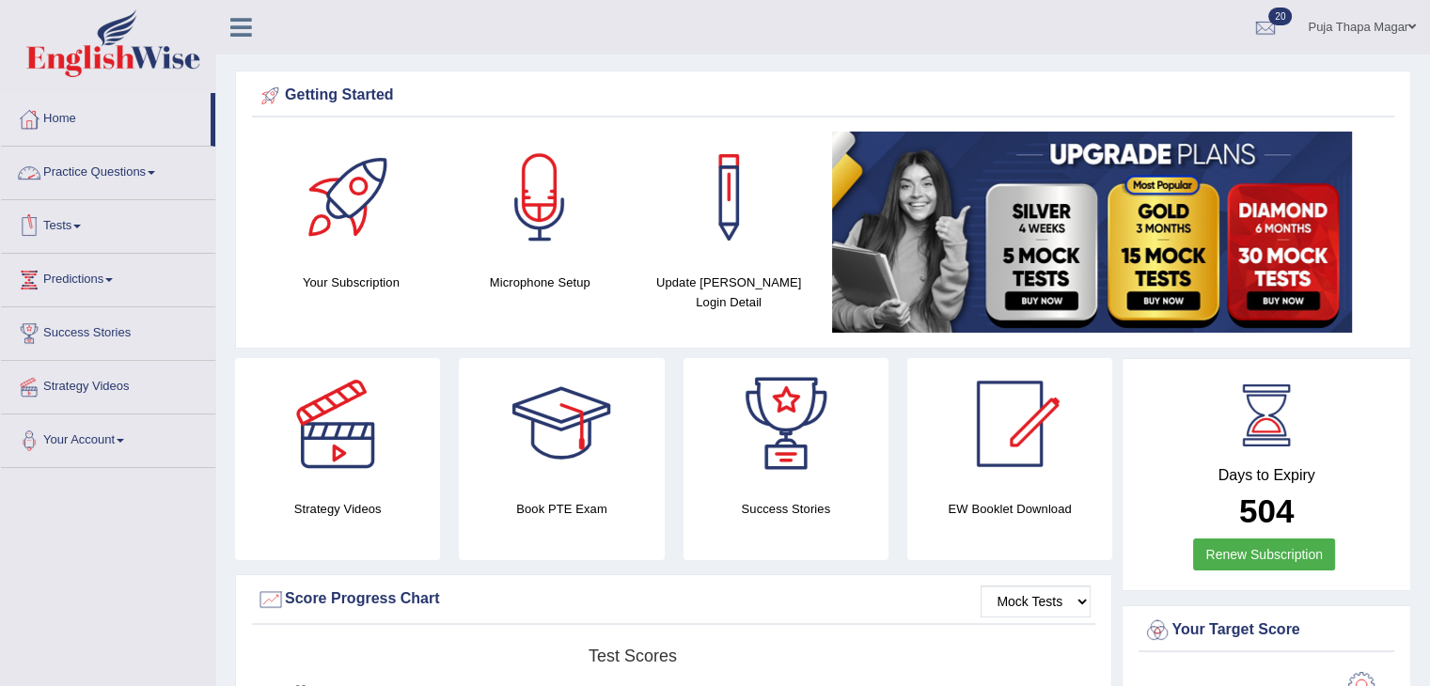
click at [132, 180] on link "Practice Questions" at bounding box center [108, 170] width 214 height 47
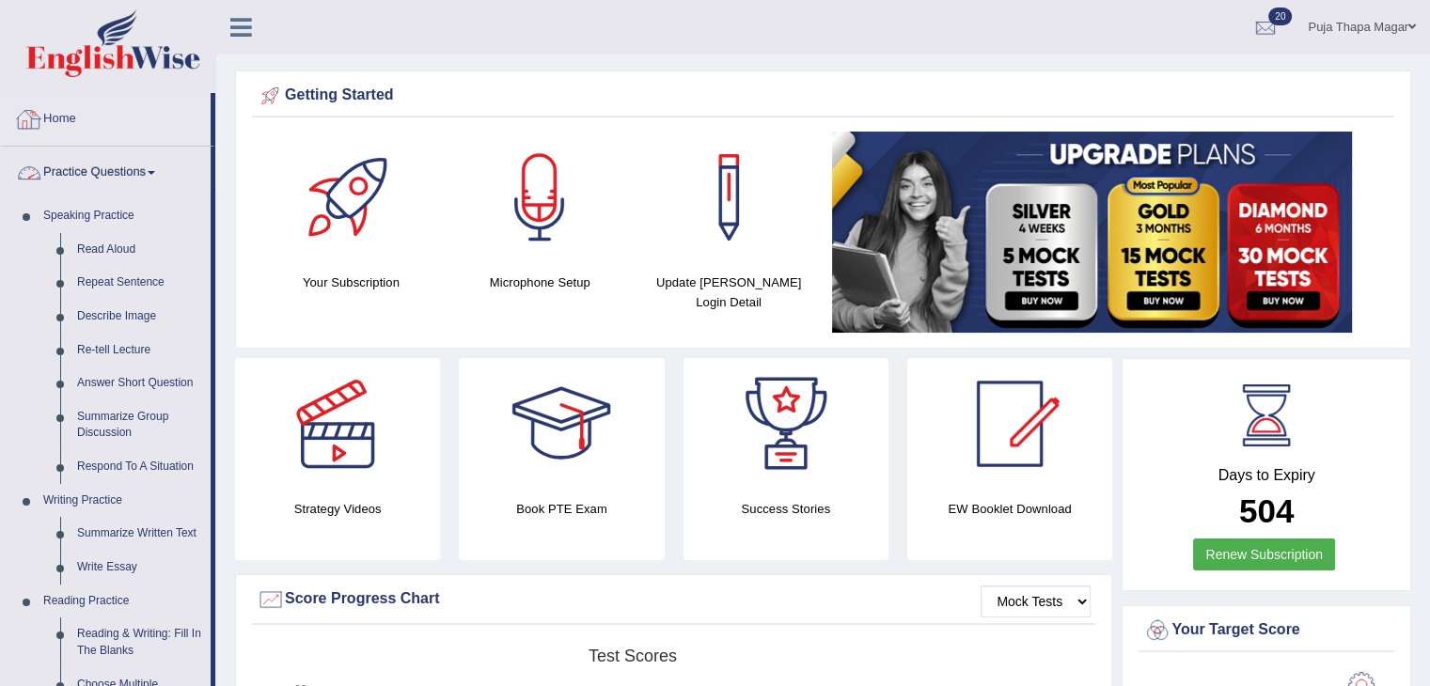
click at [71, 127] on link "Home" at bounding box center [106, 116] width 210 height 47
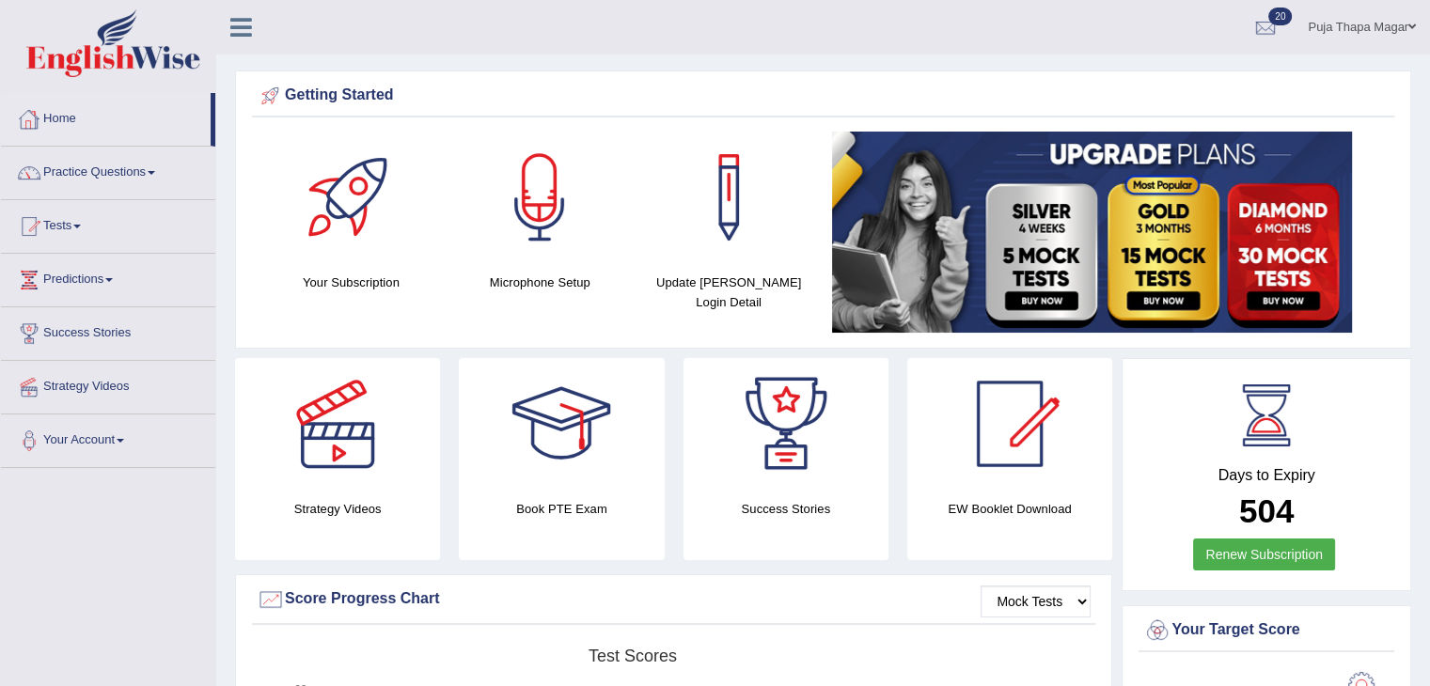
click at [133, 170] on link "Practice Questions" at bounding box center [108, 170] width 214 height 47
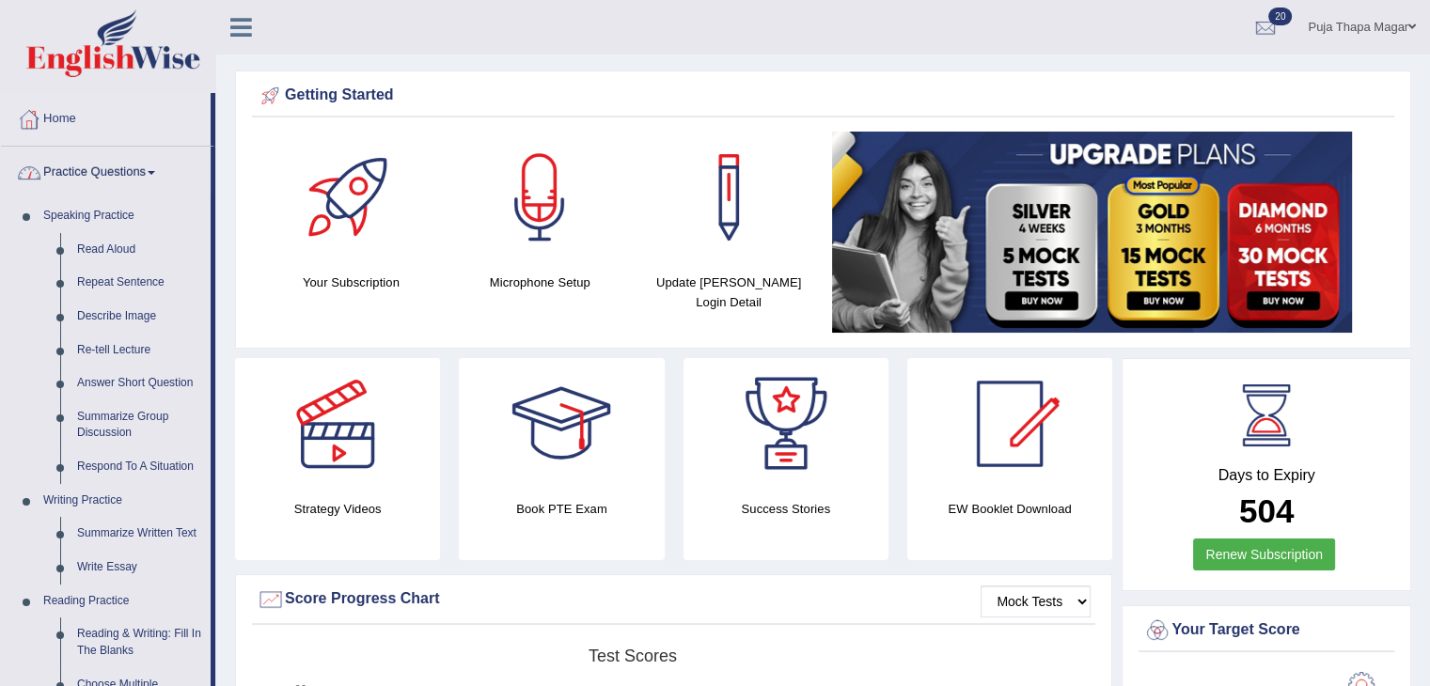
click at [75, 118] on link "Home" at bounding box center [106, 116] width 210 height 47
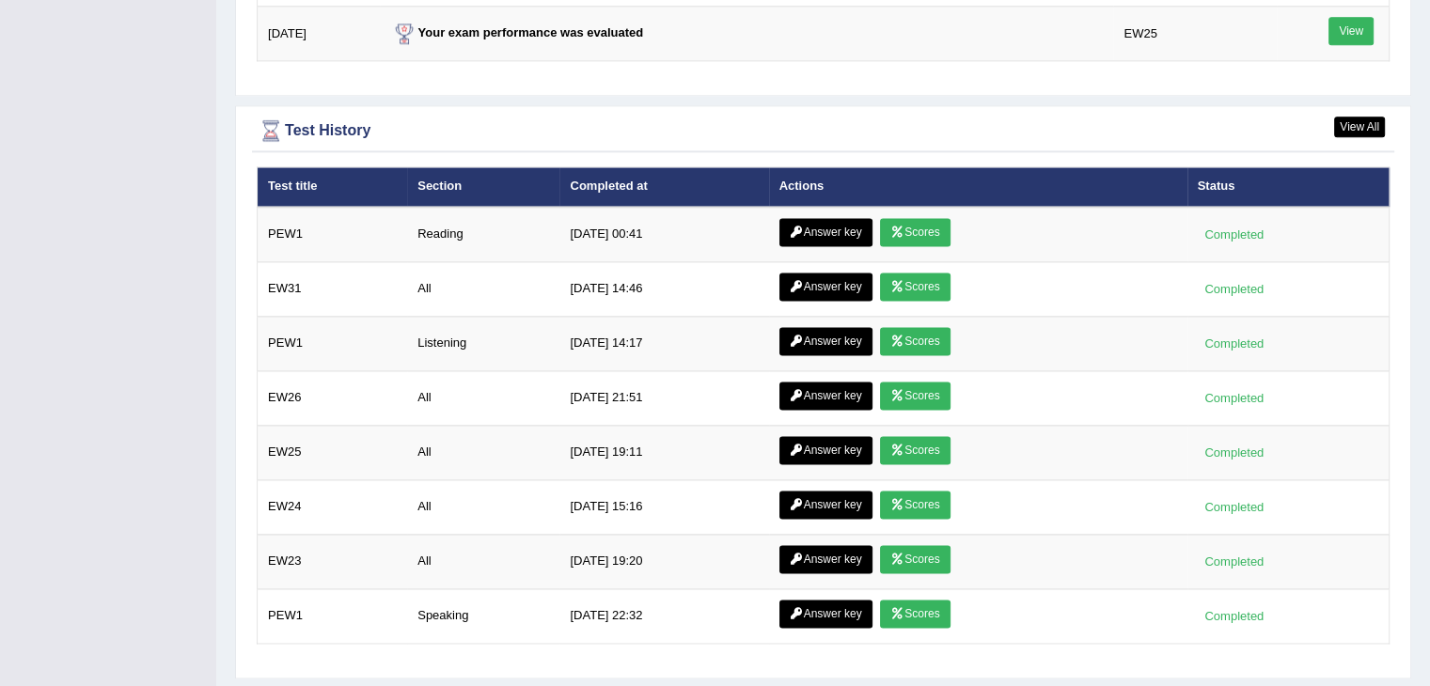
scroll to position [2559, 0]
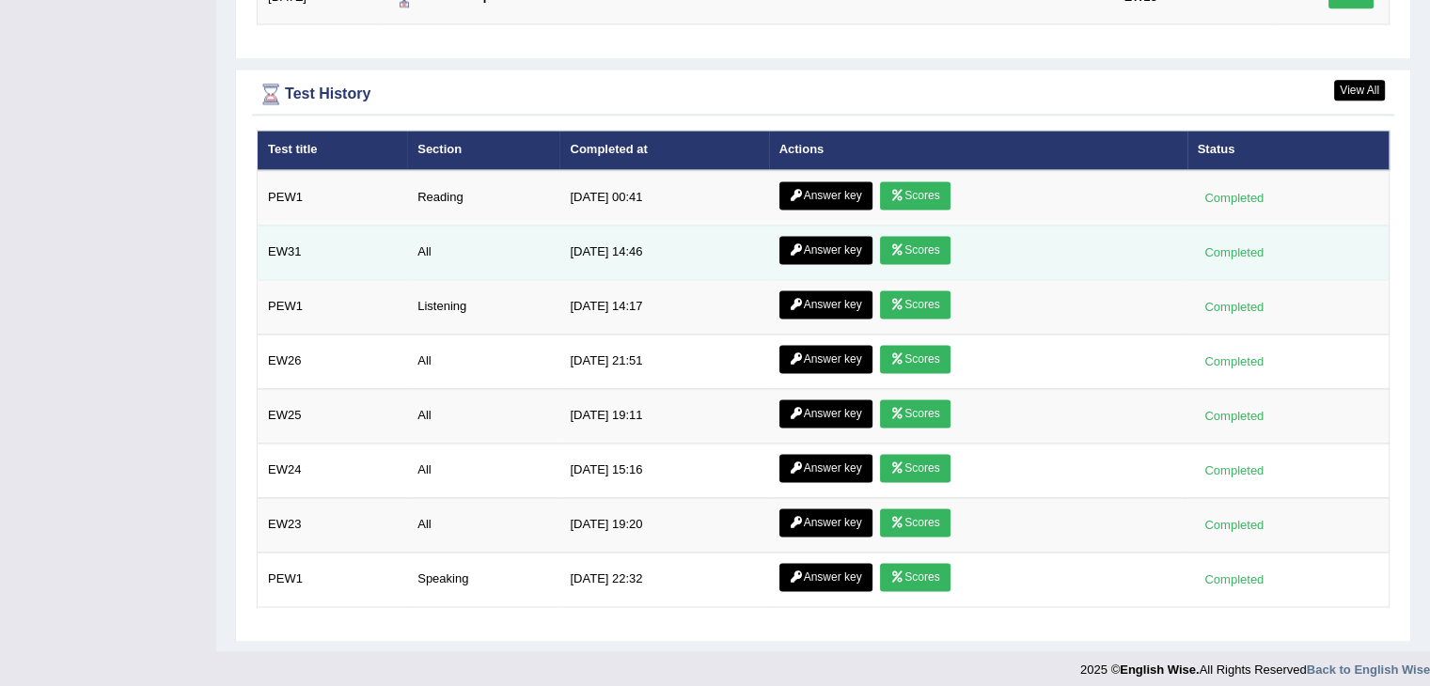
click at [923, 236] on link "Scores" at bounding box center [915, 250] width 70 height 28
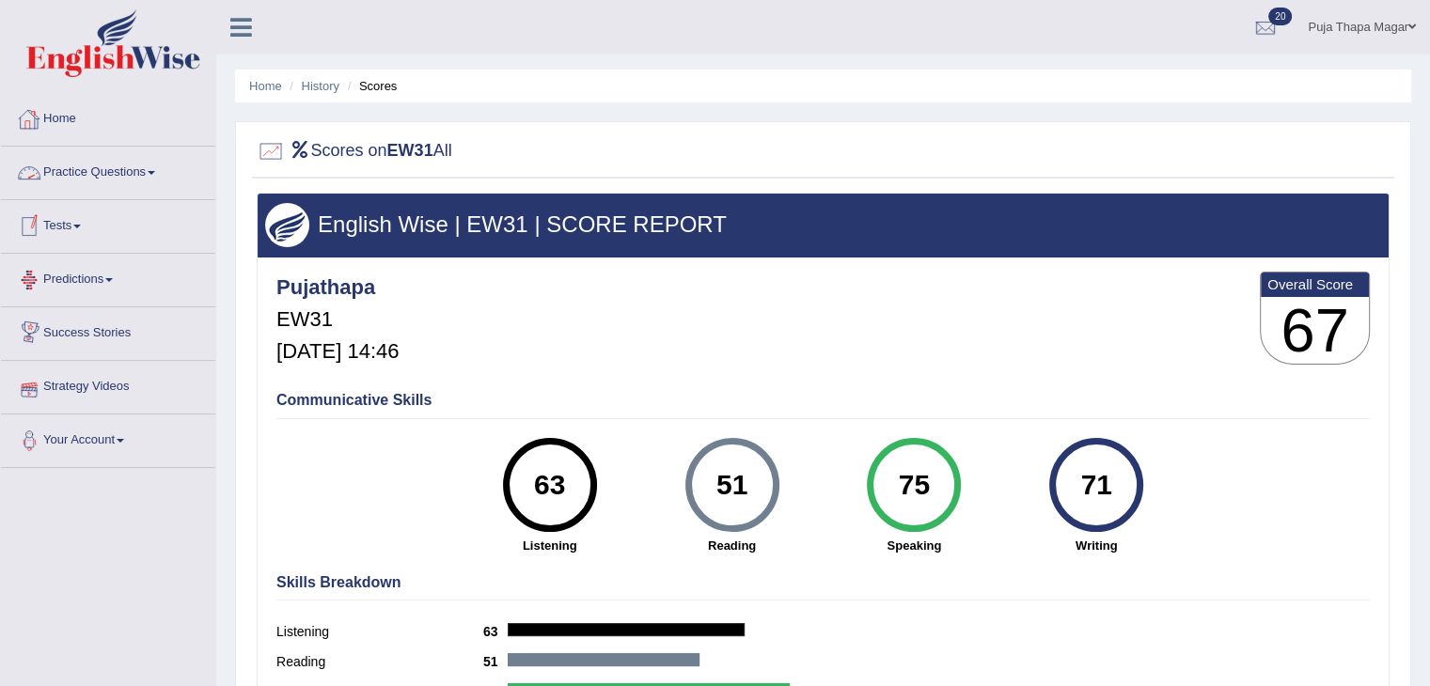
click at [65, 117] on link "Home" at bounding box center [108, 116] width 214 height 47
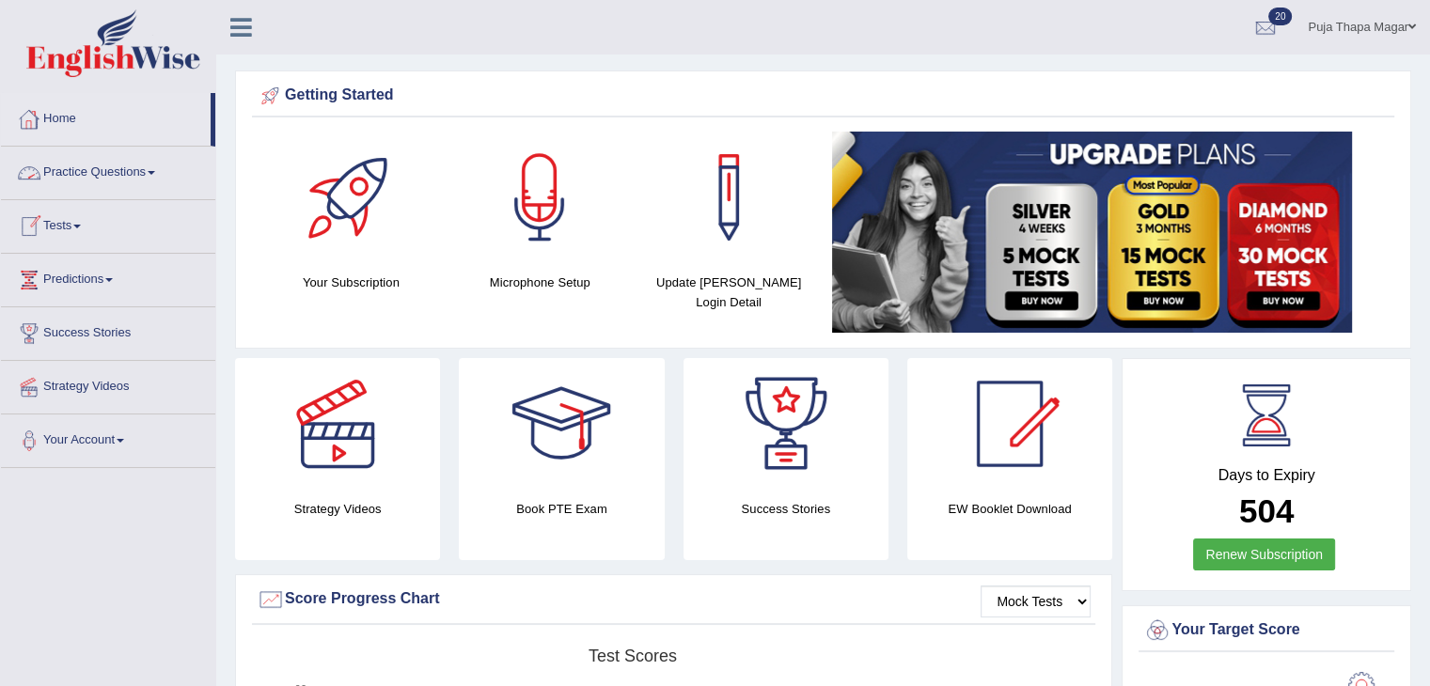
click at [105, 169] on link "Practice Questions" at bounding box center [108, 170] width 214 height 47
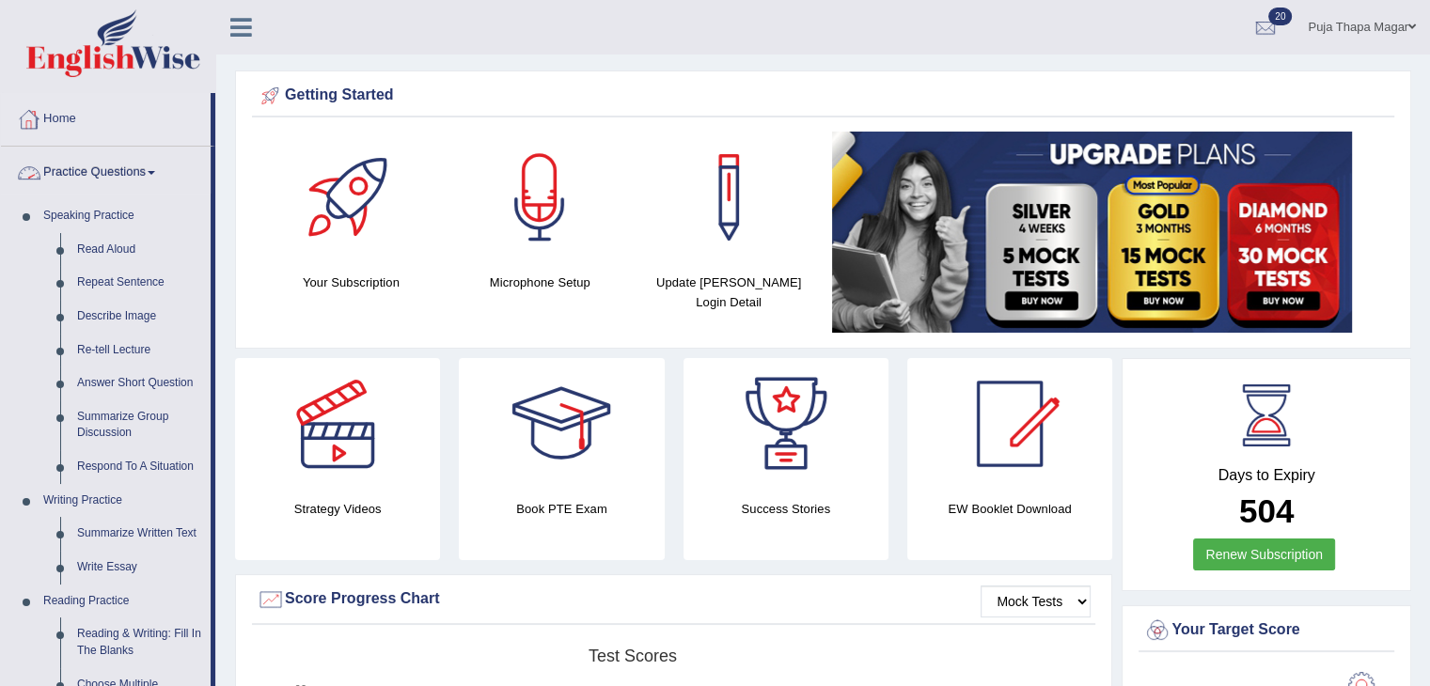
click at [60, 113] on link "Home" at bounding box center [106, 116] width 210 height 47
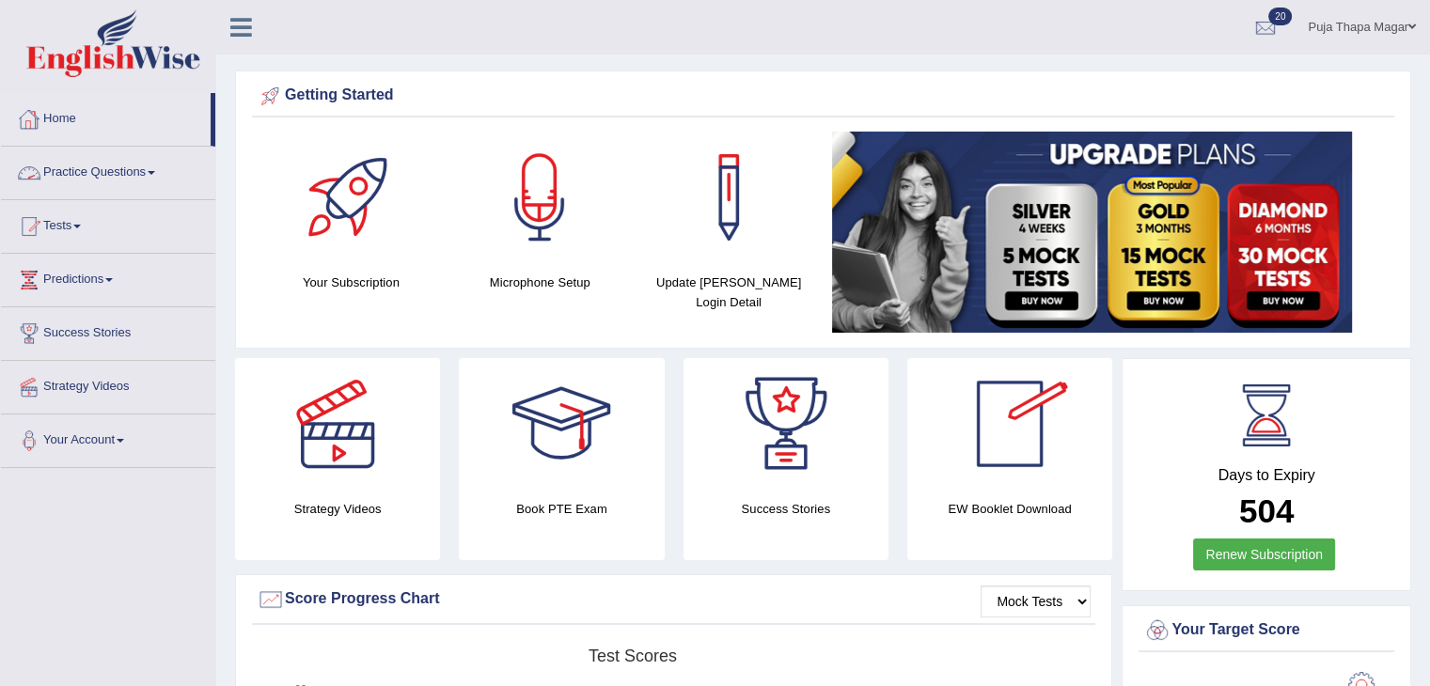
click at [90, 176] on link "Practice Questions" at bounding box center [108, 170] width 214 height 47
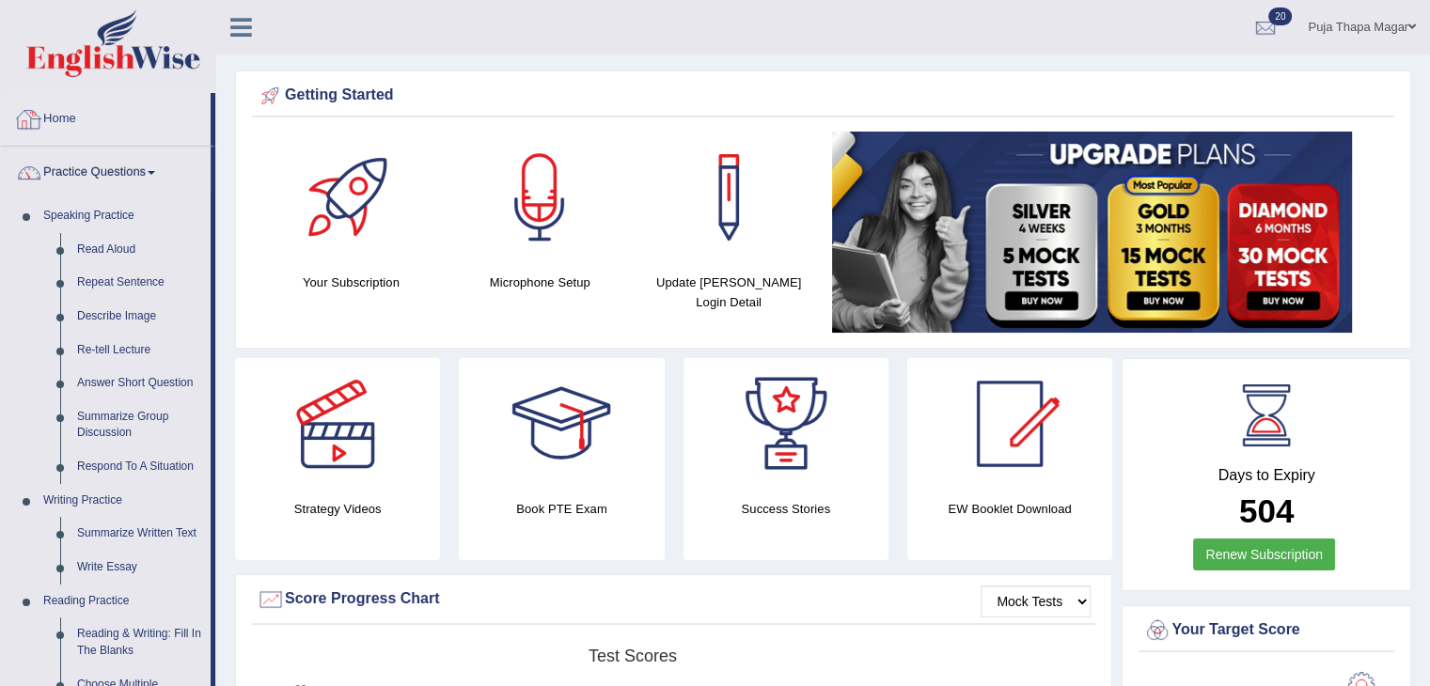
click at [66, 116] on link "Home" at bounding box center [106, 116] width 210 height 47
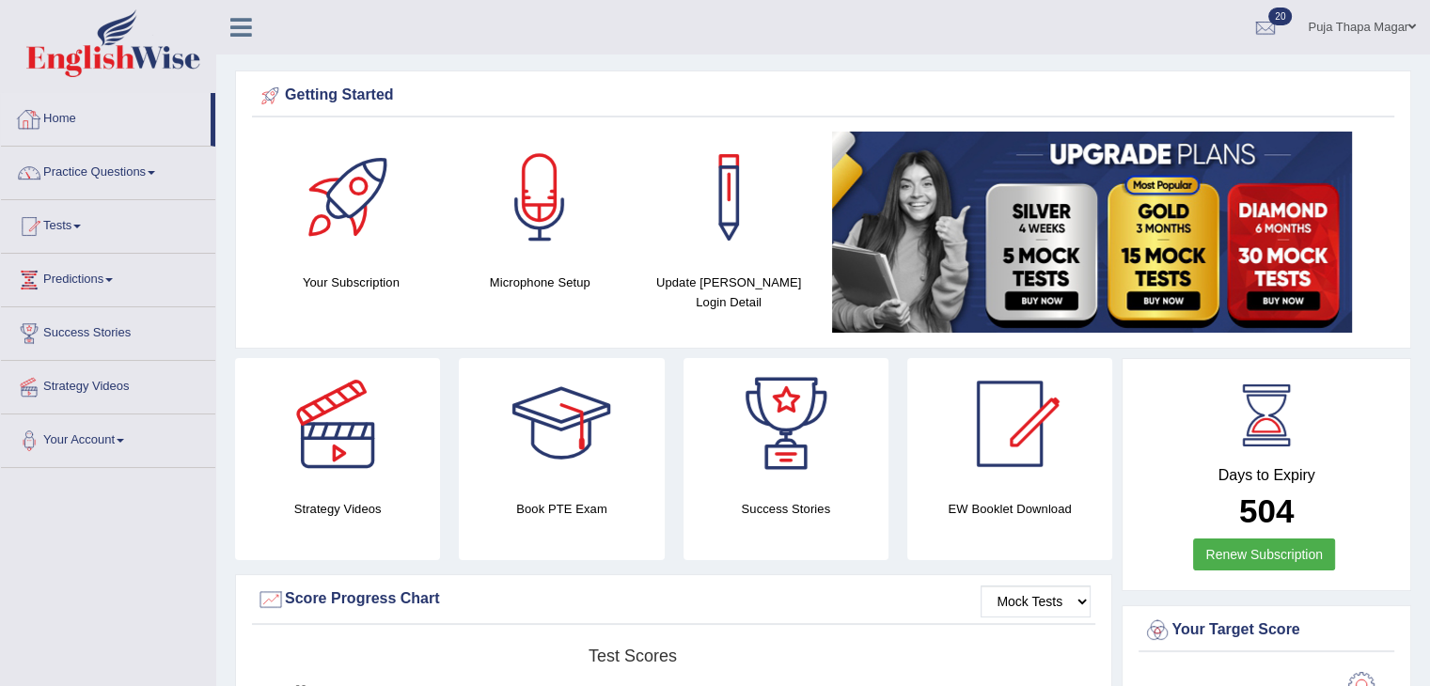
click at [55, 125] on link "Home" at bounding box center [106, 116] width 210 height 47
click at [66, 119] on link "Home" at bounding box center [106, 116] width 210 height 47
click at [69, 115] on link "Home" at bounding box center [106, 116] width 210 height 47
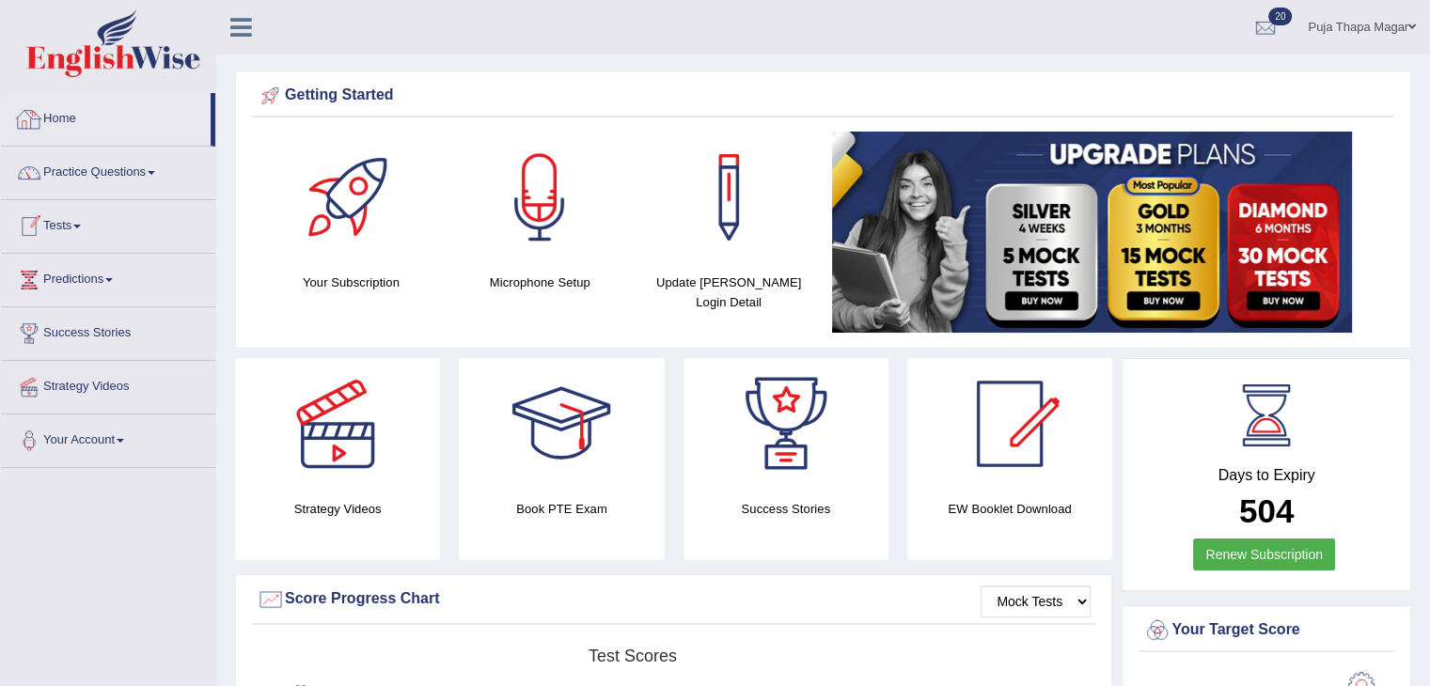
click at [74, 117] on link "Home" at bounding box center [106, 116] width 210 height 47
click at [1258, 23] on div at bounding box center [1265, 28] width 28 height 28
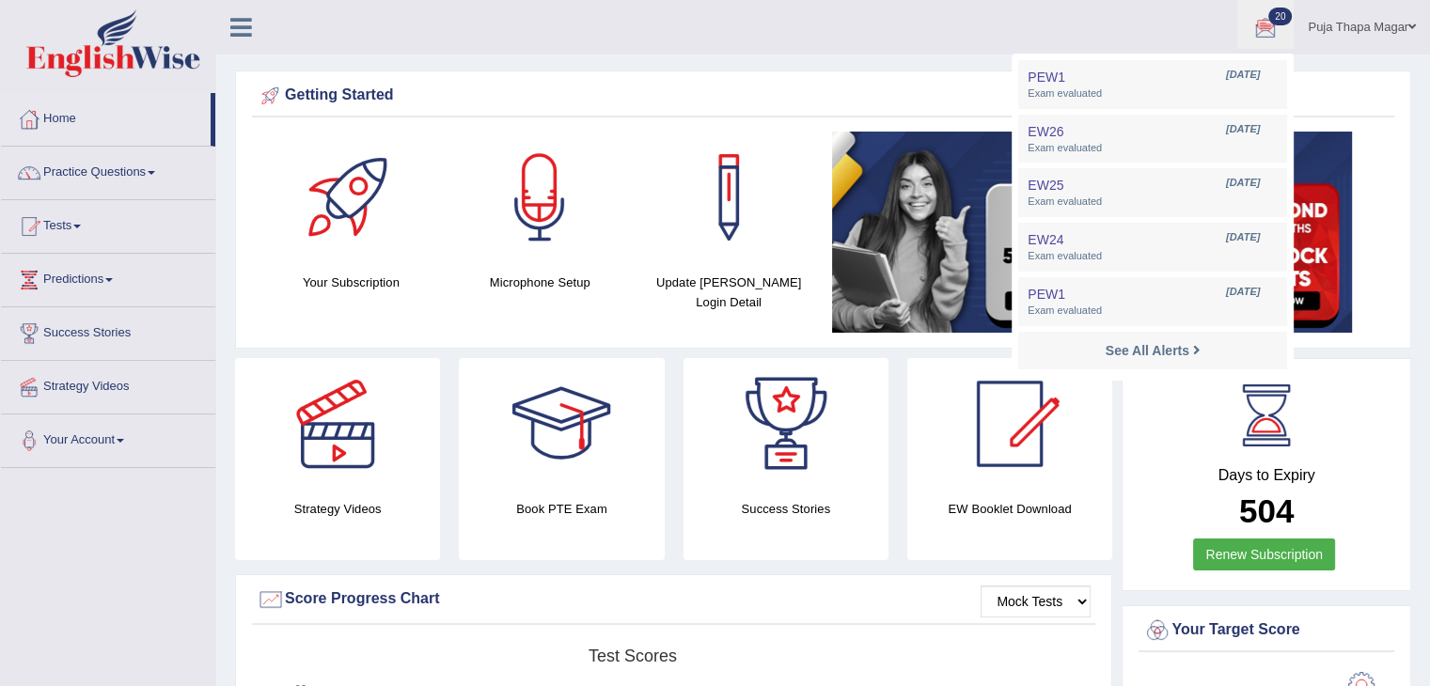
click at [1355, 381] on div "Days to Expiry 504 Renew Subscription" at bounding box center [1266, 477] width 256 height 208
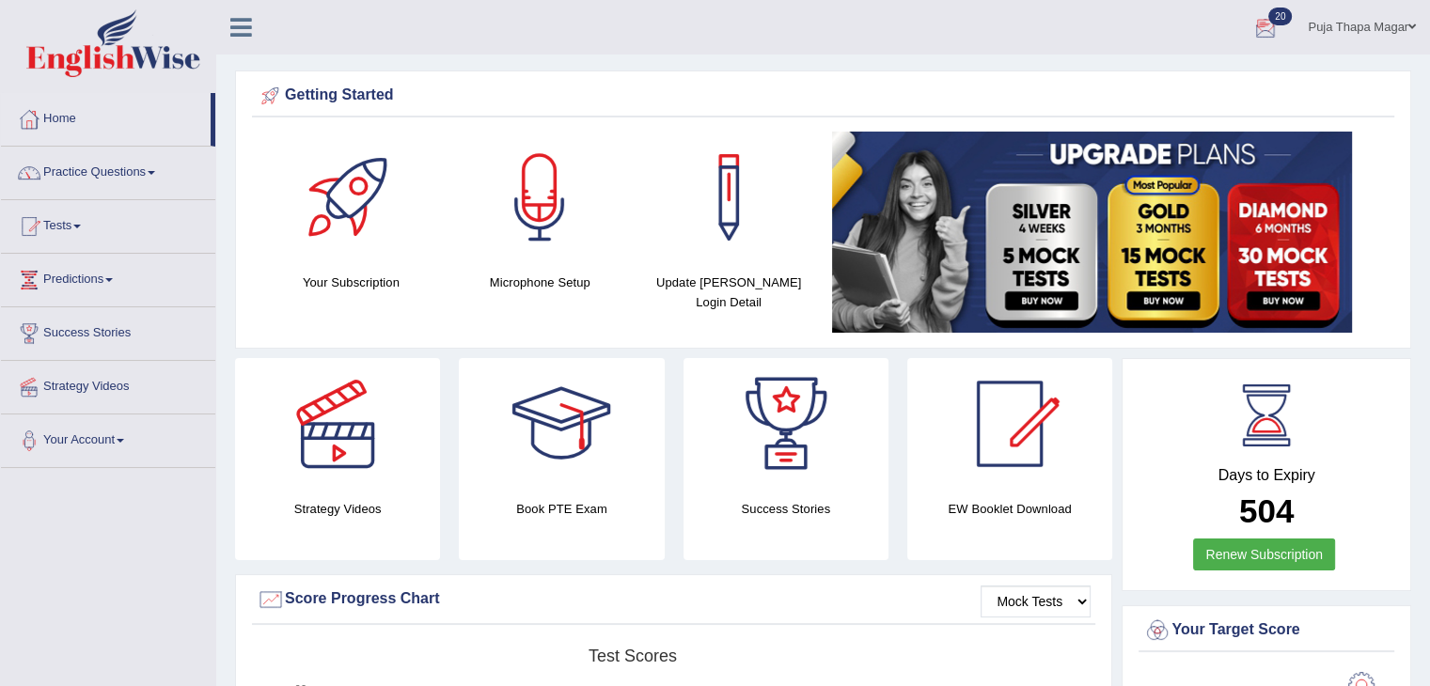
click at [1267, 27] on div at bounding box center [1265, 28] width 28 height 28
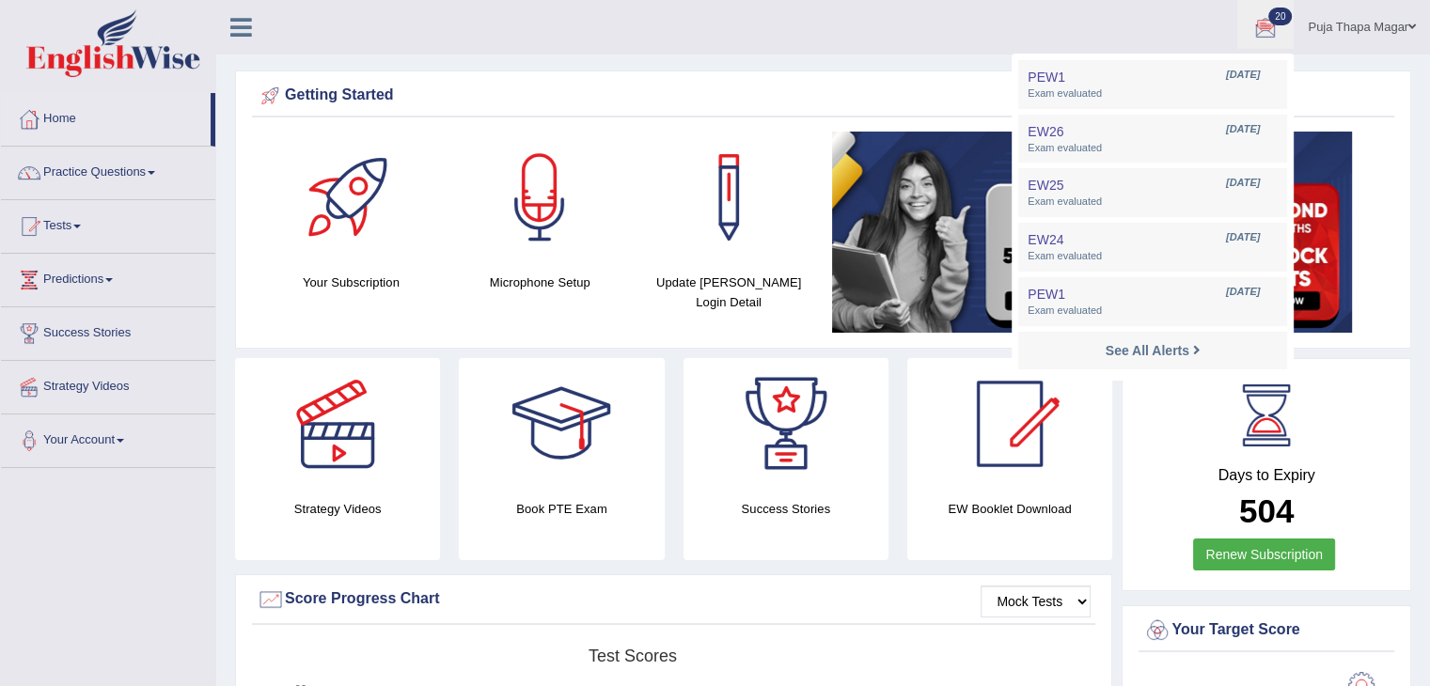
click at [75, 99] on link "Home" at bounding box center [106, 116] width 210 height 47
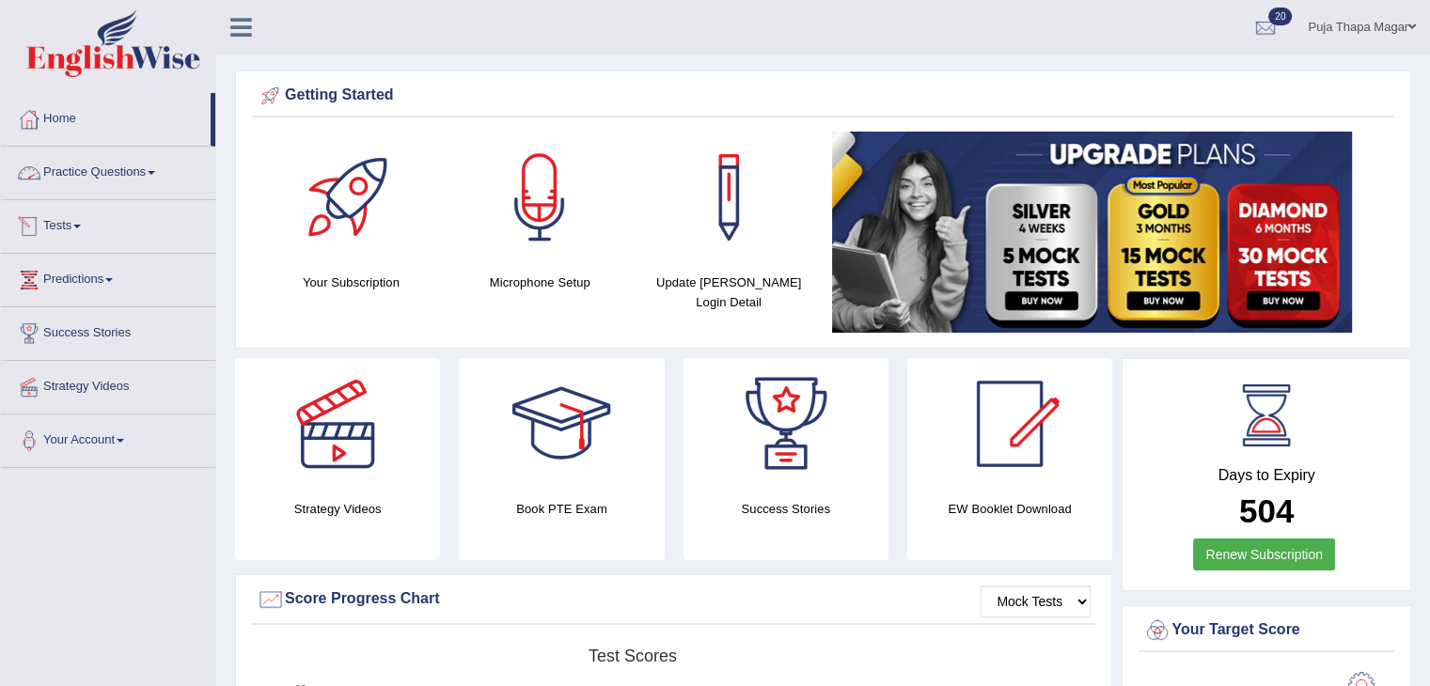
click at [111, 167] on link "Practice Questions" at bounding box center [108, 170] width 214 height 47
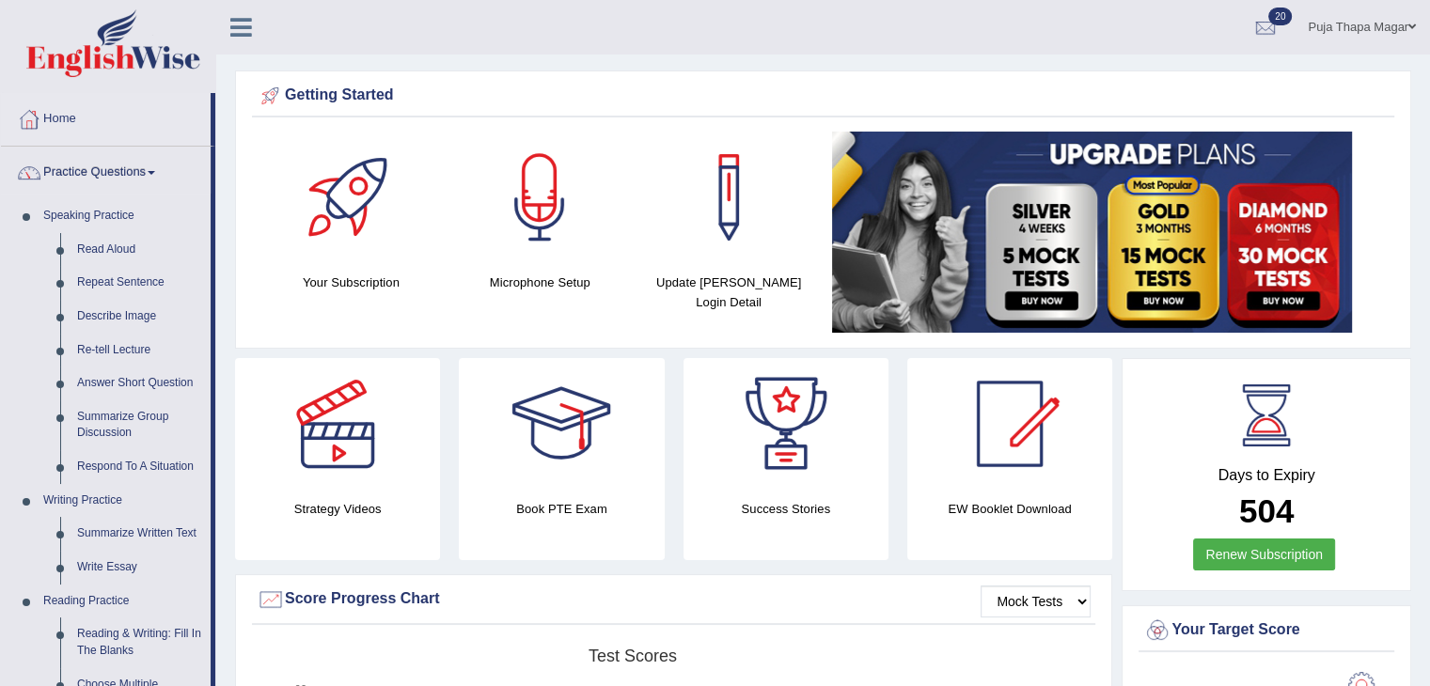
click at [75, 106] on link "Home" at bounding box center [106, 116] width 210 height 47
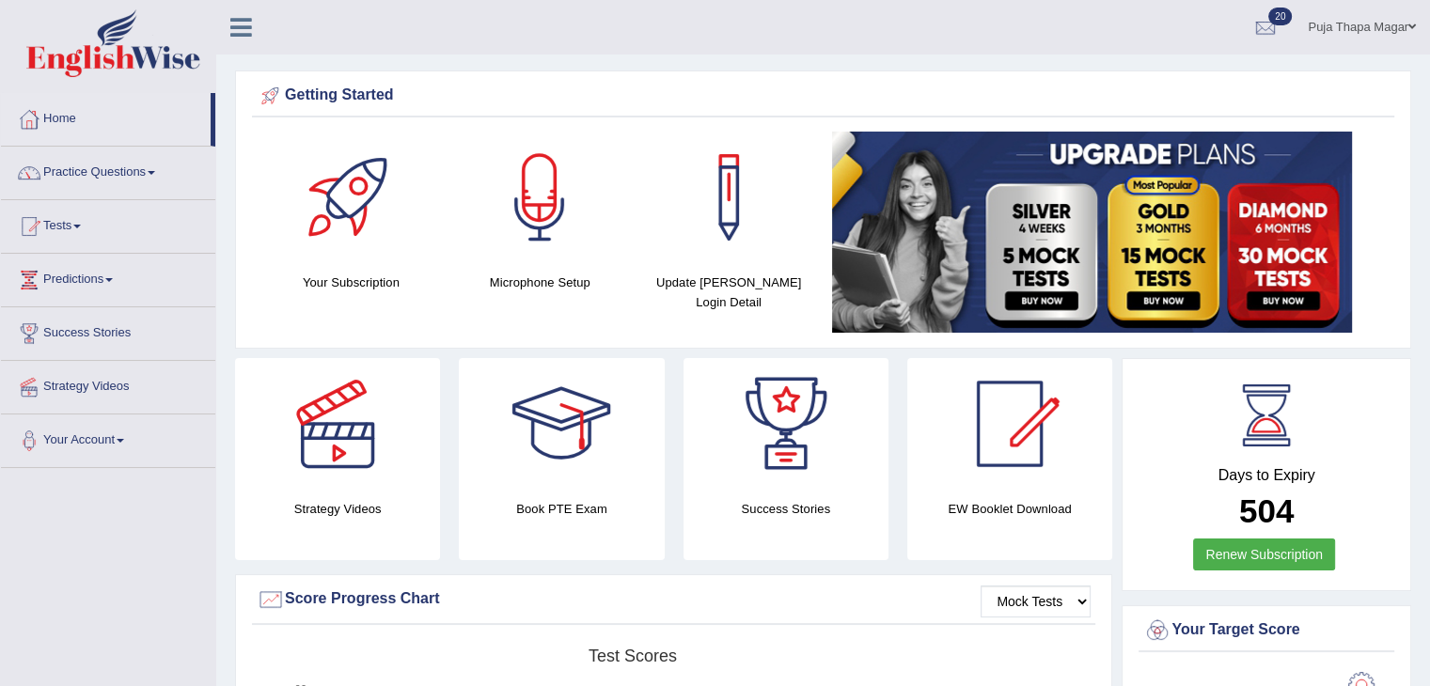
click at [75, 118] on link "Home" at bounding box center [106, 116] width 210 height 47
click at [134, 174] on link "Practice Questions" at bounding box center [108, 170] width 214 height 47
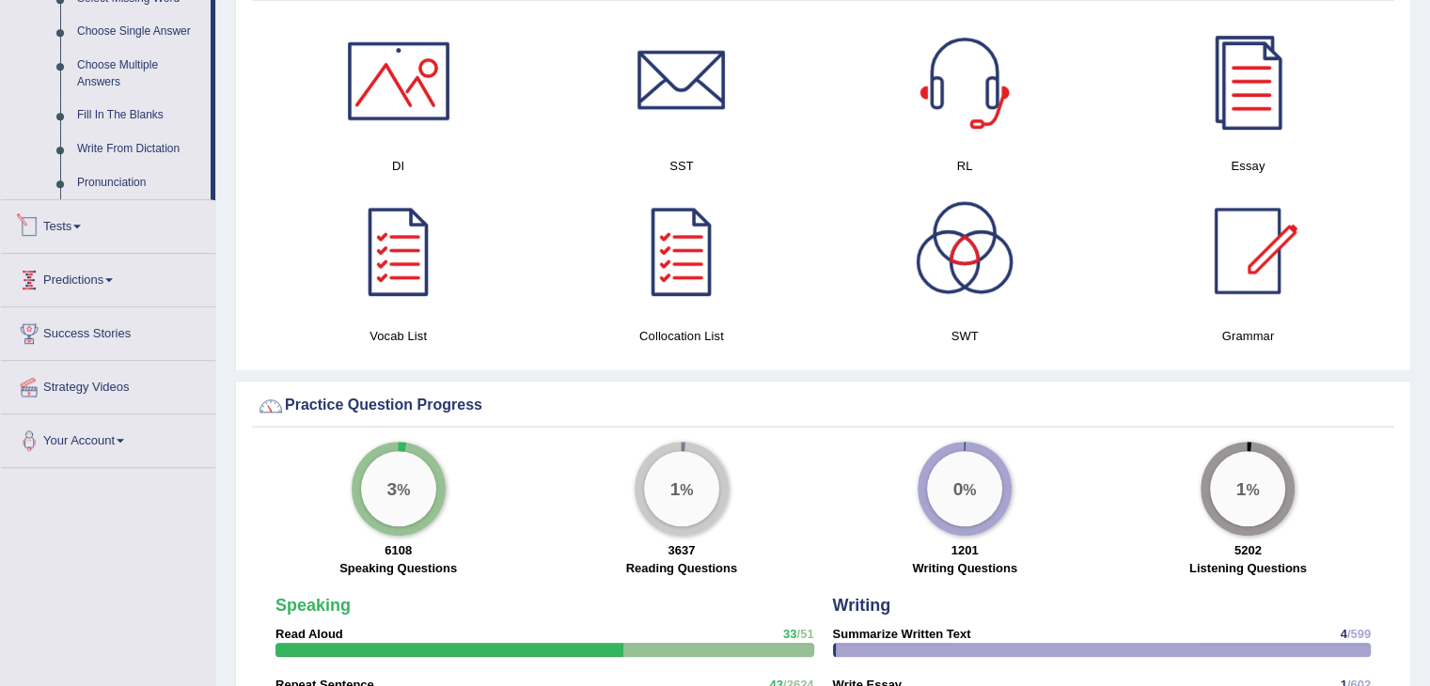
scroll to position [1000, 0]
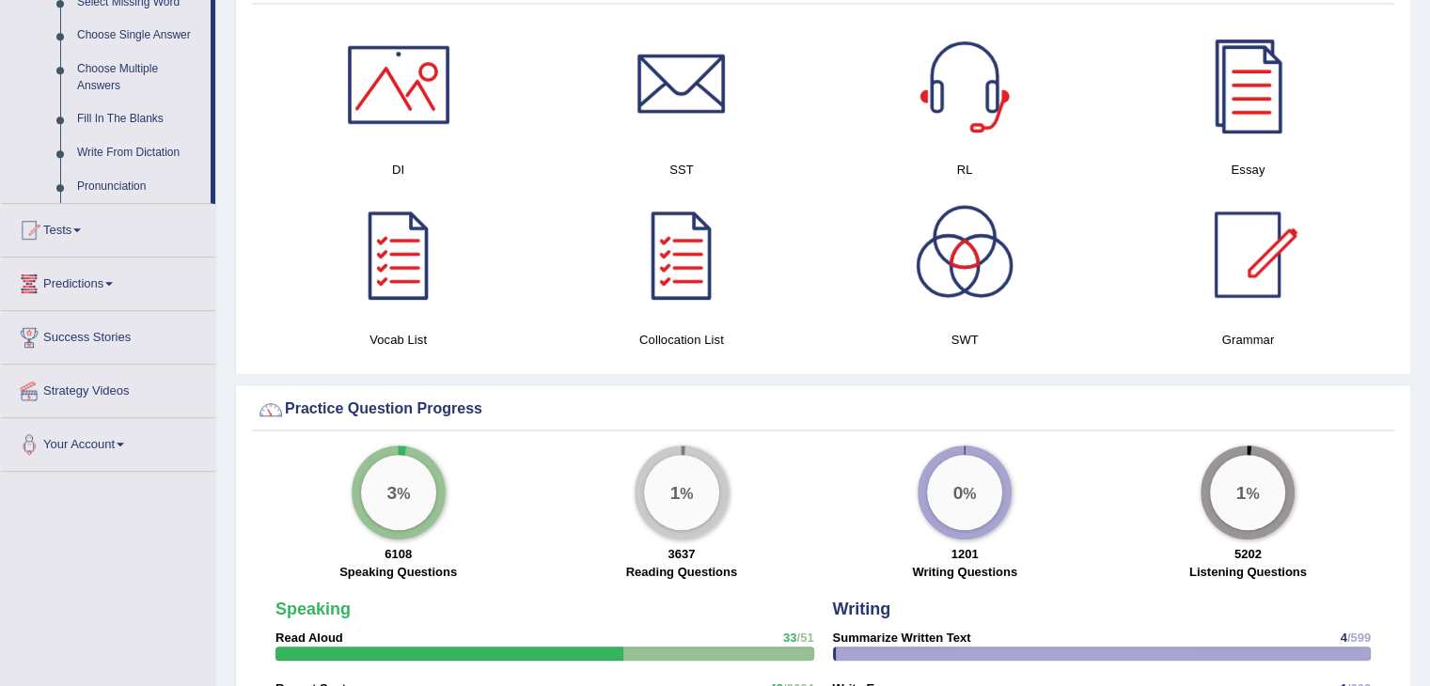
click at [66, 227] on link "Tests" at bounding box center [108, 227] width 214 height 47
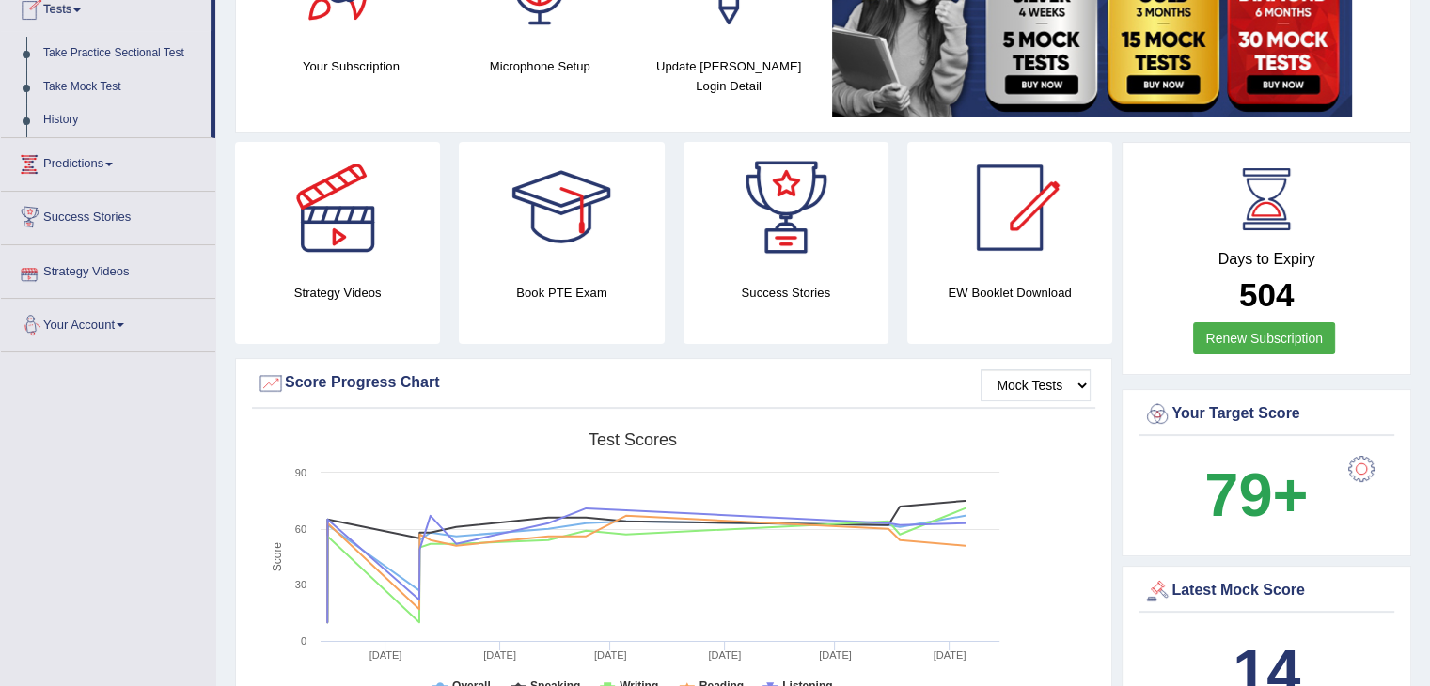
scroll to position [0, 0]
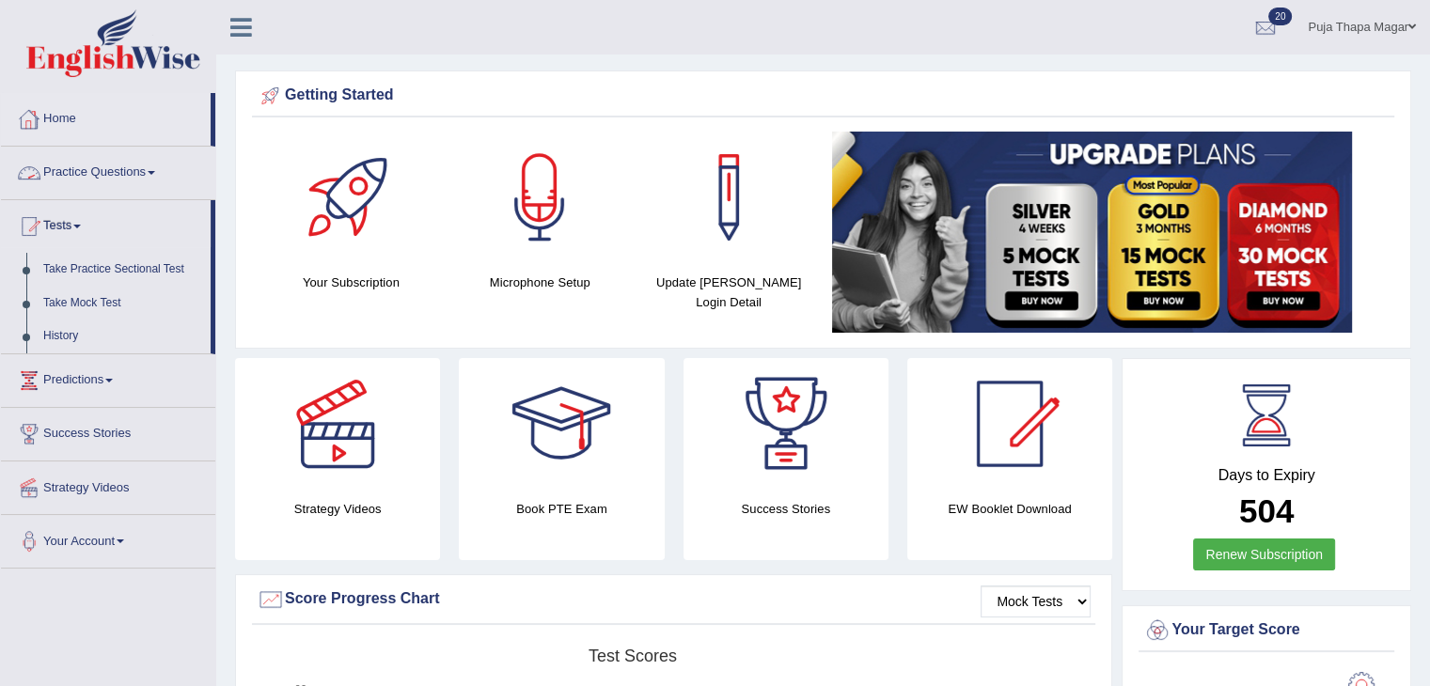
click at [69, 121] on link "Home" at bounding box center [106, 116] width 210 height 47
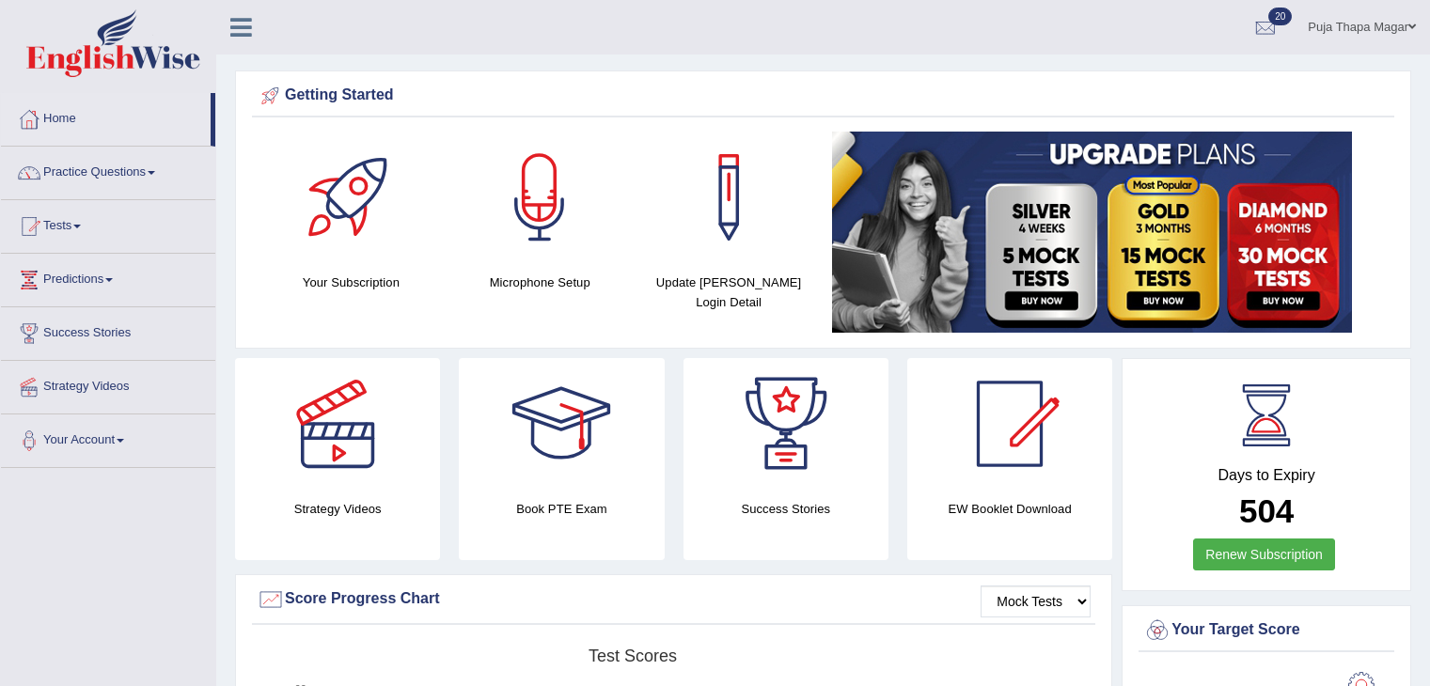
click at [69, 121] on link "Home" at bounding box center [106, 116] width 210 height 47
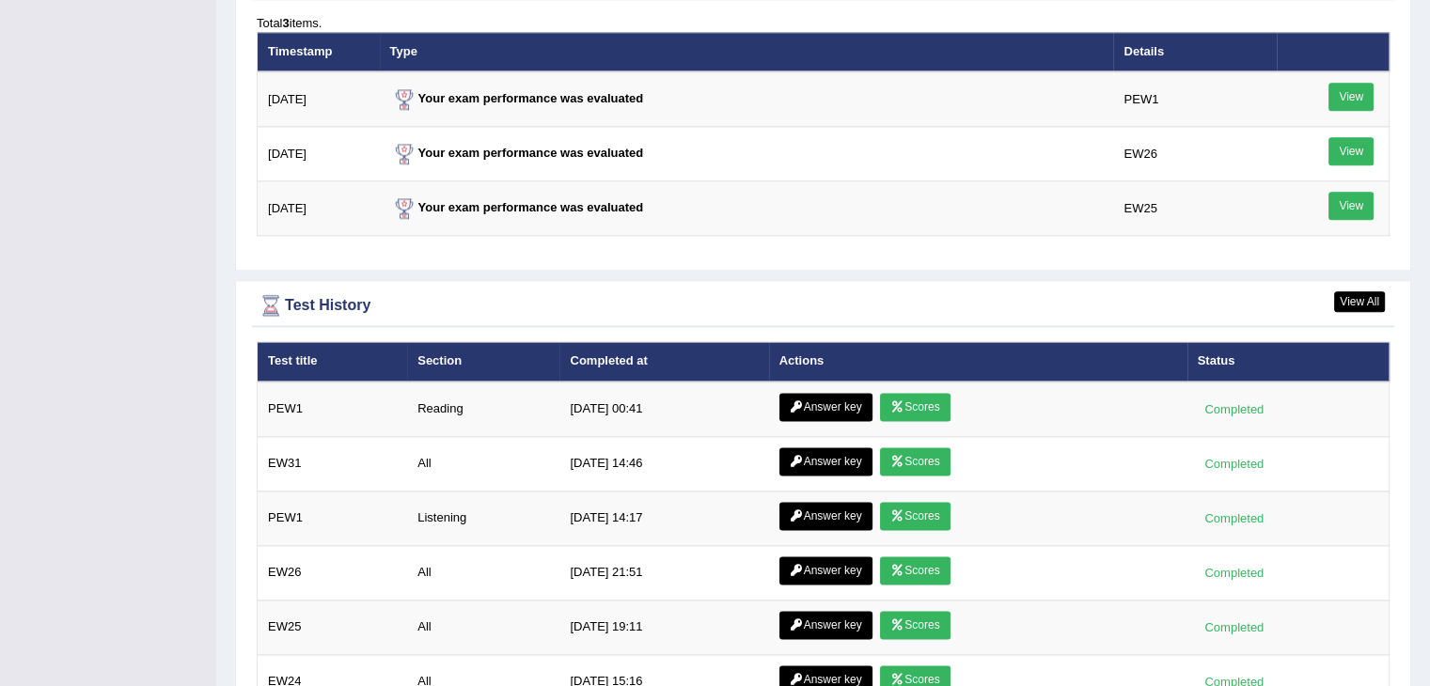
scroll to position [2559, 0]
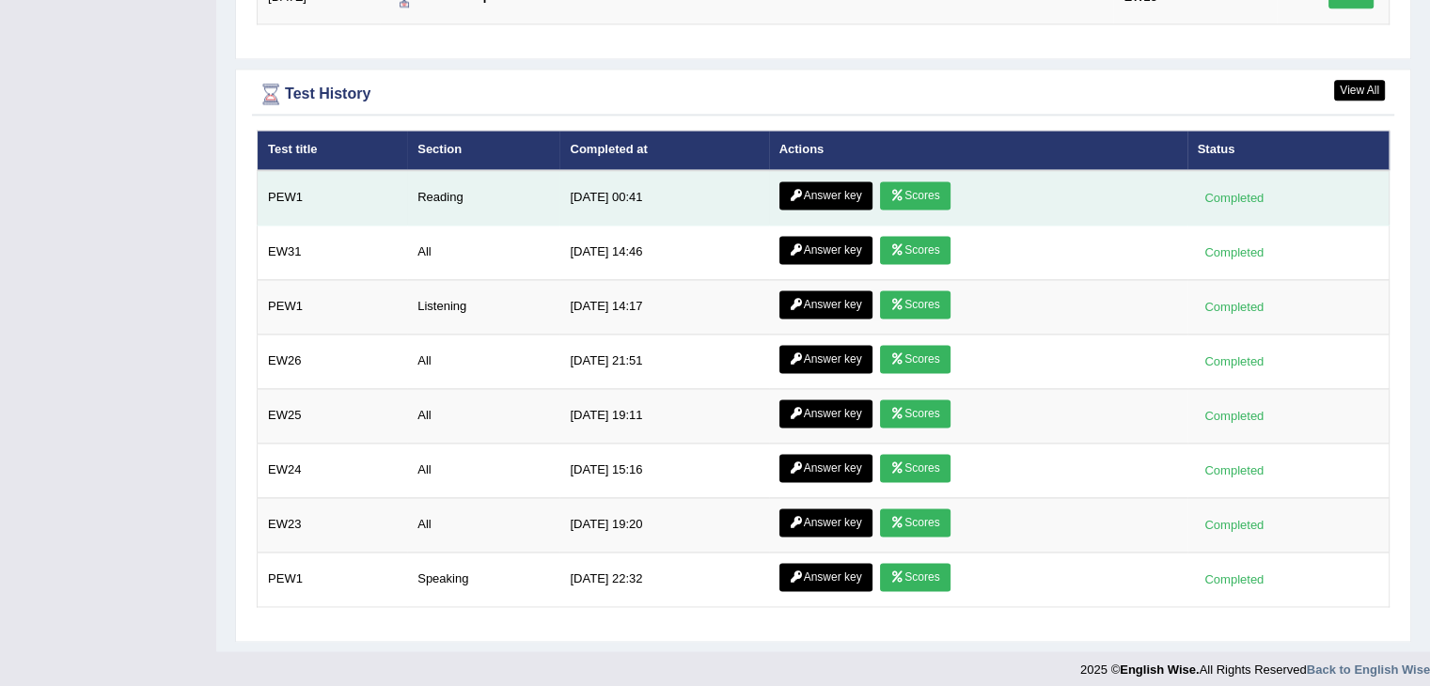
click at [935, 185] on link "Scores" at bounding box center [915, 195] width 70 height 28
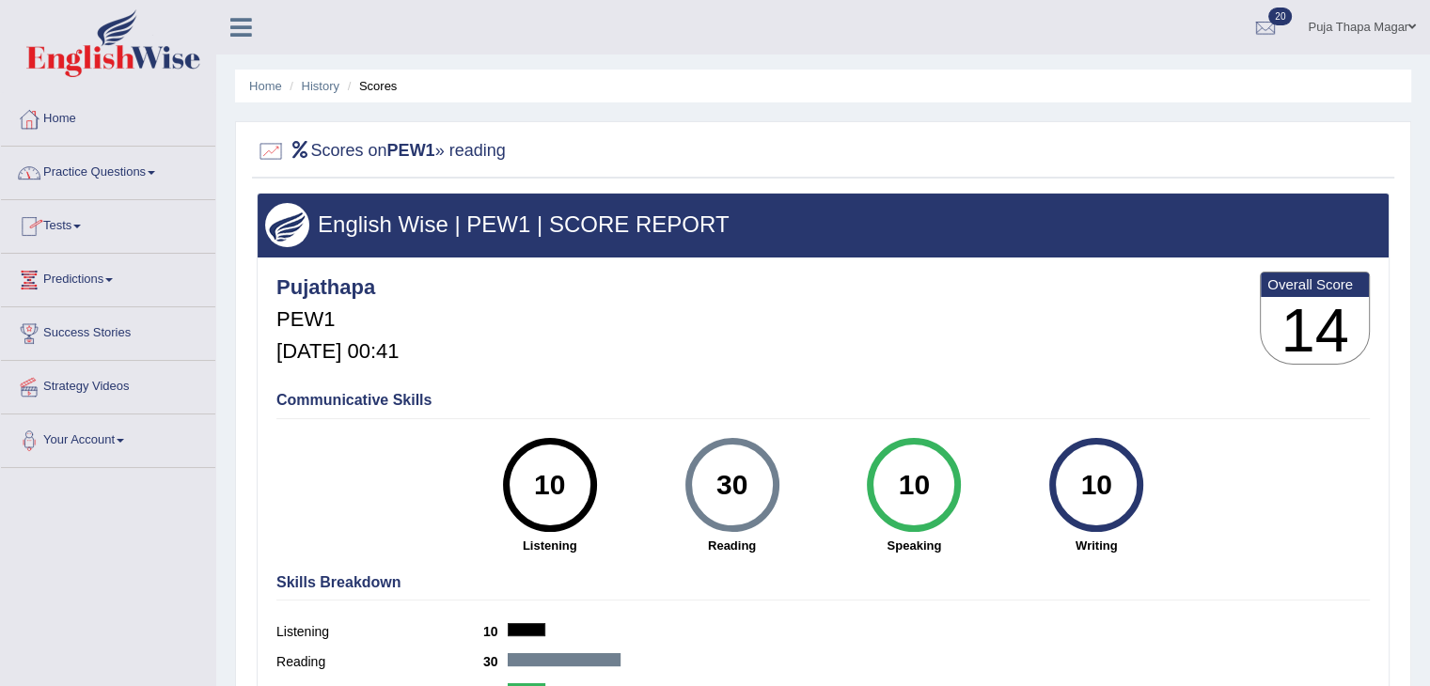
click at [75, 109] on link "Home" at bounding box center [108, 116] width 214 height 47
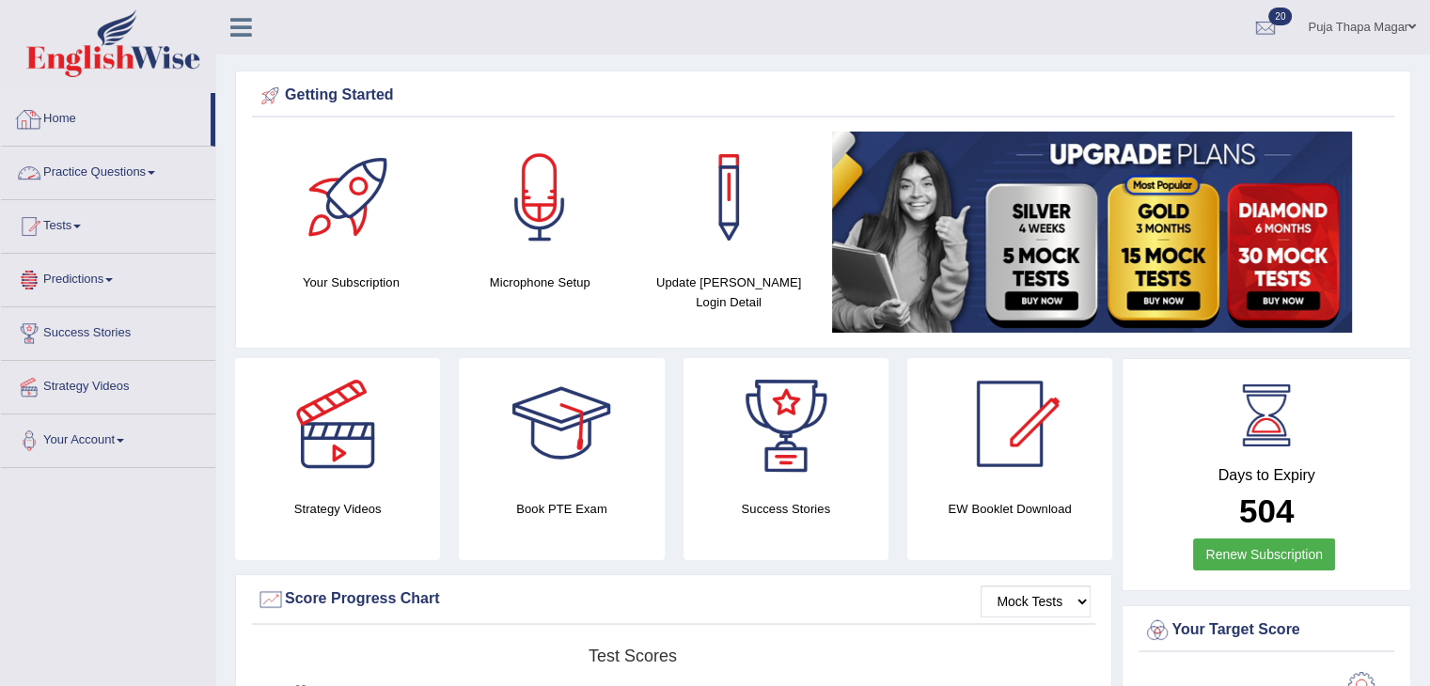
click at [64, 115] on link "Home" at bounding box center [106, 116] width 210 height 47
click at [1402, 29] on link "Puja Thapa Magar" at bounding box center [1361, 24] width 136 height 49
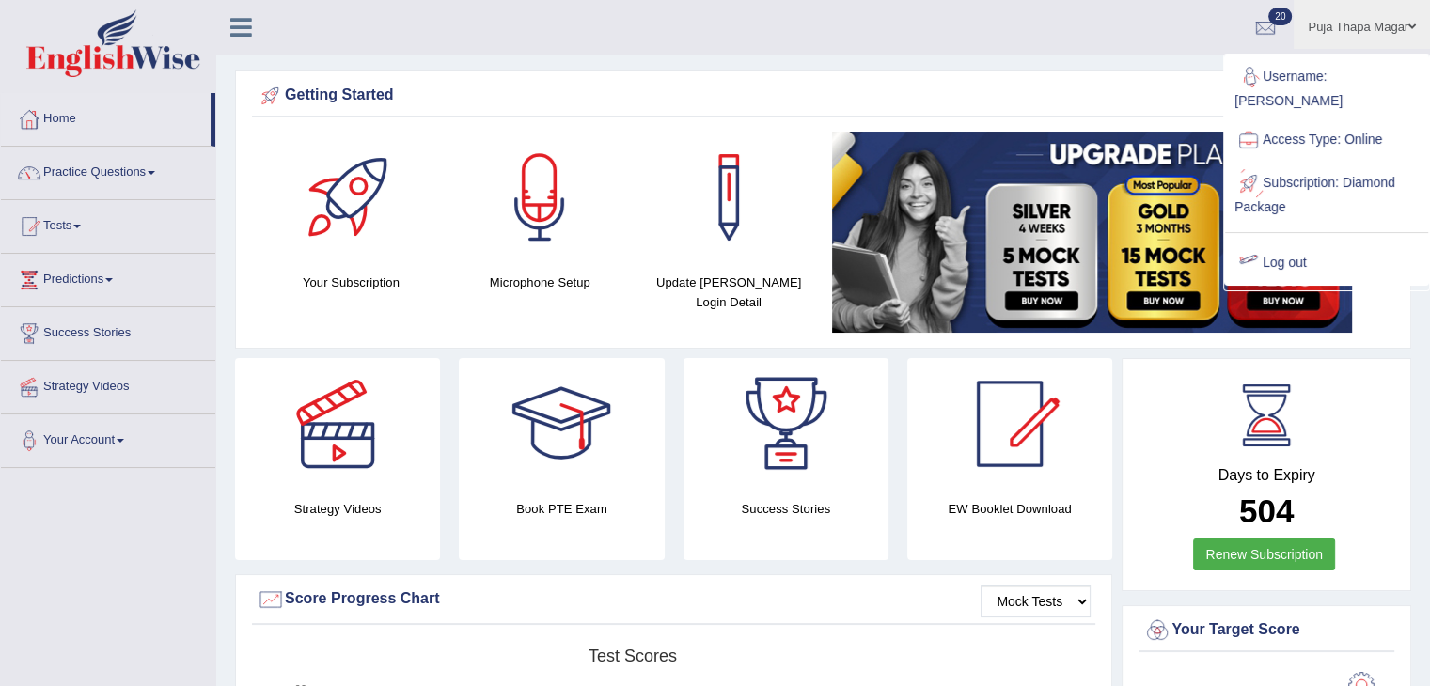
click at [1289, 242] on link "Log out" at bounding box center [1326, 263] width 203 height 43
